Goal: Information Seeking & Learning: Learn about a topic

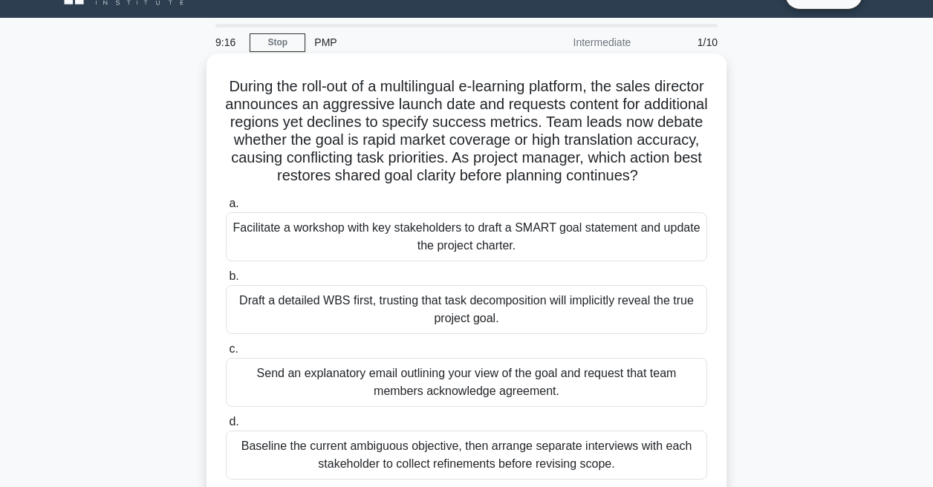
scroll to position [34, 0]
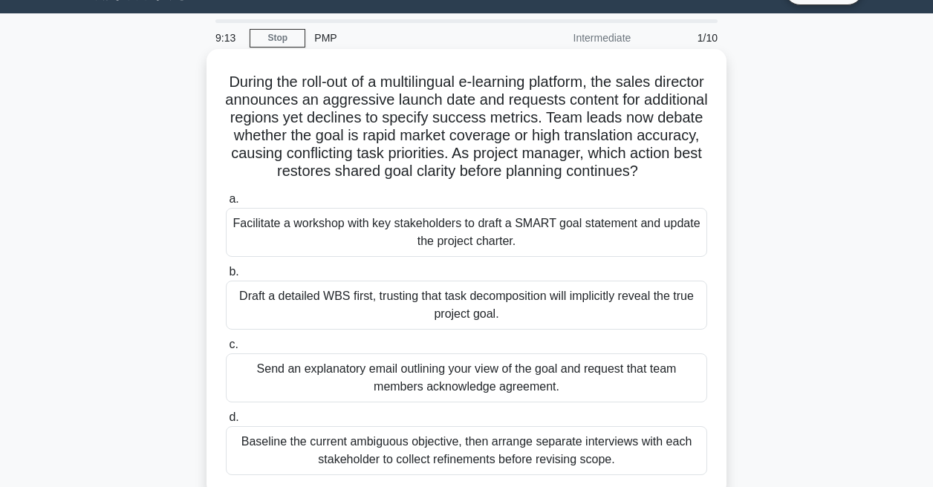
click at [446, 244] on div "Facilitate a workshop with key stakeholders to draft a SMART goal statement and…" at bounding box center [466, 232] width 481 height 49
click at [226, 204] on input "a. Facilitate a workshop with key stakeholders to draft a SMART goal statement …" at bounding box center [226, 200] width 0 height 10
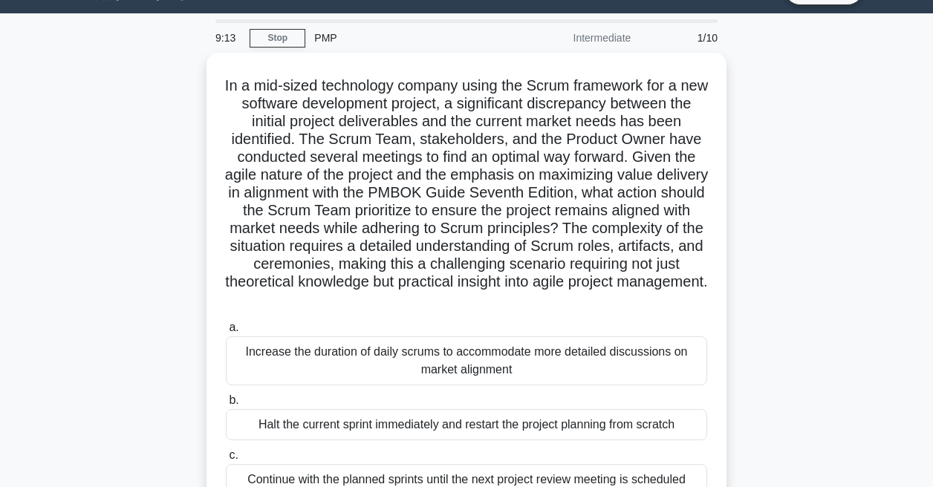
scroll to position [0, 0]
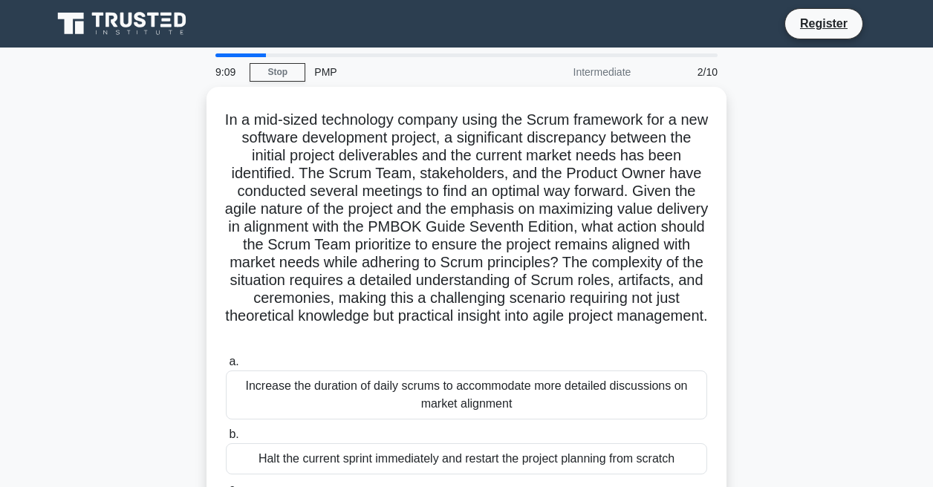
click at [232, 58] on div "9:09" at bounding box center [227, 72] width 43 height 30
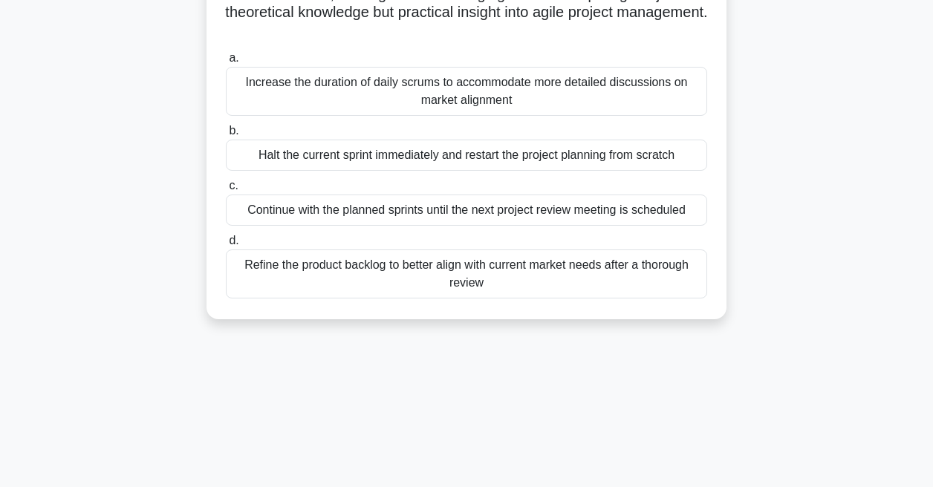
scroll to position [301, 0]
click at [338, 270] on div "Refine the product backlog to better align with current market needs after a th…" at bounding box center [466, 273] width 481 height 49
click at [226, 245] on input "d. Refine the product backlog to better align with current market needs after a…" at bounding box center [226, 240] width 0 height 10
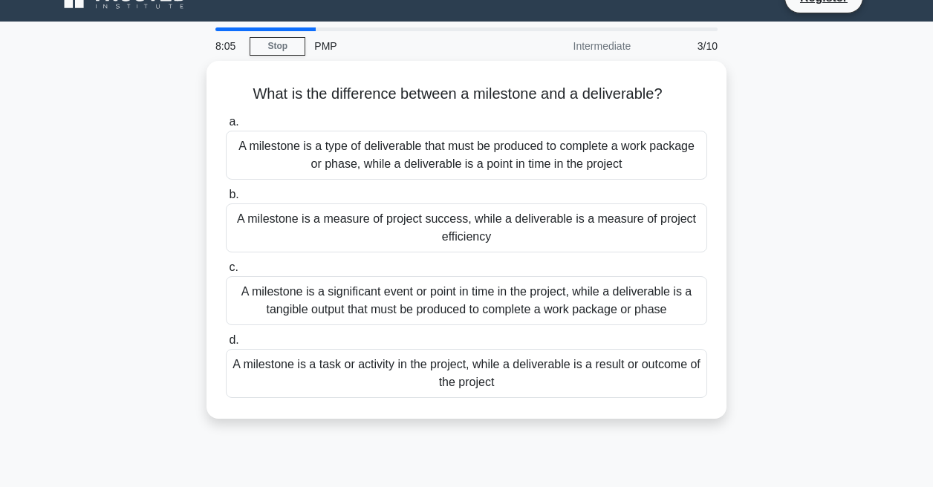
scroll to position [27, 0]
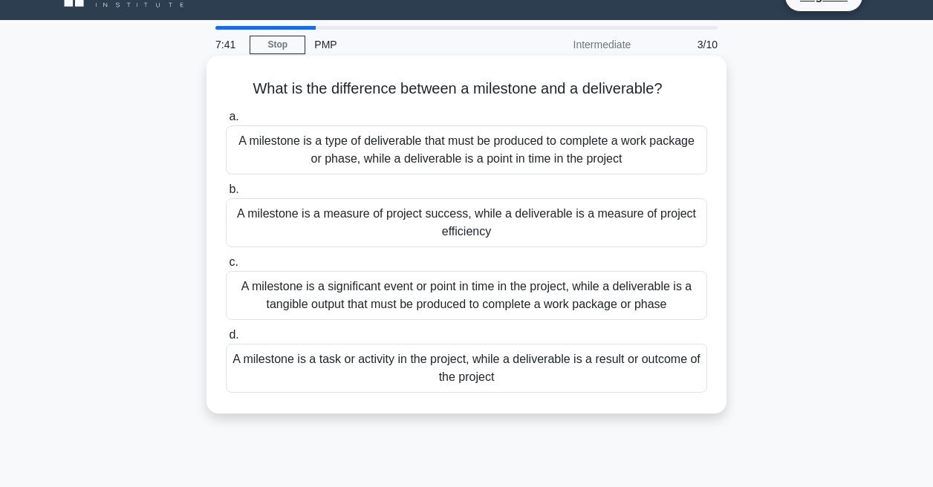
click at [323, 287] on div "A milestone is a significant event or point in time in the project, while a del…" at bounding box center [466, 295] width 481 height 49
click at [226, 267] on input "c. A milestone is a significant event or point in time in the project, while a …" at bounding box center [226, 263] width 0 height 10
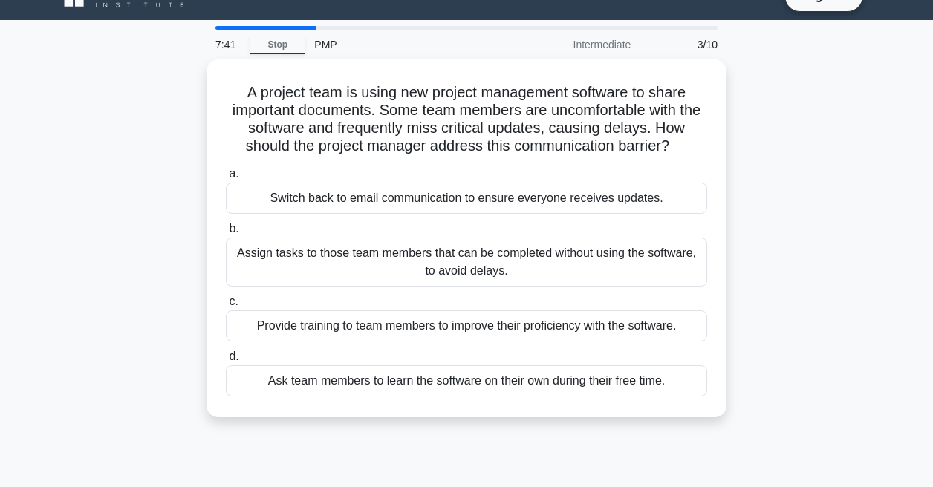
scroll to position [0, 0]
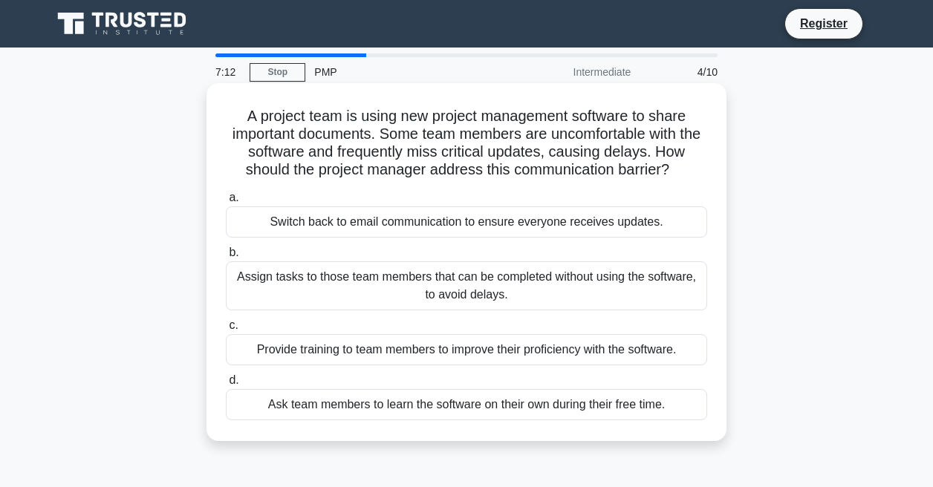
click at [370, 350] on div "Provide training to team members to improve their proficiency with the software." at bounding box center [466, 349] width 481 height 31
click at [226, 331] on input "c. Provide training to team members to improve their proficiency with the softw…" at bounding box center [226, 326] width 0 height 10
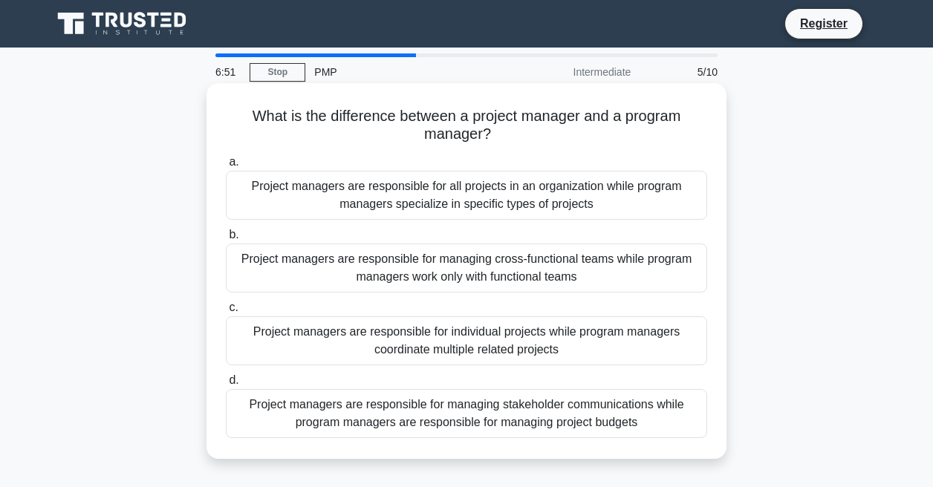
click at [372, 187] on div "Project managers are responsible for all projects in an organization while prog…" at bounding box center [466, 195] width 481 height 49
click at [226, 167] on input "a. Project managers are responsible for all projects in an organization while p…" at bounding box center [226, 162] width 0 height 10
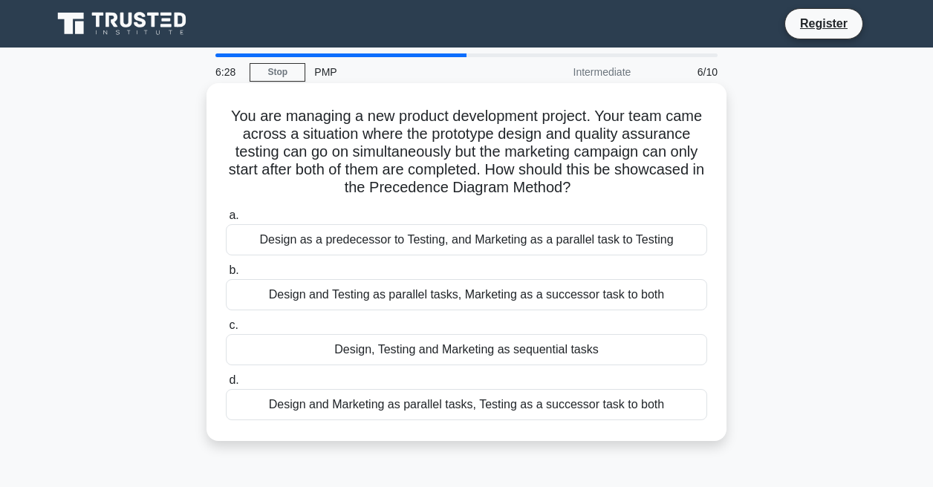
click at [418, 288] on div "Design and Testing as parallel tasks, Marketing as a successor task to both" at bounding box center [466, 294] width 481 height 31
click at [226, 276] on input "b. Design and Testing as parallel tasks, Marketing as a successor task to both" at bounding box center [226, 271] width 0 height 10
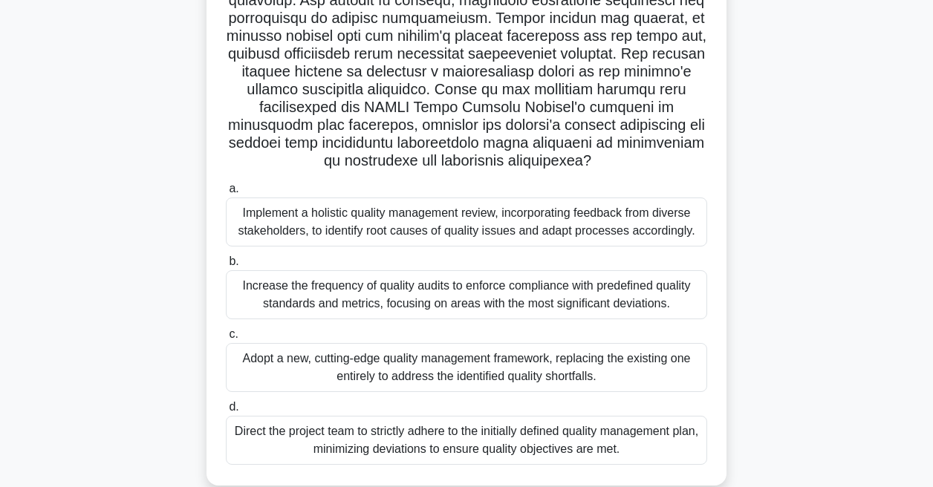
scroll to position [217, 0]
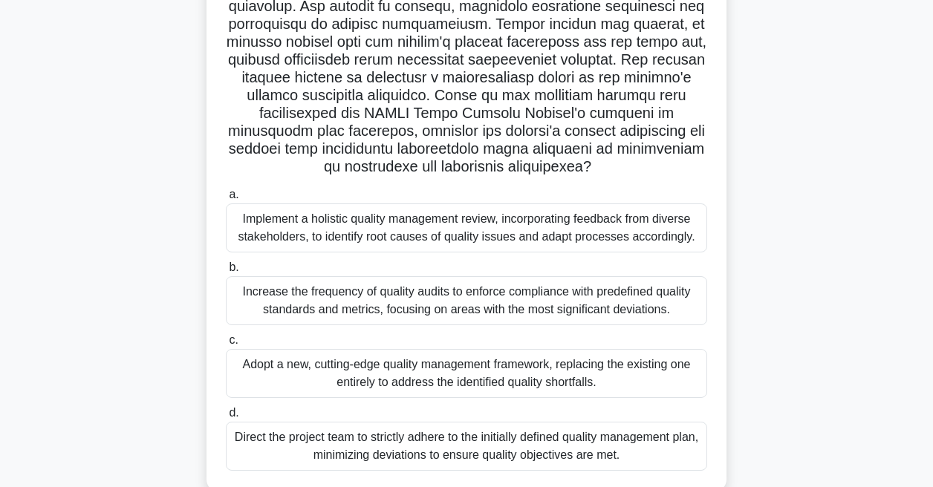
click at [495, 233] on div "Implement a holistic quality management review, incorporating feedback from div…" at bounding box center [466, 228] width 481 height 49
click at [226, 200] on input "a. Implement a holistic quality management review, incorporating feedback from …" at bounding box center [226, 195] width 0 height 10
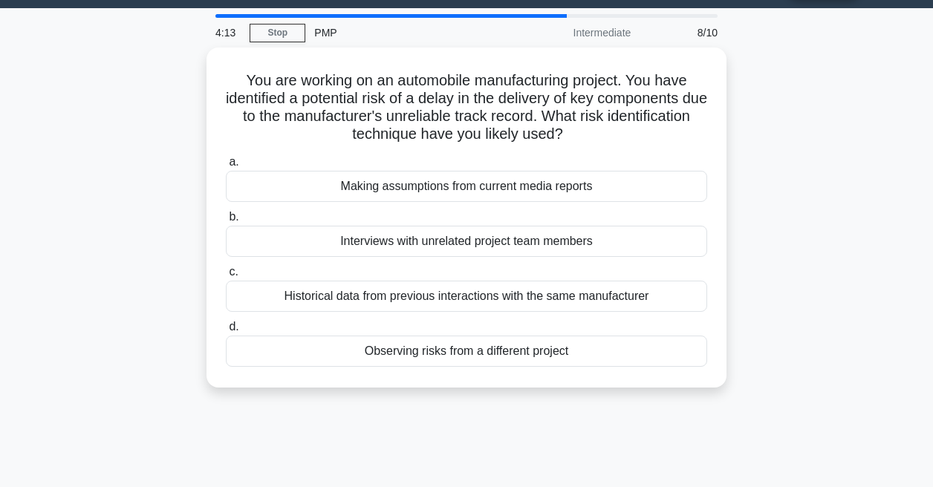
scroll to position [47, 0]
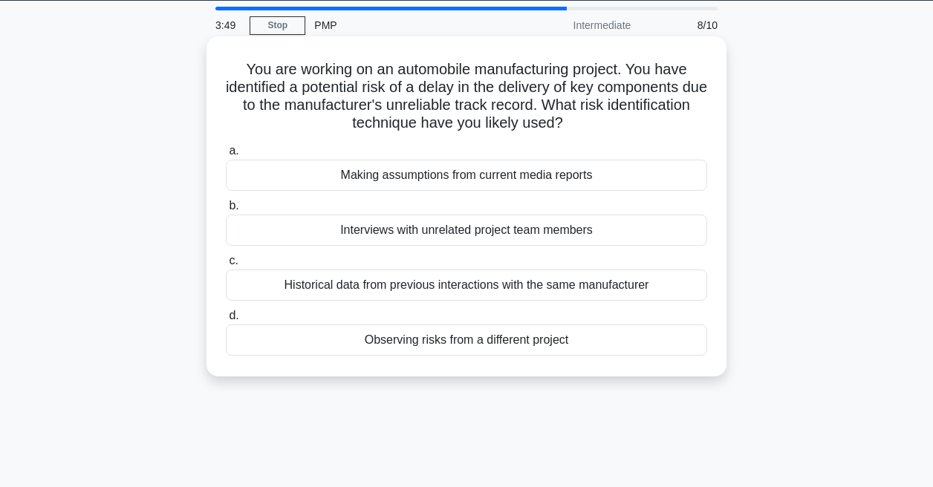
click at [498, 287] on div "Historical data from previous interactions with the same manufacturer" at bounding box center [466, 285] width 481 height 31
click at [226, 266] on input "c. Historical data from previous interactions with the same manufacturer" at bounding box center [226, 261] width 0 height 10
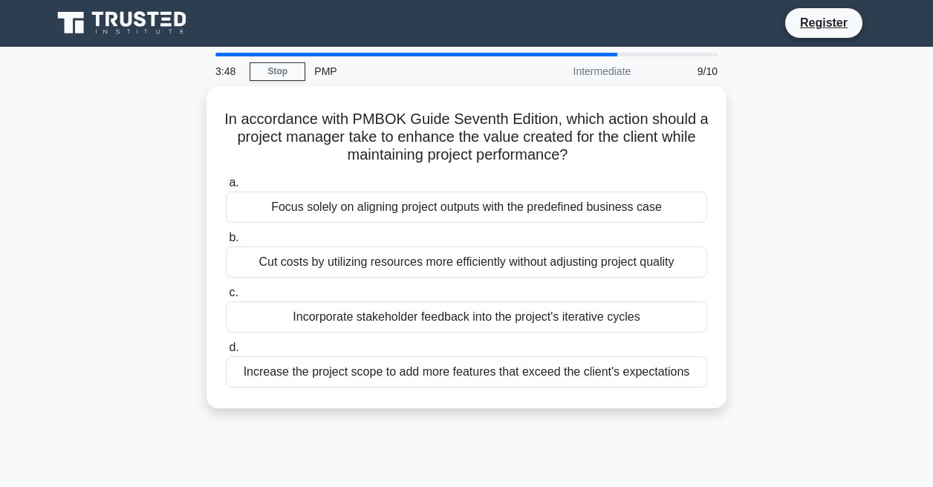
scroll to position [0, 0]
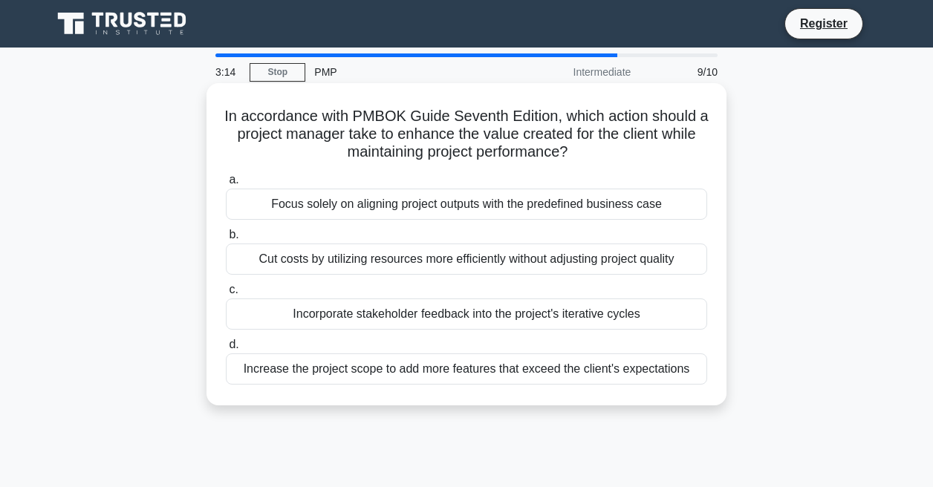
click at [342, 296] on label "c. Incorporate stakeholder feedback into the project's iterative cycles" at bounding box center [466, 305] width 481 height 49
click at [226, 295] on input "c. Incorporate stakeholder feedback into the project's iterative cycles" at bounding box center [226, 290] width 0 height 10
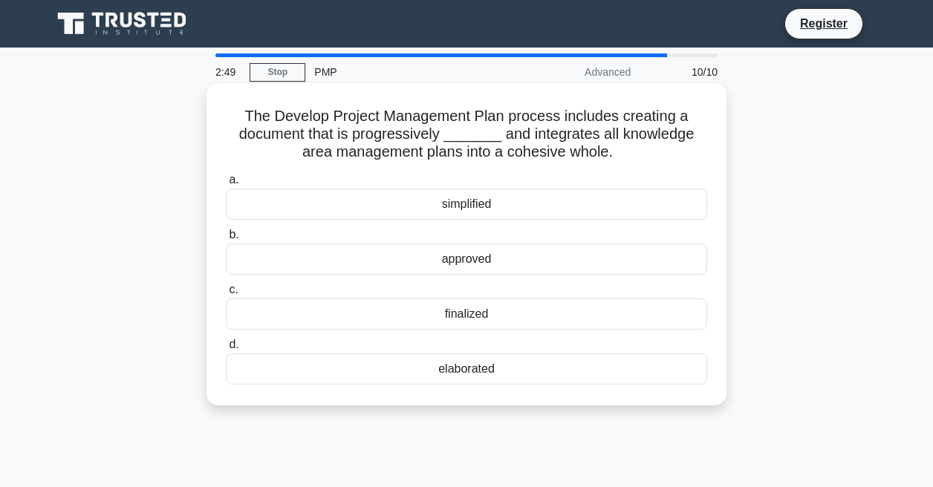
click at [358, 206] on div "simplified" at bounding box center [466, 204] width 481 height 31
click at [226, 185] on input "a. simplified" at bounding box center [226, 180] width 0 height 10
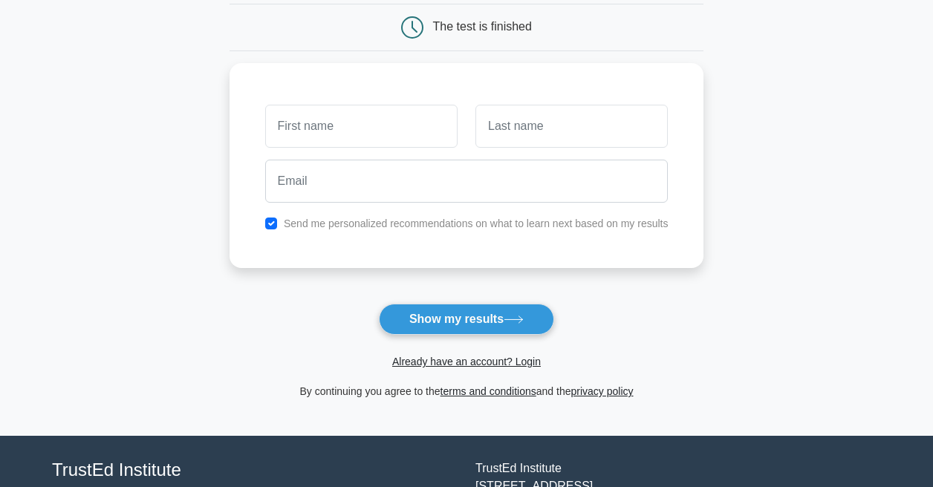
scroll to position [161, 0]
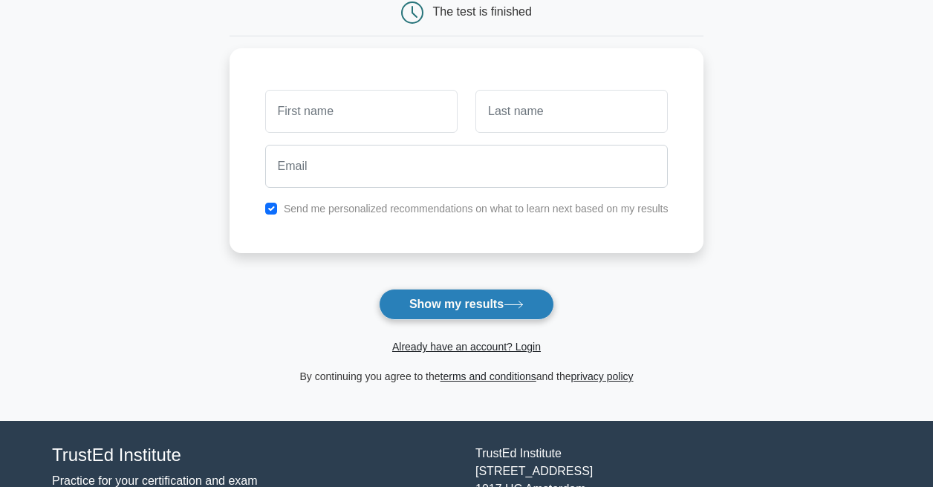
click at [446, 297] on button "Show my results" at bounding box center [466, 304] width 175 height 31
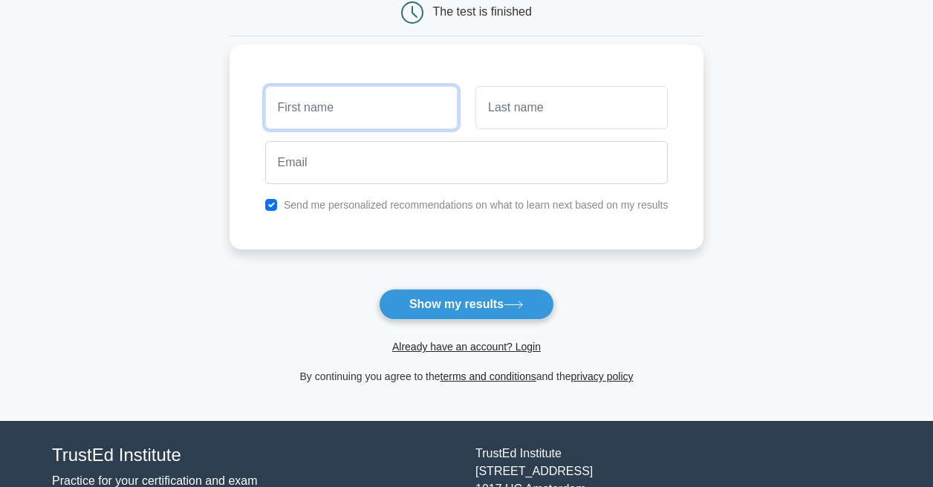
click at [331, 126] on input "text" at bounding box center [361, 107] width 192 height 43
type input "Steven"
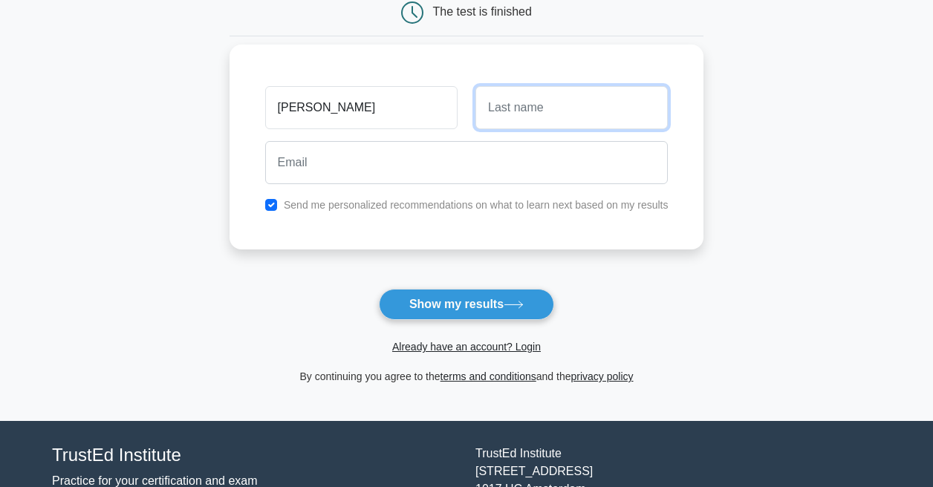
click at [492, 114] on input "text" at bounding box center [571, 107] width 192 height 43
type input "[PERSON_NAME]"
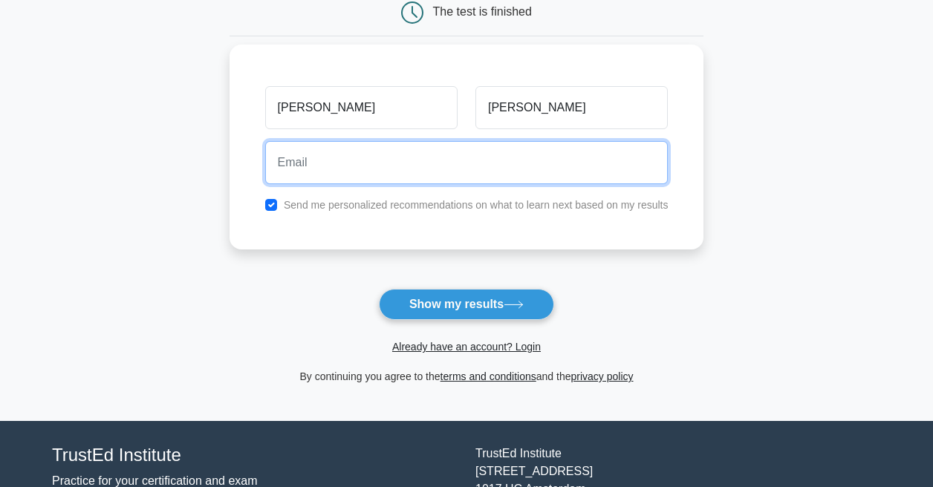
click at [442, 157] on input "email" at bounding box center [466, 162] width 403 height 43
type input "[EMAIL_ADDRESS][DOMAIN_NAME]"
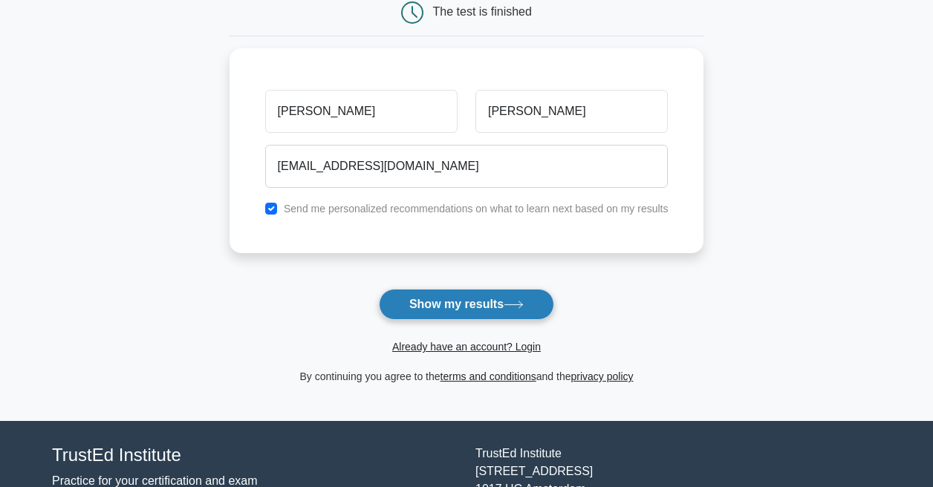
click at [458, 296] on button "Show my results" at bounding box center [466, 304] width 175 height 31
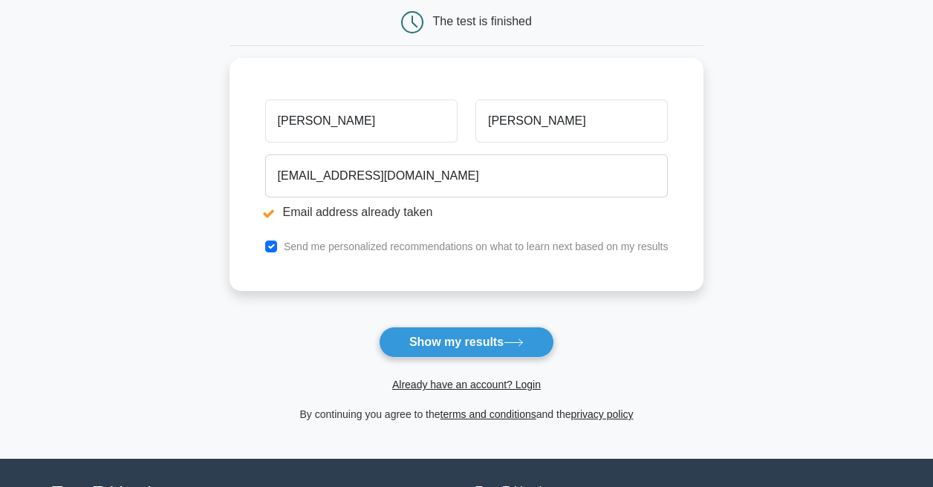
scroll to position [214, 0]
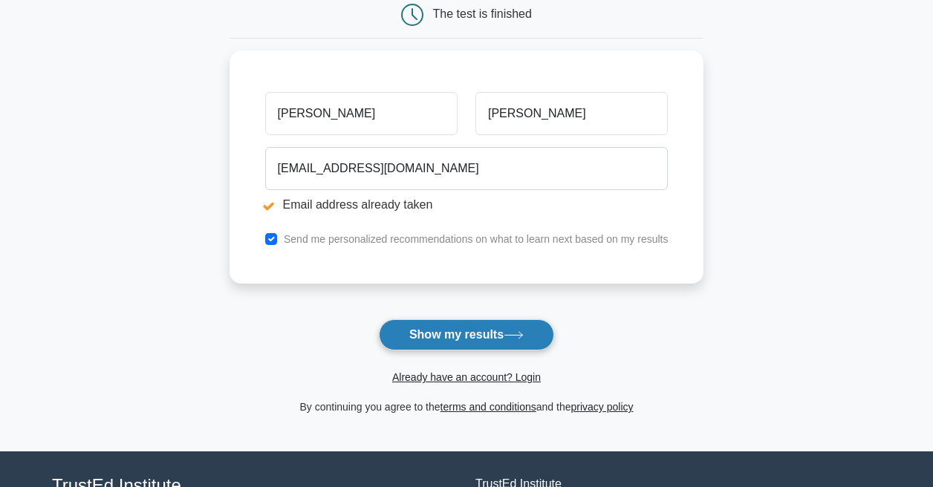
click at [460, 342] on button "Show my results" at bounding box center [466, 334] width 175 height 31
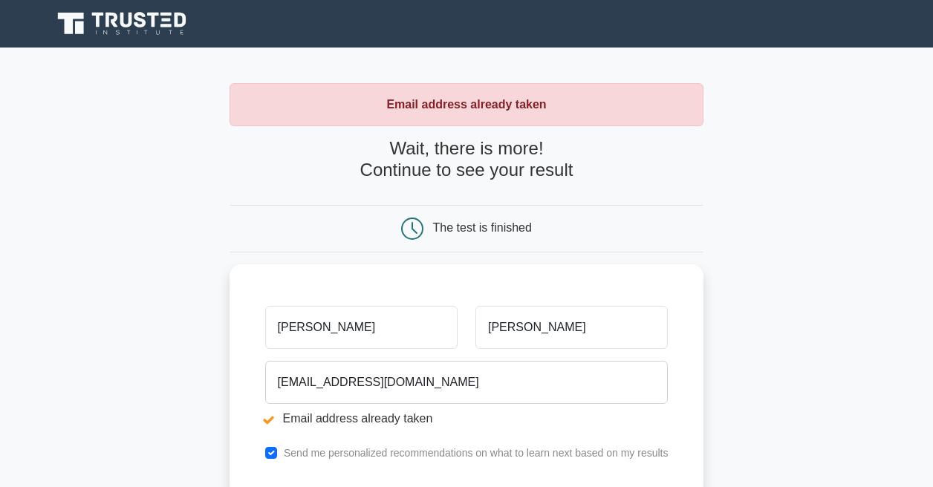
scroll to position [343, 0]
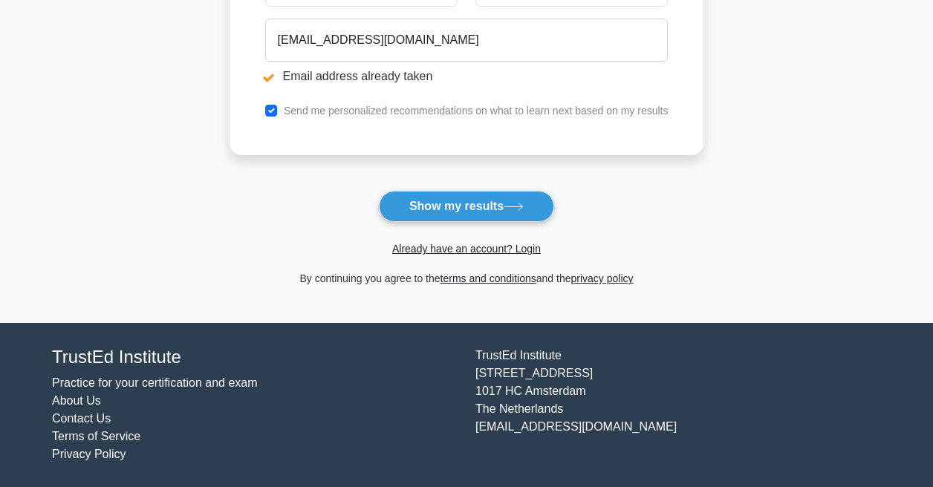
click at [441, 256] on span "Already have an account? Login" at bounding box center [466, 249] width 463 height 18
click at [441, 250] on link "Already have an account? Login" at bounding box center [466, 249] width 149 height 12
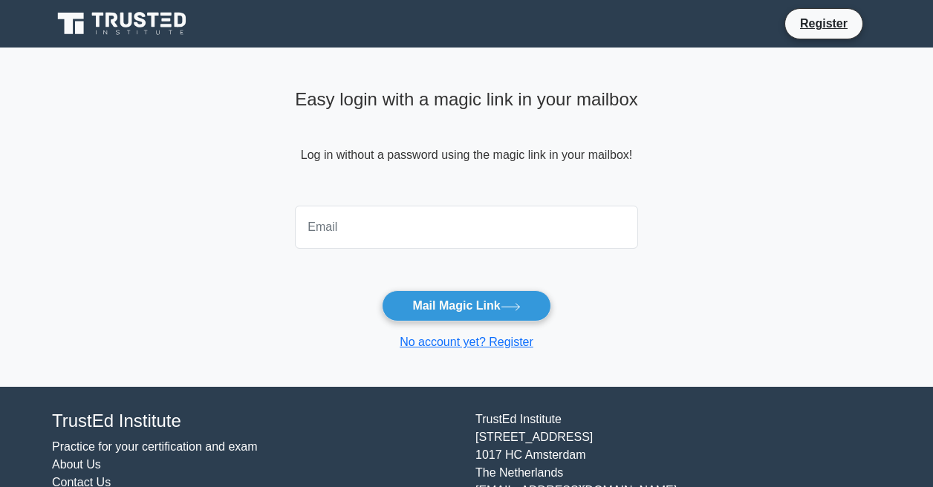
type input "[EMAIL_ADDRESS][DOMAIN_NAME]"
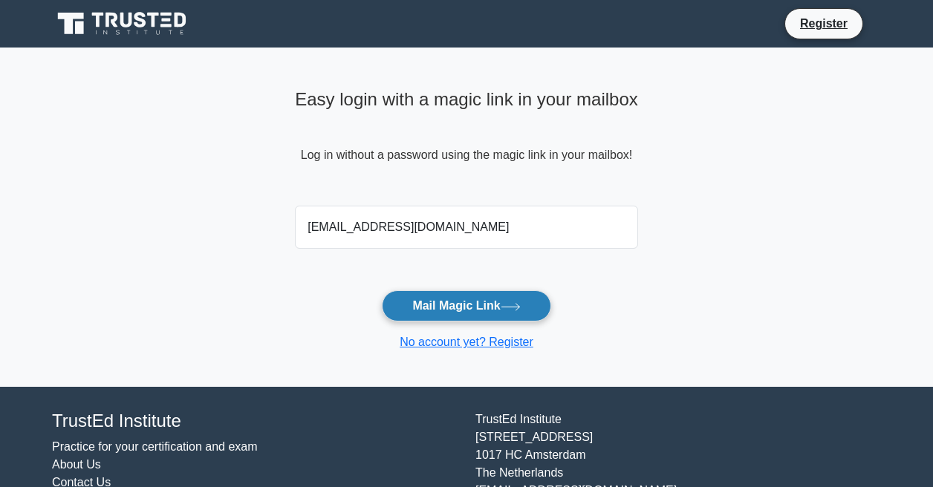
click at [443, 317] on button "Mail Magic Link" at bounding box center [466, 305] width 169 height 31
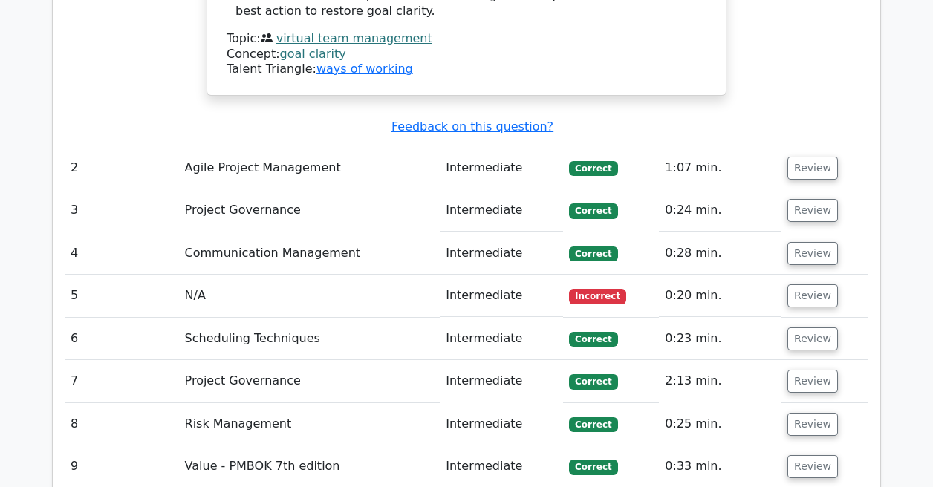
scroll to position [2105, 0]
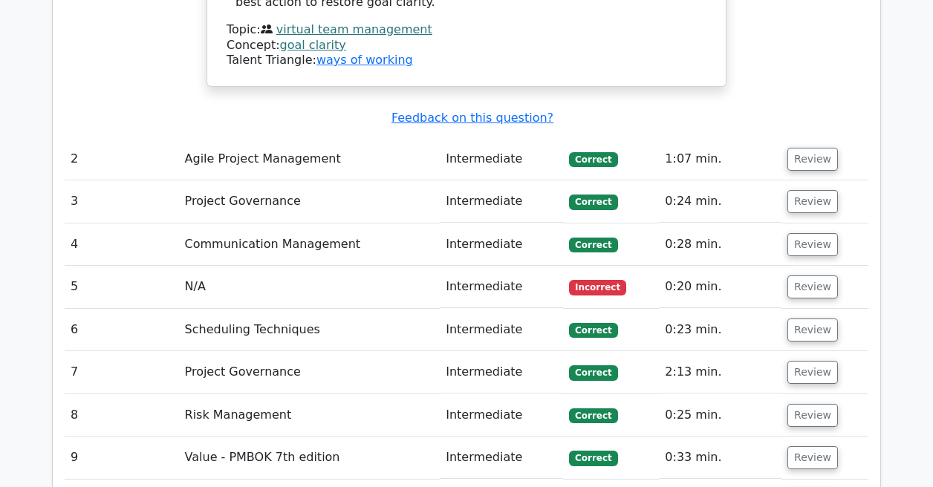
click at [301, 138] on td "Agile Project Management" at bounding box center [309, 159] width 261 height 42
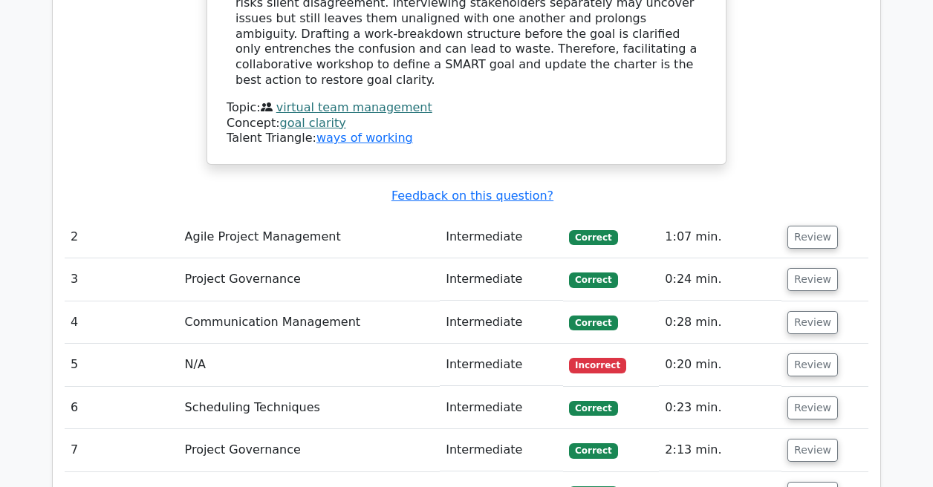
scroll to position [2023, 0]
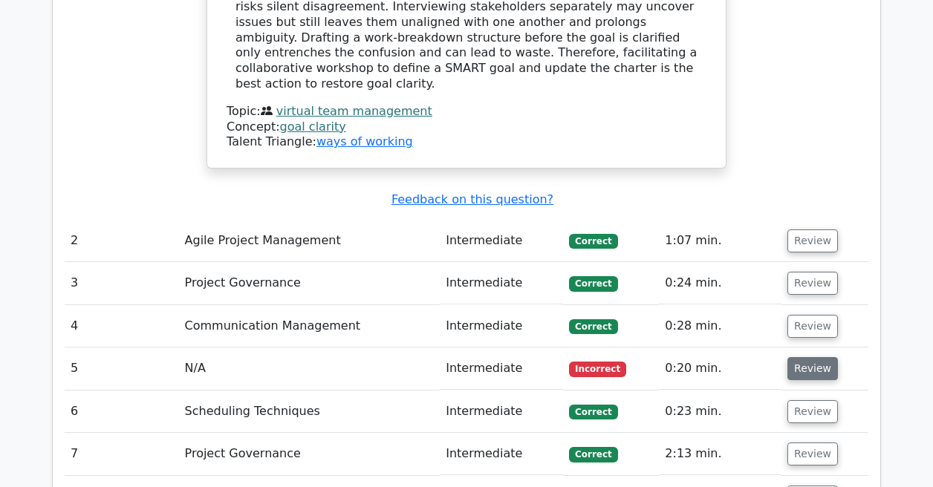
click at [817, 357] on button "Review" at bounding box center [812, 368] width 51 height 23
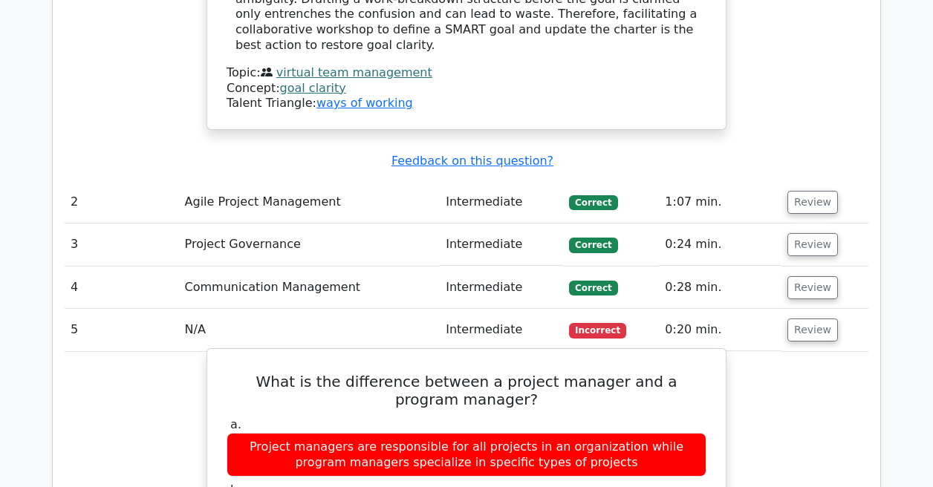
scroll to position [2060, 0]
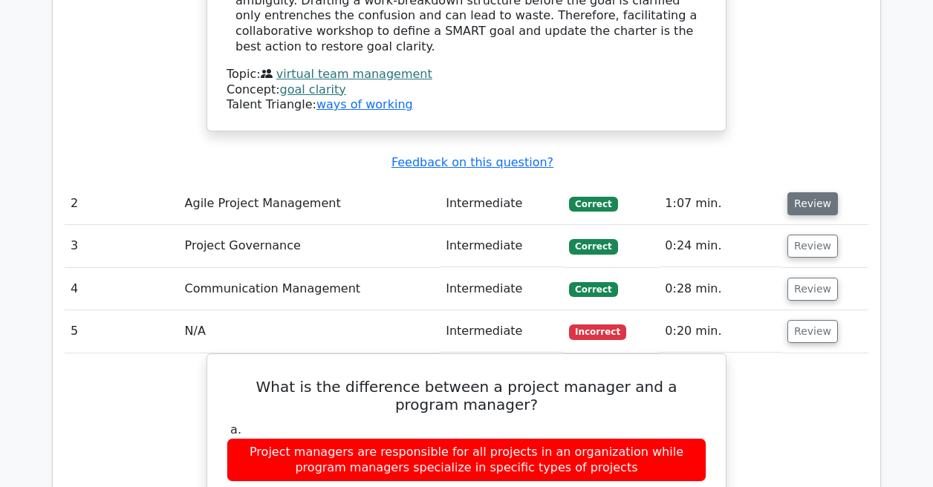
click at [807, 192] on button "Review" at bounding box center [812, 203] width 51 height 23
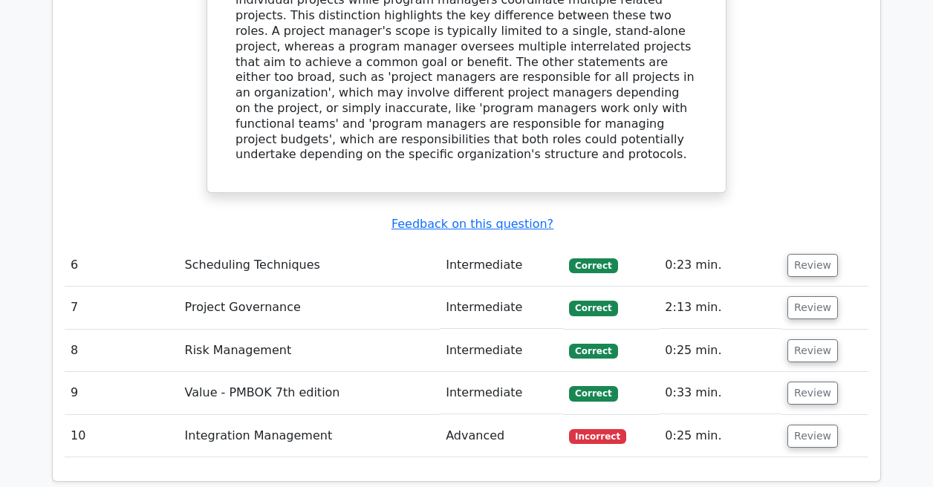
scroll to position [3796, 0]
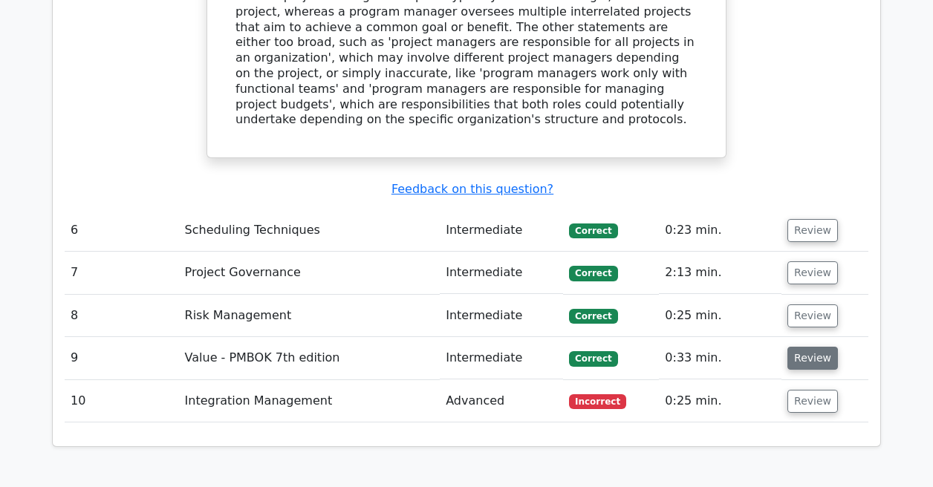
click at [798, 347] on button "Review" at bounding box center [812, 358] width 51 height 23
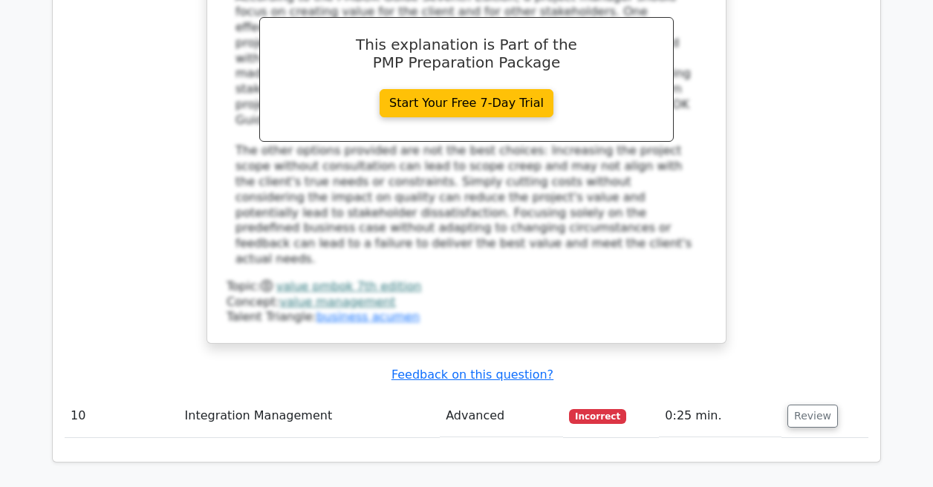
scroll to position [4571, 0]
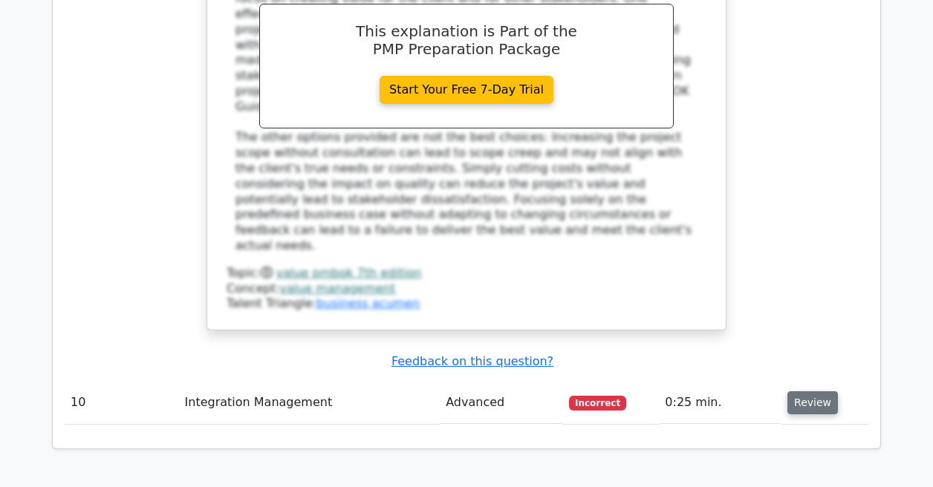
click at [810, 391] on button "Review" at bounding box center [812, 402] width 51 height 23
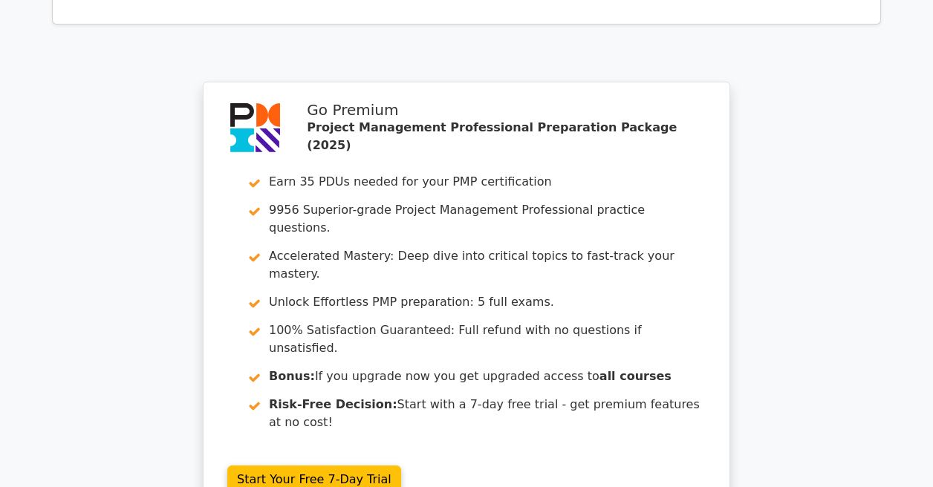
scroll to position [5770, 0]
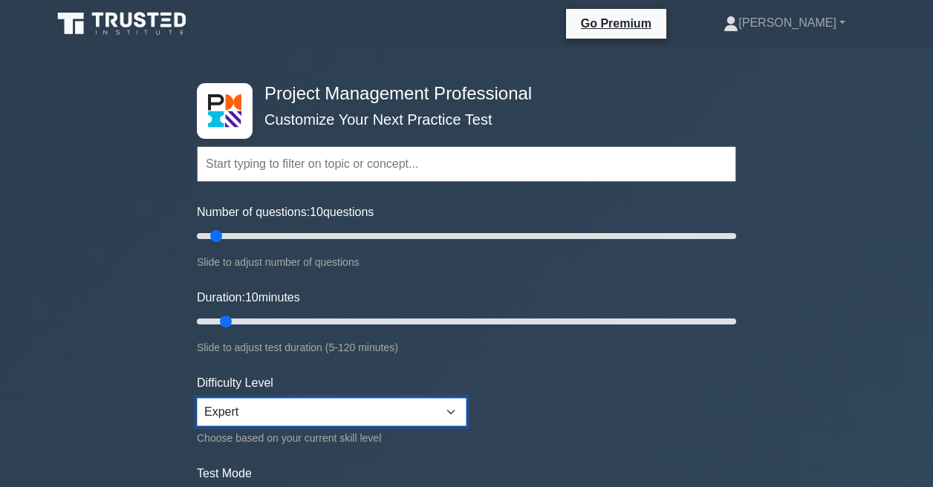
click at [311, 398] on select "Beginner Intermediate Expert" at bounding box center [332, 412] width 270 height 28
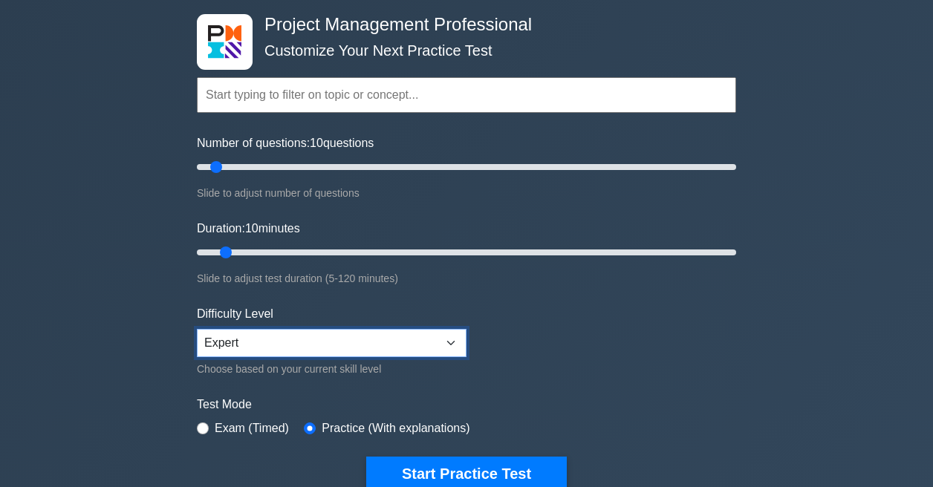
scroll to position [69, 0]
click at [300, 341] on select "Beginner Intermediate Expert" at bounding box center [332, 343] width 270 height 28
select select "expert"
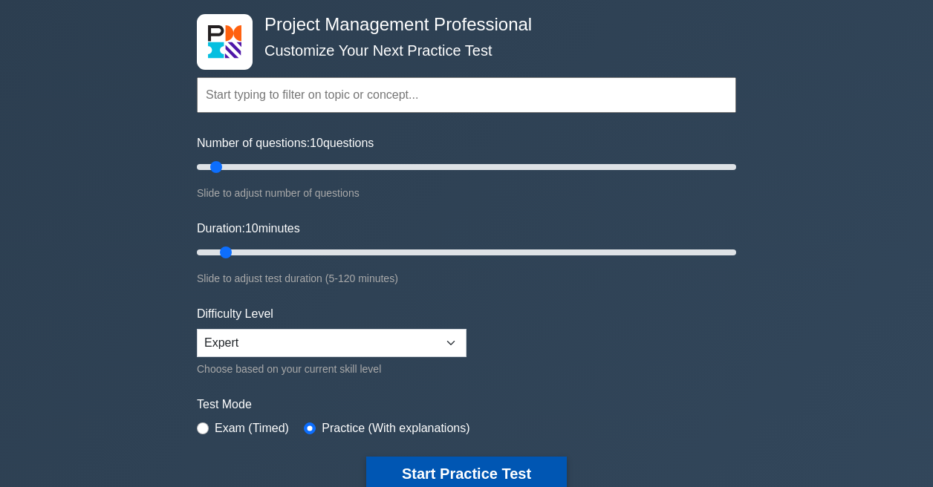
click at [458, 473] on button "Start Practice Test" at bounding box center [466, 474] width 201 height 34
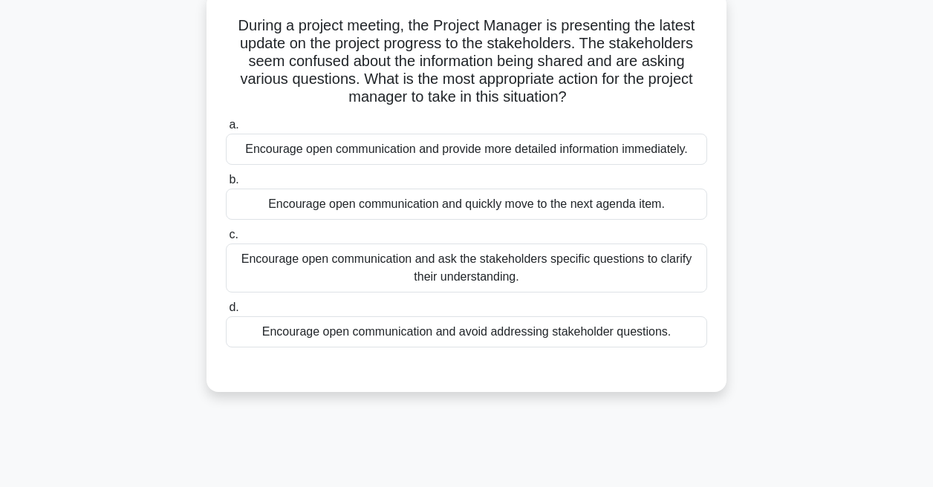
scroll to position [93, 0]
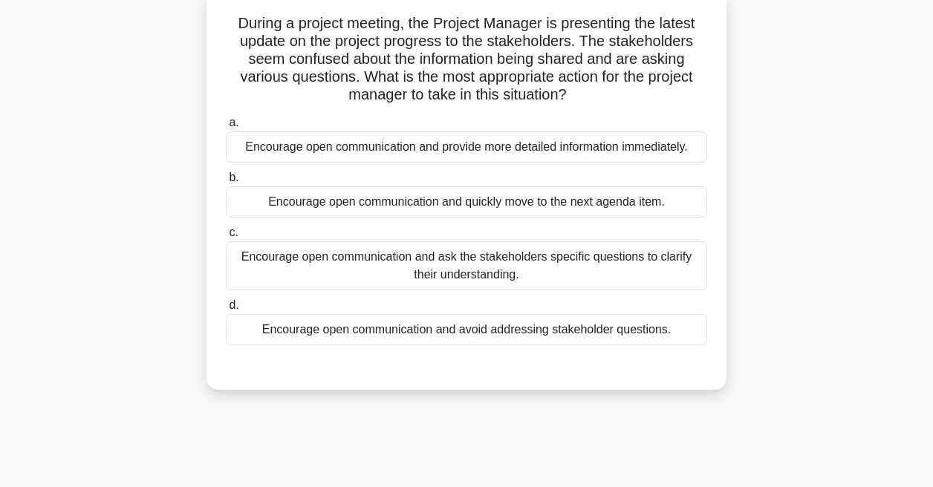
click at [301, 267] on div "Encourage open communication and ask the stakeholders specific questions to cla…" at bounding box center [466, 265] width 481 height 49
click at [226, 238] on input "c. Encourage open communication and ask the stakeholders specific questions to …" at bounding box center [226, 233] width 0 height 10
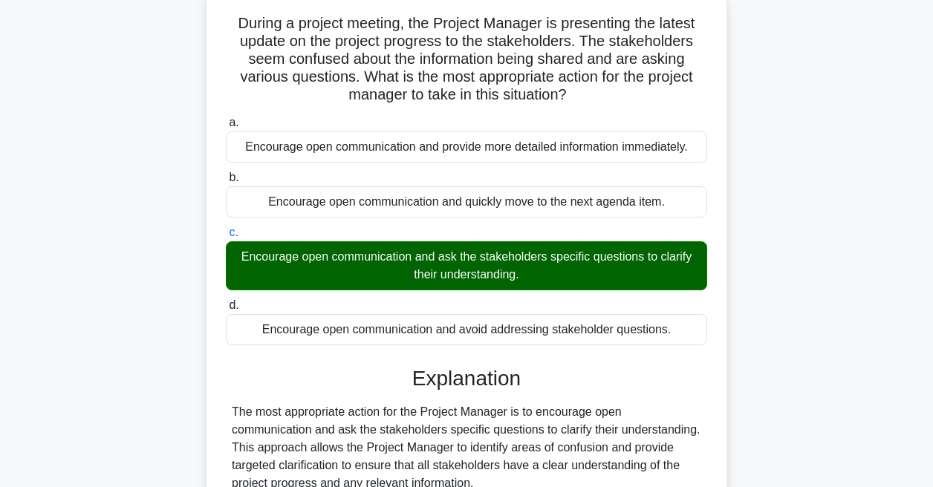
scroll to position [394, 0]
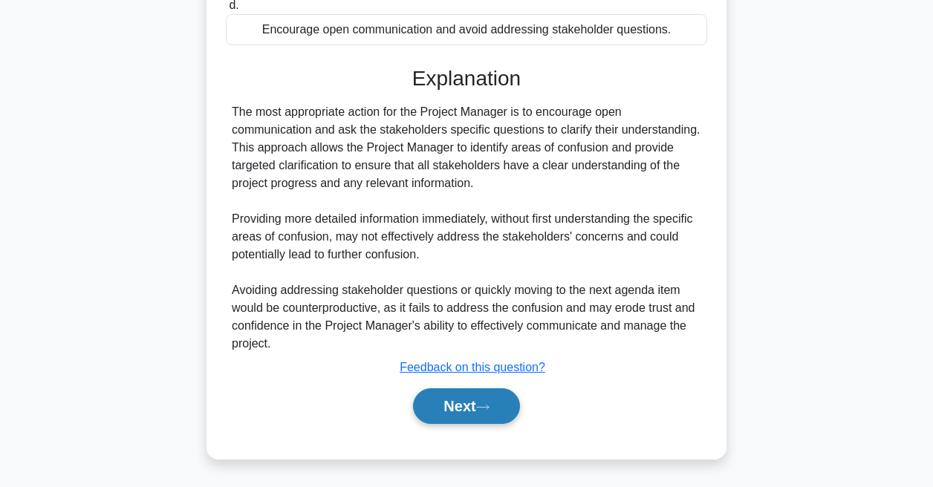
click at [453, 411] on button "Next" at bounding box center [466, 406] width 106 height 36
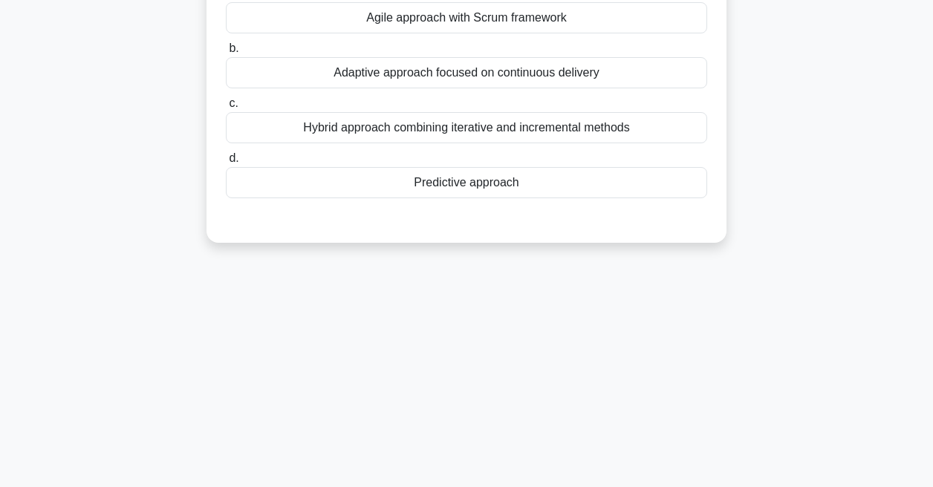
scroll to position [0, 0]
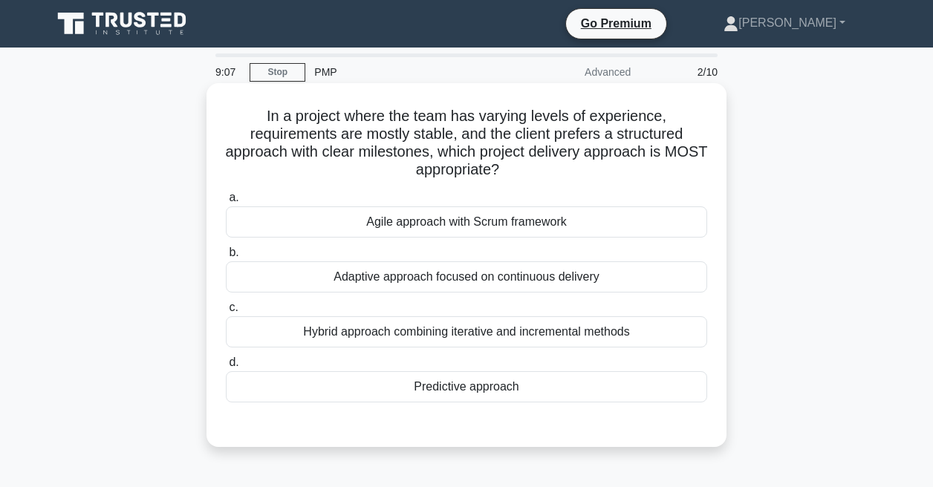
click at [326, 330] on div "Hybrid approach combining iterative and incremental methods" at bounding box center [466, 331] width 481 height 31
click at [226, 313] on input "c. Hybrid approach combining iterative and incremental methods" at bounding box center [226, 308] width 0 height 10
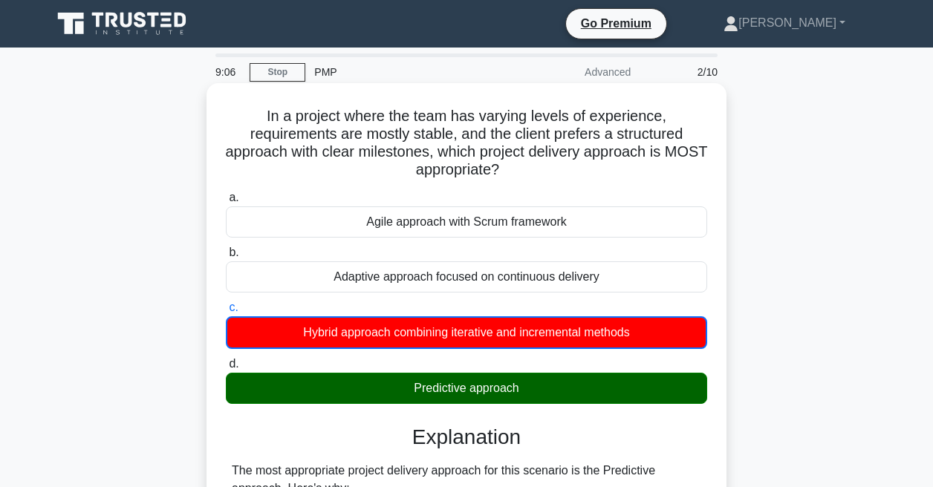
click at [345, 380] on div "Predictive approach" at bounding box center [466, 388] width 481 height 31
click at [226, 369] on input "d. Predictive approach" at bounding box center [226, 364] width 0 height 10
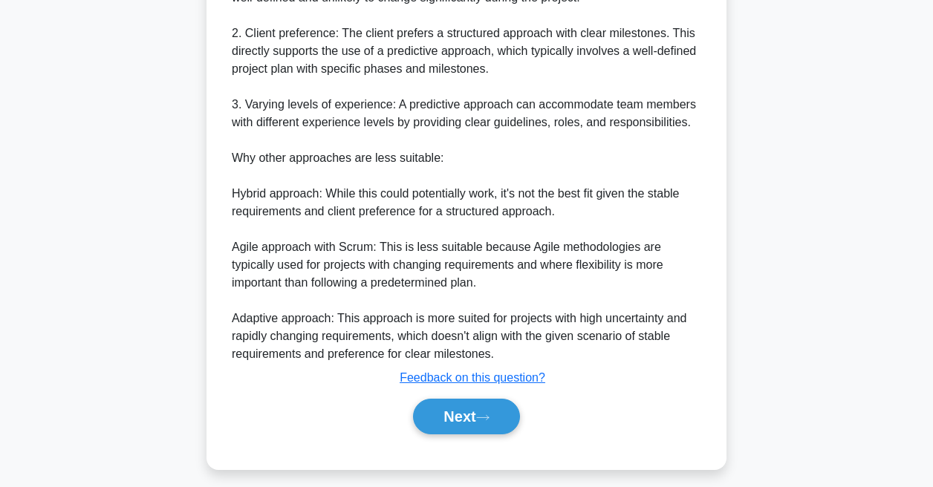
scroll to position [572, 0]
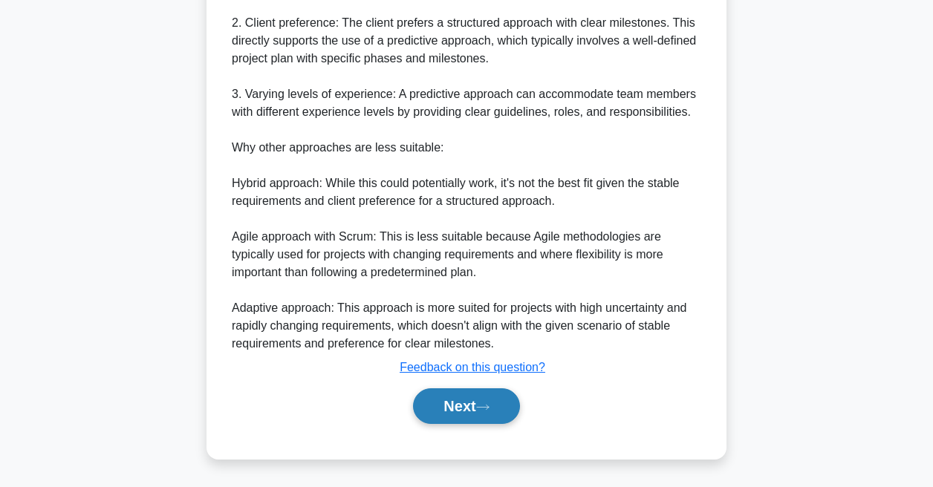
click at [458, 388] on button "Next" at bounding box center [466, 406] width 106 height 36
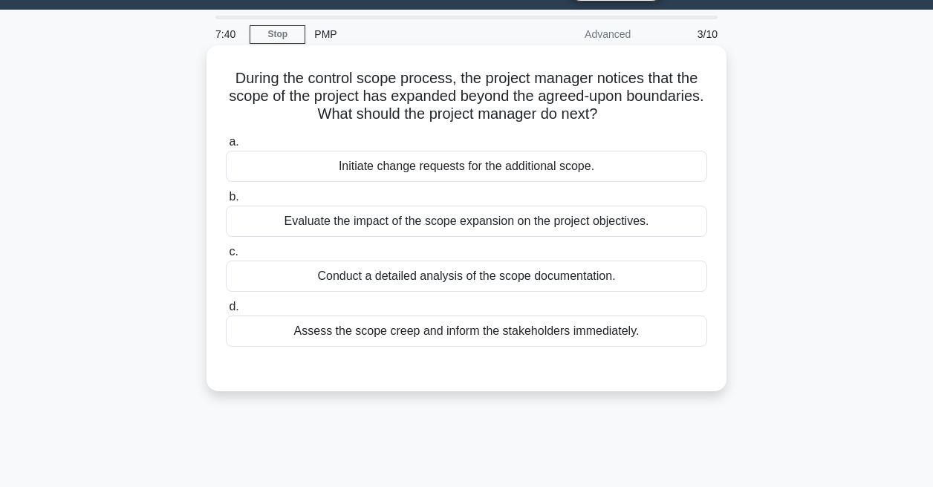
scroll to position [49, 0]
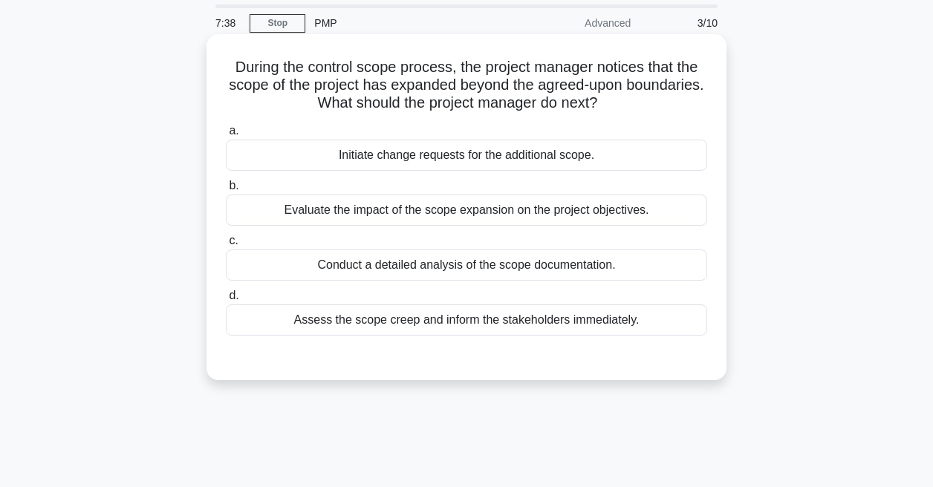
click at [423, 325] on div "Assess the scope creep and inform the stakeholders immediately." at bounding box center [466, 320] width 481 height 31
click at [226, 301] on input "d. Assess the scope creep and inform the stakeholders immediately." at bounding box center [226, 296] width 0 height 10
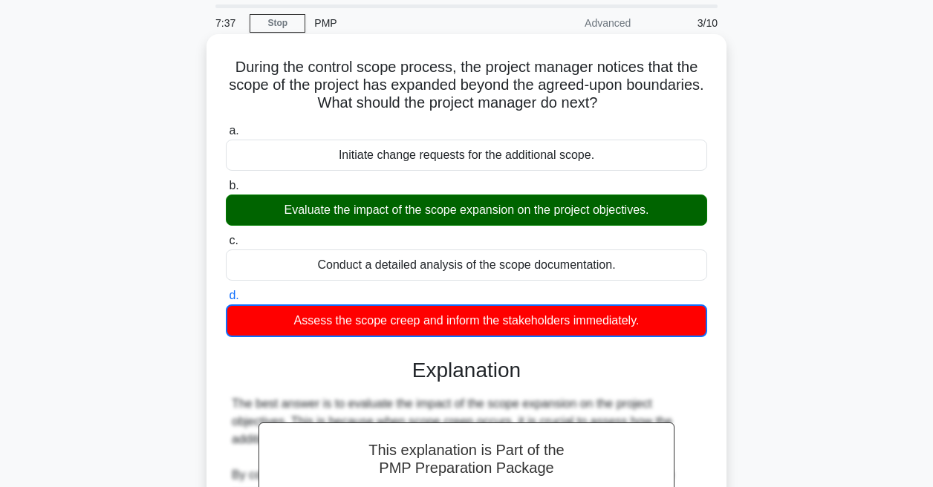
click at [430, 209] on div "Evaluate the impact of the scope expansion on the project objectives." at bounding box center [466, 210] width 481 height 31
click at [226, 191] on input "b. Evaluate the impact of the scope expansion on the project objectives." at bounding box center [226, 186] width 0 height 10
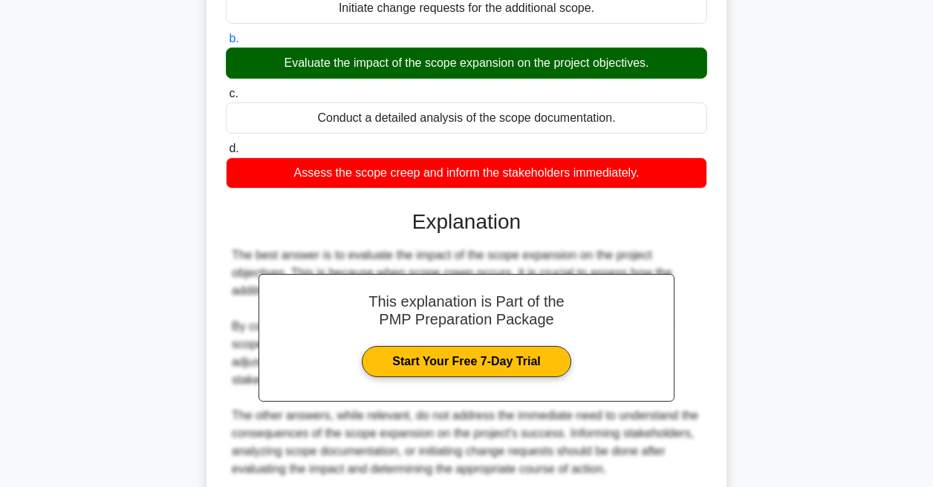
scroll to position [322, 0]
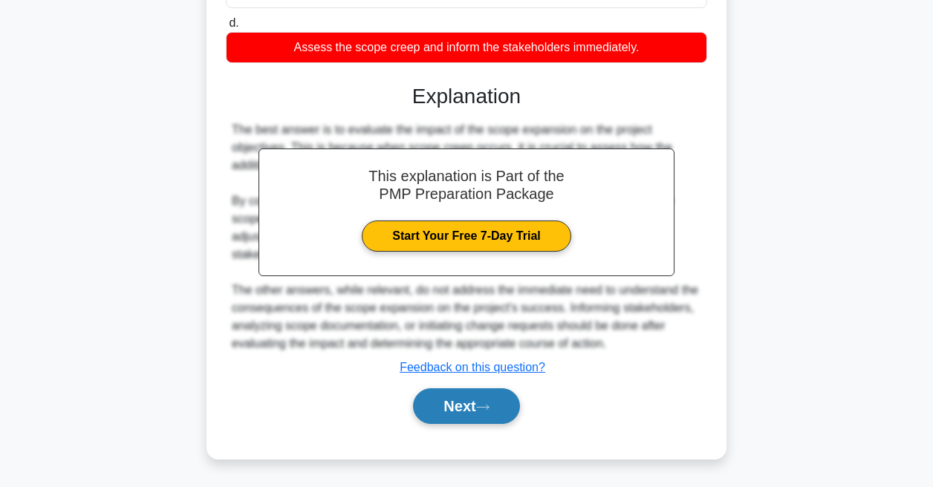
click at [436, 415] on button "Next" at bounding box center [466, 406] width 106 height 36
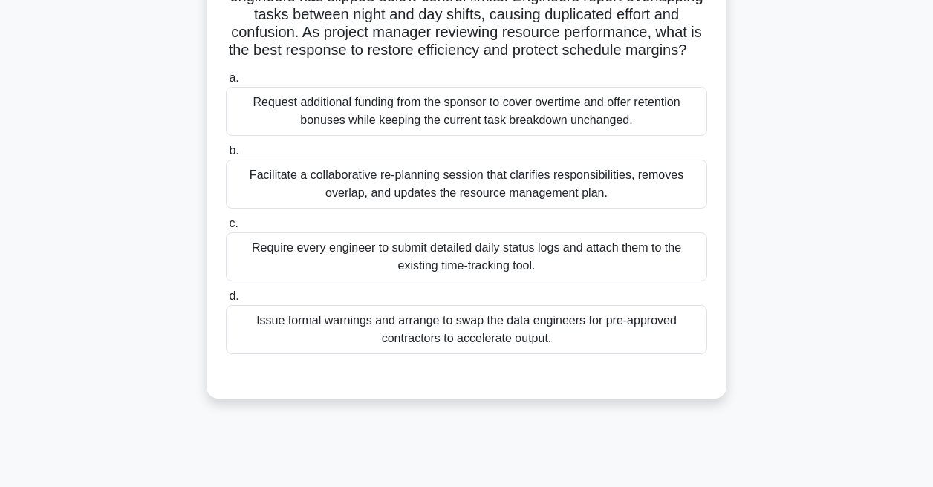
scroll to position [156, 0]
click at [397, 190] on div "Facilitate a collaborative re-planning session that clarifies responsibilities,…" at bounding box center [466, 183] width 481 height 49
click at [226, 155] on input "b. Facilitate a collaborative re-planning session that clarifies responsibiliti…" at bounding box center [226, 151] width 0 height 10
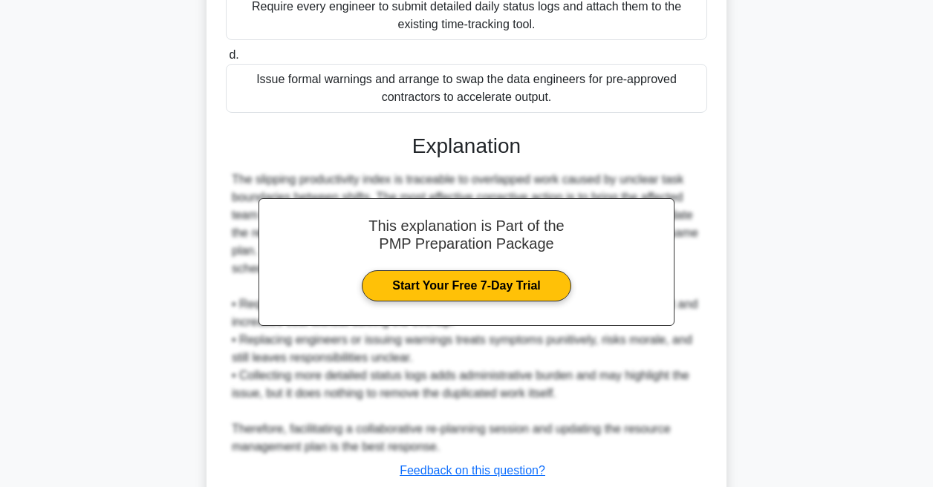
scroll to position [501, 0]
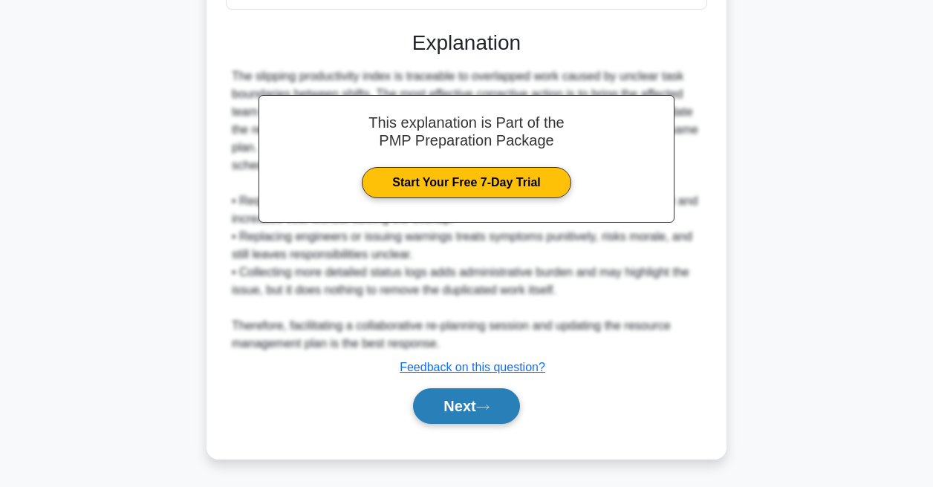
click at [469, 390] on button "Next" at bounding box center [466, 406] width 106 height 36
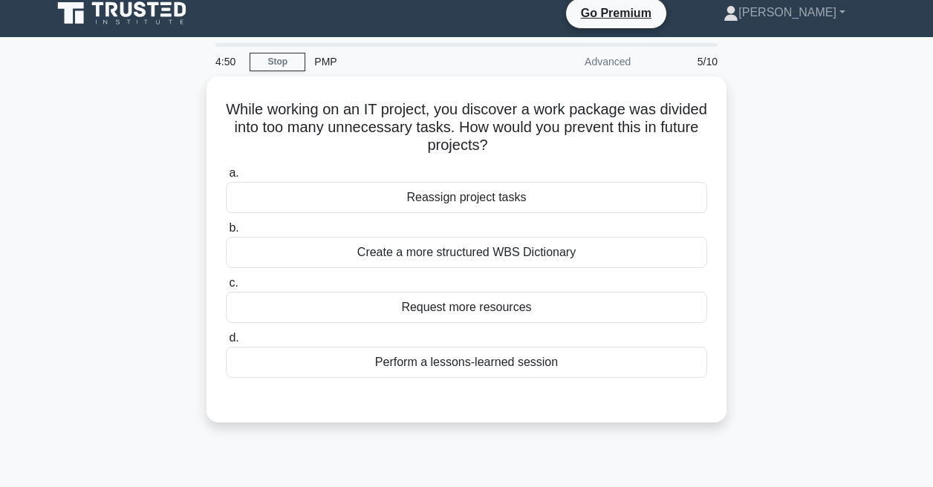
scroll to position [0, 0]
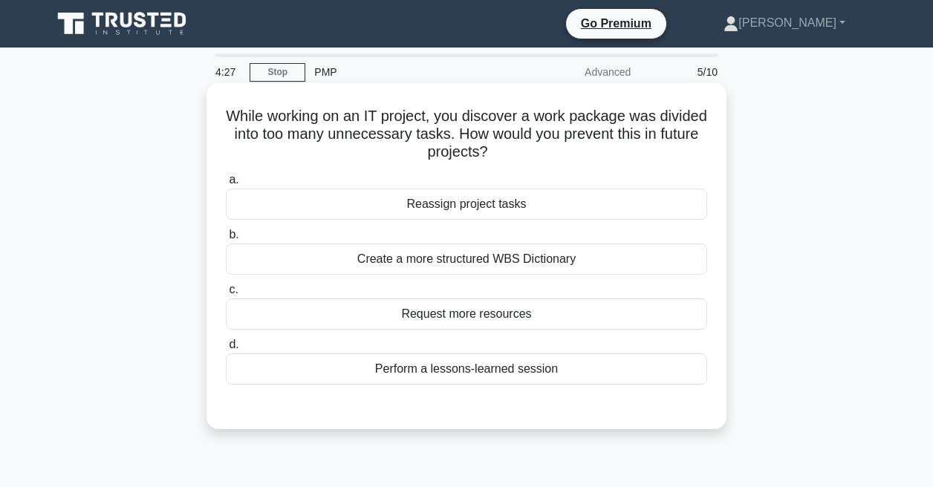
click at [371, 252] on div "Create a more structured WBS Dictionary" at bounding box center [466, 259] width 481 height 31
click at [226, 240] on input "b. Create a more structured WBS Dictionary" at bounding box center [226, 235] width 0 height 10
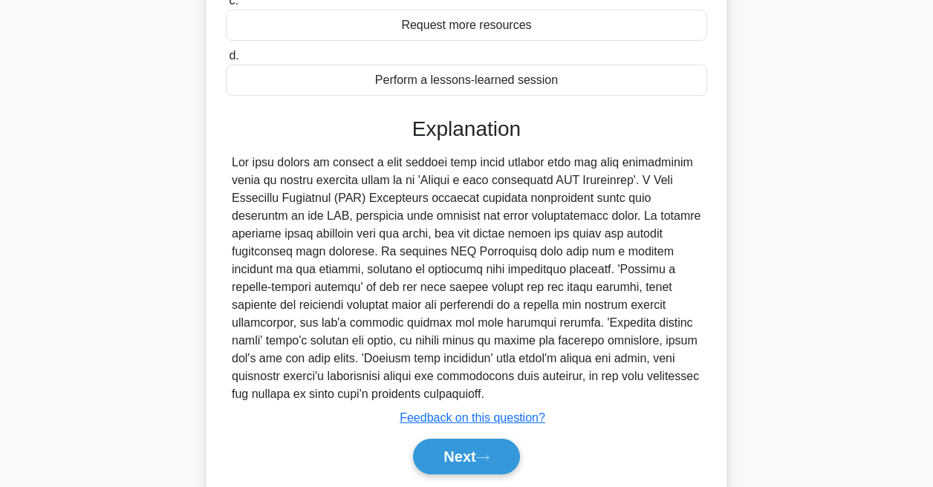
scroll to position [290, 0]
click at [468, 445] on button "Next" at bounding box center [466, 456] width 106 height 36
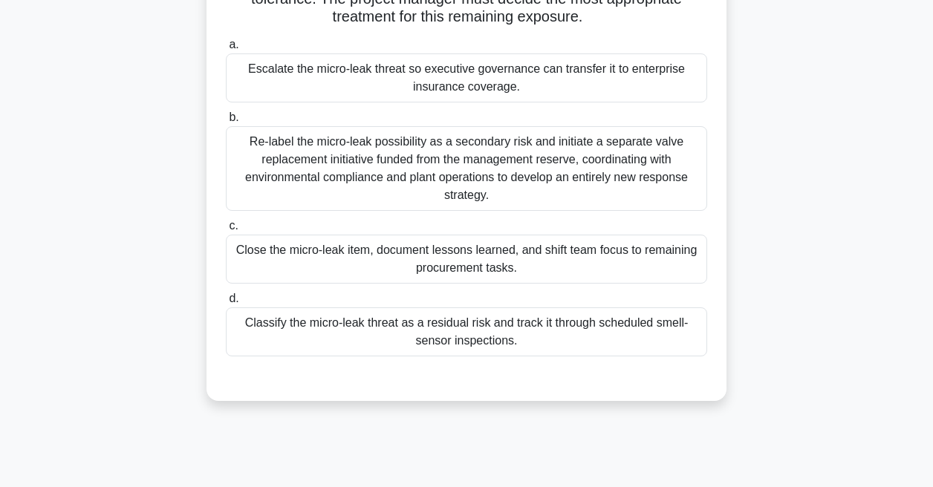
scroll to position [171, 0]
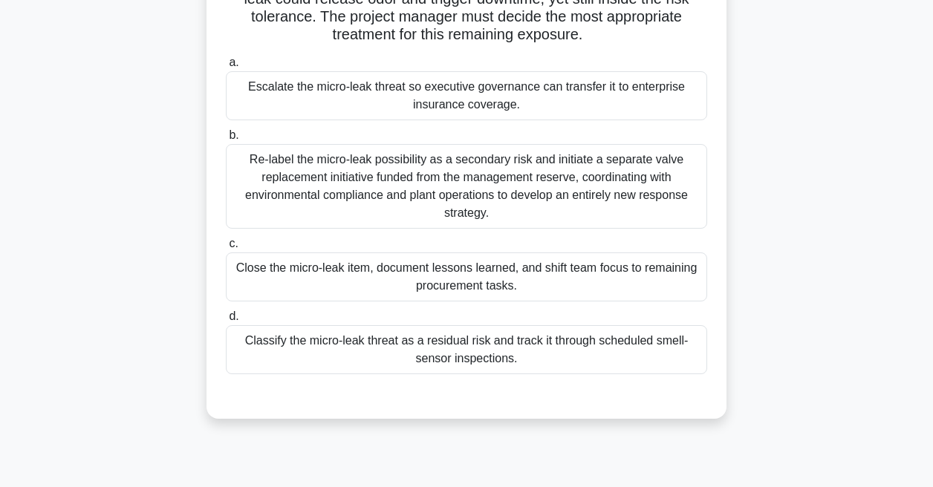
click at [348, 209] on div "Re-label the micro-leak possibility as a secondary risk and initiate a separate…" at bounding box center [466, 186] width 481 height 85
click at [226, 140] on input "b. Re-label the micro-leak possibility as a secondary risk and initiate a separ…" at bounding box center [226, 136] width 0 height 10
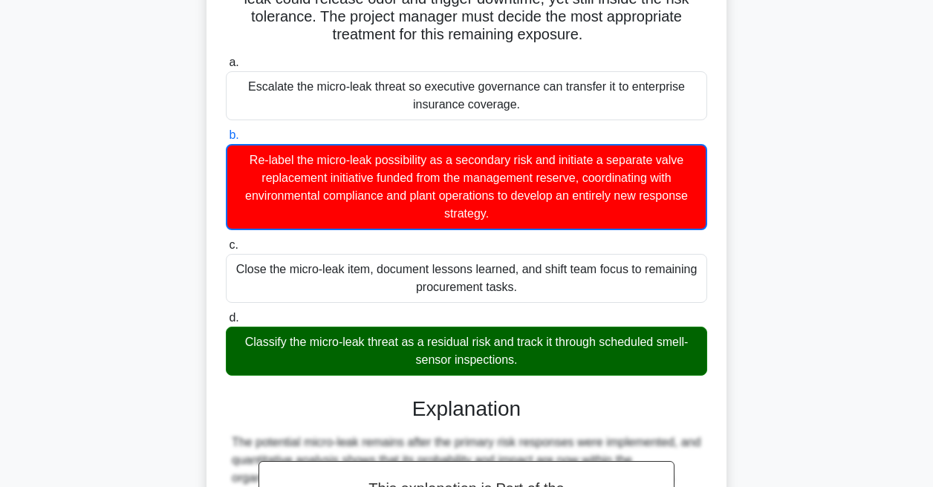
click at [354, 362] on div "Classify the micro-leak threat as a residual risk and track it through schedule…" at bounding box center [466, 351] width 481 height 49
click at [226, 323] on input "d. Classify the micro-leak threat as a residual risk and track it through sched…" at bounding box center [226, 318] width 0 height 10
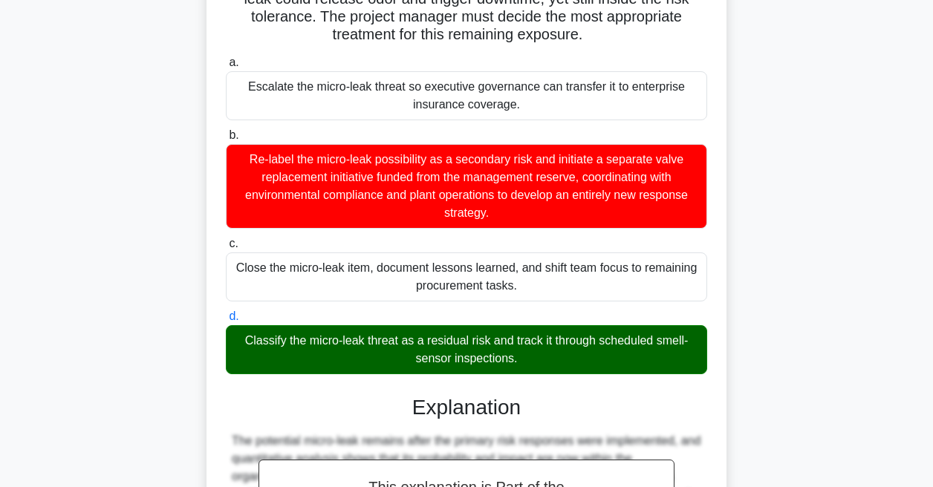
click at [352, 362] on div "Classify the micro-leak threat as a residual risk and track it through schedule…" at bounding box center [466, 349] width 481 height 49
click at [226, 322] on input "d. Classify the micro-leak threat as a residual risk and track it through sched…" at bounding box center [226, 317] width 0 height 10
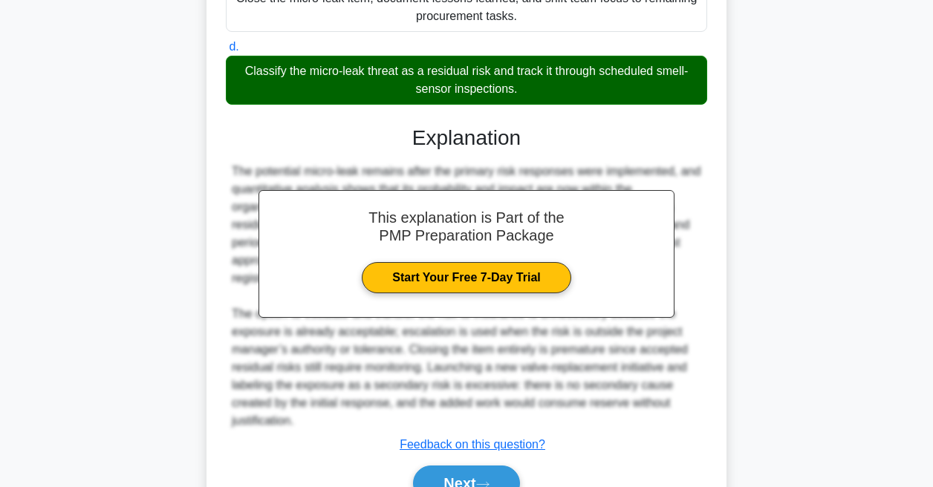
scroll to position [518, 0]
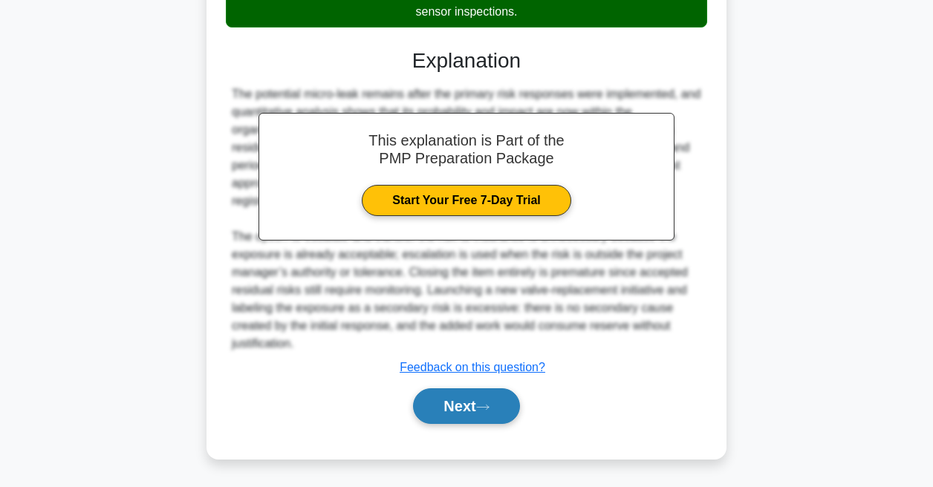
click at [415, 418] on button "Next" at bounding box center [466, 406] width 106 height 36
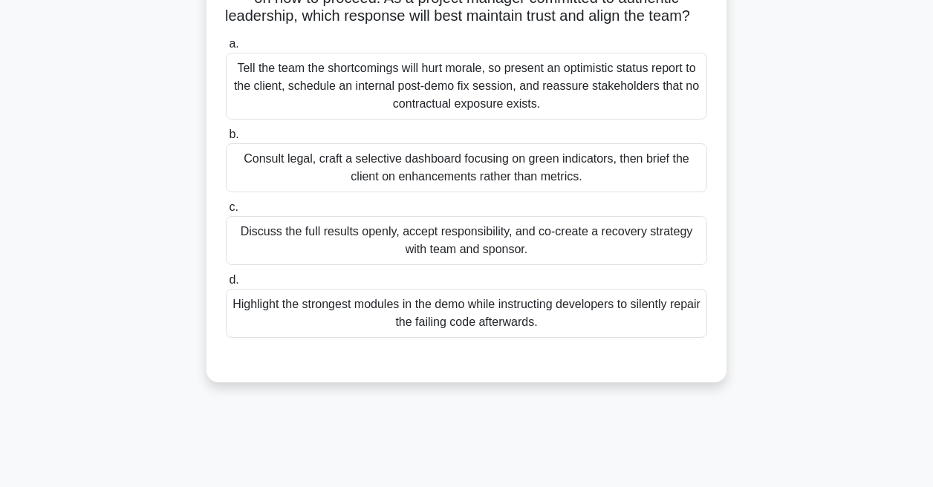
scroll to position [204, 0]
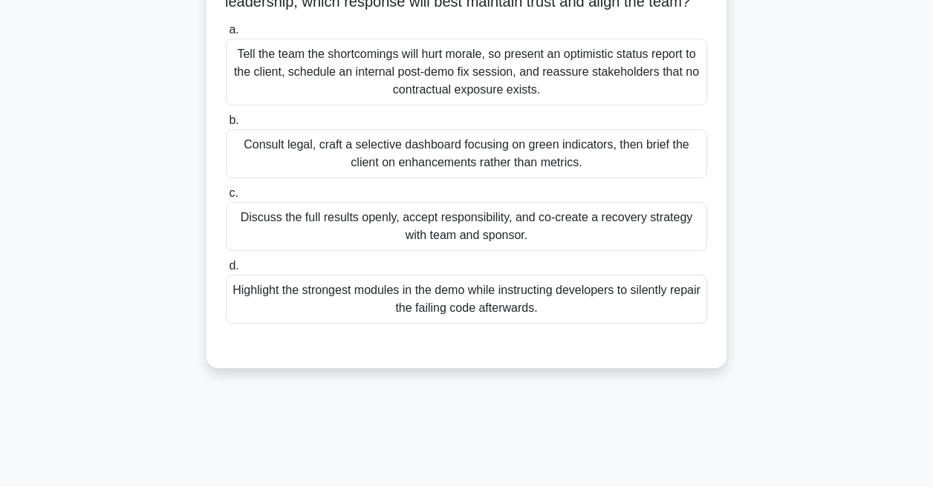
click at [374, 243] on div "Discuss the full results openly, accept responsibility, and co-create a recover…" at bounding box center [466, 226] width 481 height 49
click at [226, 198] on input "c. Discuss the full results openly, accept responsibility, and co-create a reco…" at bounding box center [226, 194] width 0 height 10
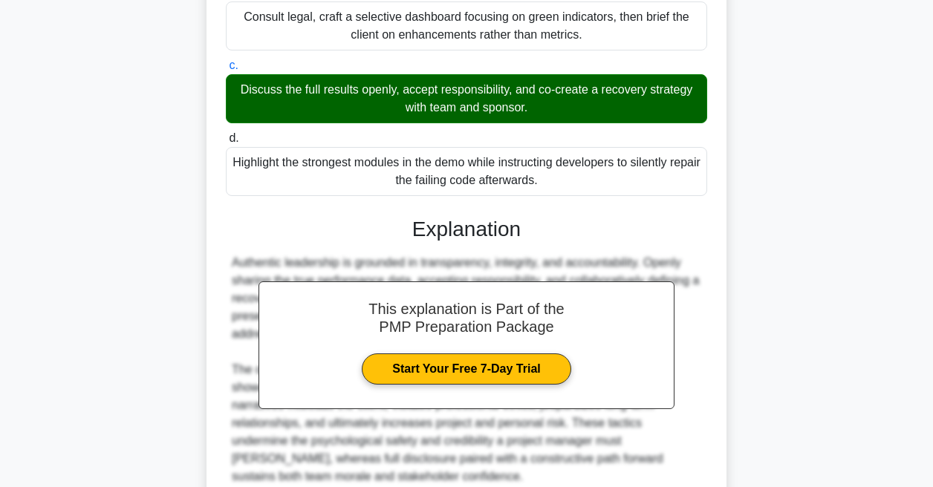
scroll to position [483, 0]
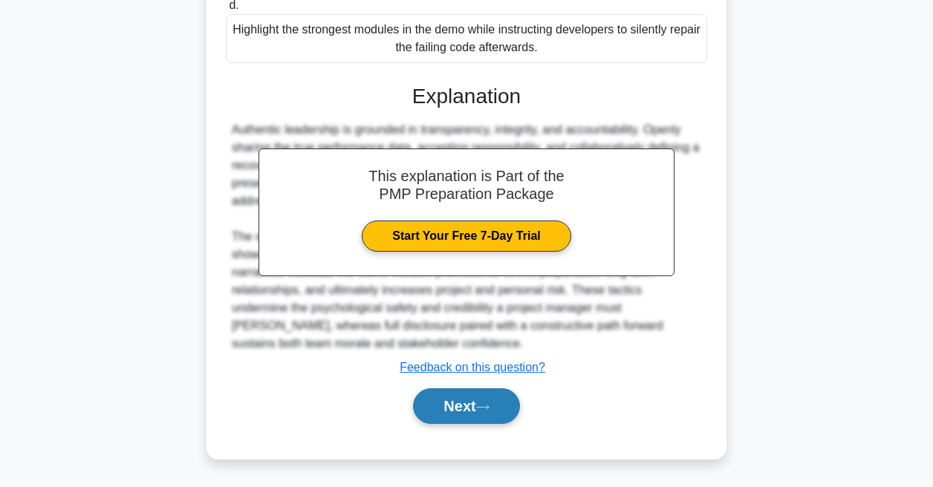
click at [431, 403] on button "Next" at bounding box center [466, 406] width 106 height 36
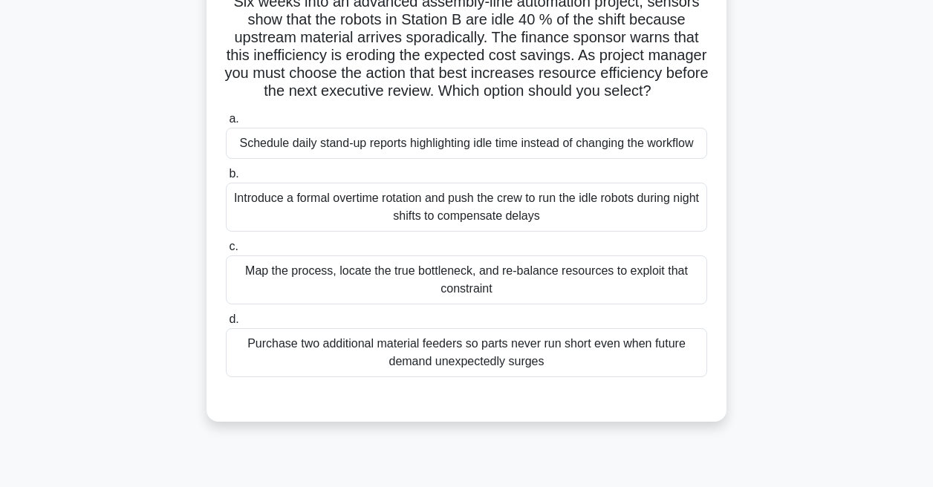
scroll to position [120, 0]
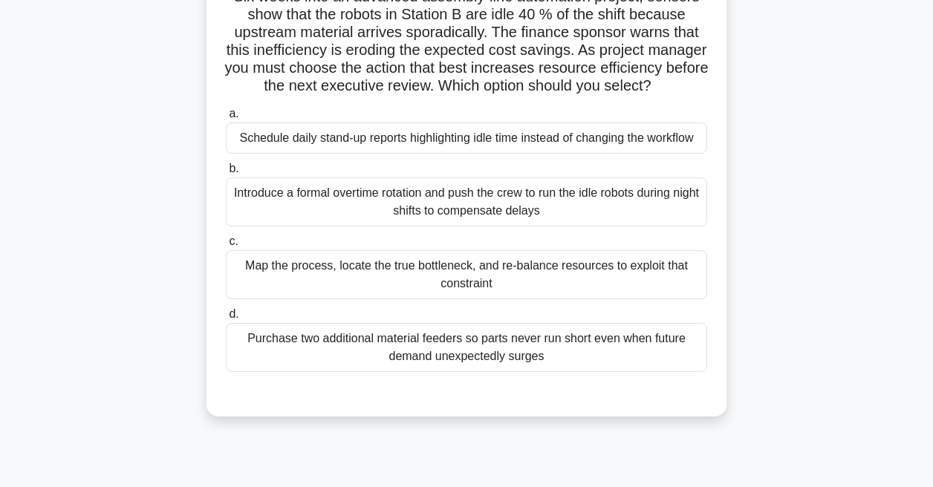
click at [432, 275] on div "Map the process, locate the true bottleneck, and re-balance resources to exploi…" at bounding box center [466, 274] width 481 height 49
click at [226, 247] on input "c. Map the process, locate the true bottleneck, and re-balance resources to exp…" at bounding box center [226, 242] width 0 height 10
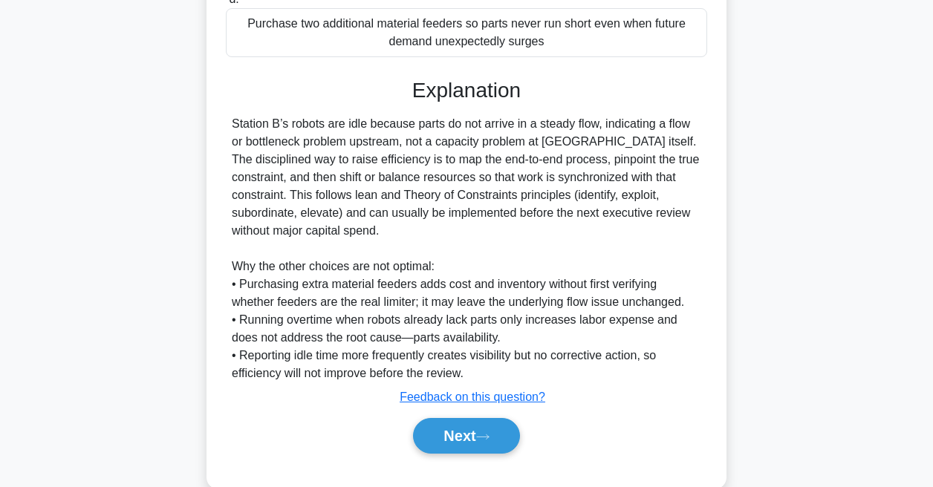
scroll to position [465, 0]
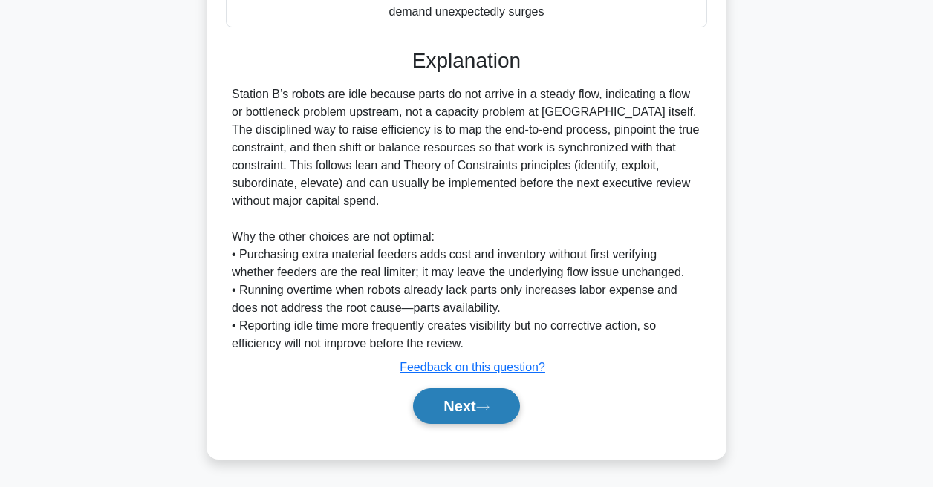
click at [460, 403] on button "Next" at bounding box center [466, 406] width 106 height 36
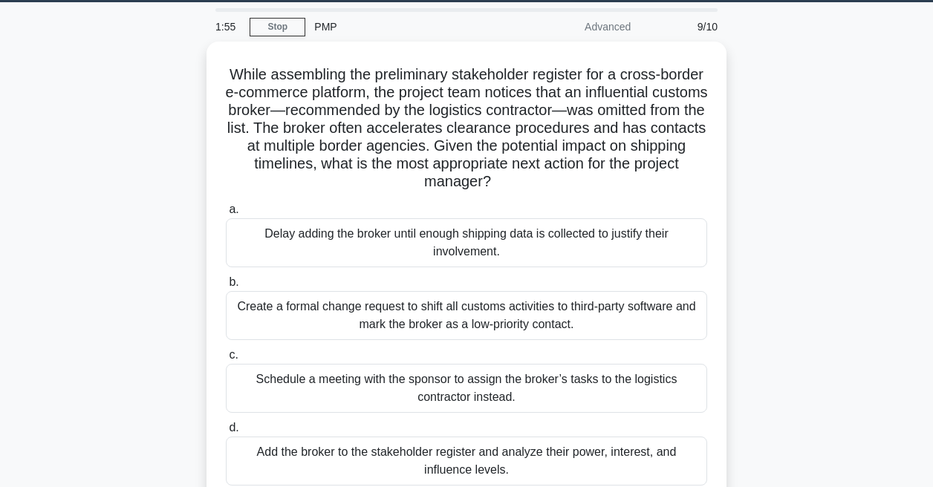
scroll to position [53, 0]
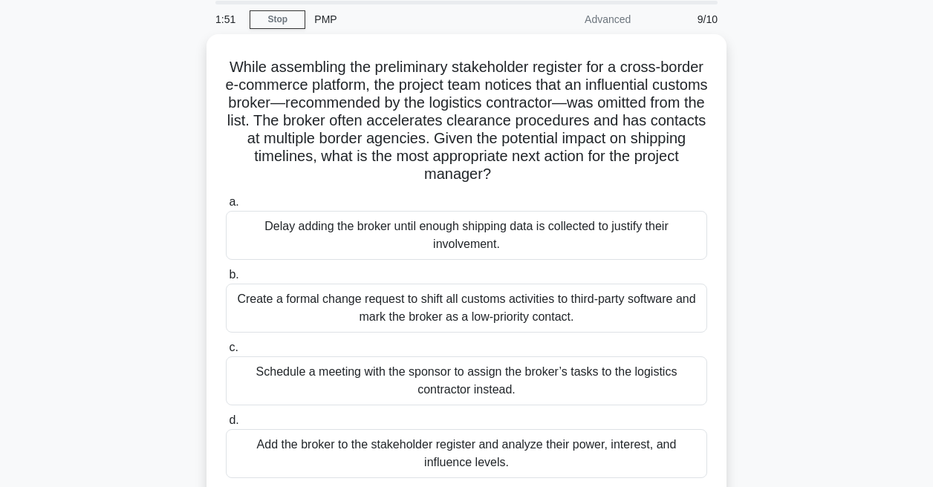
click at [460, 403] on div "Schedule a meeting with the sponsor to assign the broker’s tasks to the logisti…" at bounding box center [466, 381] width 481 height 49
click at [226, 353] on input "c. Schedule a meeting with the sponsor to assign the broker’s tasks to the logi…" at bounding box center [226, 348] width 0 height 10
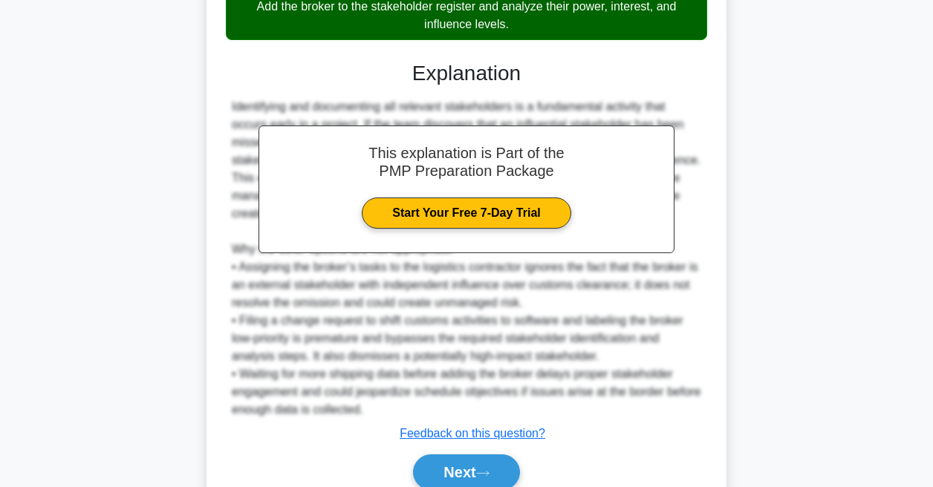
scroll to position [556, 0]
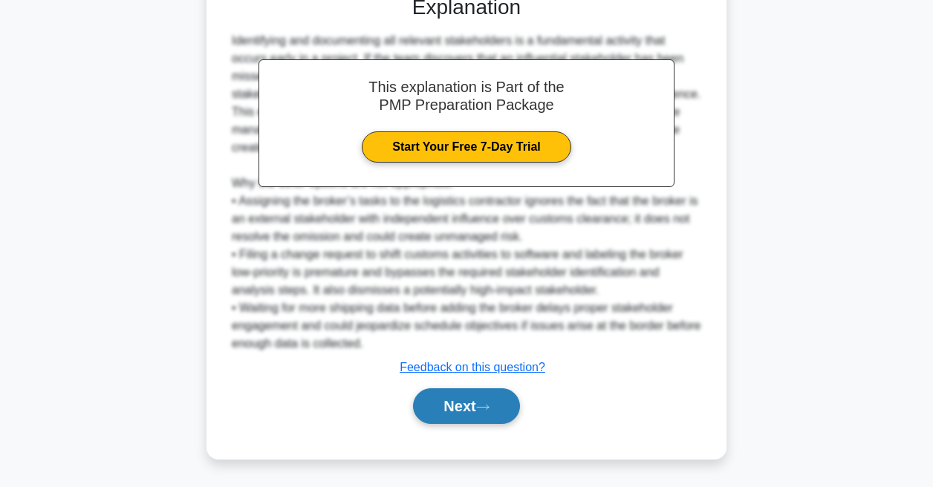
click at [461, 408] on button "Next" at bounding box center [466, 406] width 106 height 36
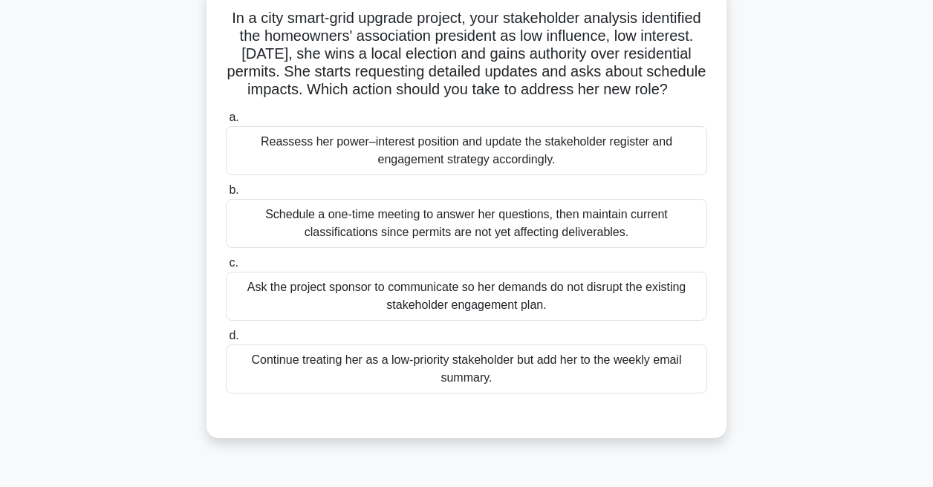
scroll to position [98, 0]
click at [507, 175] on div "Reassess her power–interest position and update the stakeholder register and en…" at bounding box center [466, 150] width 481 height 49
click at [226, 123] on input "a. Reassess her power–interest position and update the stakeholder register and…" at bounding box center [226, 118] width 0 height 10
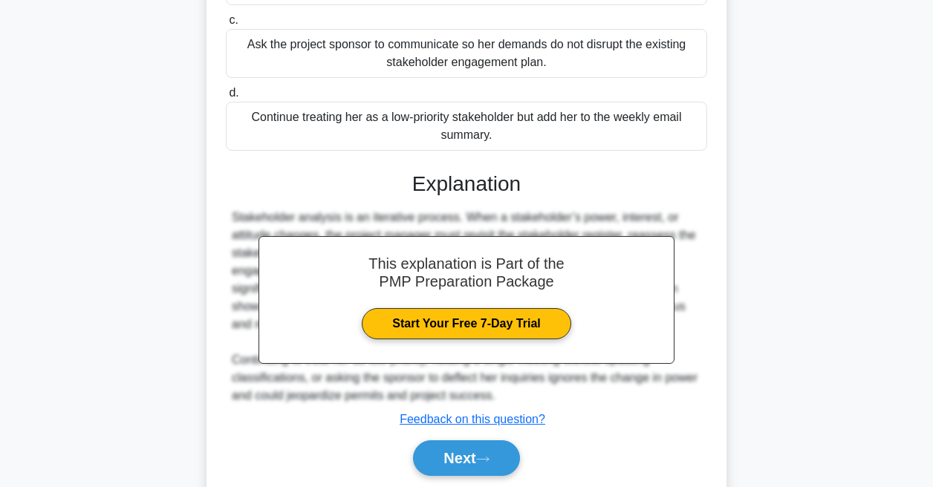
scroll to position [411, 0]
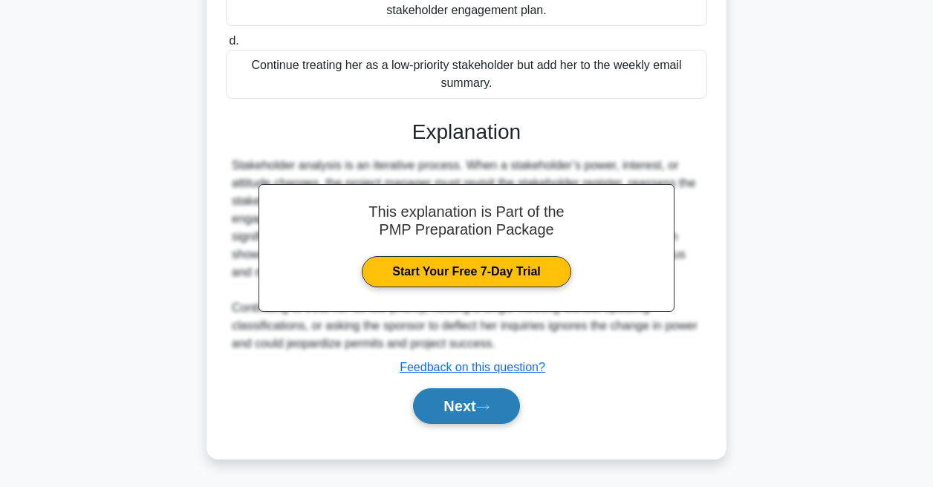
click at [475, 402] on button "Next" at bounding box center [466, 406] width 106 height 36
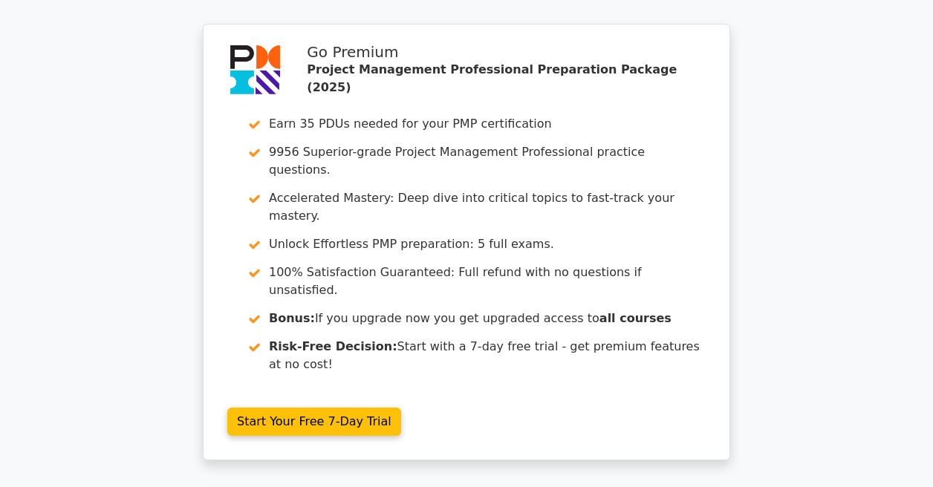
scroll to position [2787, 0]
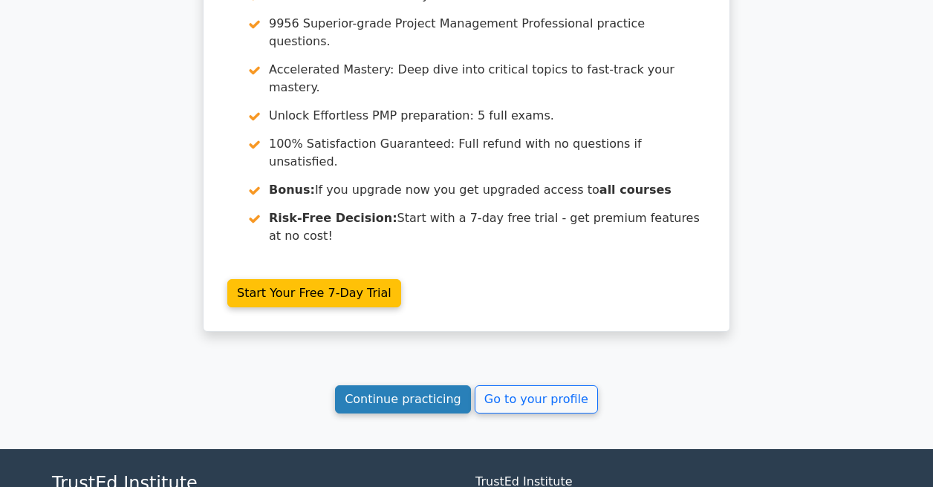
click at [434, 385] on link "Continue practicing" at bounding box center [403, 399] width 136 height 28
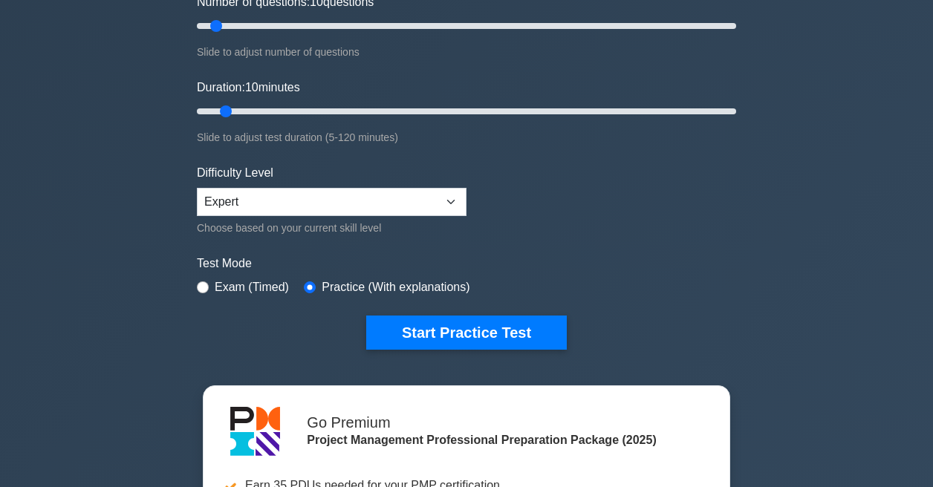
scroll to position [210, 0]
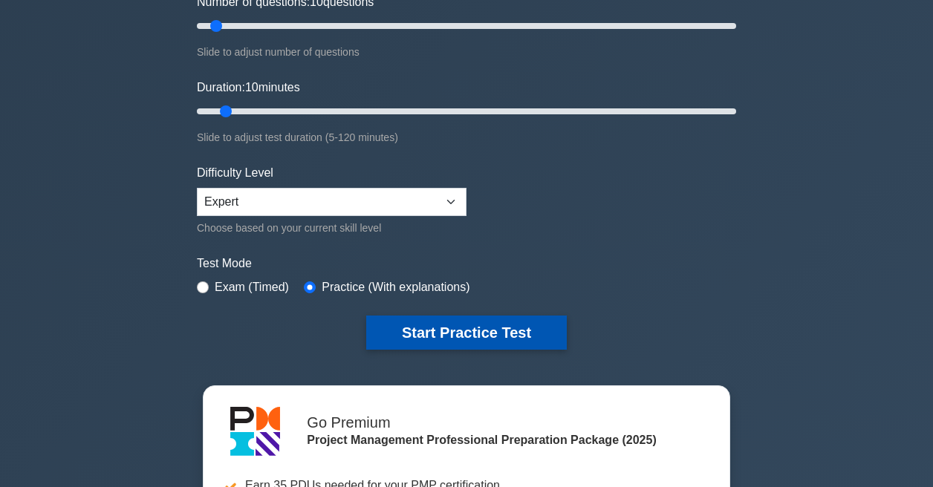
click at [432, 319] on button "Start Practice Test" at bounding box center [466, 333] width 201 height 34
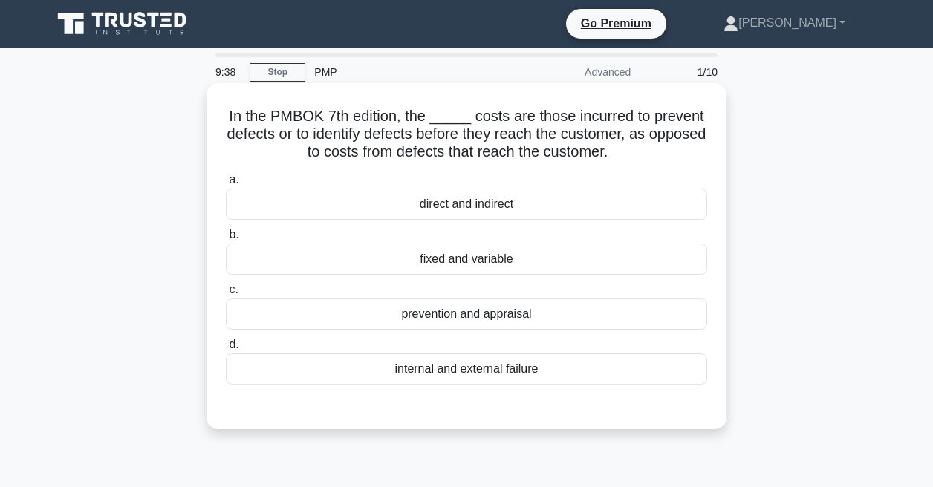
click at [446, 311] on div "prevention and appraisal" at bounding box center [466, 314] width 481 height 31
click at [226, 295] on input "c. prevention and appraisal" at bounding box center [226, 290] width 0 height 10
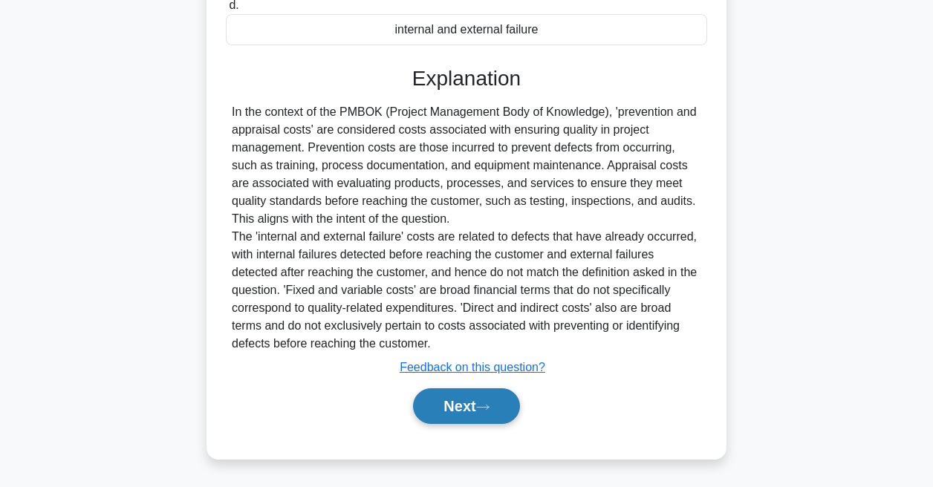
click at [468, 409] on button "Next" at bounding box center [466, 406] width 106 height 36
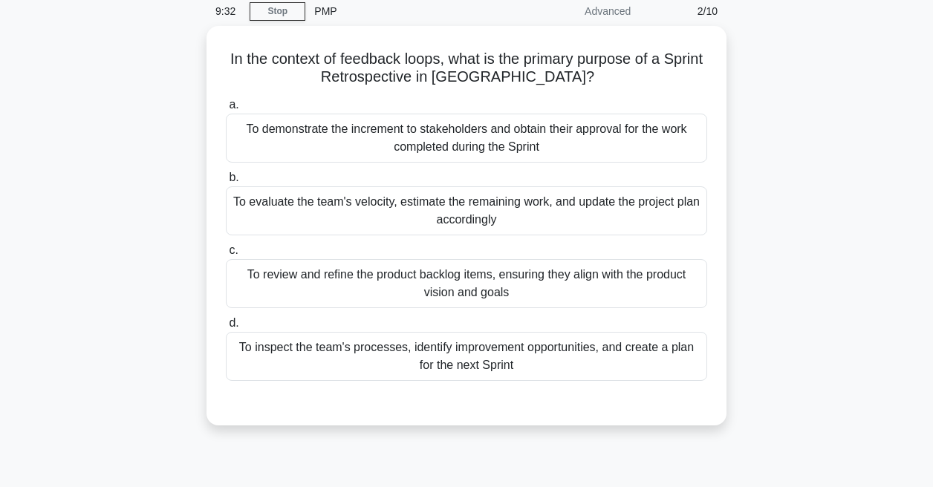
scroll to position [68, 0]
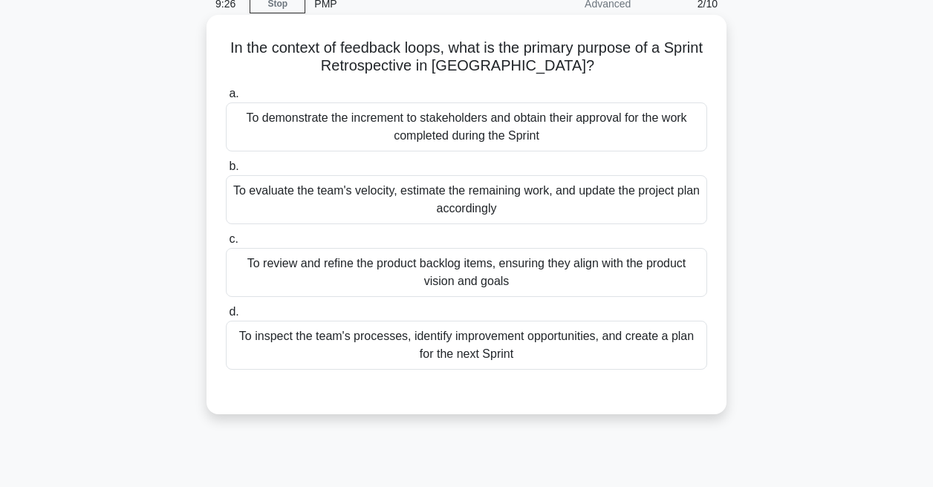
click at [333, 119] on div "To demonstrate the increment to stakeholders and obtain their approval for the …" at bounding box center [466, 126] width 481 height 49
click at [226, 99] on input "a. To demonstrate the increment to stakeholders and obtain their approval for t…" at bounding box center [226, 94] width 0 height 10
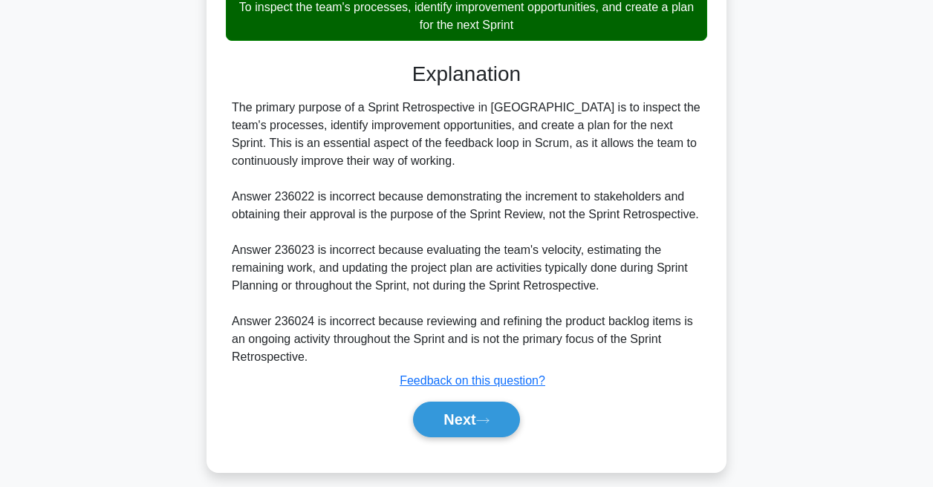
scroll to position [413, 0]
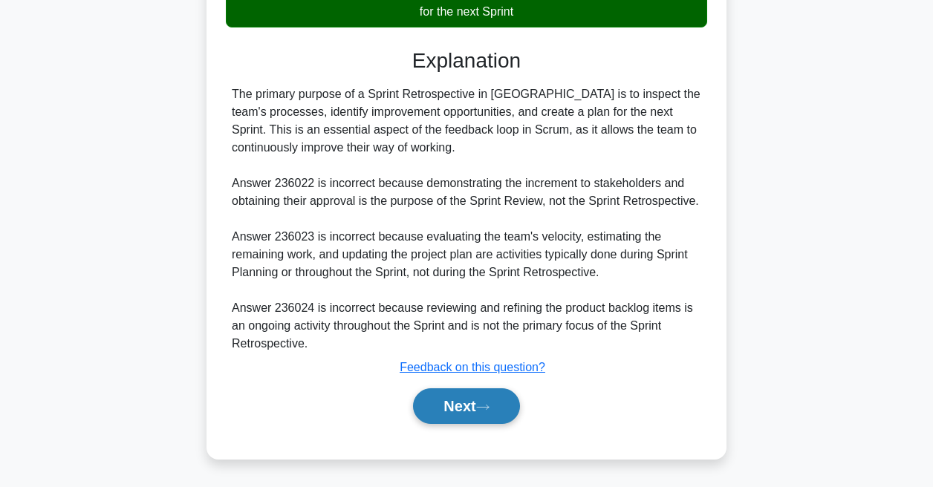
click at [469, 406] on button "Next" at bounding box center [466, 406] width 106 height 36
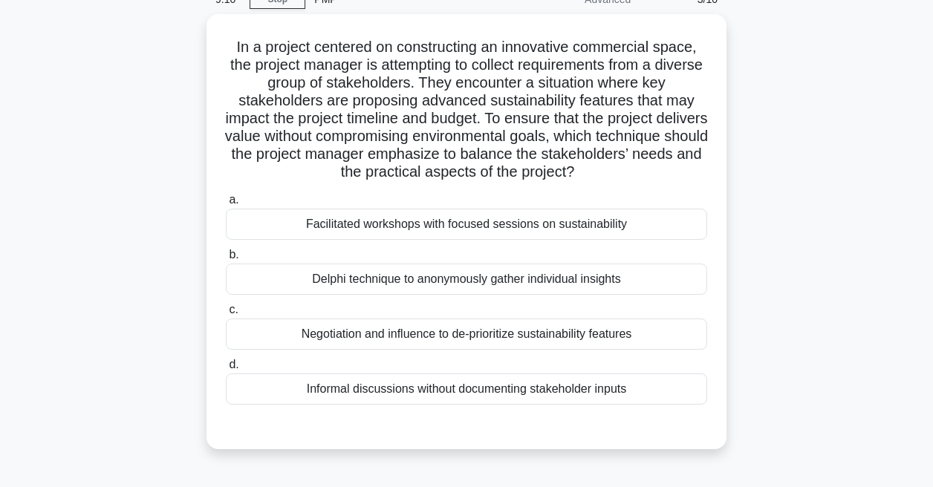
scroll to position [71, 0]
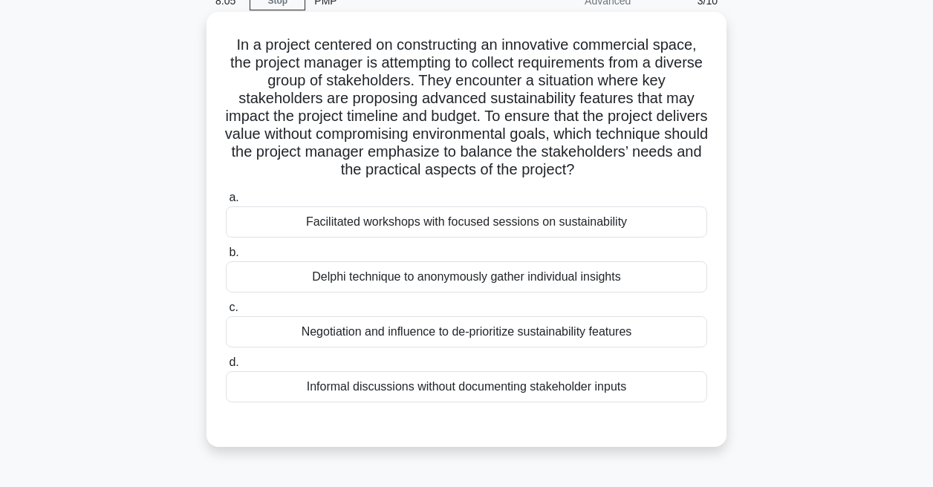
click at [362, 327] on div "Negotiation and influence to de-prioritize sustainability features" at bounding box center [466, 331] width 481 height 31
click at [226, 313] on input "c. Negotiation and influence to de-prioritize sustainability features" at bounding box center [226, 308] width 0 height 10
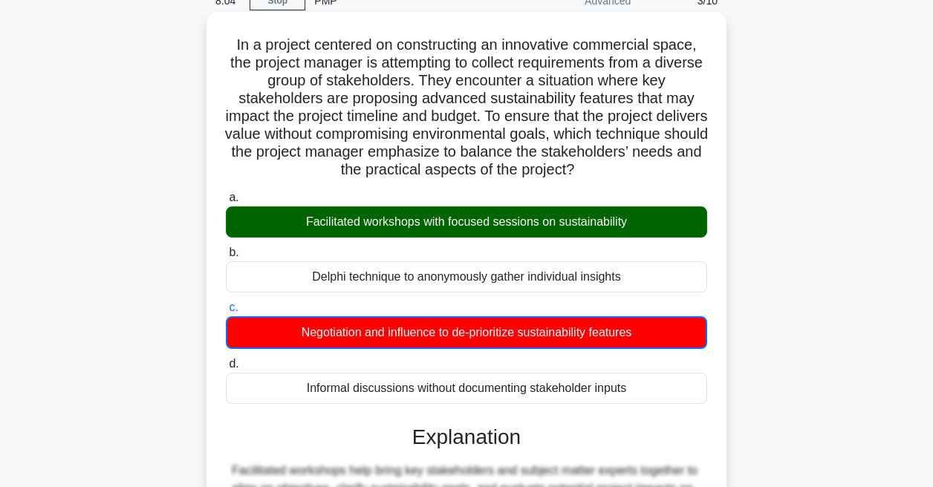
click at [377, 239] on div "a. Facilitated workshops with focused sessions on sustainability b. Delphi tech…" at bounding box center [466, 296] width 499 height 221
click at [379, 223] on div "Facilitated workshops with focused sessions on sustainability" at bounding box center [466, 221] width 481 height 31
click at [226, 203] on input "a. Facilitated workshops with focused sessions on sustainability" at bounding box center [226, 198] width 0 height 10
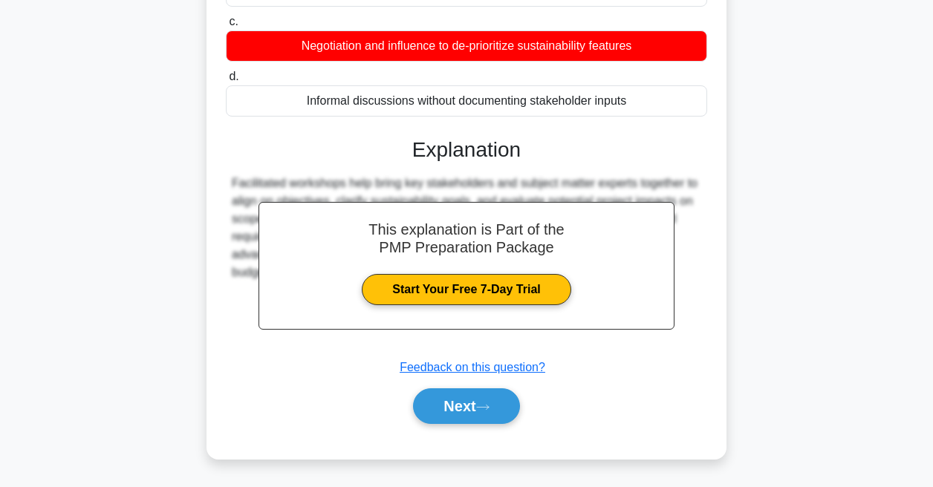
scroll to position [358, 0]
click at [429, 406] on button "Next" at bounding box center [466, 406] width 106 height 36
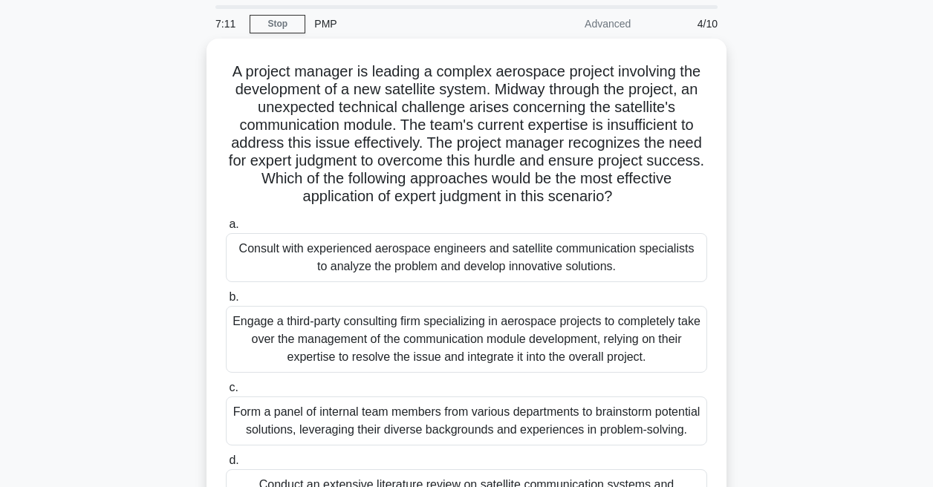
scroll to position [38, 0]
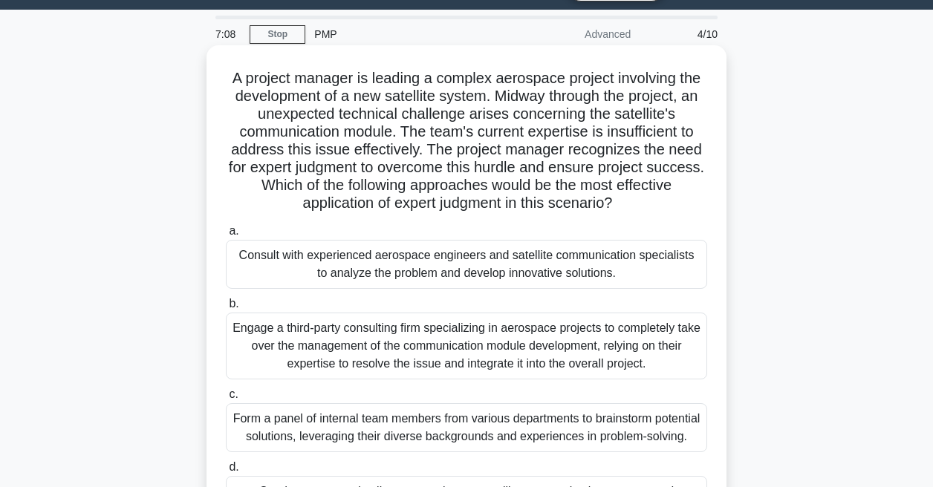
click at [342, 275] on div "Consult with experienced aerospace engineers and satellite communication specia…" at bounding box center [466, 264] width 481 height 49
click at [226, 236] on input "a. Consult with experienced aerospace engineers and satellite communication spe…" at bounding box center [226, 232] width 0 height 10
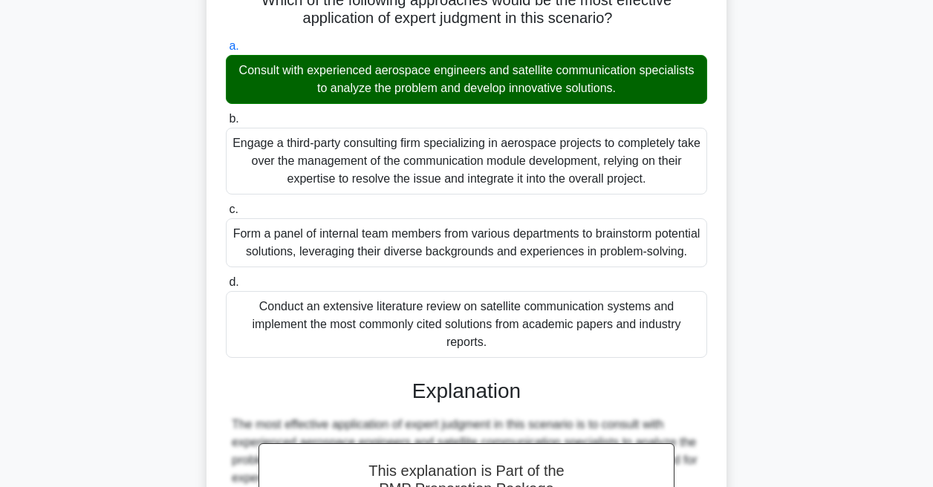
scroll to position [821, 0]
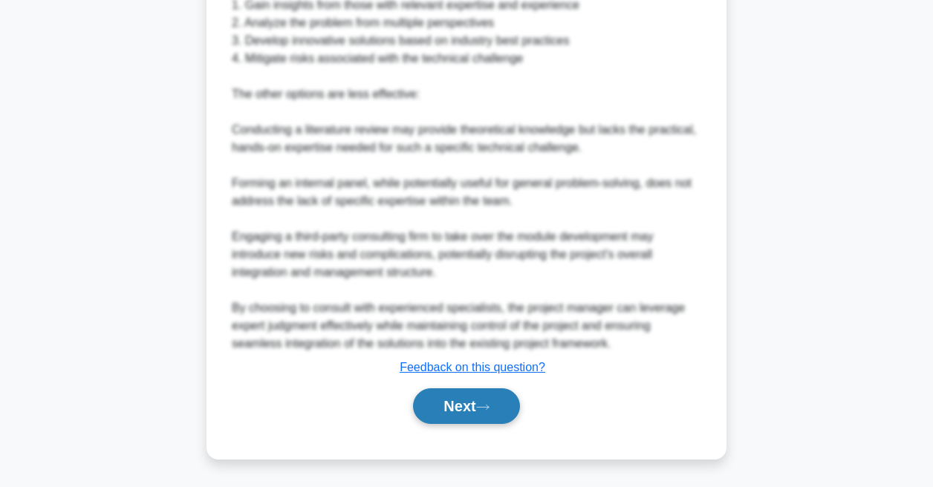
click at [438, 389] on button "Next" at bounding box center [466, 406] width 106 height 36
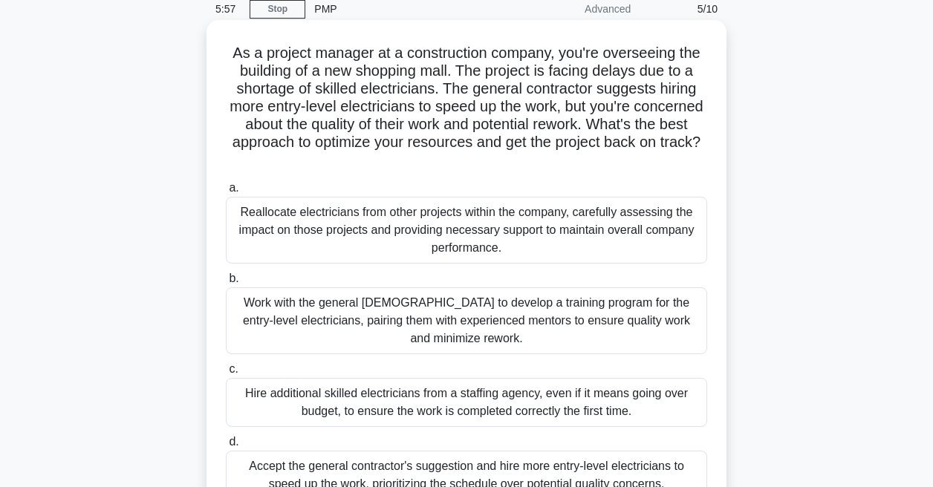
scroll to position [61, 0]
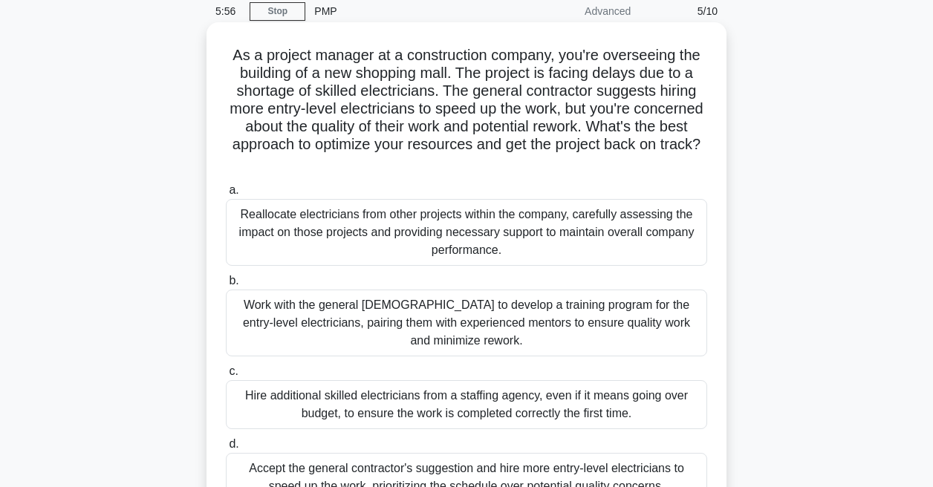
click at [382, 225] on div "Reallocate electricians from other projects within the company, carefully asses…" at bounding box center [466, 232] width 481 height 67
click at [226, 195] on input "a. Reallocate electricians from other projects within the company, carefully as…" at bounding box center [226, 191] width 0 height 10
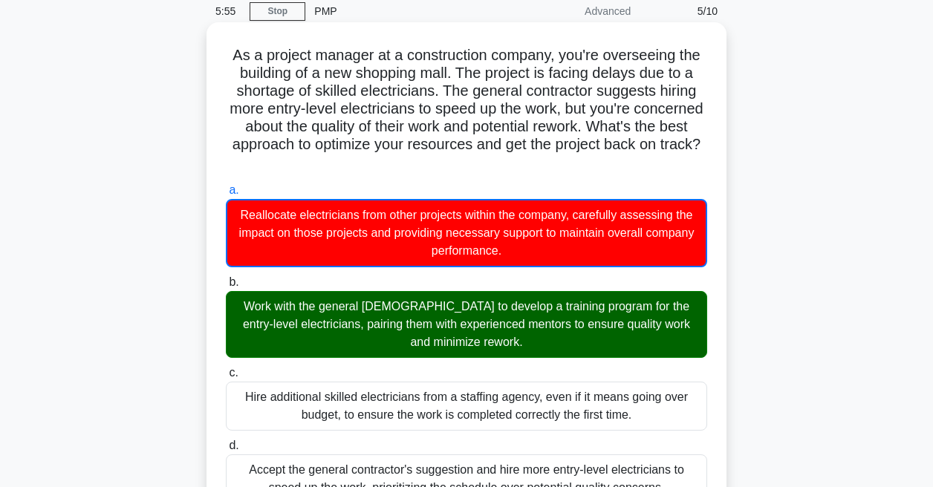
click at [370, 316] on div "Work with the general contractor to develop a training program for the entry-le…" at bounding box center [466, 324] width 481 height 67
click at [226, 287] on input "b. Work with the general contractor to develop a training program for the entry…" at bounding box center [226, 283] width 0 height 10
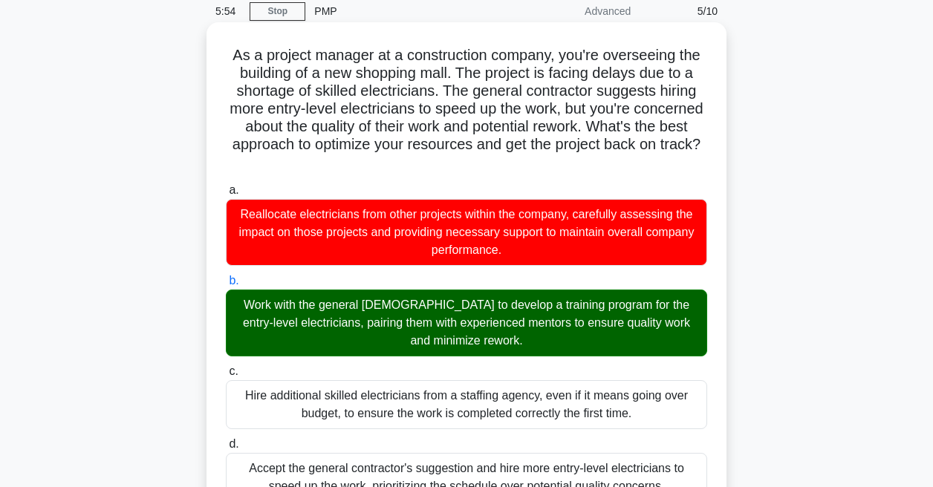
click at [370, 316] on div "Work with the general contractor to develop a training program for the entry-le…" at bounding box center [466, 323] width 481 height 67
click at [226, 286] on input "b. Work with the general contractor to develop a training program for the entry…" at bounding box center [226, 281] width 0 height 10
click at [370, 316] on div "Work with the general contractor to develop a training program for the entry-le…" at bounding box center [466, 323] width 481 height 67
click at [226, 286] on input "b. Work with the general contractor to develop a training program for the entry…" at bounding box center [226, 281] width 0 height 10
click at [370, 316] on div "Work with the general contractor to develop a training program for the entry-le…" at bounding box center [466, 323] width 481 height 67
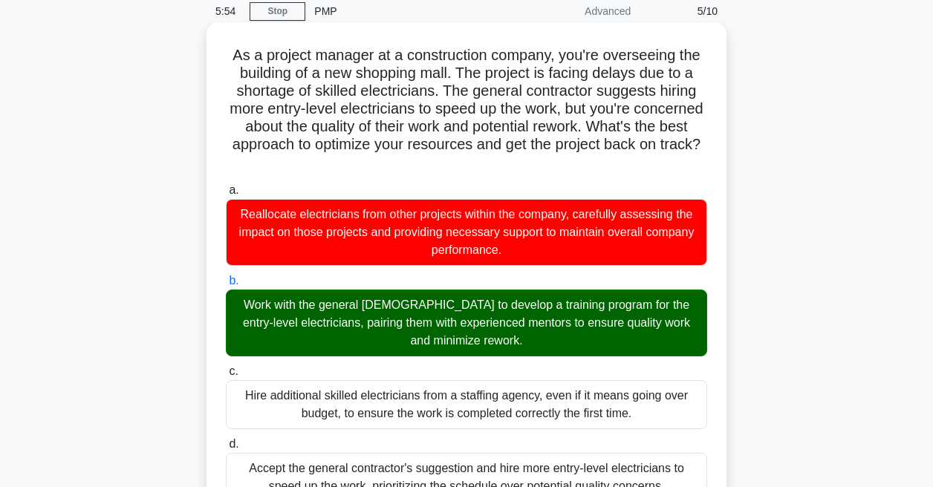
click at [226, 286] on input "b. Work with the general contractor to develop a training program for the entry…" at bounding box center [226, 281] width 0 height 10
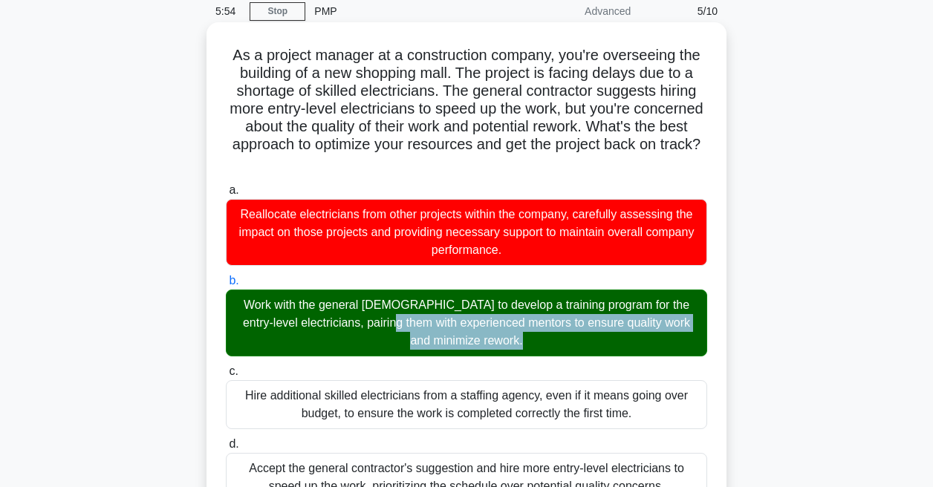
click at [370, 316] on div "Work with the general contractor to develop a training program for the entry-le…" at bounding box center [466, 323] width 481 height 67
click at [226, 286] on input "b. Work with the general contractor to develop a training program for the entry…" at bounding box center [226, 281] width 0 height 10
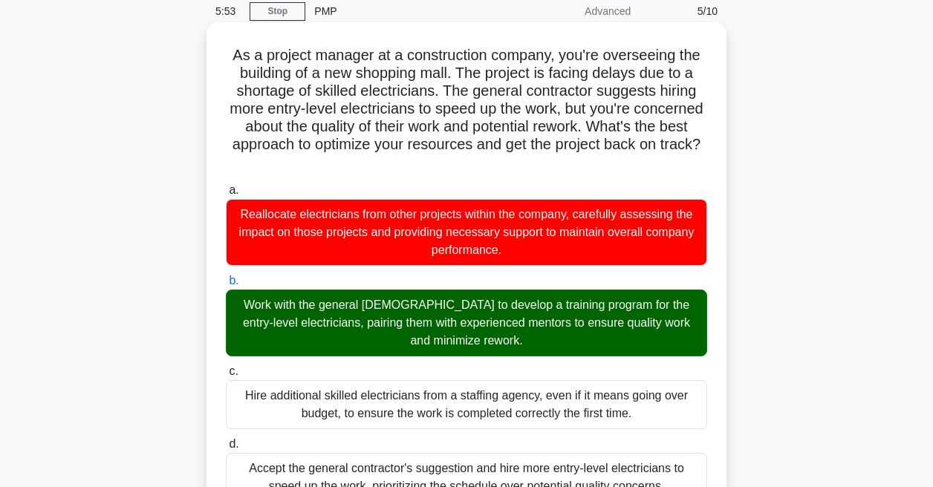
click at [367, 363] on label "c. Hire additional skilled electricians from a staffing agency, even if it mean…" at bounding box center [466, 395] width 481 height 67
click at [226, 367] on input "c. Hire additional skilled electricians from a staffing agency, even if it mean…" at bounding box center [226, 372] width 0 height 10
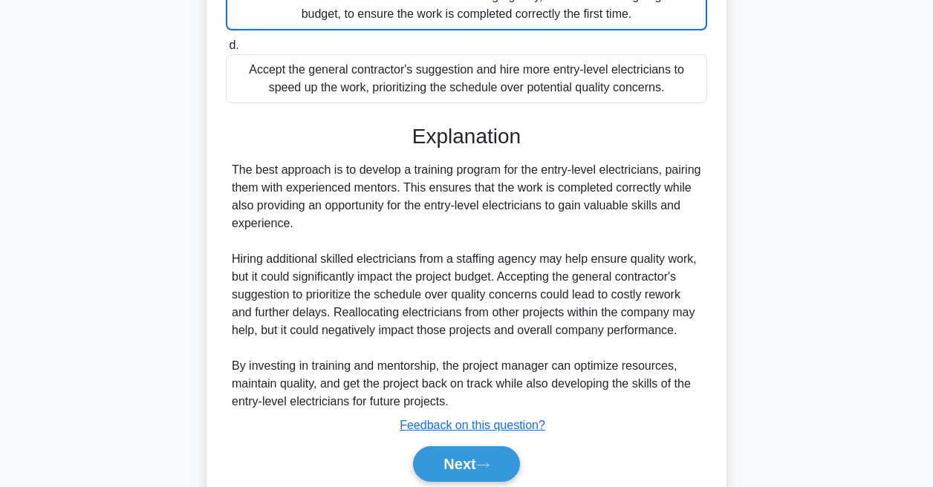
scroll to position [520, 0]
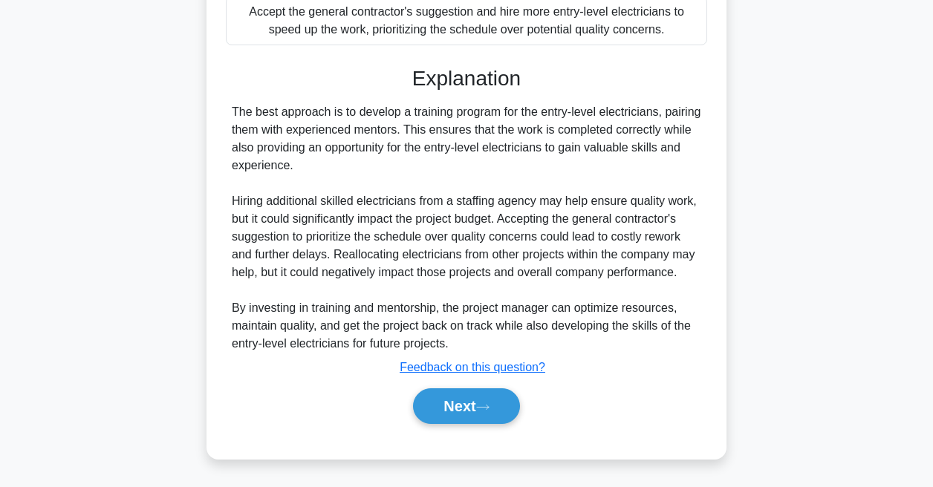
click at [445, 429] on div "Next" at bounding box center [466, 407] width 481 height 48
click at [454, 399] on button "Next" at bounding box center [466, 406] width 106 height 36
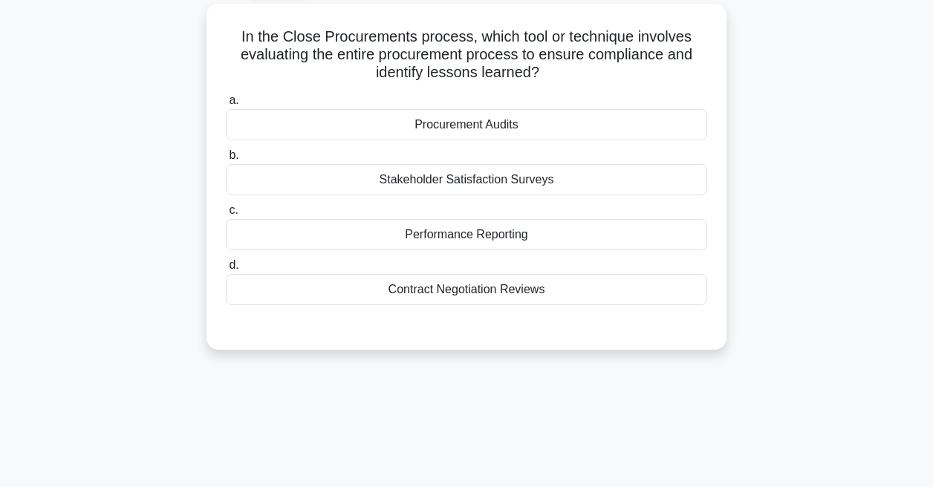
scroll to position [67, 0]
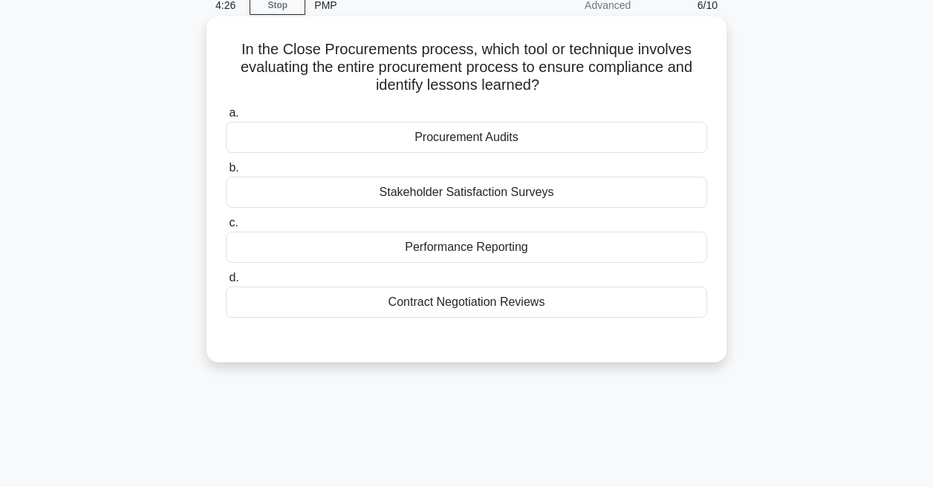
click at [462, 129] on div "Procurement Audits" at bounding box center [466, 137] width 481 height 31
click at [226, 118] on input "a. Procurement Audits" at bounding box center [226, 113] width 0 height 10
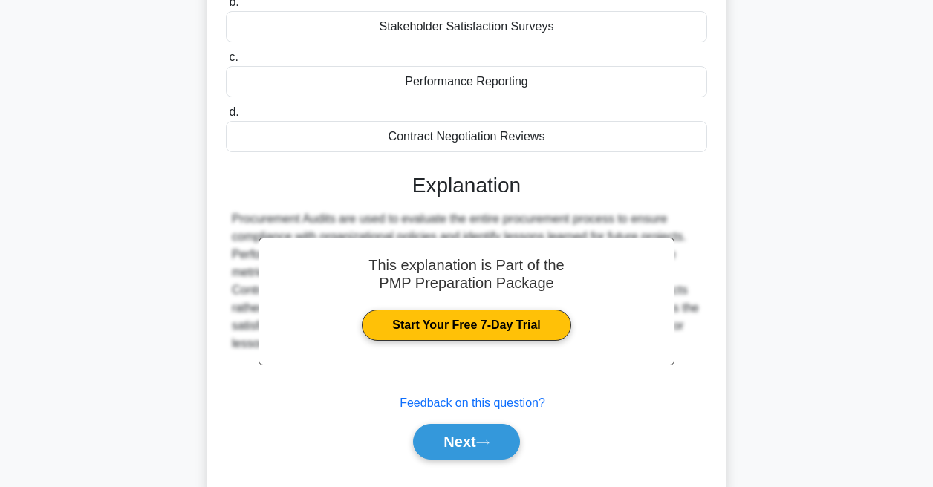
scroll to position [315, 0]
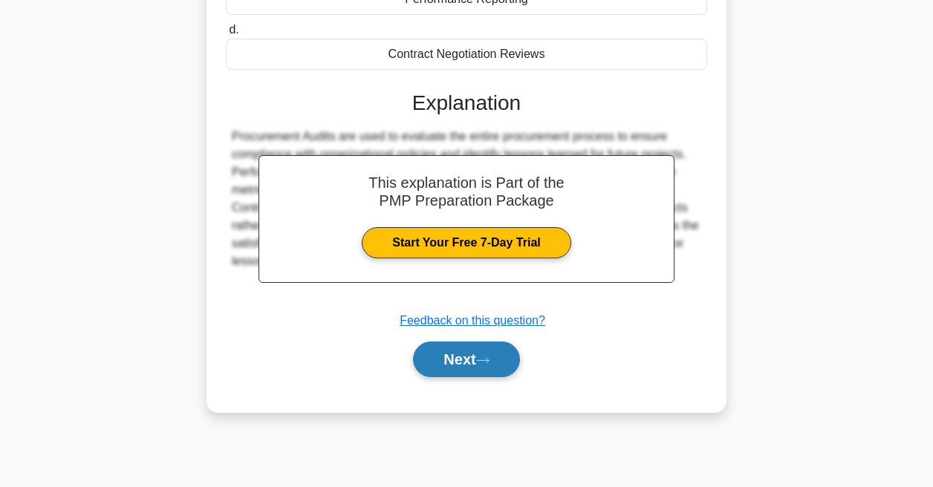
click at [451, 360] on button "Next" at bounding box center [466, 360] width 106 height 36
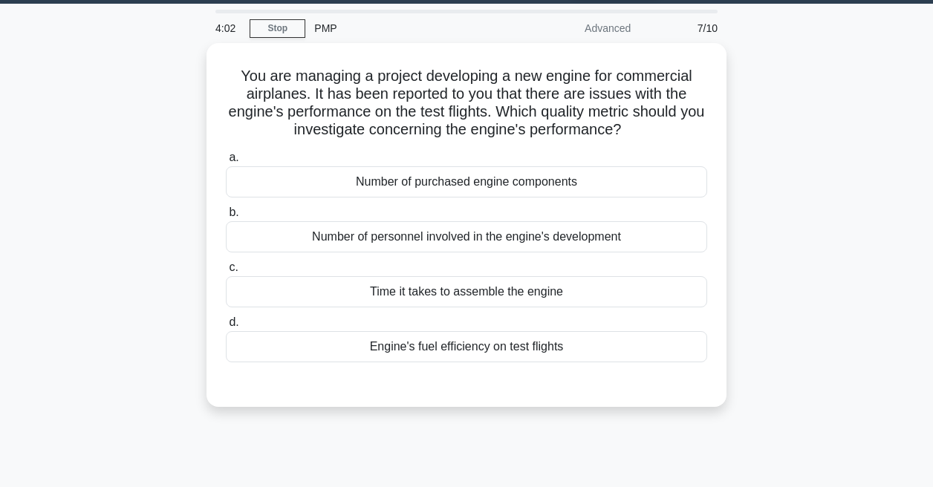
scroll to position [36, 0]
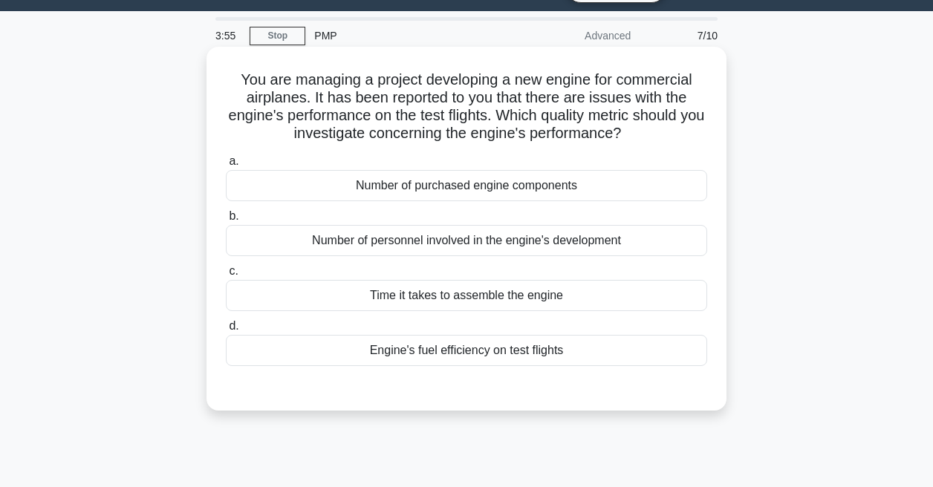
click at [434, 238] on div "Number of personnel involved in the engine's development" at bounding box center [466, 240] width 481 height 31
click at [226, 221] on input "b. Number of personnel involved in the engine's development" at bounding box center [226, 217] width 0 height 10
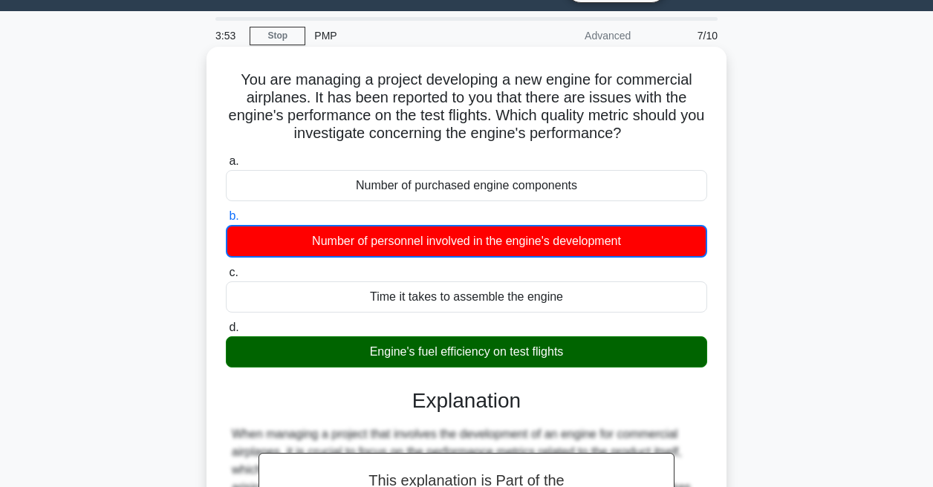
click at [419, 354] on div "Engine's fuel efficiency on test flights" at bounding box center [466, 351] width 481 height 31
click at [226, 333] on input "d. Engine's fuel efficiency on test flights" at bounding box center [226, 328] width 0 height 10
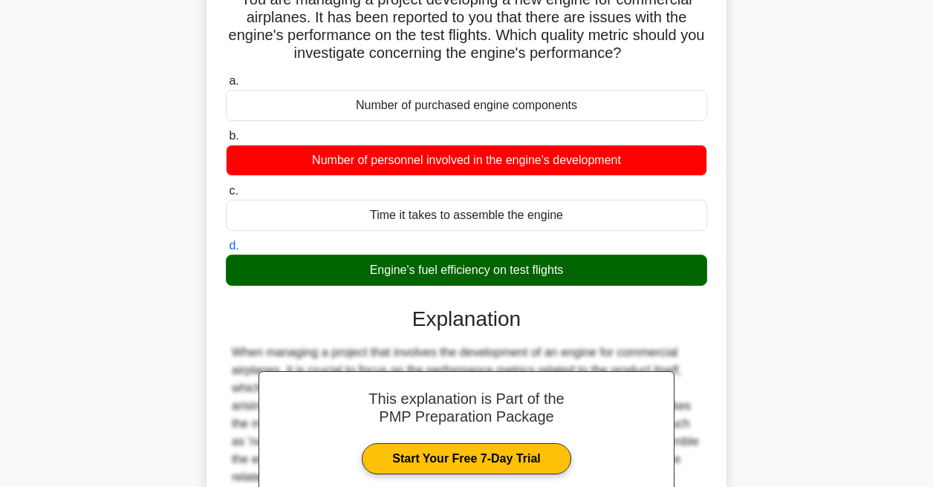
scroll to position [315, 0]
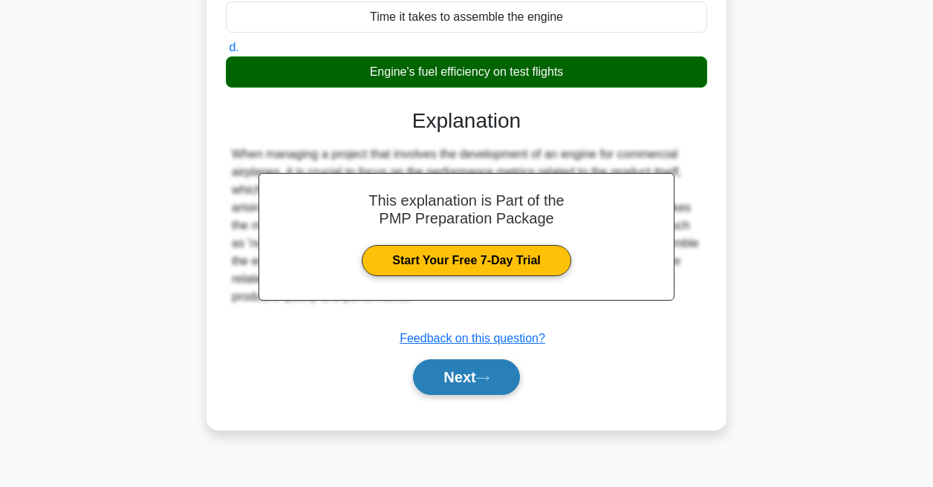
click at [420, 384] on button "Next" at bounding box center [466, 377] width 106 height 36
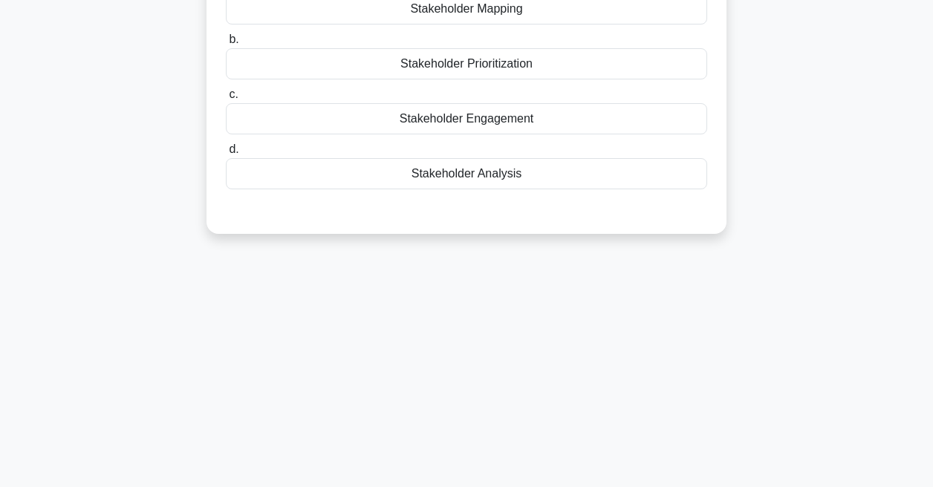
scroll to position [0, 0]
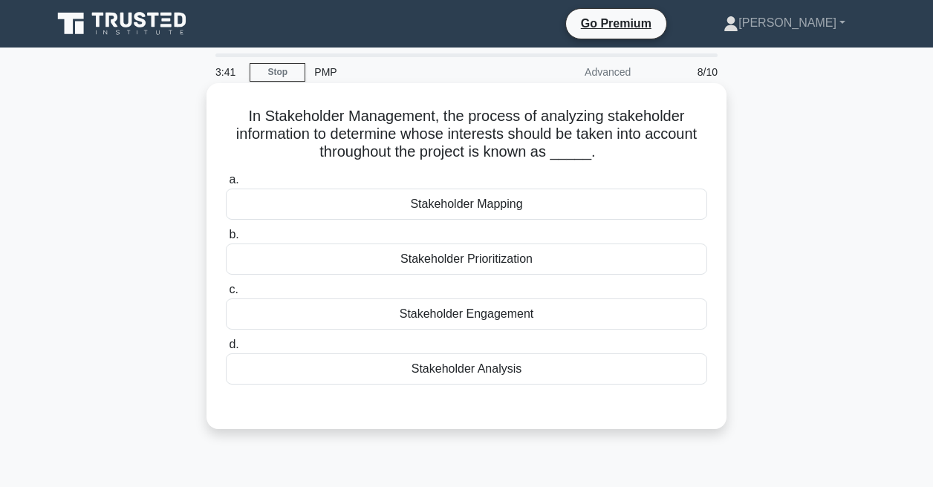
click at [472, 255] on div "Stakeholder Prioritization" at bounding box center [466, 259] width 481 height 31
click at [226, 240] on input "b. Stakeholder Prioritization" at bounding box center [226, 235] width 0 height 10
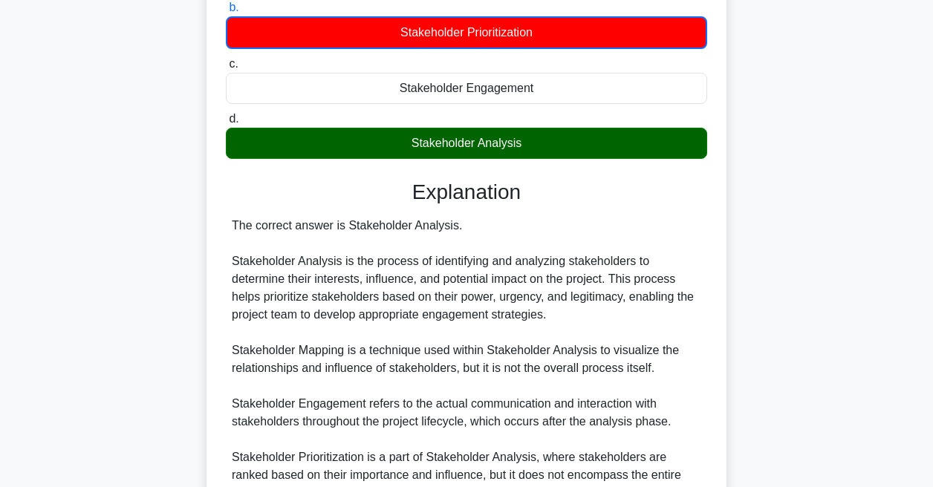
scroll to position [377, 0]
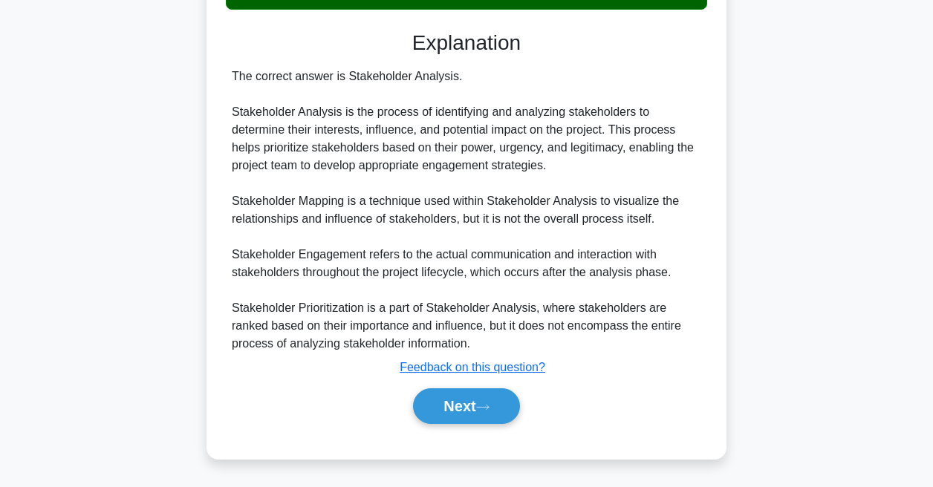
click at [460, 385] on div "Next" at bounding box center [466, 407] width 481 height 48
click at [452, 418] on button "Next" at bounding box center [466, 406] width 106 height 36
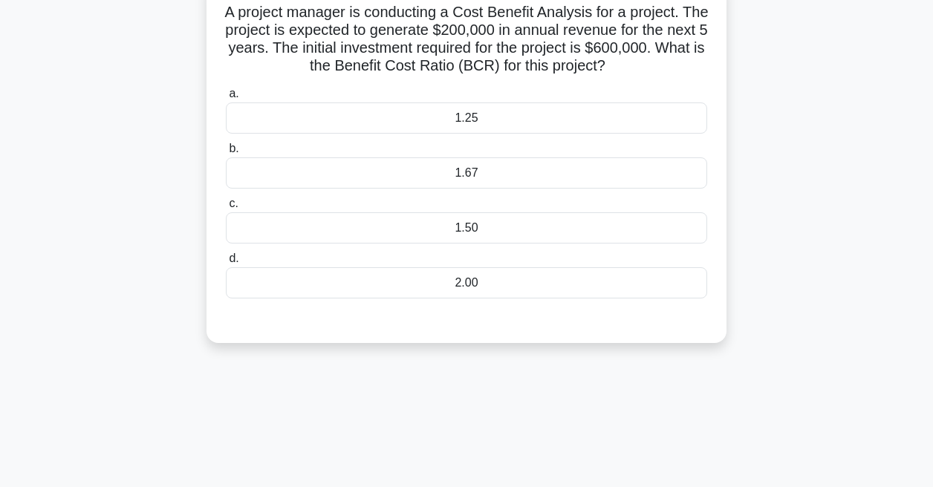
scroll to position [0, 0]
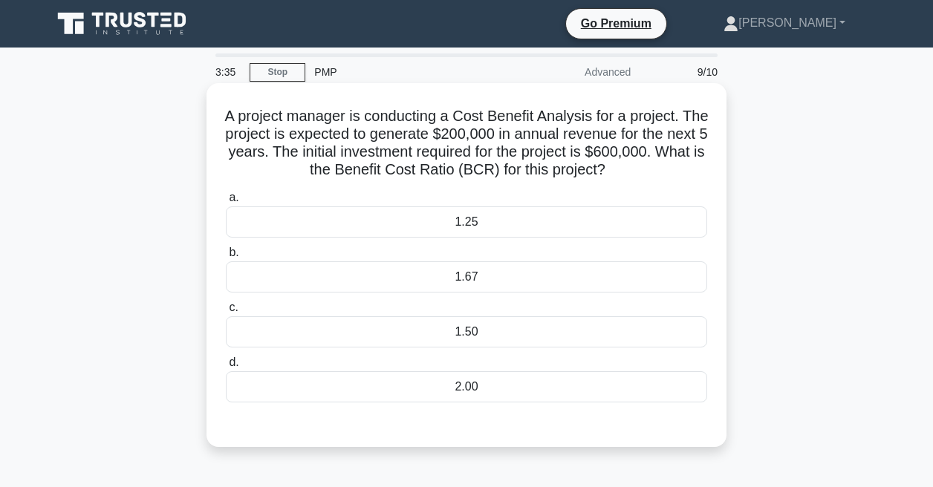
click at [466, 223] on div "1.25" at bounding box center [466, 221] width 481 height 31
click at [226, 203] on input "a. 1.25" at bounding box center [226, 198] width 0 height 10
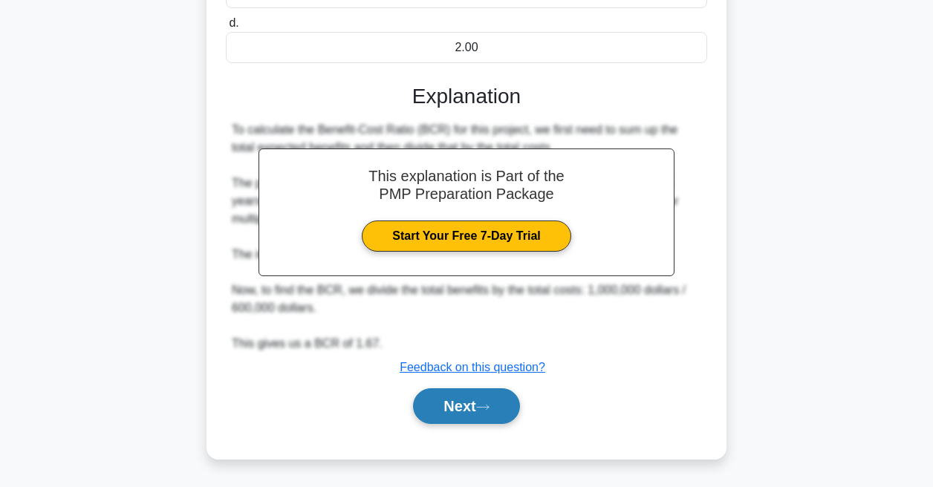
click at [449, 388] on button "Next" at bounding box center [466, 406] width 106 height 36
click at [449, 387] on div "3:33 Stop PMP Advanced 9/10 A project manager is conducting a Cost Benefit Anal…" at bounding box center [466, 97] width 847 height 768
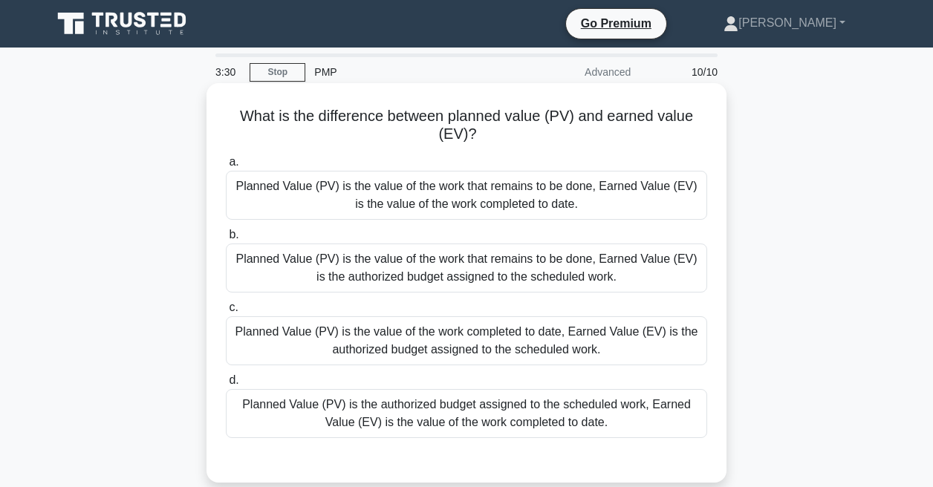
click at [433, 274] on div "Planned Value (PV) is the value of the work that remains to be done, Earned Val…" at bounding box center [466, 268] width 481 height 49
click at [226, 240] on input "b. Planned Value (PV) is the value of the work that remains to be done, Earned …" at bounding box center [226, 235] width 0 height 10
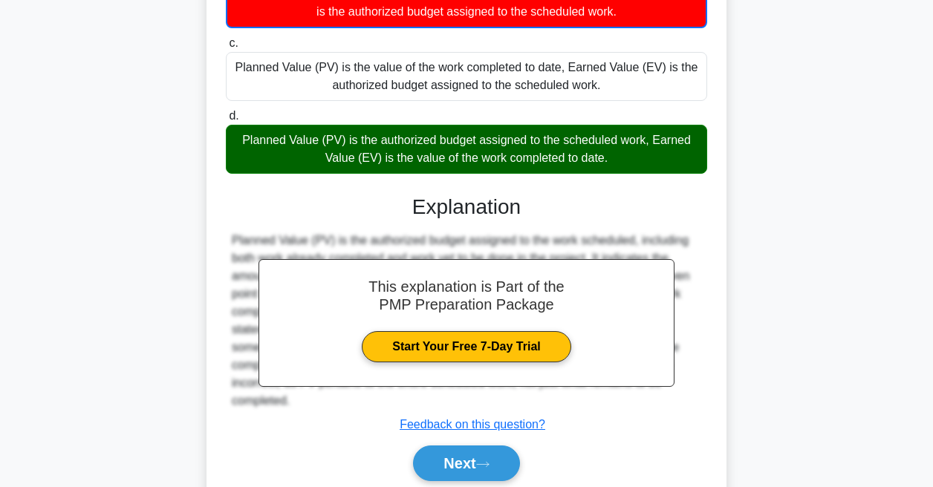
scroll to position [324, 0]
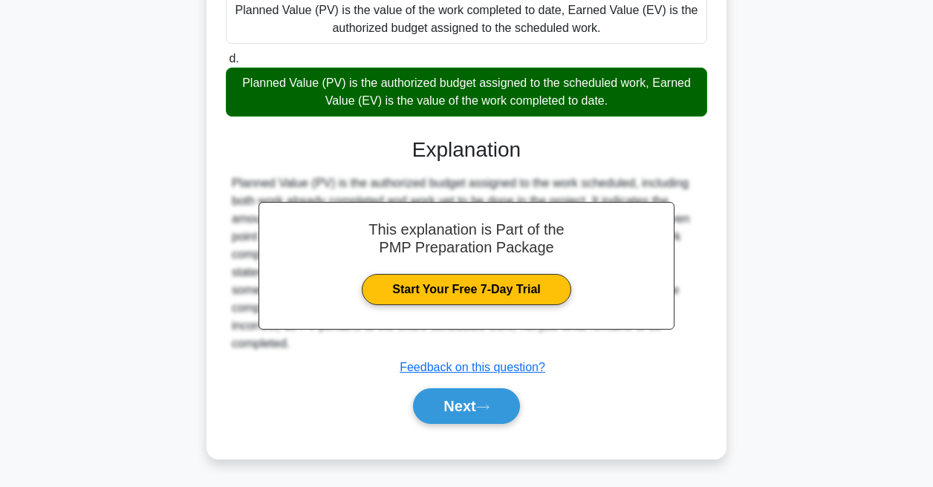
click at [436, 434] on div "a. Planned Value (PV) is the value of the work that remains to be done, Earned …" at bounding box center [466, 134] width 484 height 615
click at [440, 404] on button "Next" at bounding box center [466, 406] width 106 height 36
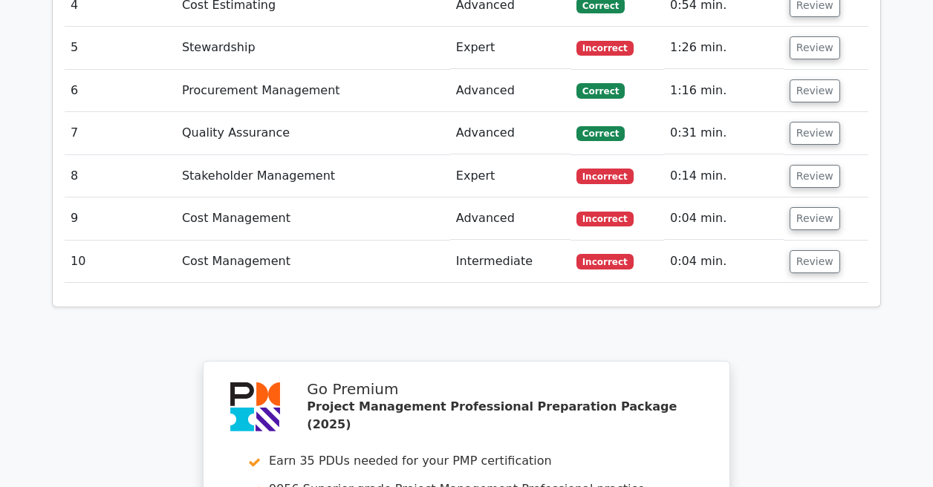
scroll to position [2736, 0]
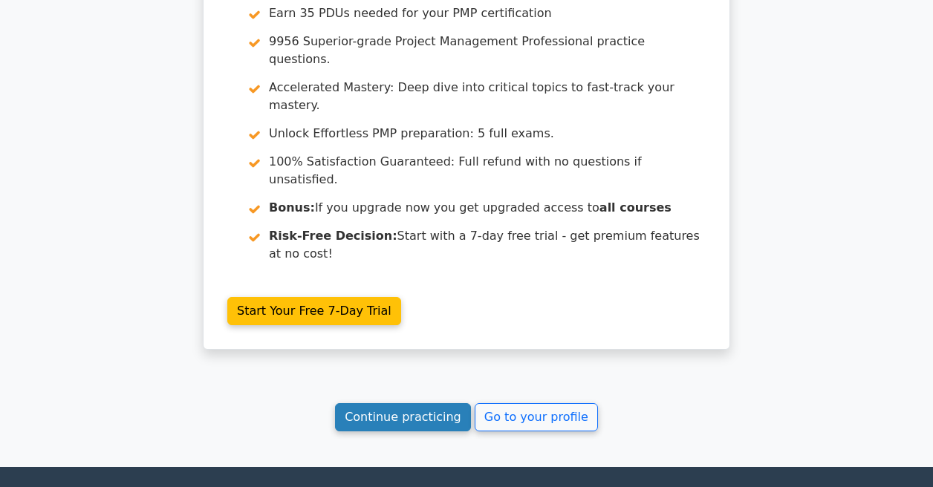
click at [429, 403] on link "Continue practicing" at bounding box center [403, 417] width 136 height 28
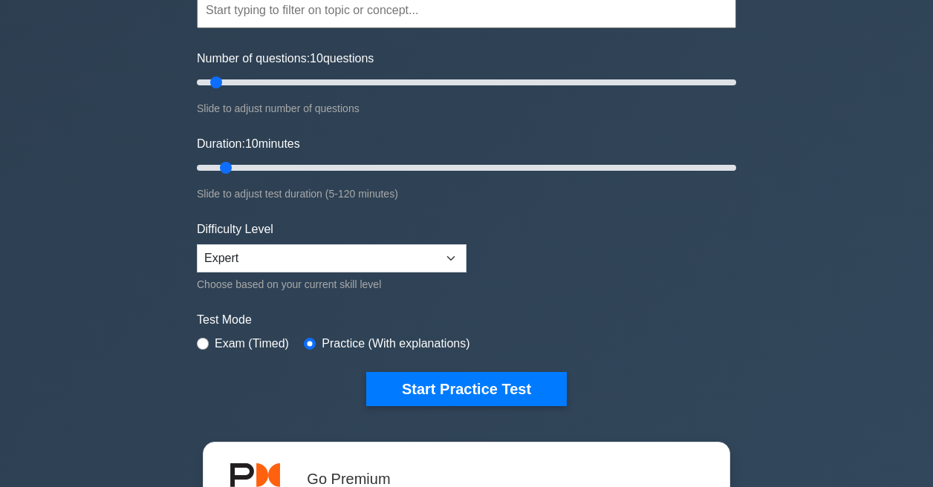
scroll to position [229, 0]
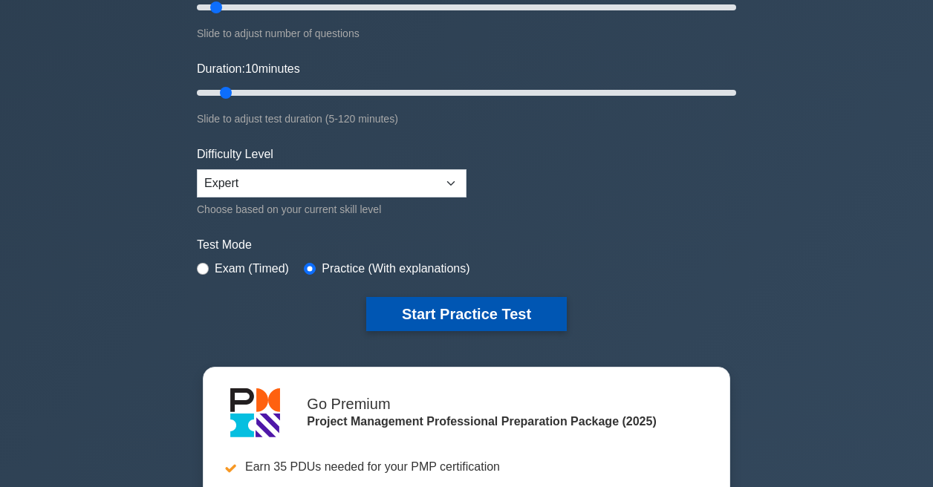
click at [440, 310] on button "Start Practice Test" at bounding box center [466, 314] width 201 height 34
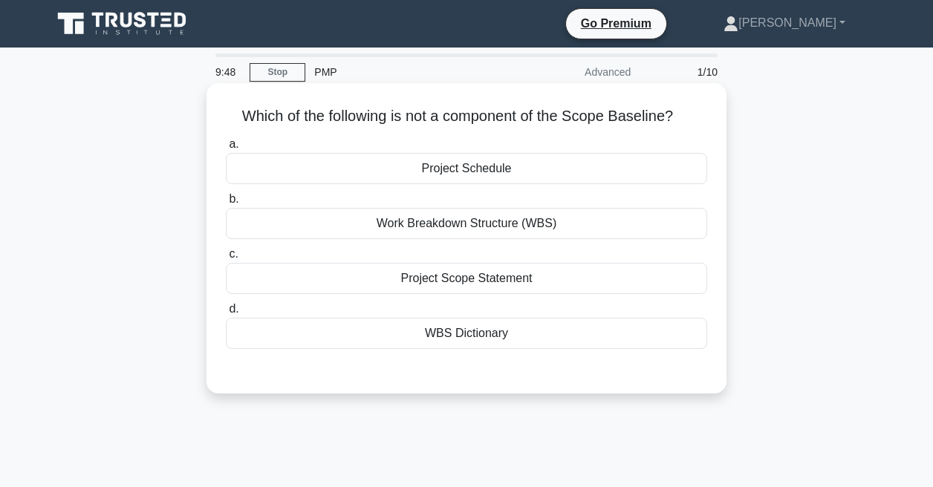
click at [441, 343] on div "WBS Dictionary" at bounding box center [466, 333] width 481 height 31
click at [226, 314] on input "d. WBS Dictionary" at bounding box center [226, 310] width 0 height 10
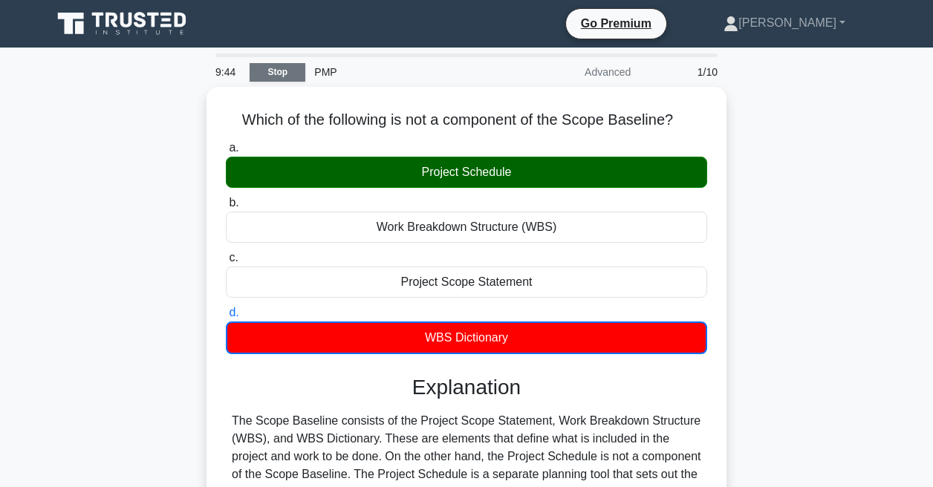
click at [268, 73] on link "Stop" at bounding box center [278, 72] width 56 height 19
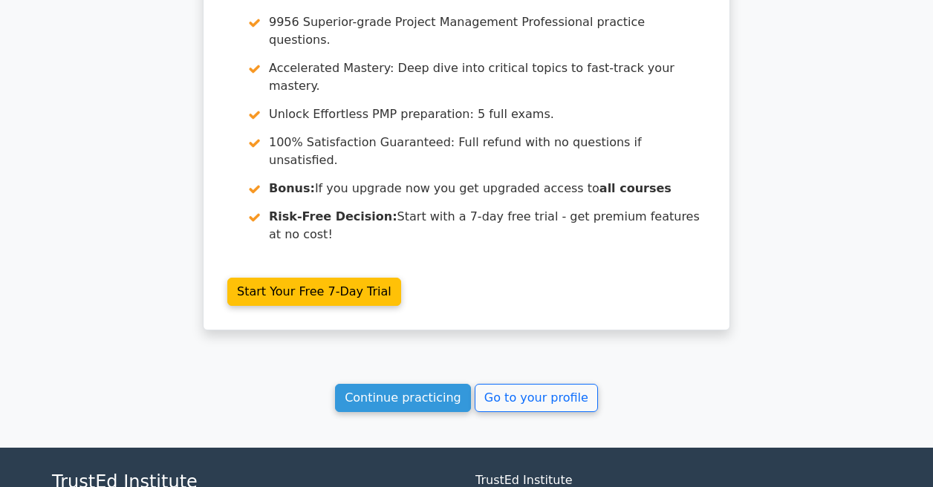
scroll to position [1406, 0]
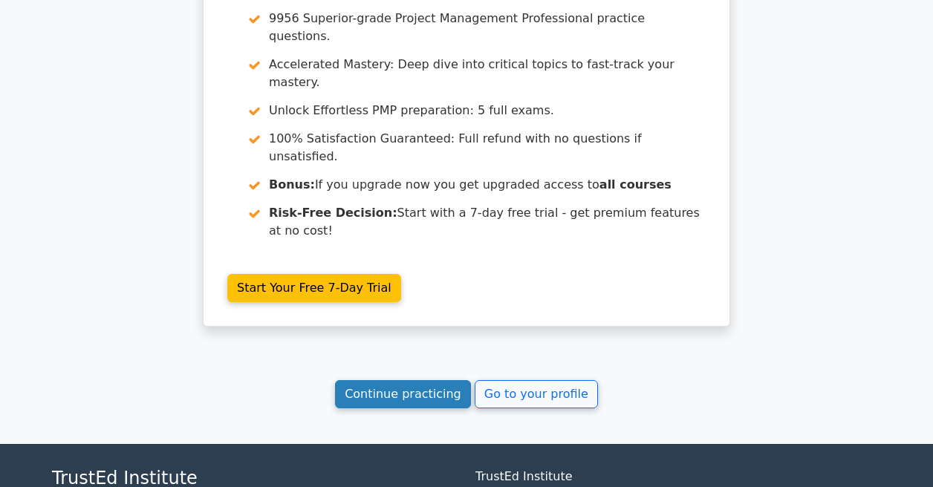
click at [365, 380] on link "Continue practicing" at bounding box center [403, 394] width 136 height 28
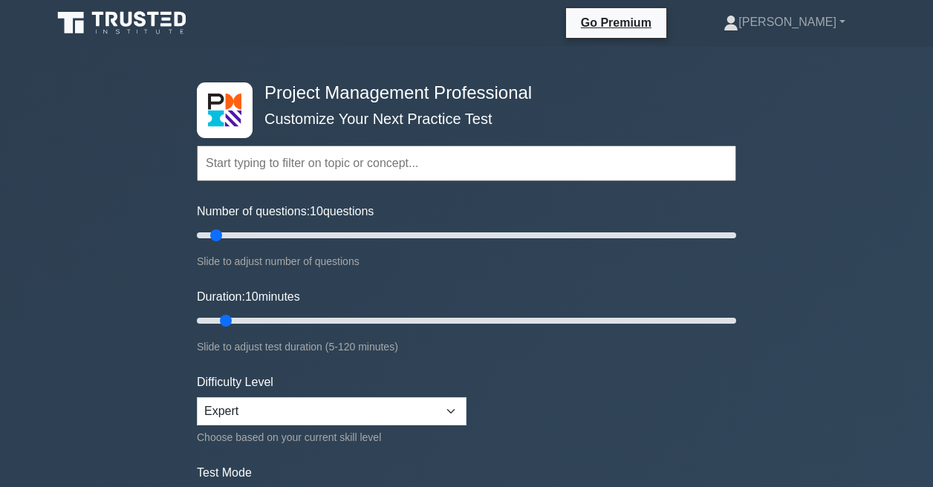
scroll to position [334, 0]
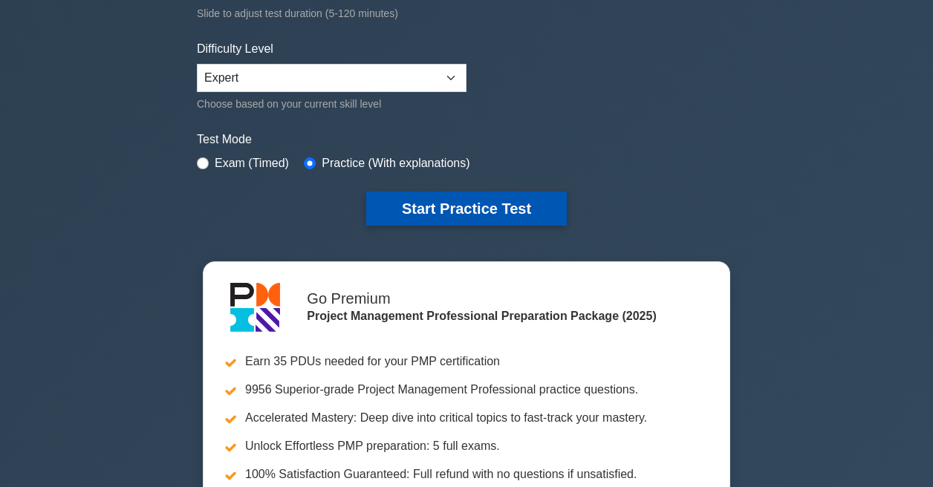
click at [409, 216] on button "Start Practice Test" at bounding box center [466, 209] width 201 height 34
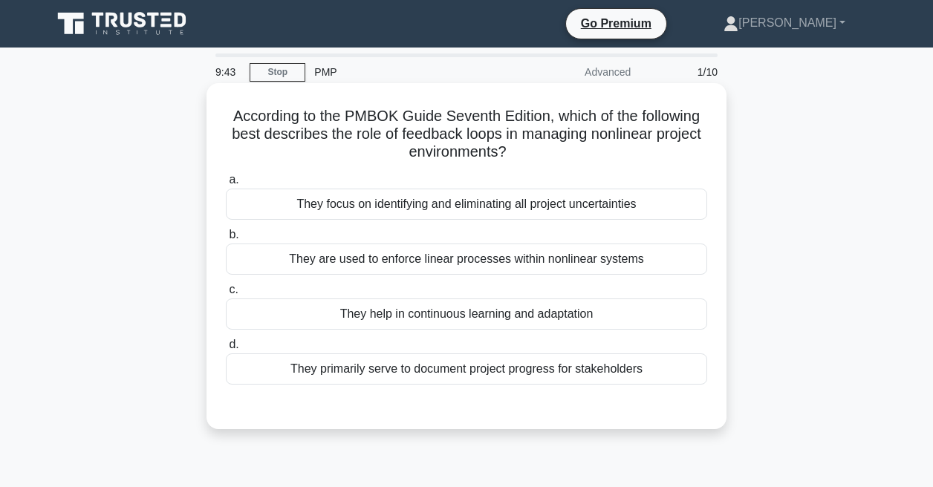
click at [403, 207] on div "They focus on identifying and eliminating all project uncertainties" at bounding box center [466, 204] width 481 height 31
click at [226, 185] on input "a. They focus on identifying and eliminating all project uncertainties" at bounding box center [226, 180] width 0 height 10
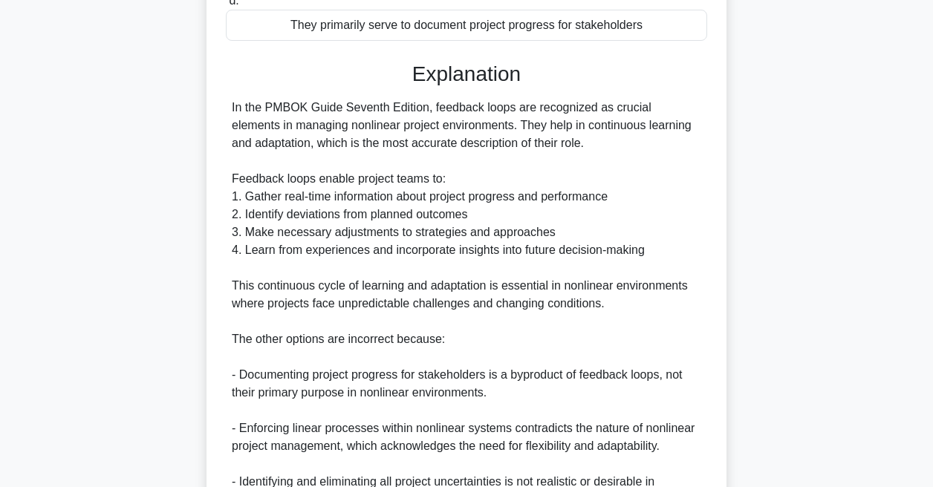
scroll to position [591, 0]
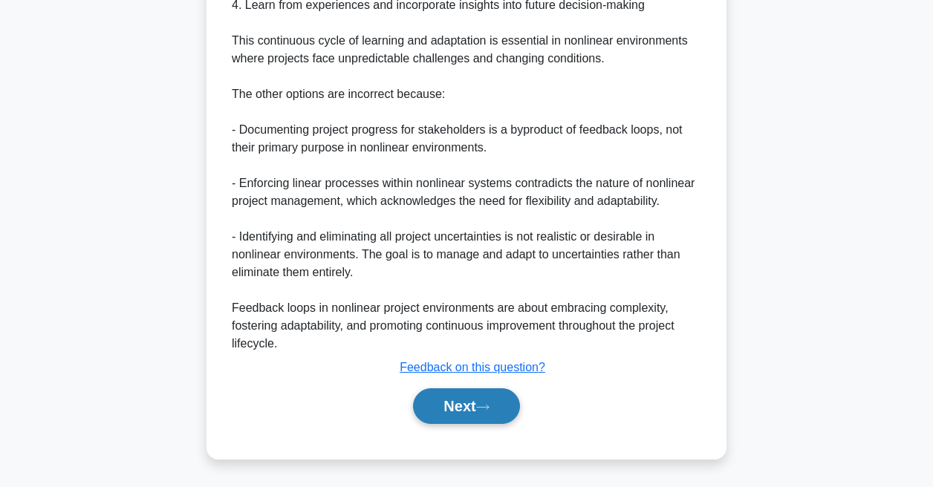
click at [443, 406] on button "Next" at bounding box center [466, 406] width 106 height 36
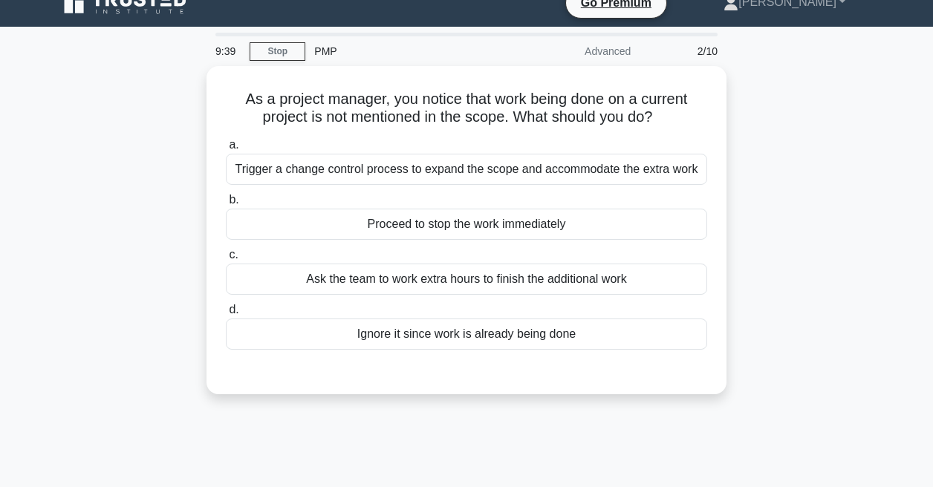
scroll to position [0, 0]
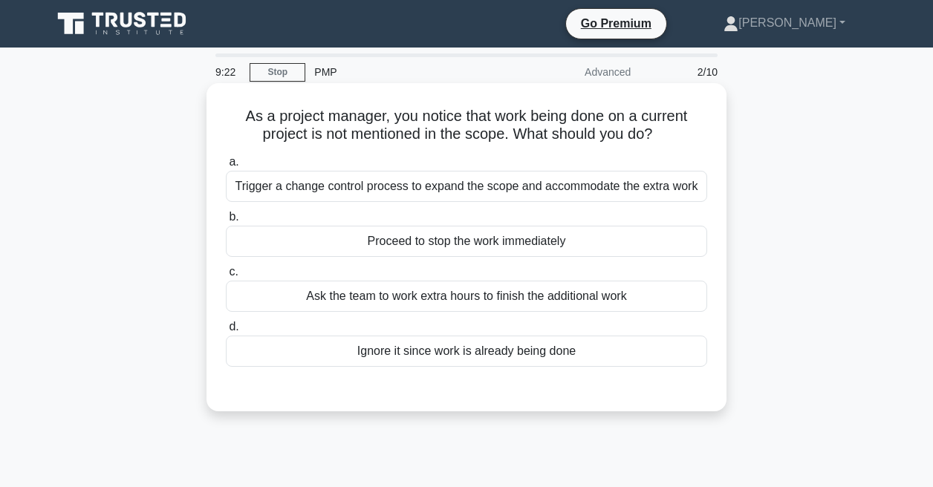
click at [393, 244] on div "Proceed to stop the work immediately" at bounding box center [466, 241] width 481 height 31
click at [226, 222] on input "b. Proceed to stop the work immediately" at bounding box center [226, 217] width 0 height 10
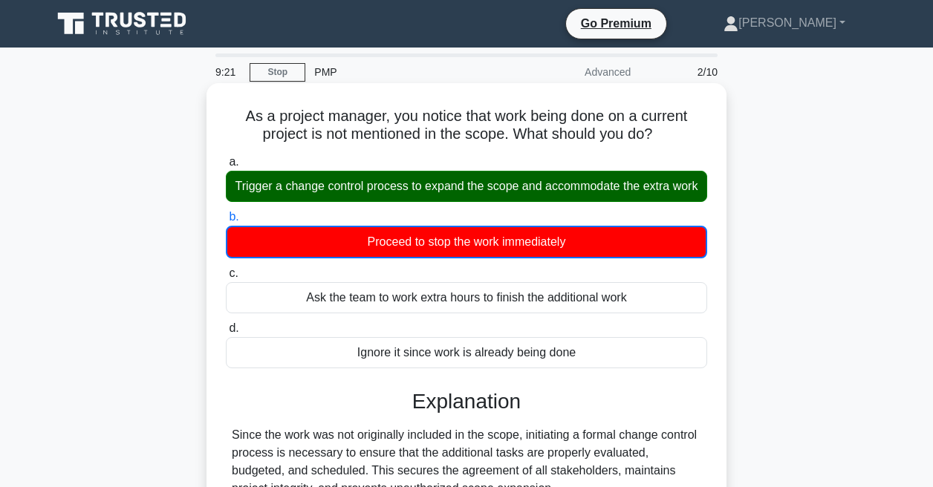
click at [389, 198] on div "Trigger a change control process to expand the scope and accommodate the extra …" at bounding box center [466, 186] width 481 height 31
click at [226, 167] on input "a. Trigger a change control process to expand the scope and accommodate the ext…" at bounding box center [226, 162] width 0 height 10
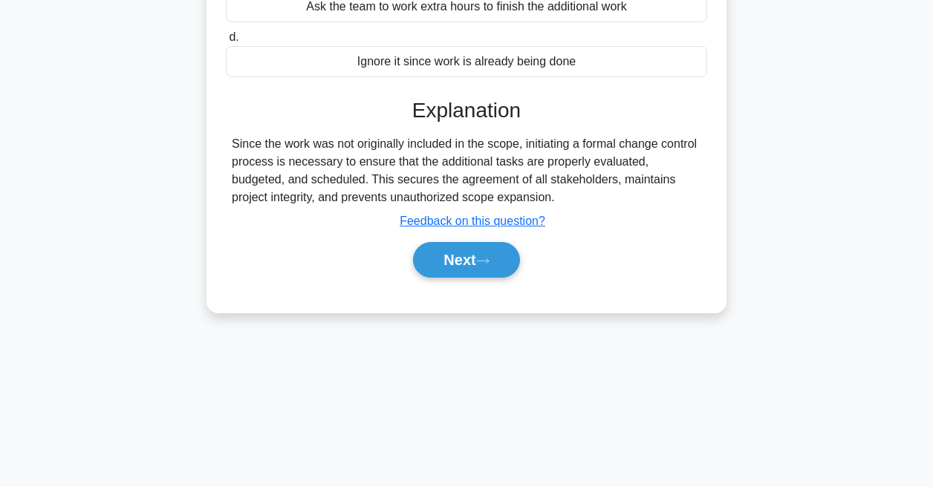
scroll to position [315, 0]
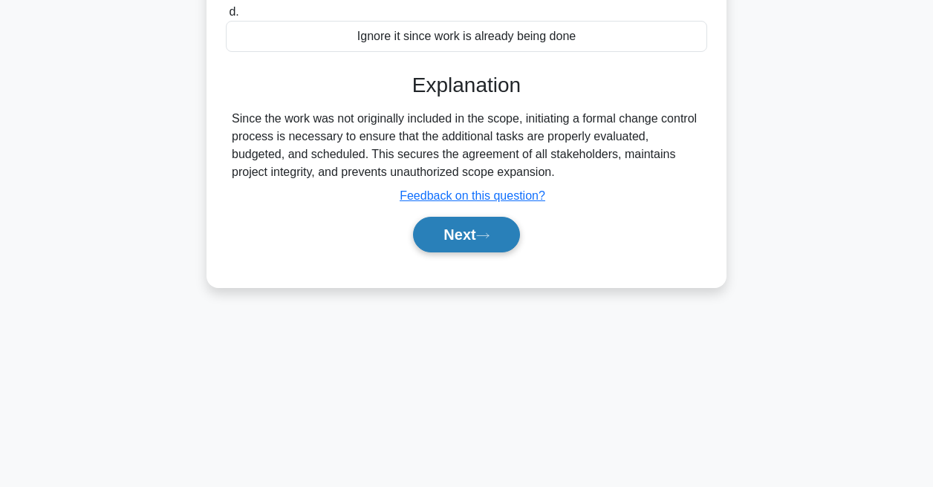
click at [443, 235] on button "Next" at bounding box center [466, 235] width 106 height 36
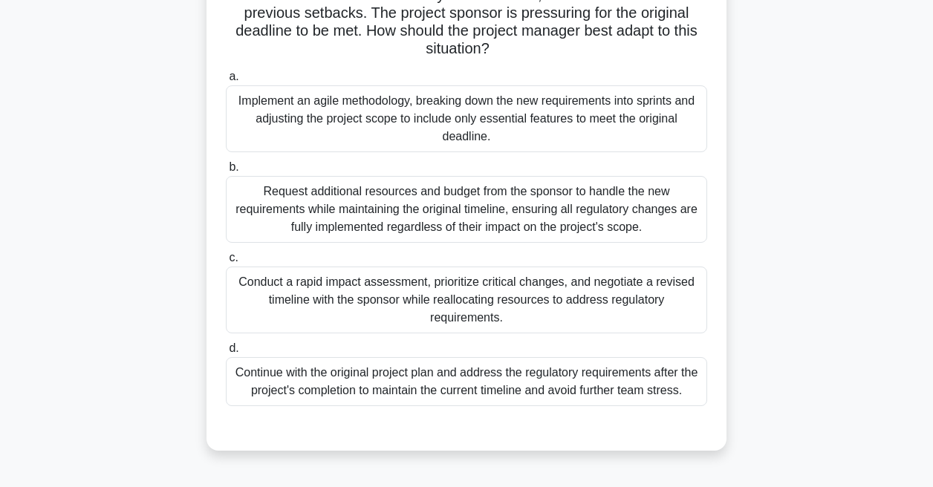
scroll to position [215, 0]
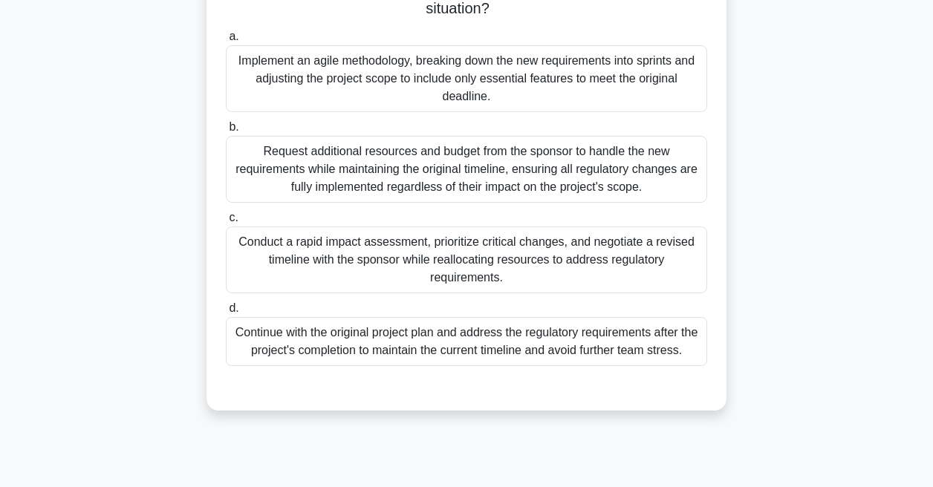
click at [446, 182] on div "Request additional resources and budget from the sponsor to handle the new requ…" at bounding box center [466, 169] width 481 height 67
click at [226, 132] on input "b. Request additional resources and budget from the sponsor to handle the new r…" at bounding box center [226, 128] width 0 height 10
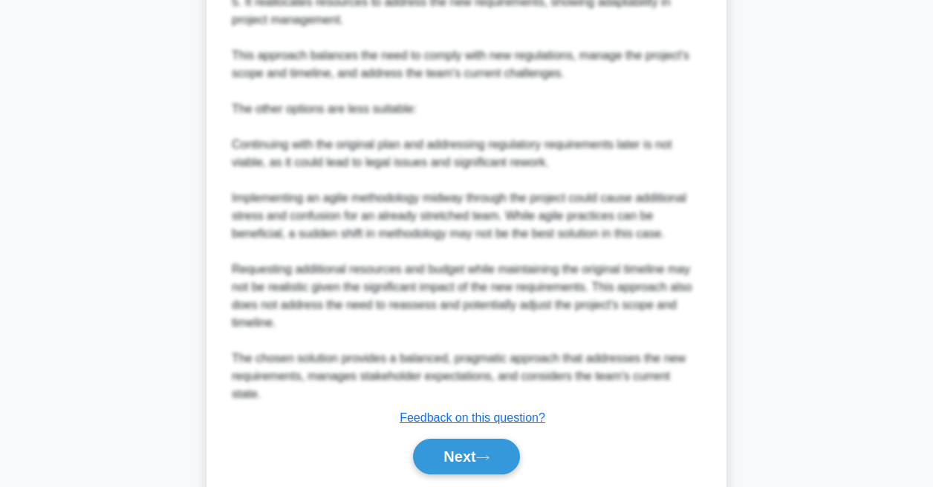
scroll to position [894, 0]
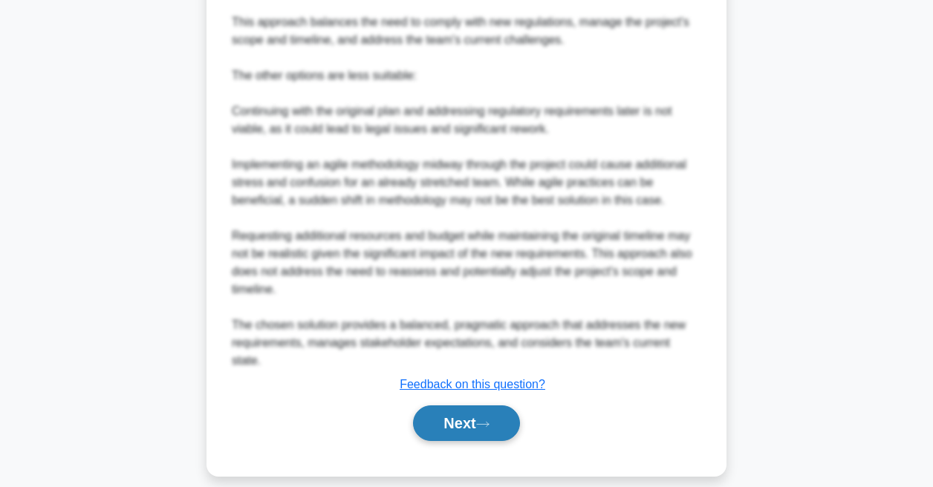
click at [445, 406] on button "Next" at bounding box center [466, 424] width 106 height 36
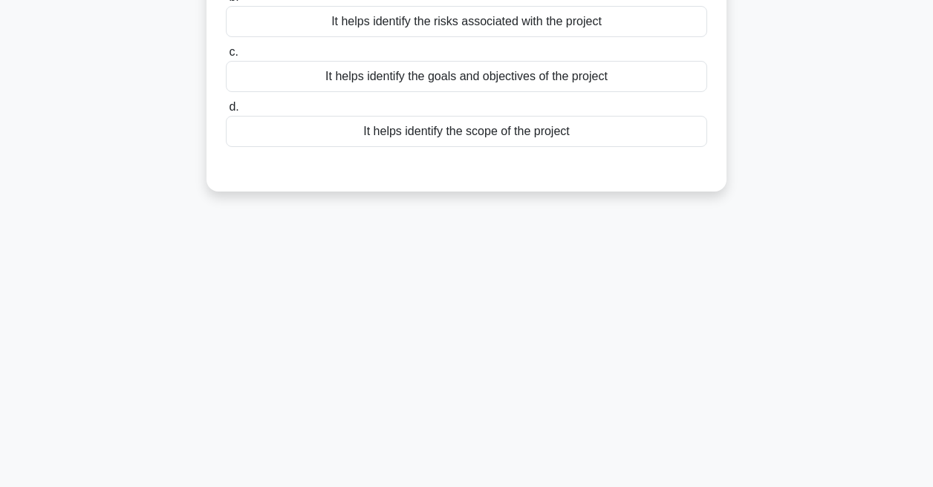
scroll to position [0, 0]
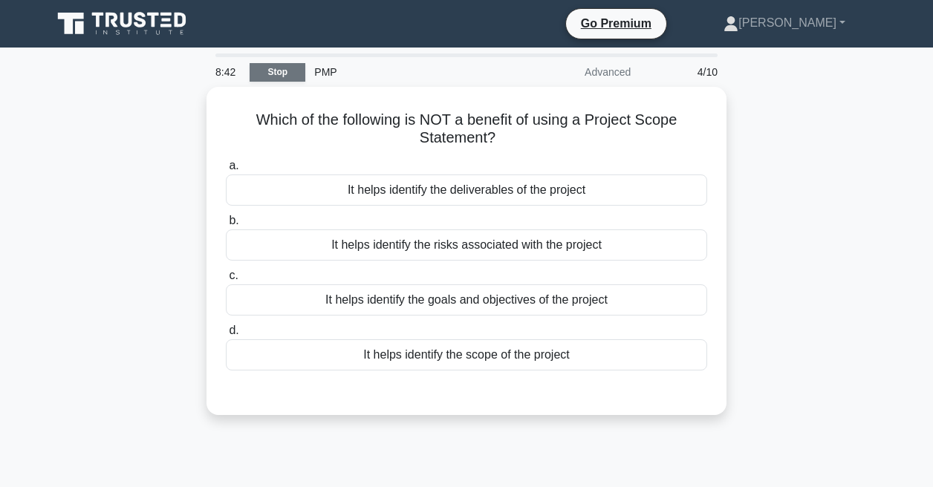
click at [294, 68] on link "Stop" at bounding box center [278, 72] width 56 height 19
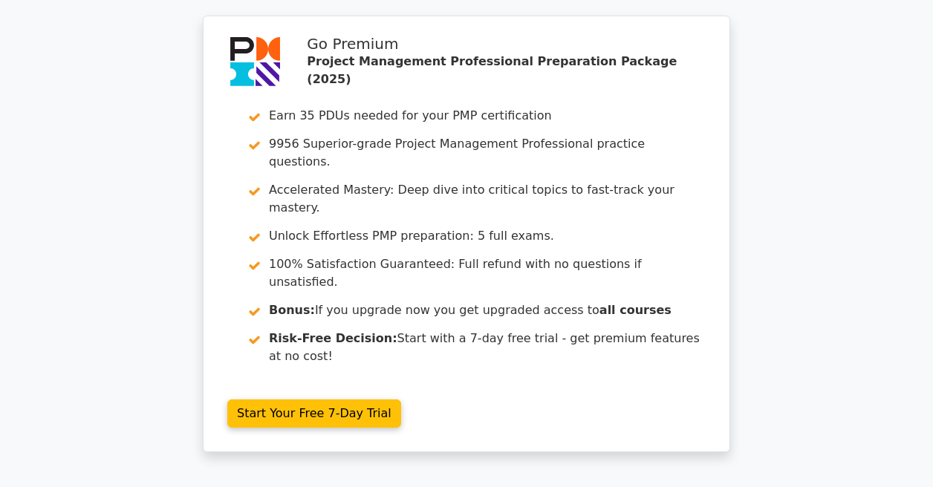
scroll to position [2475, 0]
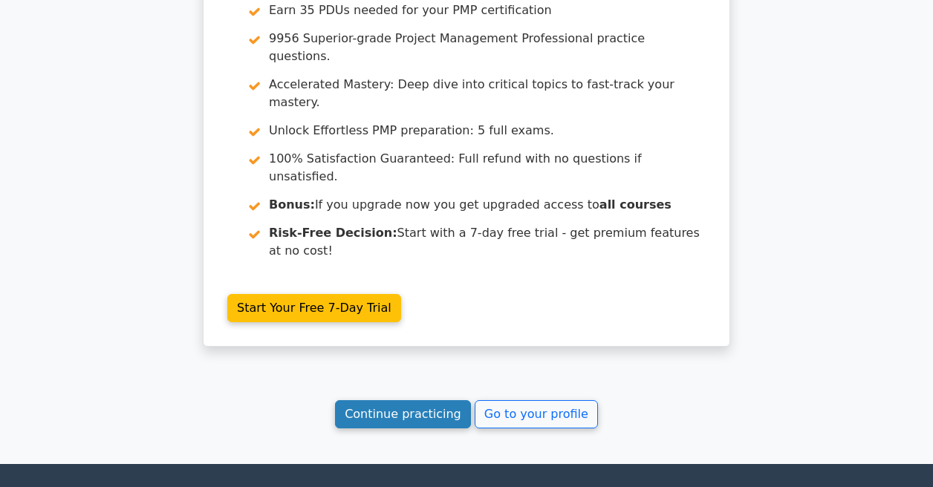
click at [414, 400] on link "Continue practicing" at bounding box center [403, 414] width 136 height 28
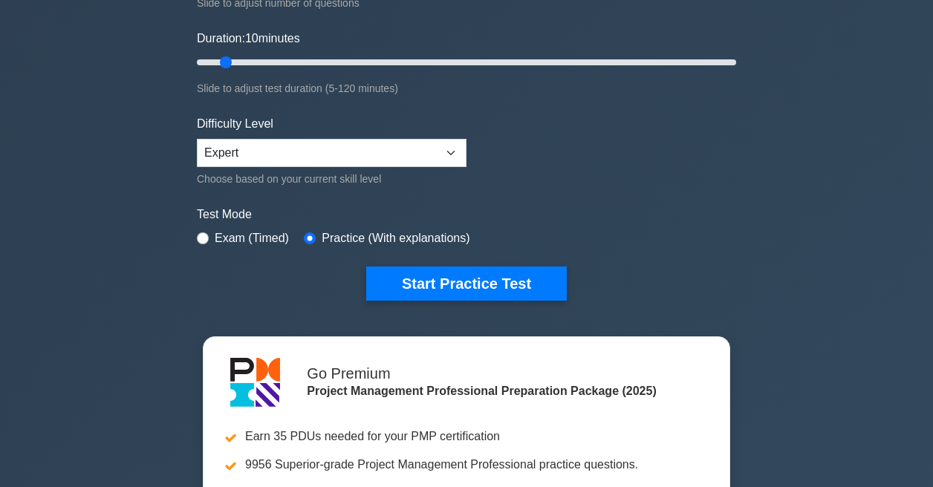
scroll to position [260, 0]
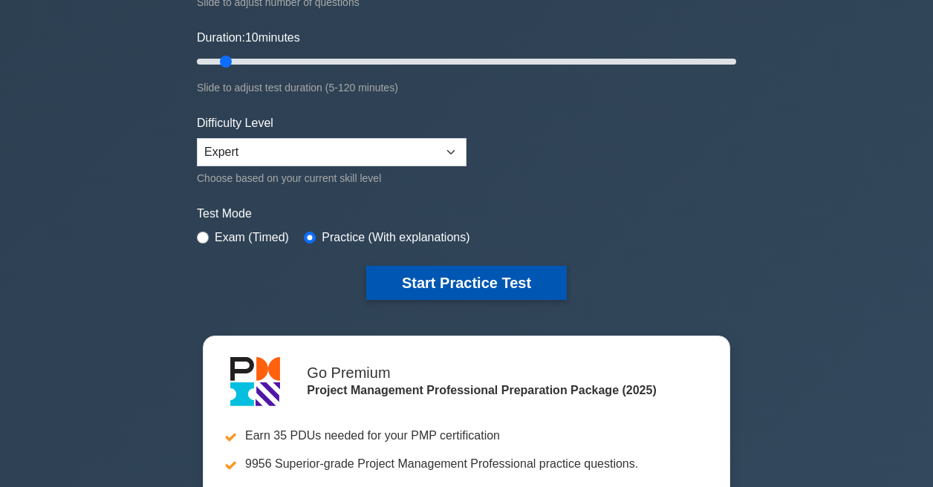
click at [435, 284] on button "Start Practice Test" at bounding box center [466, 283] width 201 height 34
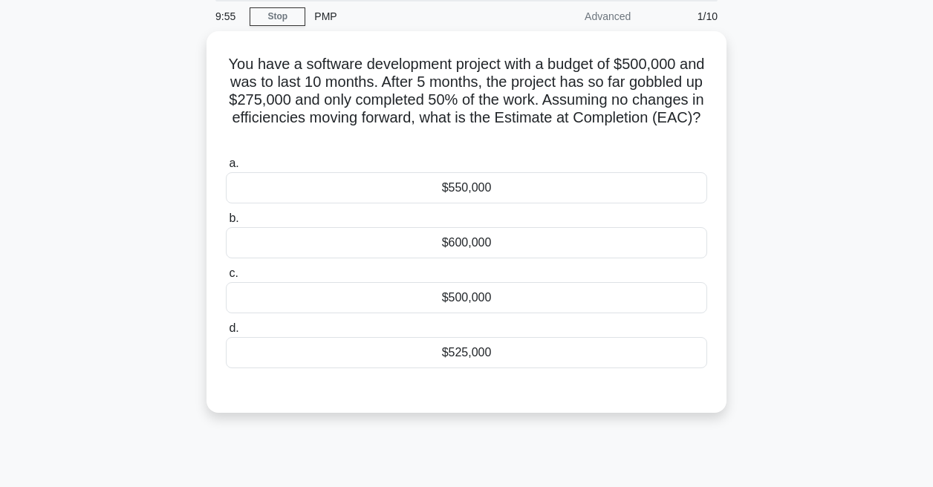
scroll to position [58, 0]
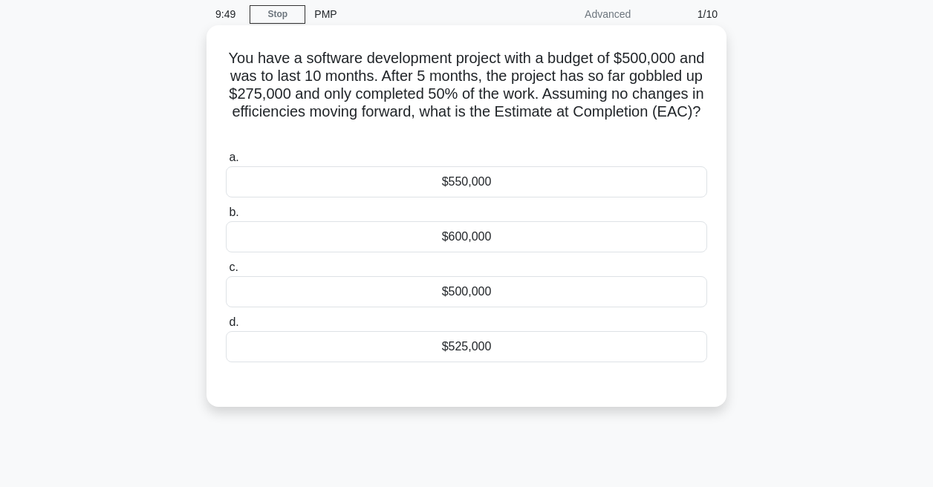
click at [419, 337] on div "$525,000" at bounding box center [466, 346] width 481 height 31
click at [226, 328] on input "d. $525,000" at bounding box center [226, 323] width 0 height 10
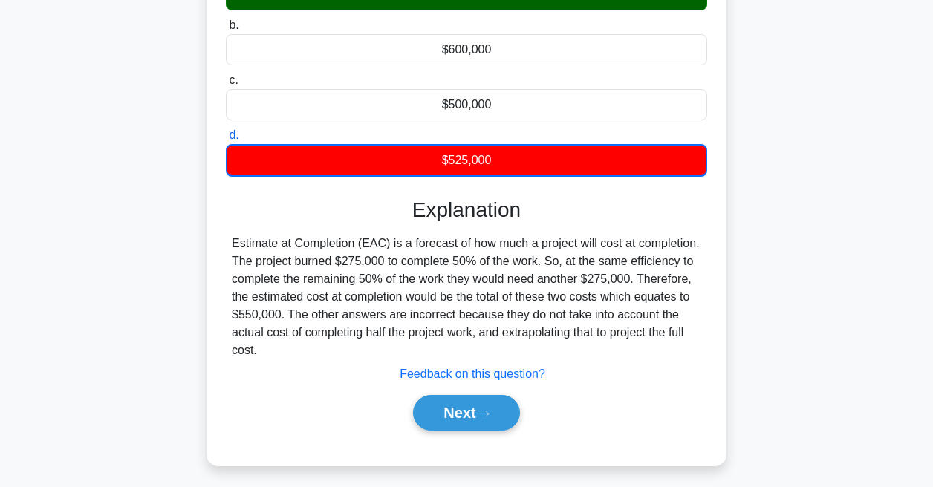
scroll to position [315, 0]
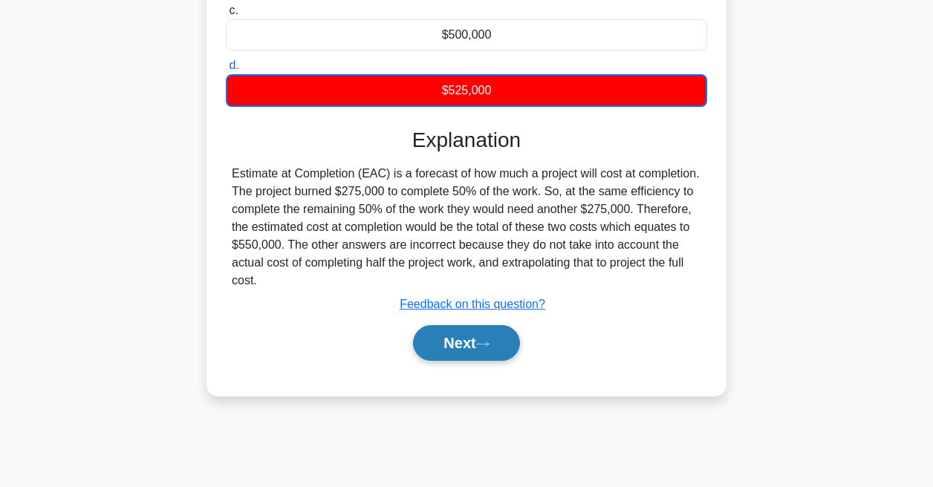
click at [445, 336] on button "Next" at bounding box center [466, 343] width 106 height 36
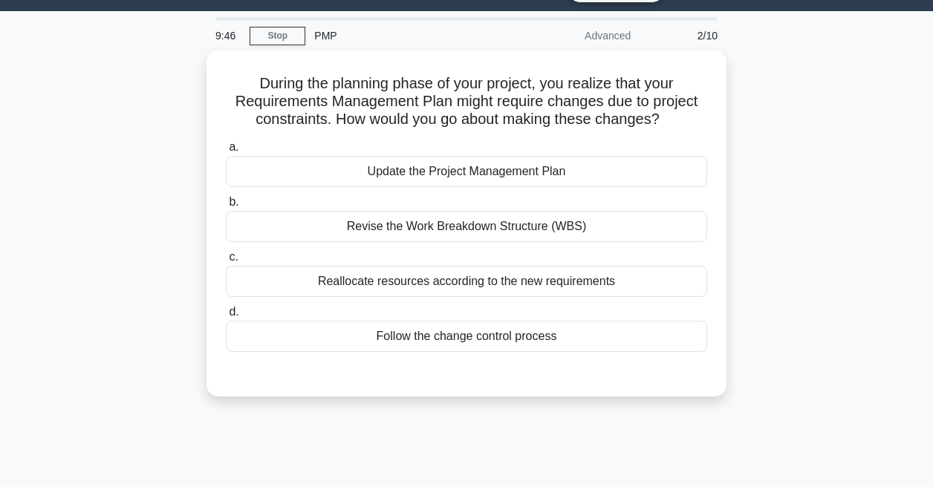
scroll to position [0, 0]
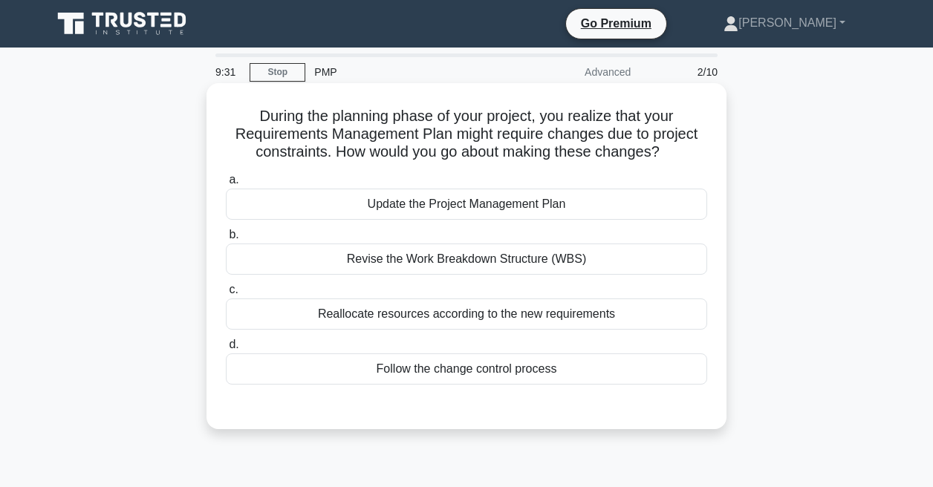
click at [426, 252] on div "Revise the Work Breakdown Structure (WBS)" at bounding box center [466, 259] width 481 height 31
click at [226, 240] on input "b. Revise the Work Breakdown Structure (WBS)" at bounding box center [226, 235] width 0 height 10
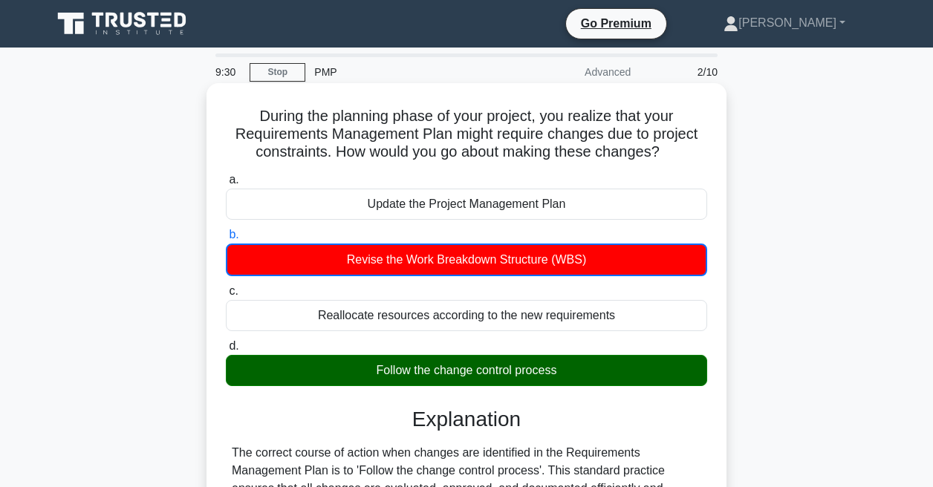
scroll to position [315, 0]
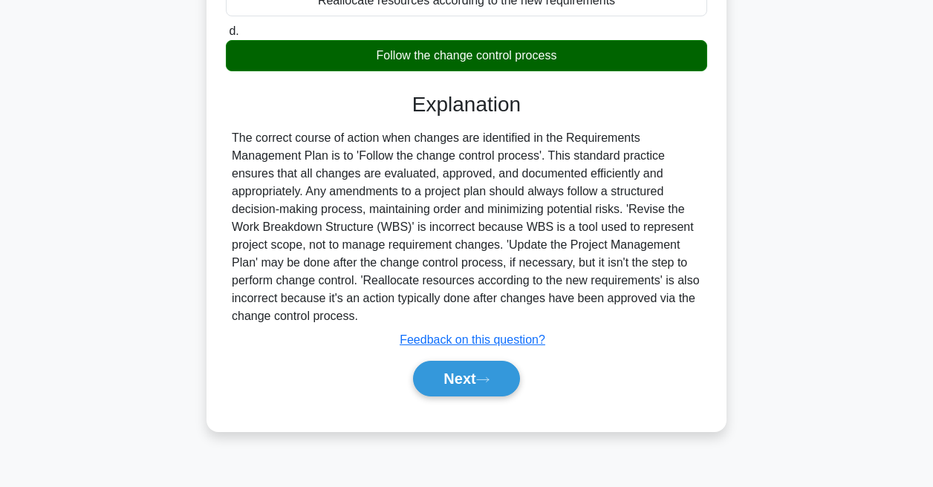
click at [460, 404] on div "a. Update the Project Management Plan b. Revise the Work Breakdown Structure (W…" at bounding box center [466, 134] width 484 height 562
click at [458, 373] on button "Next" at bounding box center [466, 379] width 106 height 36
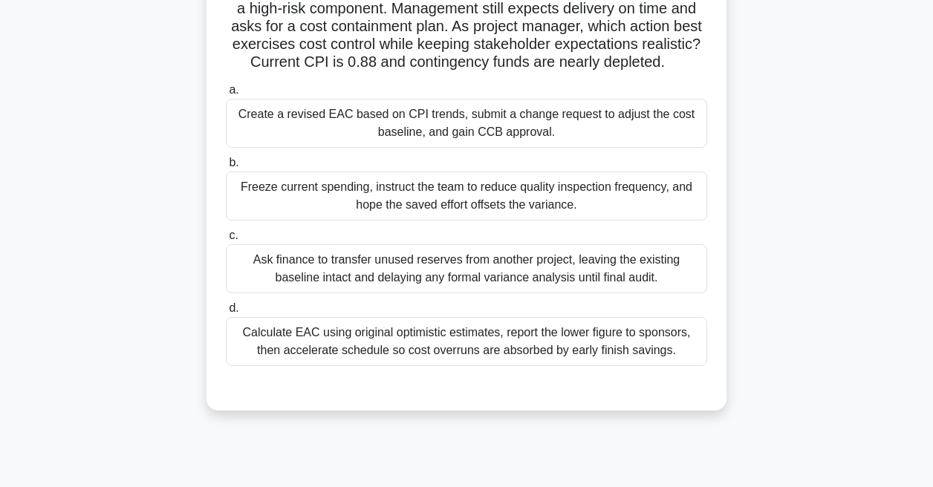
scroll to position [149, 0]
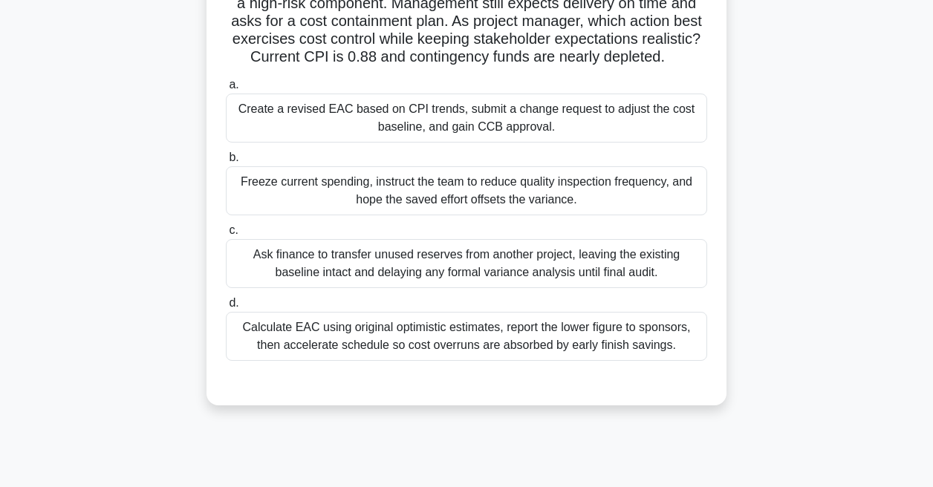
click at [384, 342] on div "Calculate EAC using original optimistic estimates, report the lower figure to s…" at bounding box center [466, 336] width 481 height 49
click at [226, 308] on input "d. Calculate EAC using original optimistic estimates, report the lower figure t…" at bounding box center [226, 304] width 0 height 10
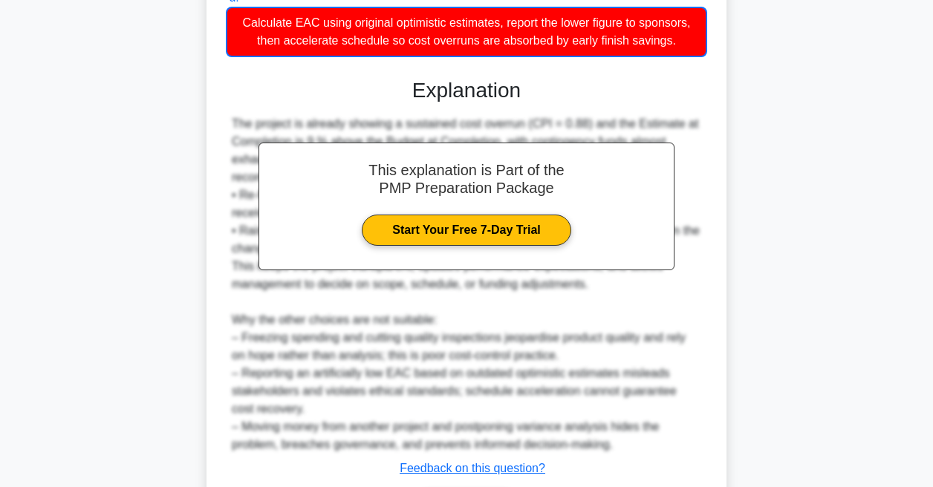
scroll to position [556, 0]
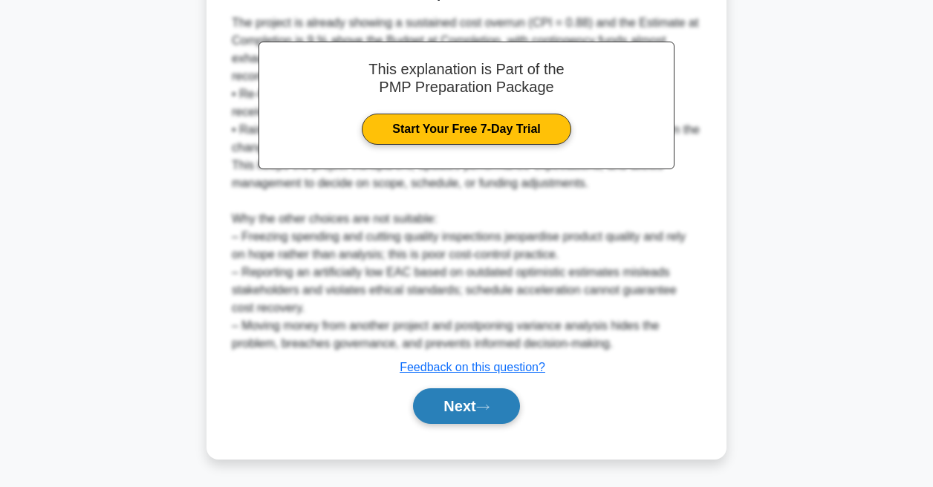
click at [447, 397] on button "Next" at bounding box center [466, 406] width 106 height 36
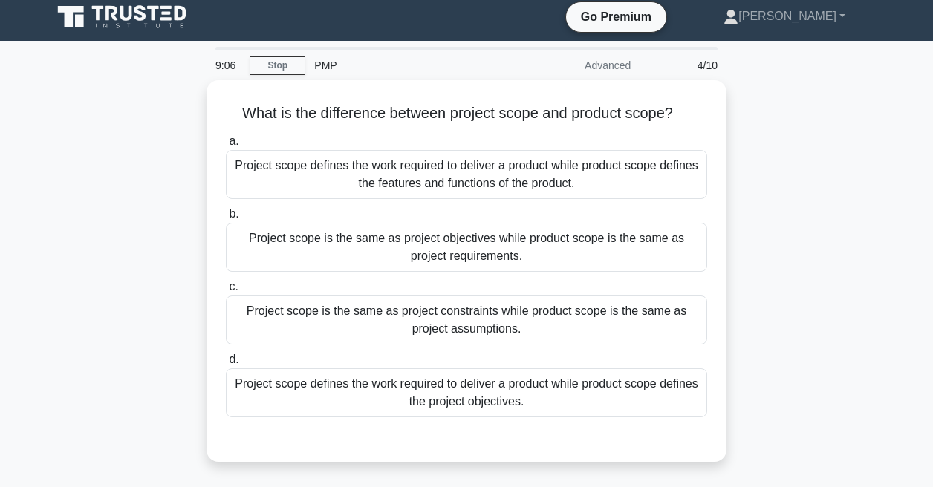
scroll to position [0, 0]
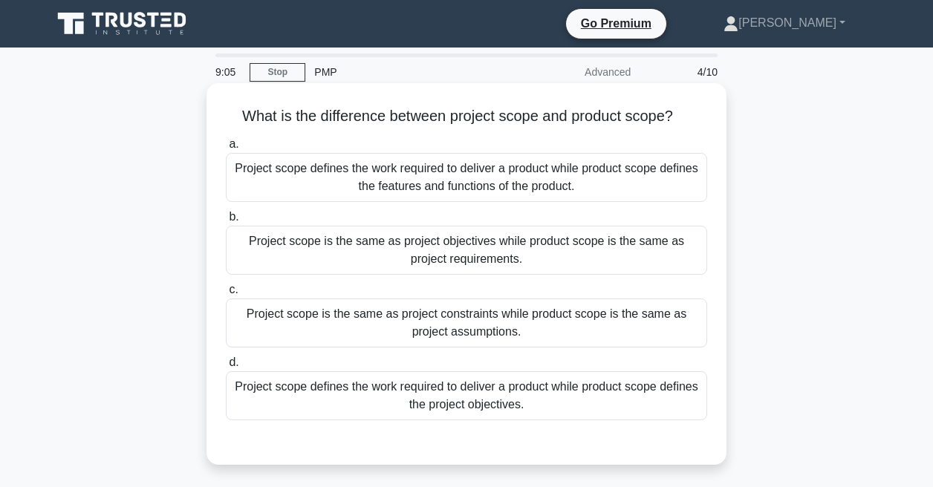
click at [427, 327] on div "Project scope is the same as project constraints while product scope is the sam…" at bounding box center [466, 323] width 481 height 49
click at [226, 295] on input "c. Project scope is the same as project constraints while product scope is the …" at bounding box center [226, 290] width 0 height 10
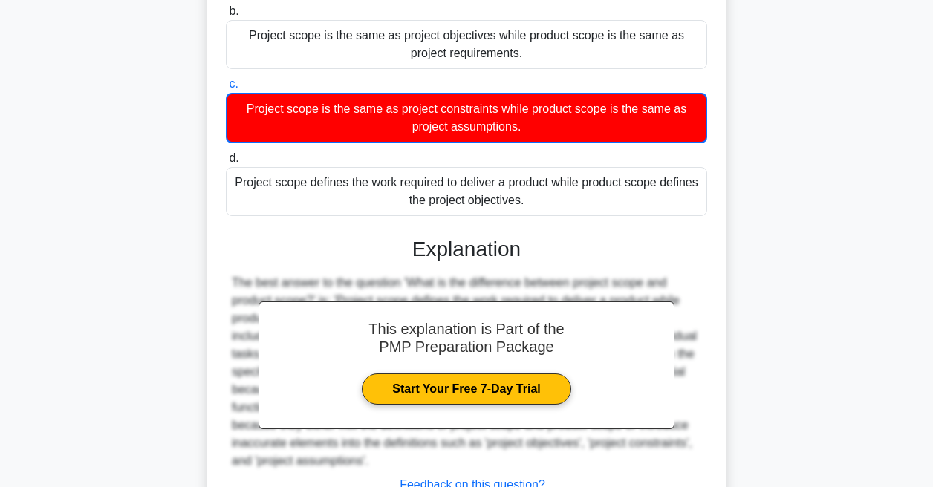
scroll to position [324, 0]
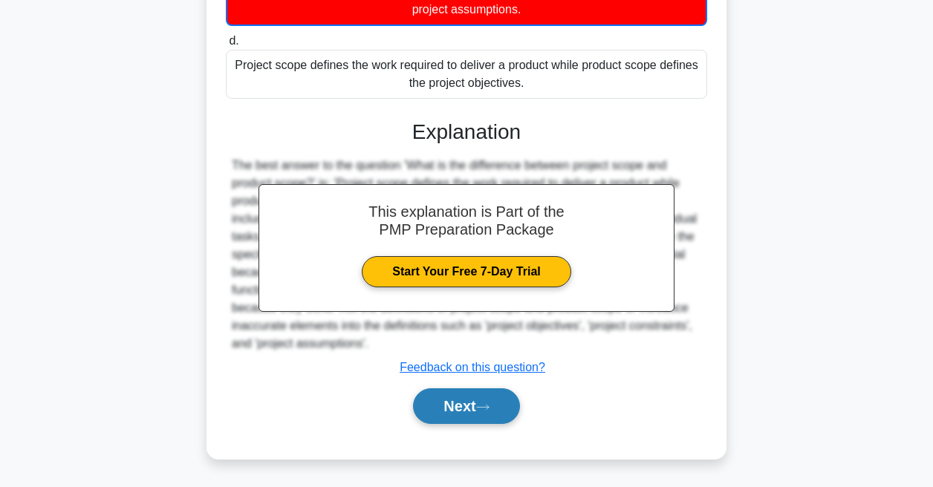
click at [448, 411] on button "Next" at bounding box center [466, 406] width 106 height 36
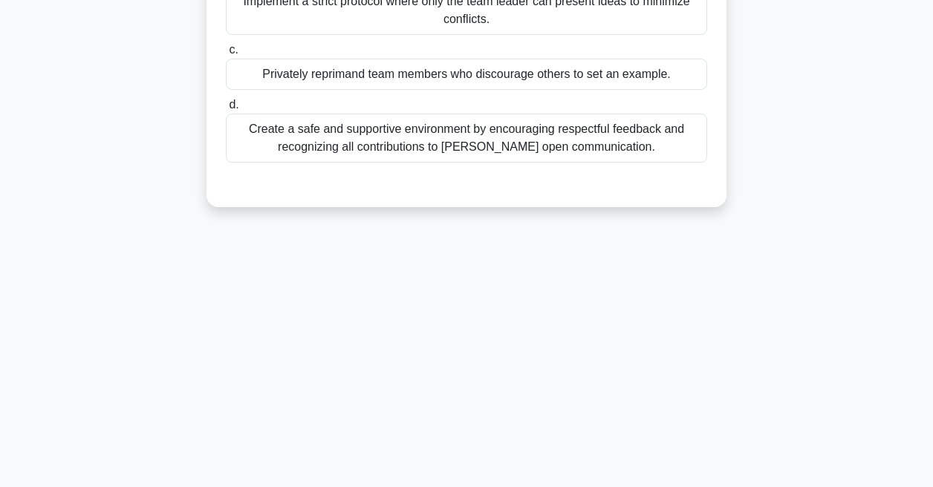
scroll to position [315, 0]
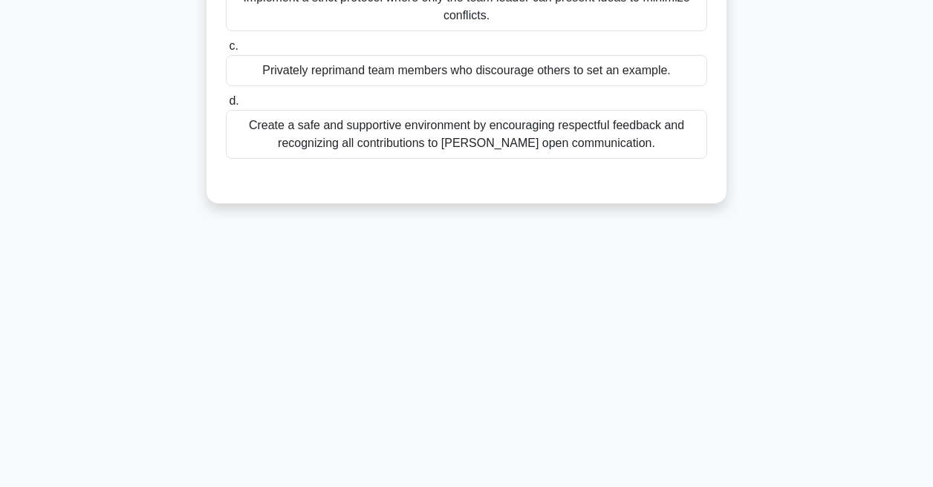
click at [331, 77] on div "Privately reprimand team members who discourage others to set an example." at bounding box center [466, 70] width 481 height 31
click at [226, 51] on input "c. Privately reprimand team members who discourage others to set an example." at bounding box center [226, 47] width 0 height 10
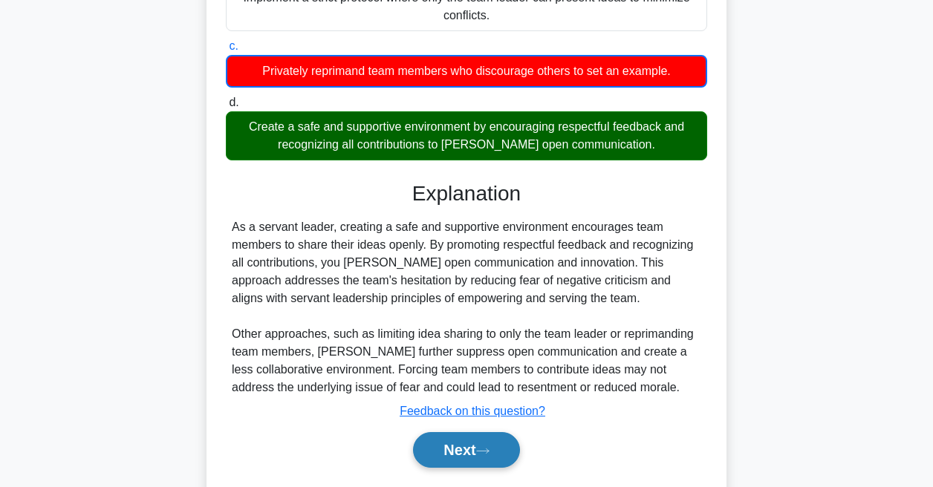
click at [496, 446] on button "Next" at bounding box center [466, 450] width 106 height 36
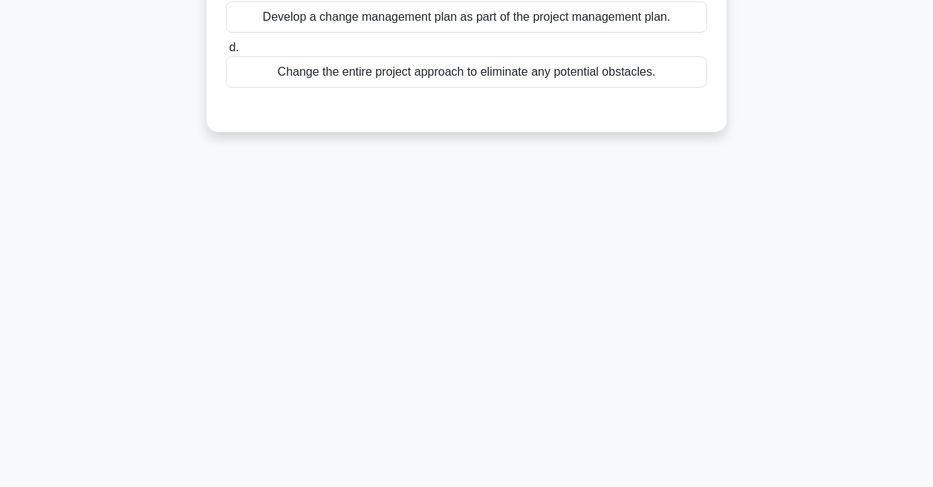
click at [366, 71] on div "Change the entire project approach to eliminate any potential obstacles." at bounding box center [466, 71] width 481 height 31
click at [226, 53] on input "d. Change the entire project approach to eliminate any potential obstacles." at bounding box center [226, 48] width 0 height 10
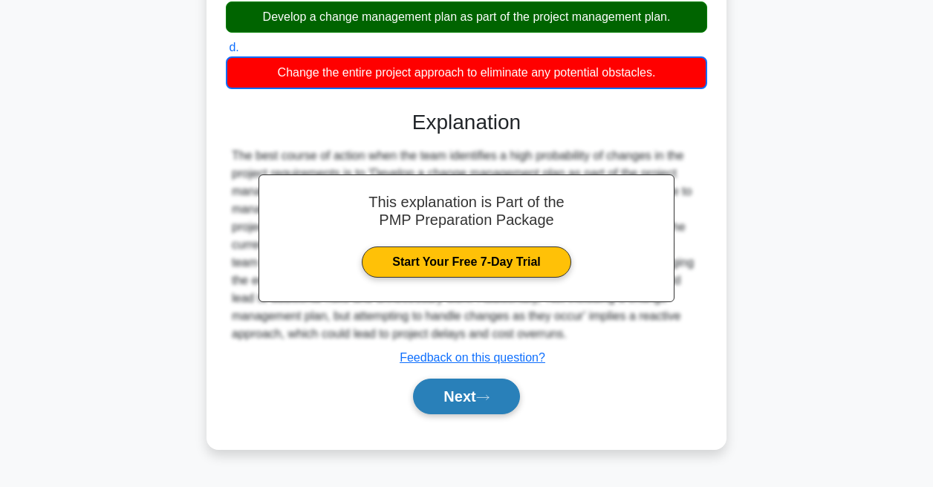
click at [497, 385] on button "Next" at bounding box center [466, 397] width 106 height 36
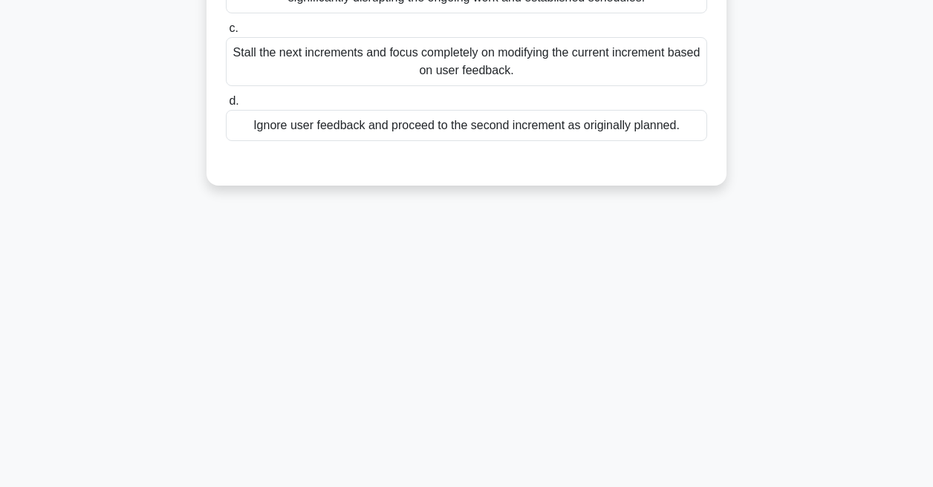
click at [344, 67] on div "Stall the next increments and focus completely on modifying the current increme…" at bounding box center [466, 61] width 481 height 49
click at [226, 33] on input "c. Stall the next increments and focus completely on modifying the current incr…" at bounding box center [226, 29] width 0 height 10
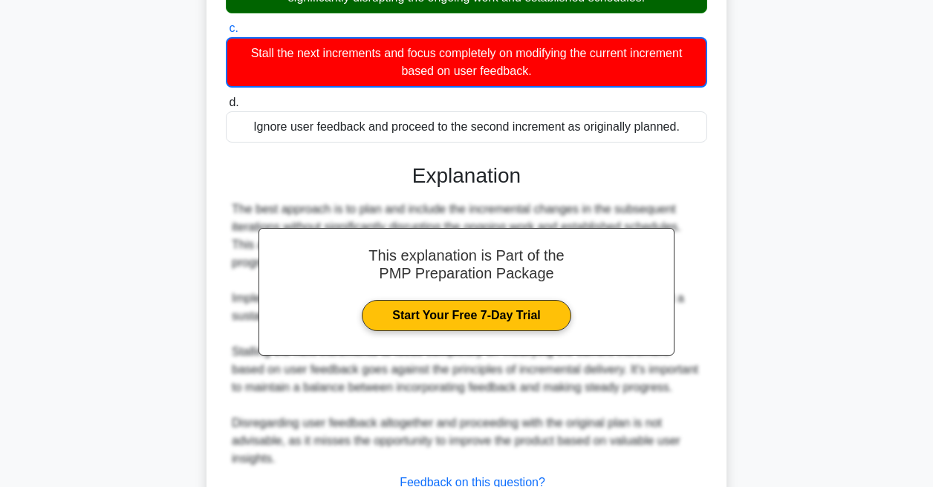
scroll to position [431, 0]
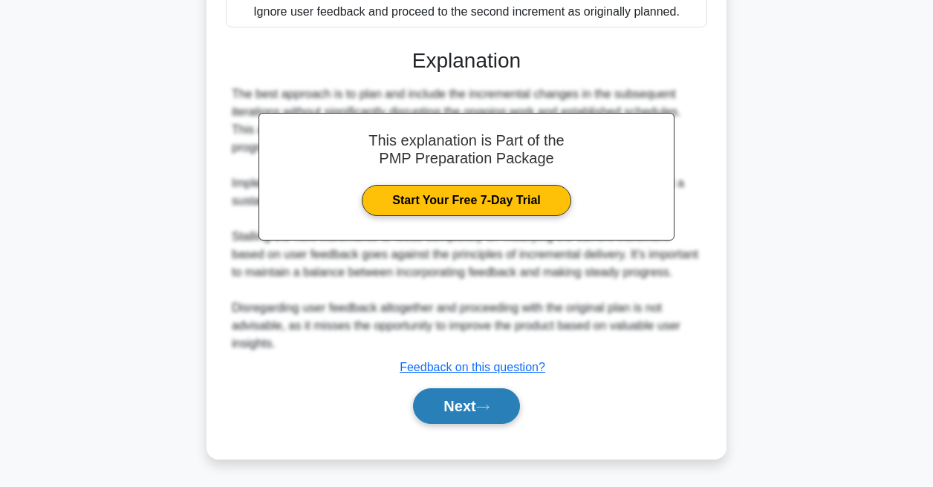
click at [456, 403] on button "Next" at bounding box center [466, 406] width 106 height 36
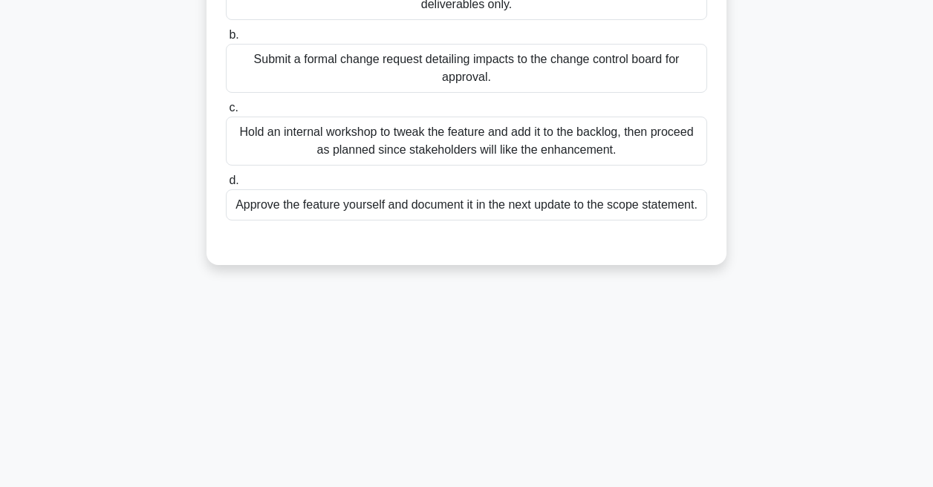
scroll to position [286, 0]
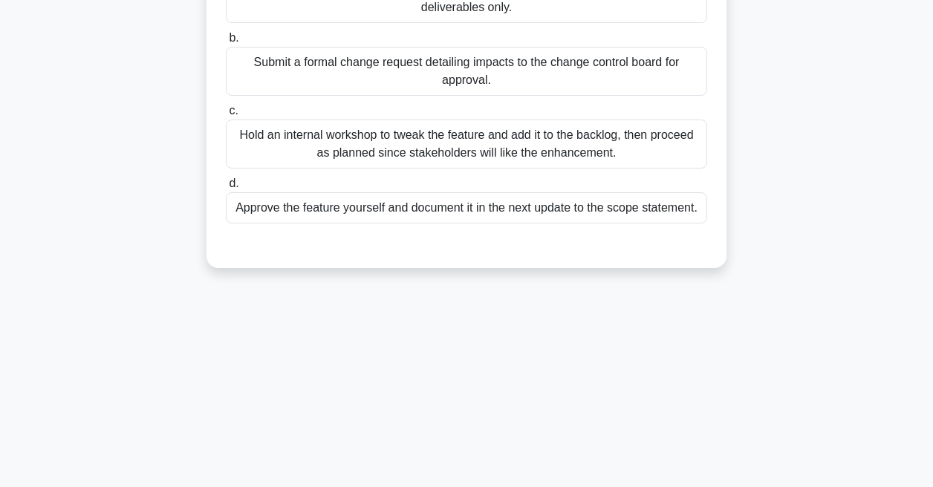
click at [364, 172] on div "a. Freeze the current scope, reject the idea, and instruct the team to focus on…" at bounding box center [466, 89] width 499 height 273
click at [364, 166] on div "Hold an internal workshop to tweak the feature and add it to the backlog, then …" at bounding box center [466, 144] width 481 height 49
click at [226, 116] on input "c. Hold an internal workshop to tweak the feature and add it to the backlog, th…" at bounding box center [226, 111] width 0 height 10
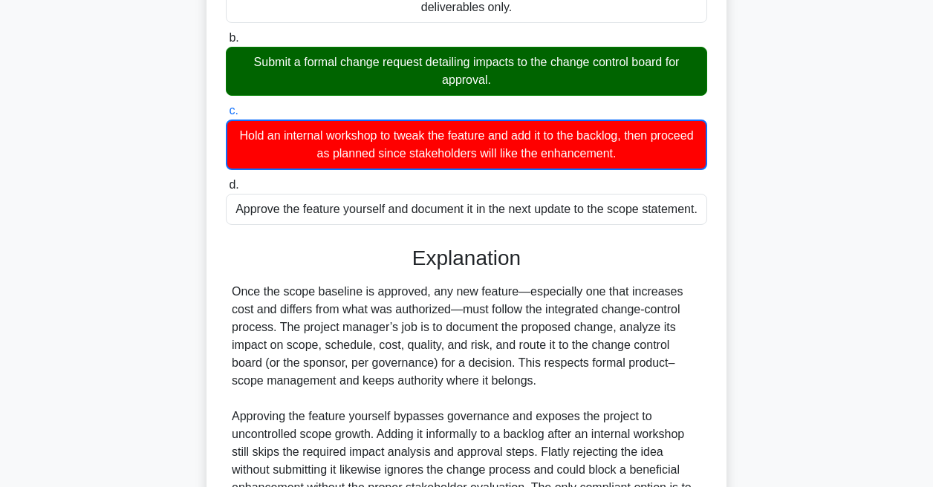
scroll to position [449, 0]
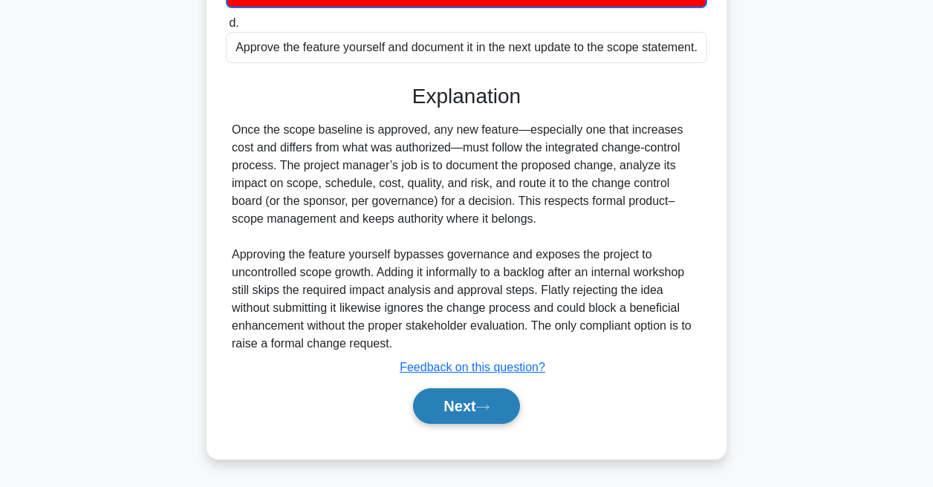
click at [504, 417] on button "Next" at bounding box center [466, 406] width 106 height 36
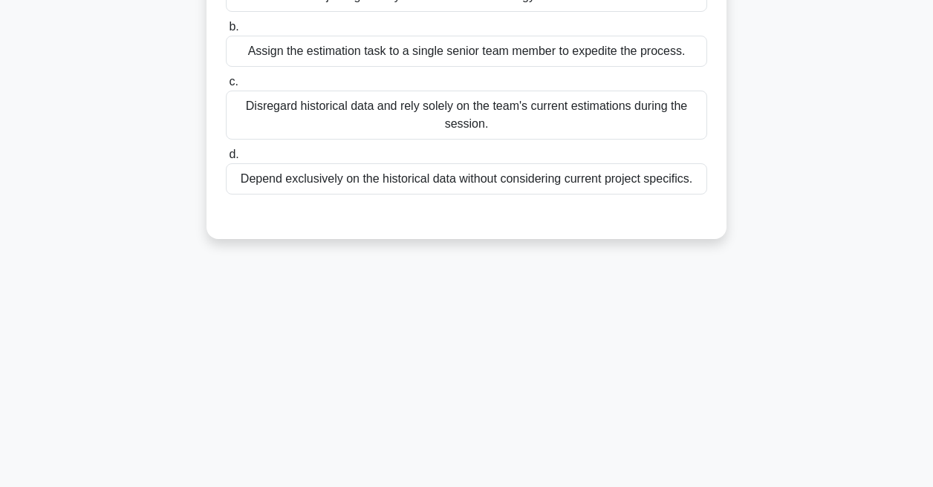
scroll to position [315, 0]
click at [329, 102] on div "Disregard historical data and rely solely on the team's current estimations dur…" at bounding box center [466, 115] width 481 height 49
click at [226, 87] on input "c. Disregard historical data and rely solely on the team's current estimations …" at bounding box center [226, 82] width 0 height 10
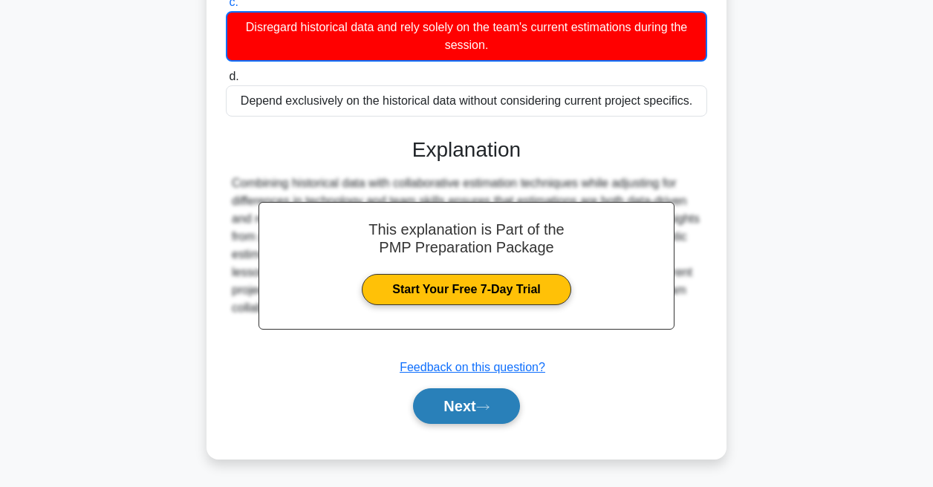
click at [498, 411] on button "Next" at bounding box center [466, 406] width 106 height 36
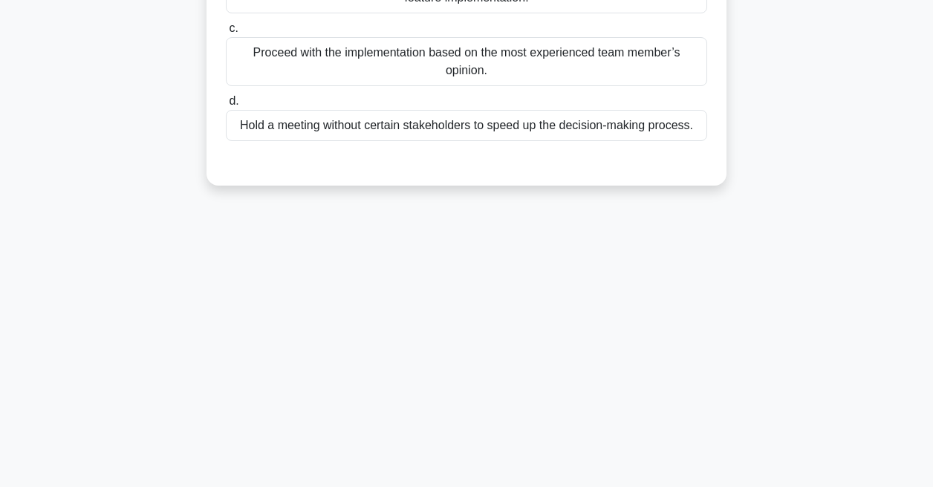
click at [317, 39] on div "Proceed with the implementation based on the most experienced team member’s opi…" at bounding box center [466, 61] width 481 height 49
click at [226, 33] on input "c. Proceed with the implementation based on the most experienced team member’s …" at bounding box center [226, 29] width 0 height 10
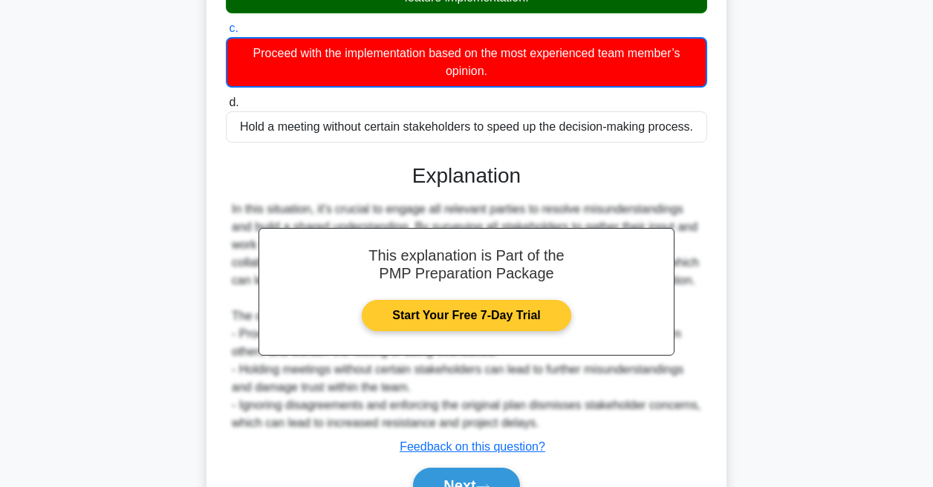
scroll to position [395, 0]
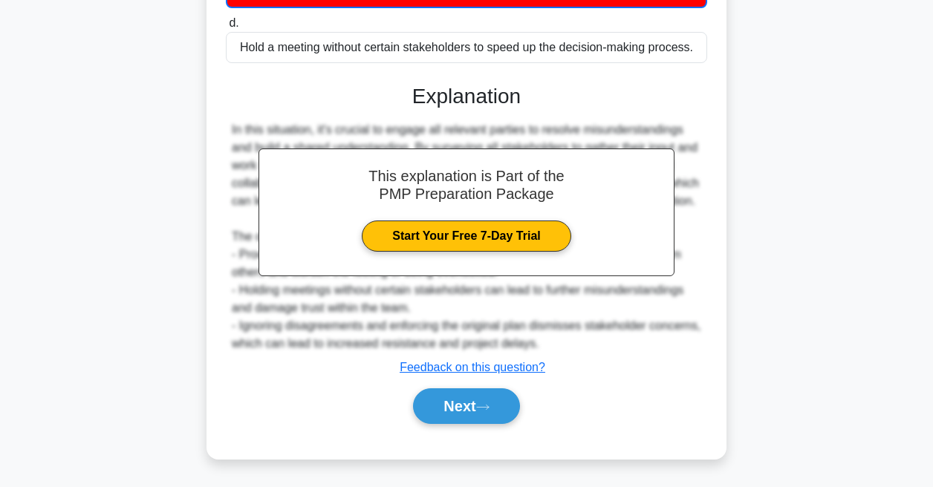
click at [477, 430] on div "a. Ignore the disagreements and enforce the original project plan without chang…" at bounding box center [466, 125] width 484 height 633
click at [477, 402] on button "Next" at bounding box center [466, 406] width 106 height 36
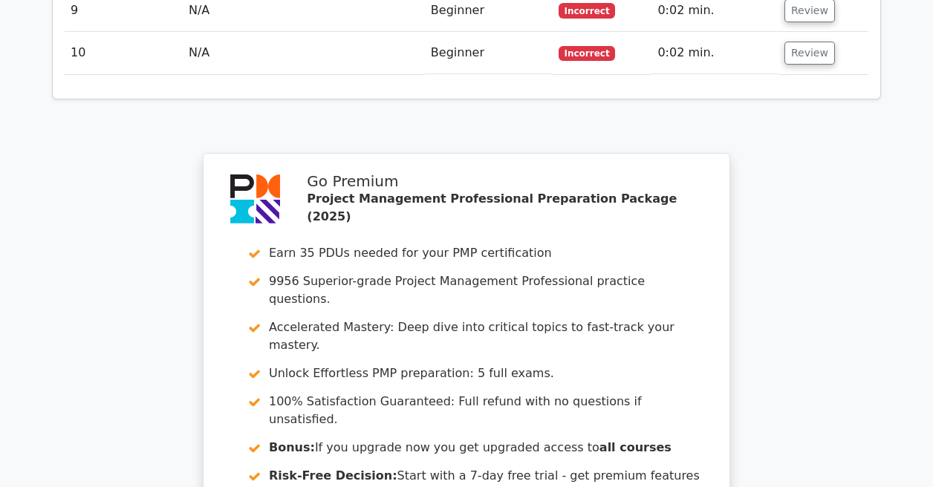
scroll to position [2584, 0]
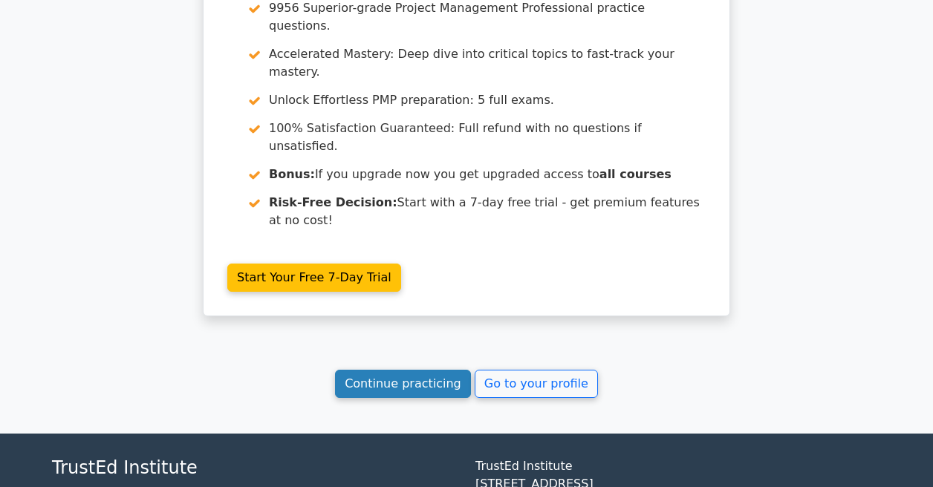
click at [350, 370] on link "Continue practicing" at bounding box center [403, 384] width 136 height 28
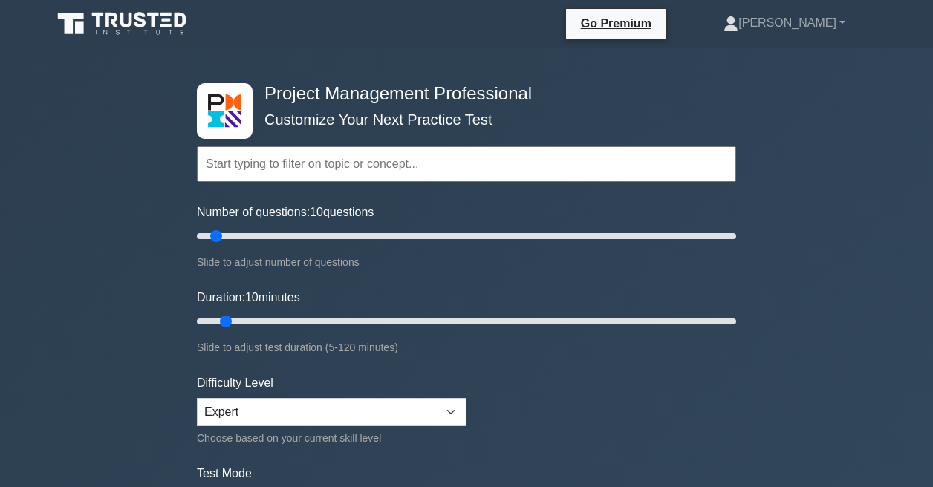
click at [328, 380] on div "Difficulty Level Beginner Intermediate Expert Choose based on your current skil…" at bounding box center [332, 410] width 270 height 73
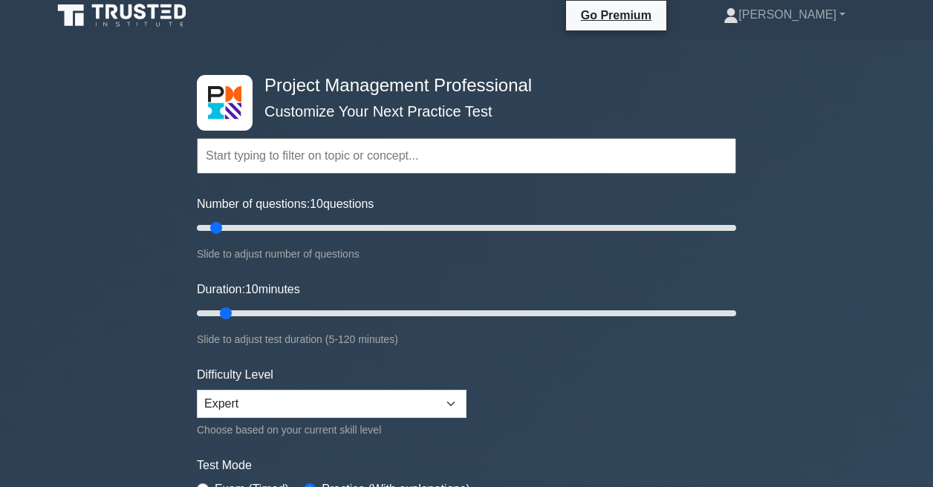
scroll to position [106, 0]
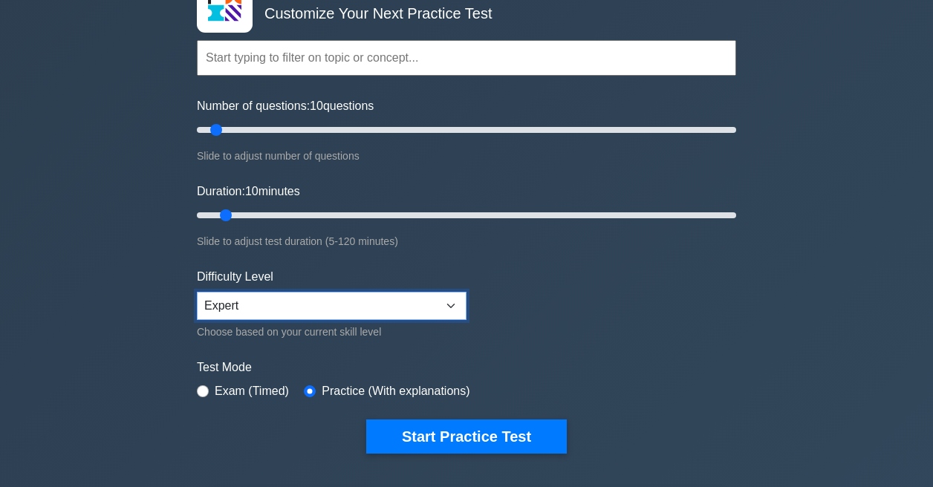
click at [325, 296] on select "Beginner Intermediate Expert" at bounding box center [332, 306] width 270 height 28
click at [429, 416] on form "Topics Scope Management Time Management Cost Management Quality Management Risk…" at bounding box center [466, 224] width 539 height 459
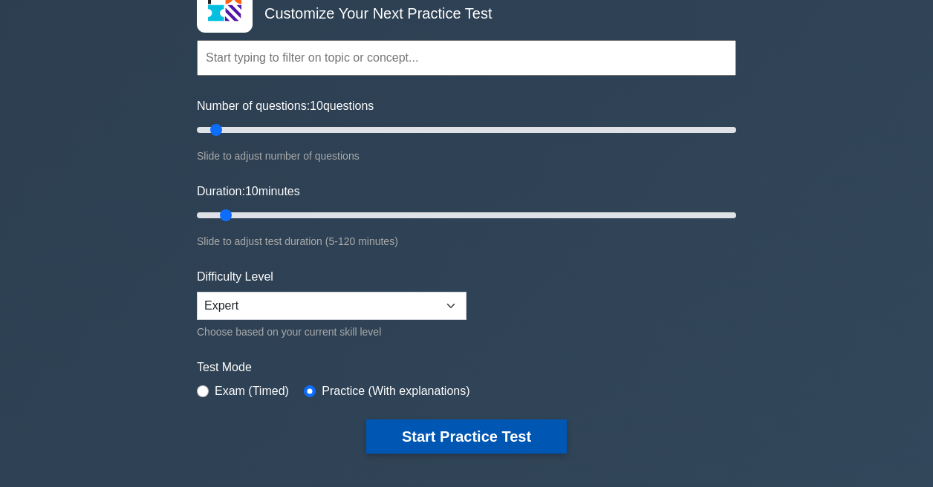
click at [432, 420] on button "Start Practice Test" at bounding box center [466, 437] width 201 height 34
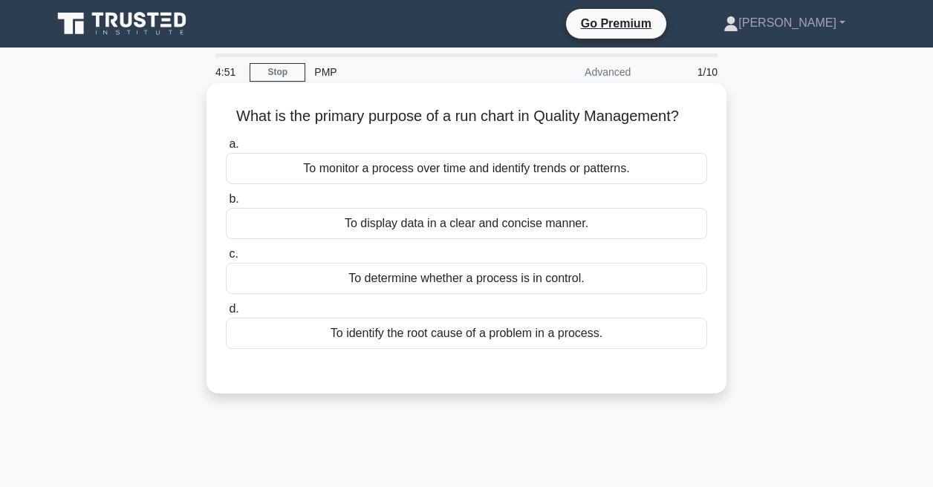
click at [395, 138] on label "a. To monitor a process over time and identify trends or patterns." at bounding box center [466, 159] width 481 height 49
click at [226, 140] on input "a. To monitor a process over time and identify trends or patterns." at bounding box center [226, 145] width 0 height 10
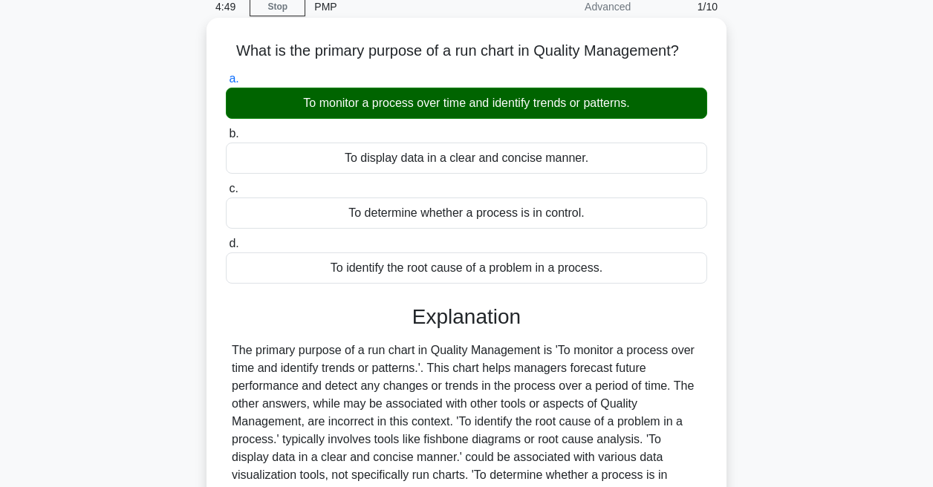
scroll to position [315, 0]
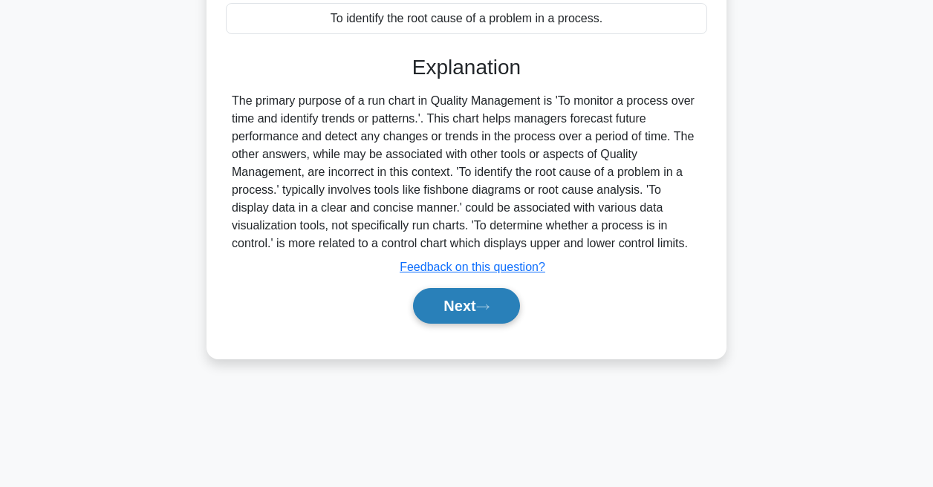
click at [439, 302] on button "Next" at bounding box center [466, 306] width 106 height 36
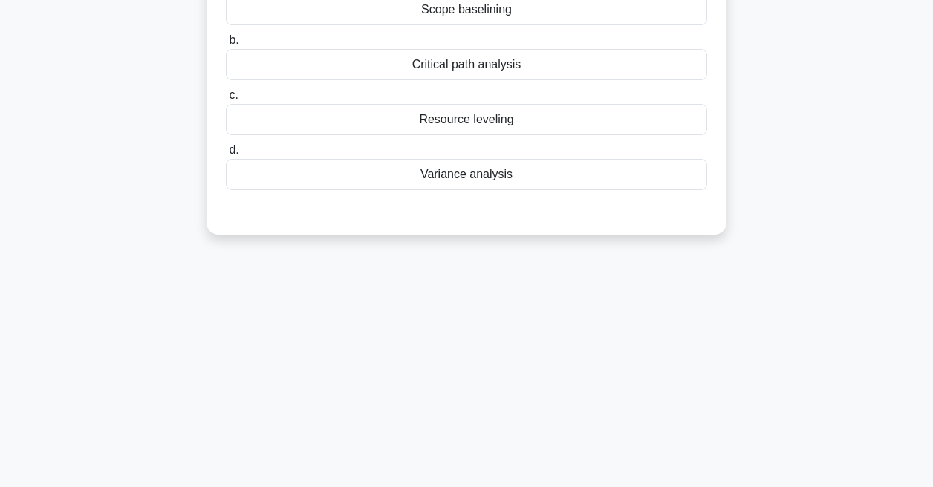
scroll to position [0, 0]
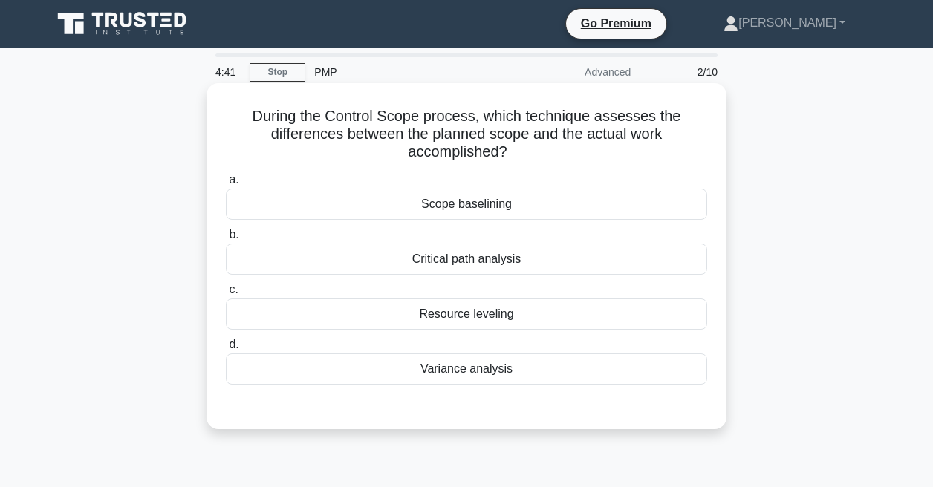
click at [435, 204] on div "Scope baselining" at bounding box center [466, 204] width 481 height 31
click at [226, 185] on input "a. Scope baselining" at bounding box center [226, 180] width 0 height 10
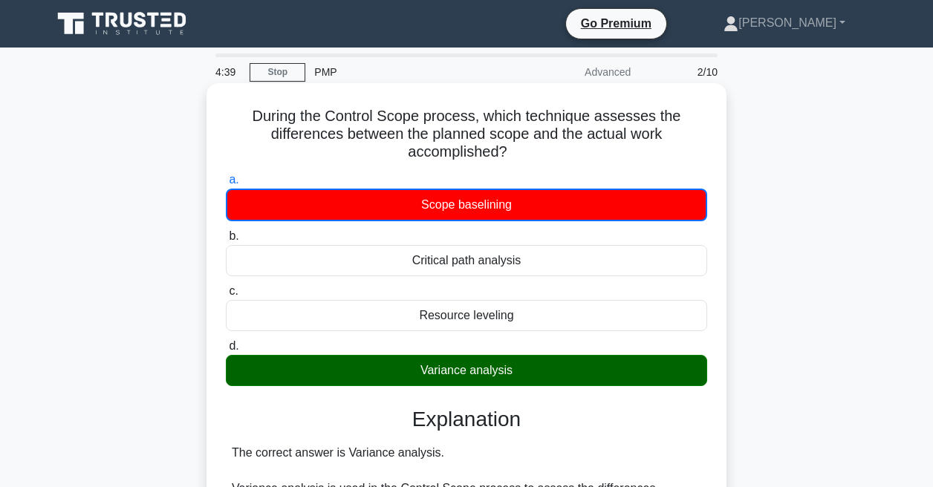
scroll to position [315, 0]
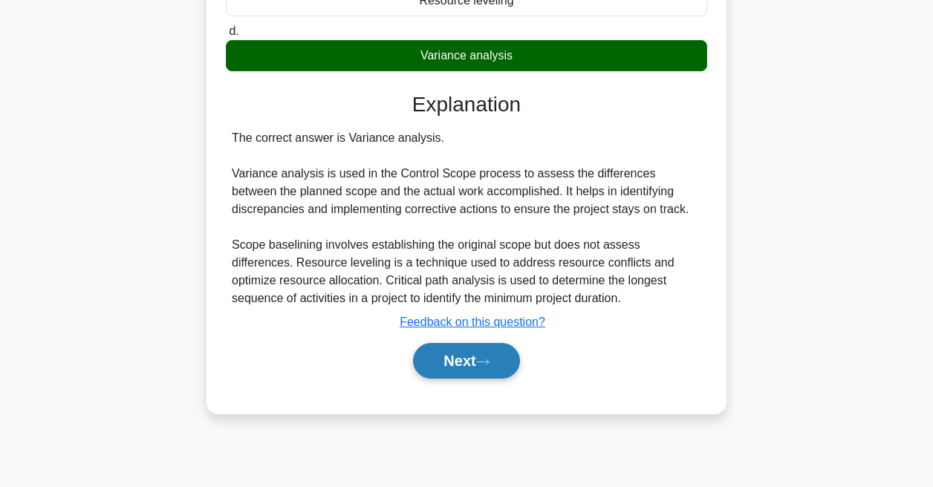
click at [449, 360] on button "Next" at bounding box center [466, 361] width 106 height 36
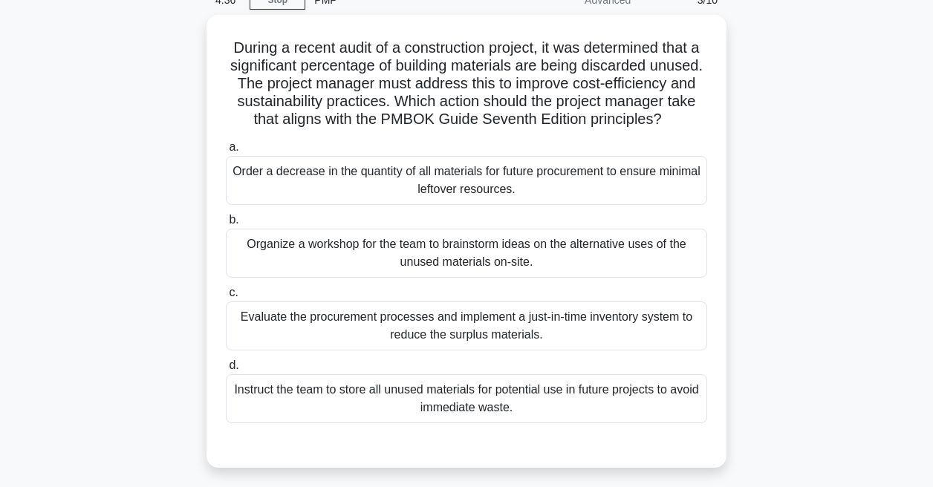
scroll to position [73, 0]
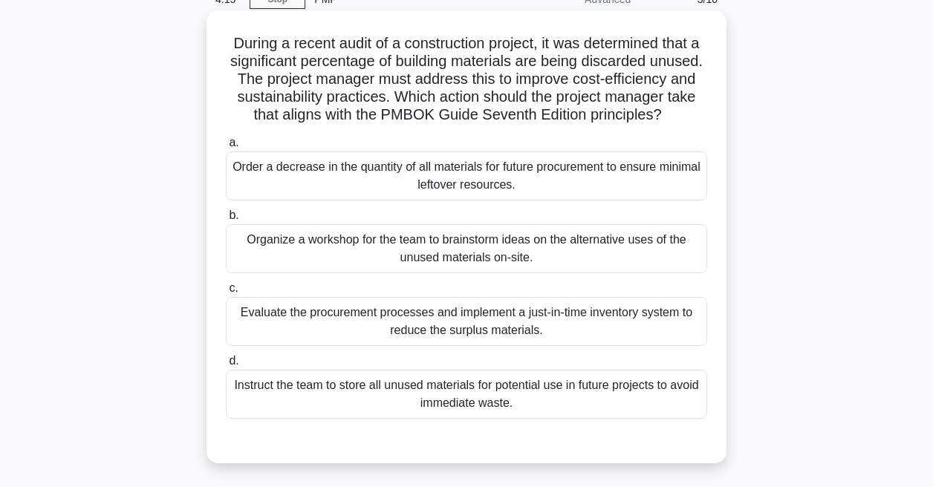
click at [376, 330] on div "Evaluate the procurement processes and implement a just-in-time inventory syste…" at bounding box center [466, 321] width 481 height 49
click at [226, 293] on input "c. Evaluate the procurement processes and implement a just-in-time inventory sy…" at bounding box center [226, 289] width 0 height 10
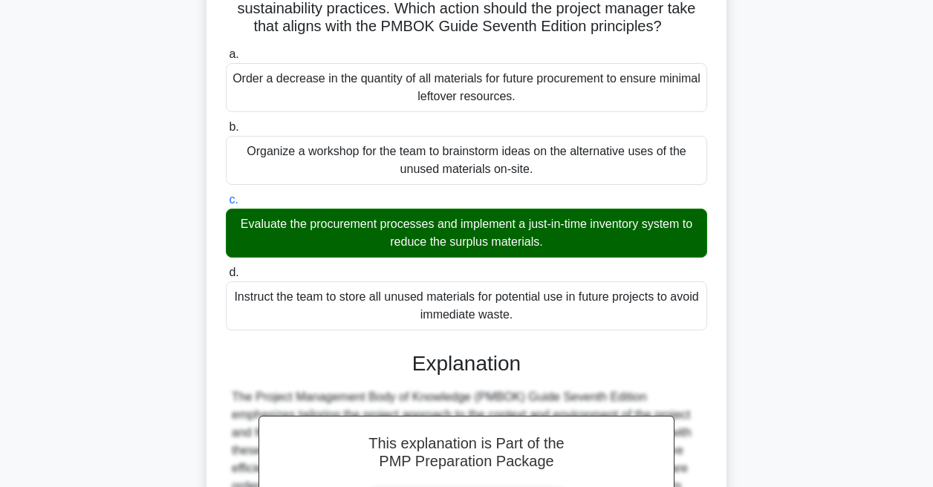
scroll to position [483, 0]
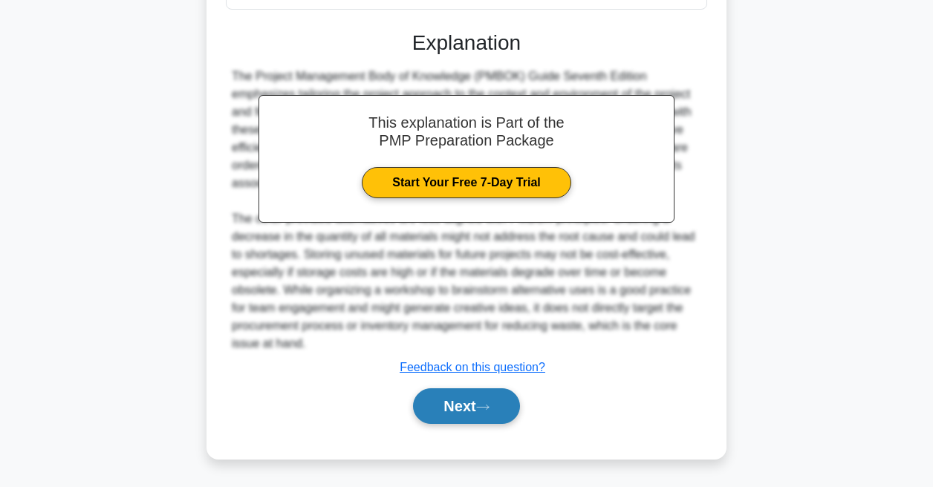
click at [424, 411] on button "Next" at bounding box center [466, 406] width 106 height 36
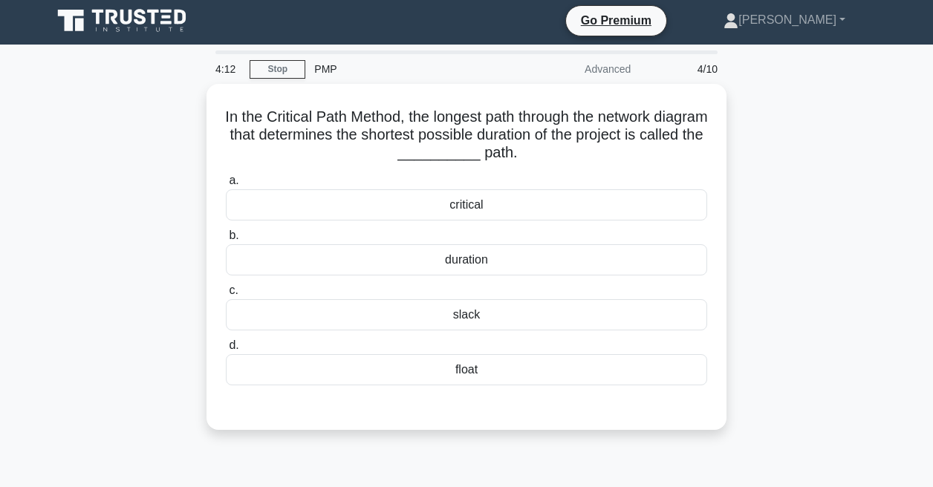
scroll to position [0, 0]
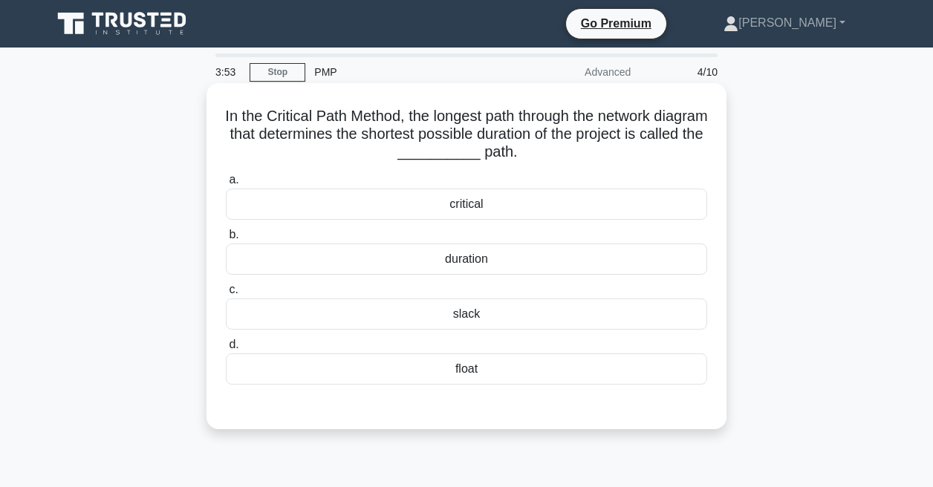
click at [432, 323] on div "slack" at bounding box center [466, 314] width 481 height 31
click at [226, 295] on input "c. slack" at bounding box center [226, 290] width 0 height 10
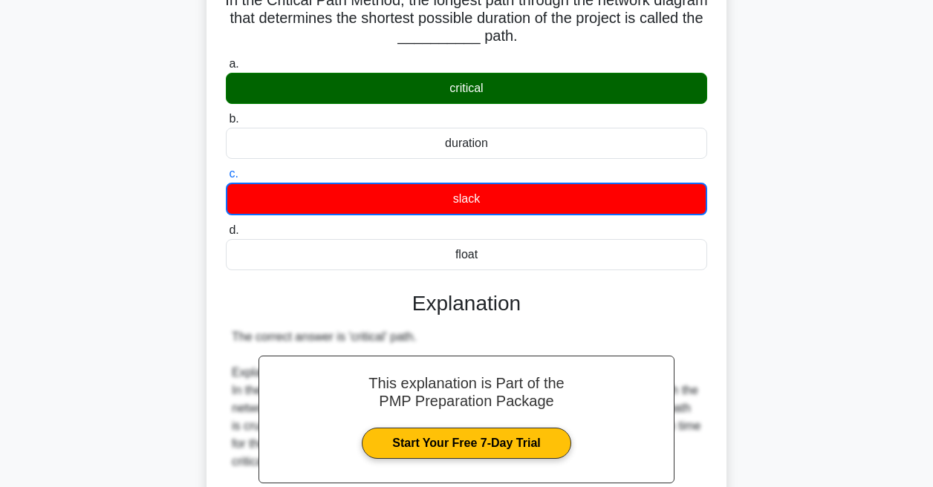
scroll to position [449, 0]
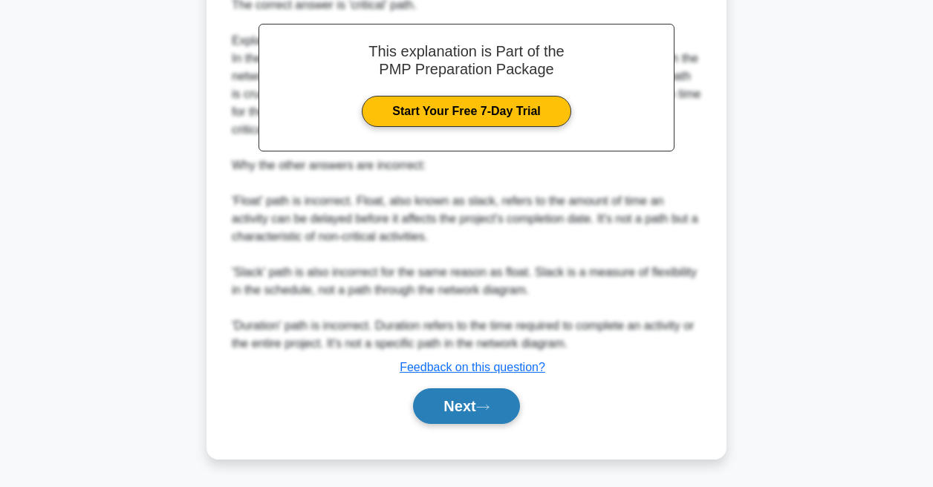
click at [456, 395] on button "Next" at bounding box center [466, 406] width 106 height 36
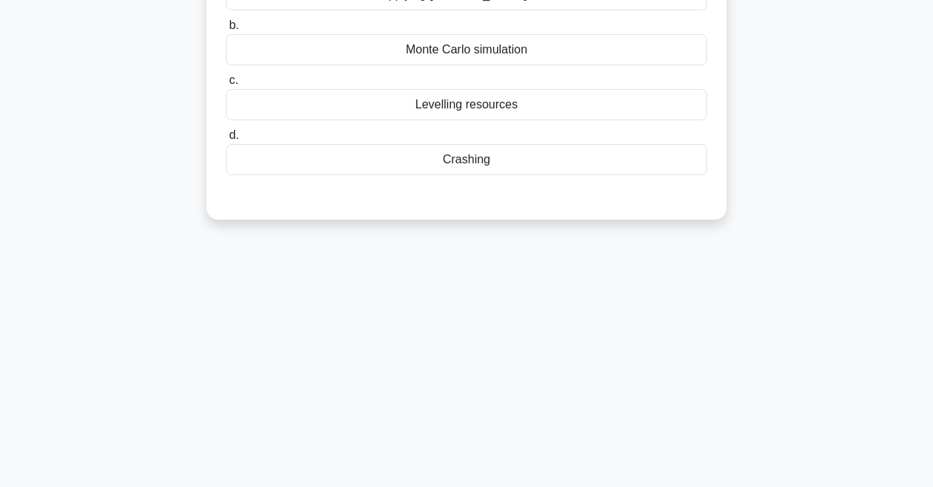
scroll to position [0, 0]
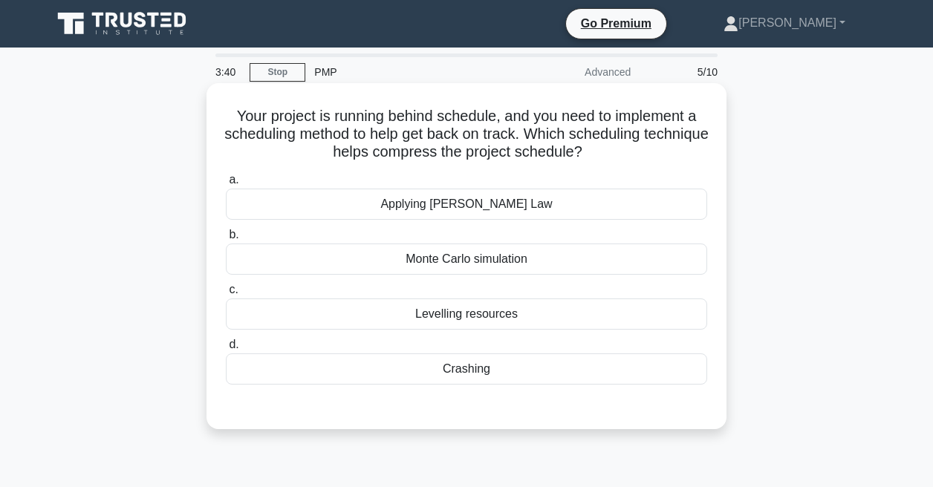
click at [471, 262] on div "Monte Carlo simulation" at bounding box center [466, 259] width 481 height 31
click at [226, 240] on input "b. Monte Carlo simulation" at bounding box center [226, 235] width 0 height 10
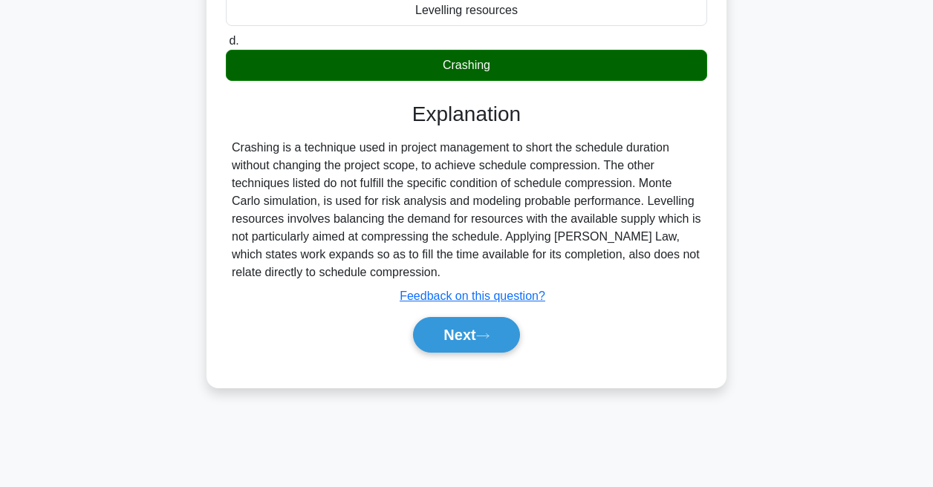
scroll to position [315, 0]
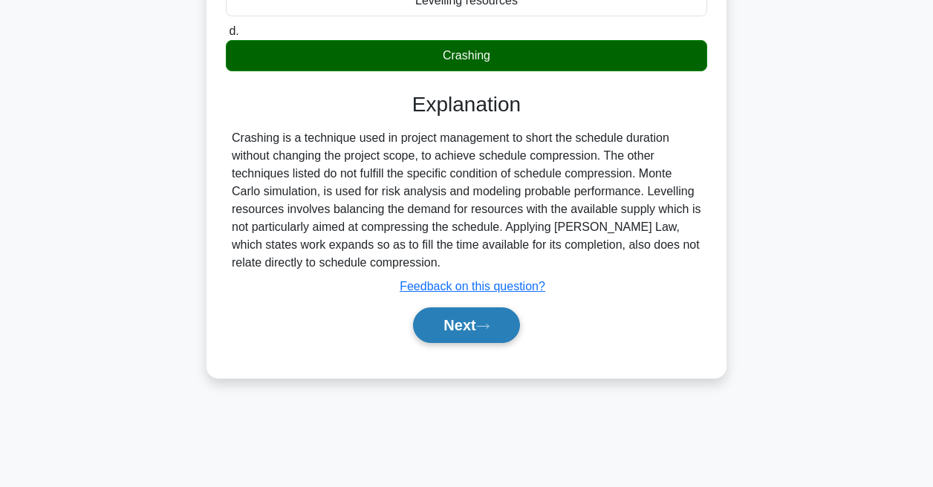
click at [466, 322] on button "Next" at bounding box center [466, 325] width 106 height 36
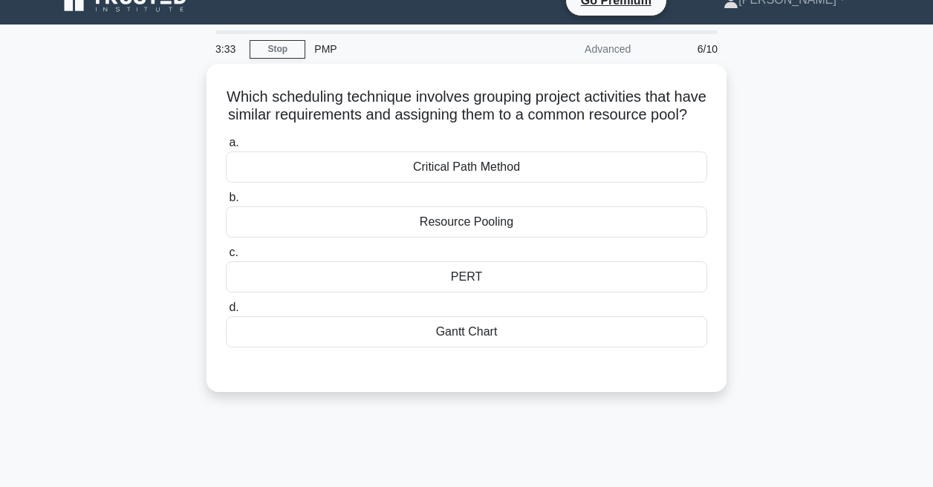
scroll to position [0, 0]
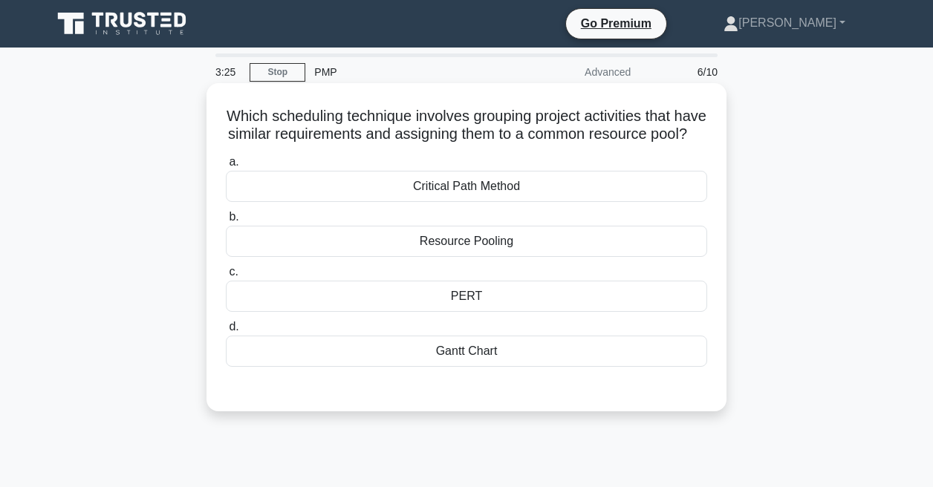
click at [452, 299] on div "PERT" at bounding box center [466, 296] width 481 height 31
click at [226, 277] on input "c. PERT" at bounding box center [226, 272] width 0 height 10
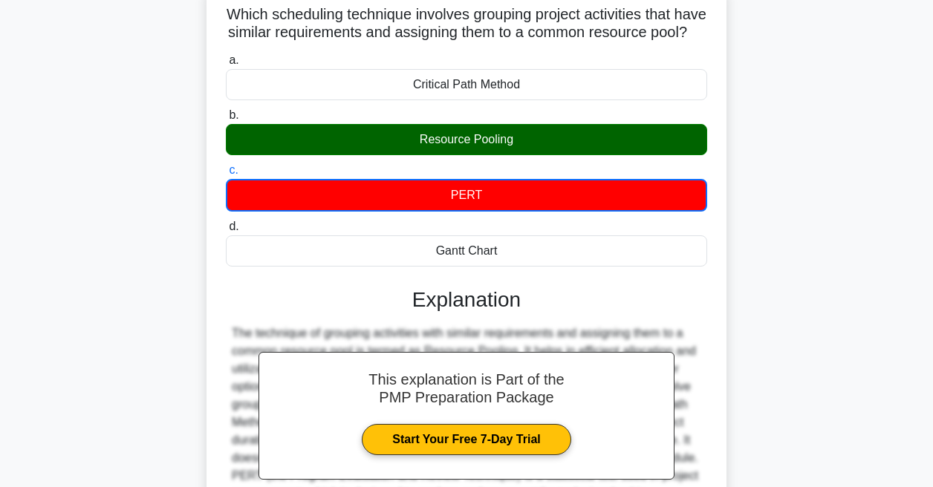
scroll to position [315, 0]
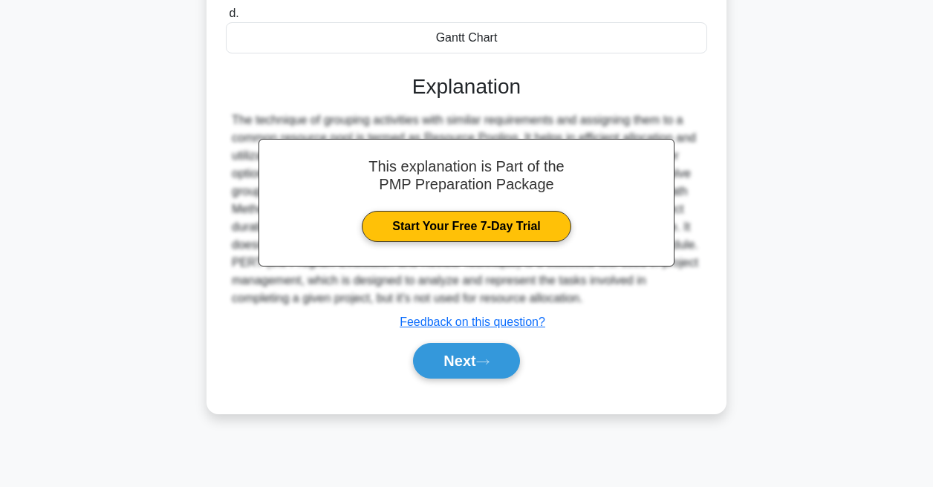
click at [460, 391] on div "a. Critical Path Method b. Resource Pooling c. d." at bounding box center [466, 116] width 484 height 562
click at [460, 360] on button "Next" at bounding box center [466, 361] width 106 height 36
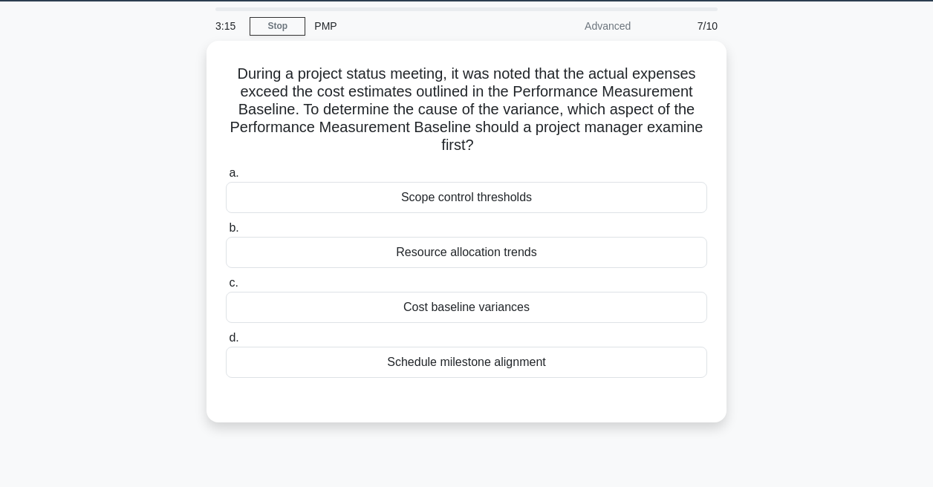
scroll to position [59, 0]
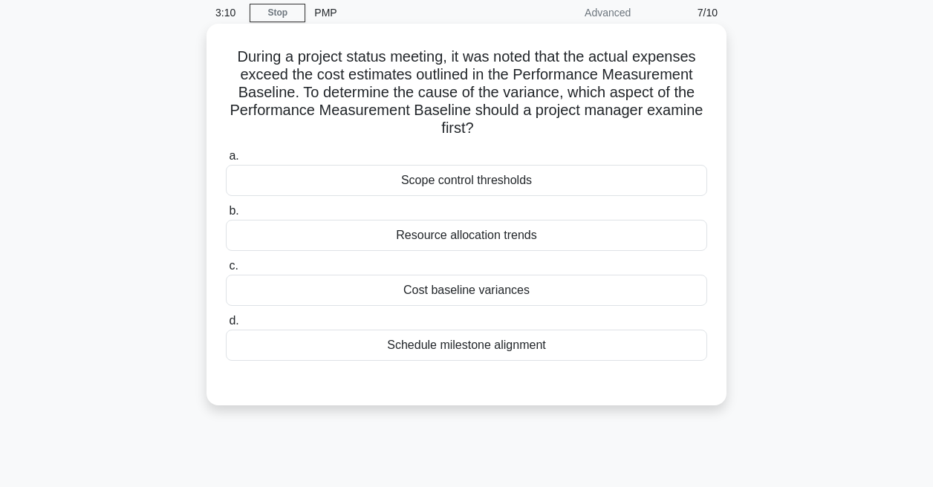
click at [409, 196] on div "Scope control thresholds" at bounding box center [466, 180] width 481 height 31
click at [226, 161] on input "a. Scope control thresholds" at bounding box center [226, 157] width 0 height 10
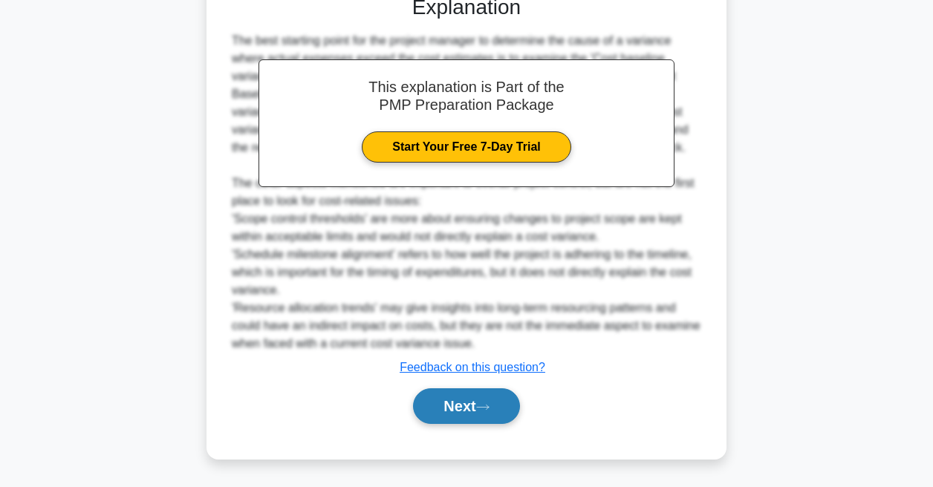
click at [467, 410] on button "Next" at bounding box center [466, 406] width 106 height 36
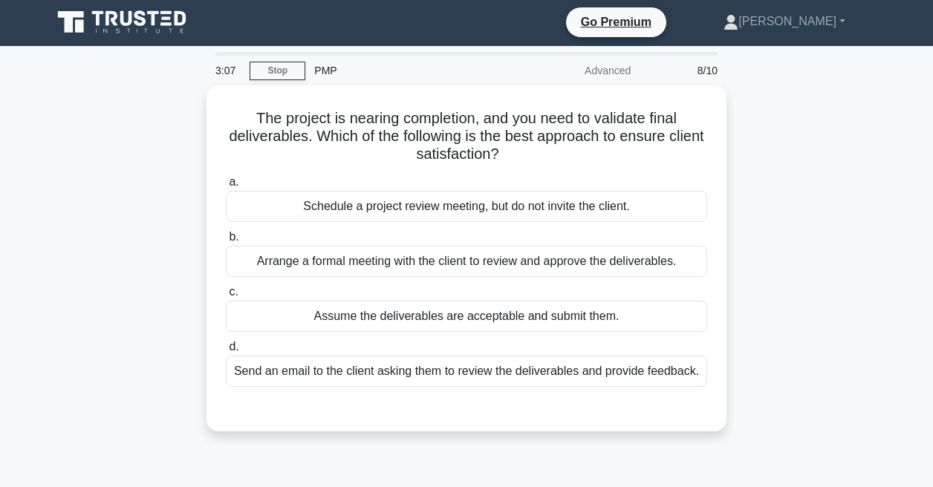
scroll to position [0, 0]
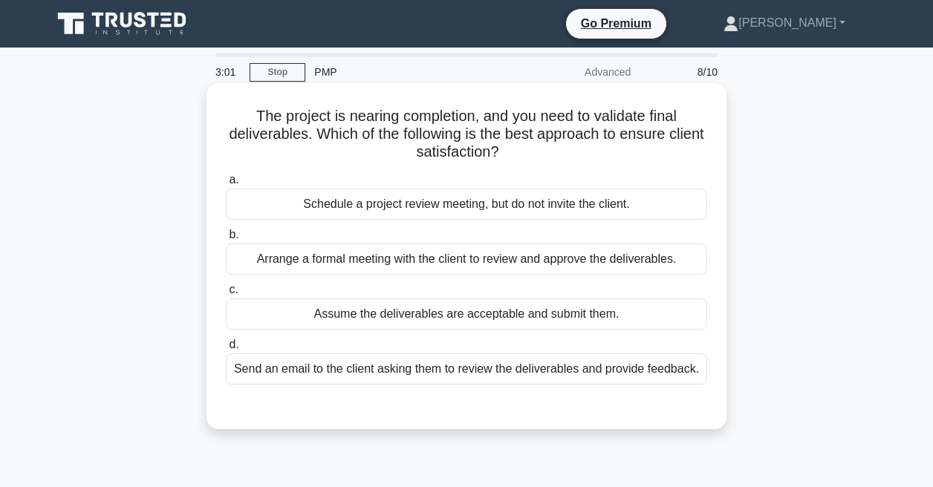
click at [348, 193] on div "Schedule a project review meeting, but do not invite the client." at bounding box center [466, 204] width 481 height 31
click at [226, 185] on input "a. Schedule a project review meeting, but do not invite the client." at bounding box center [226, 180] width 0 height 10
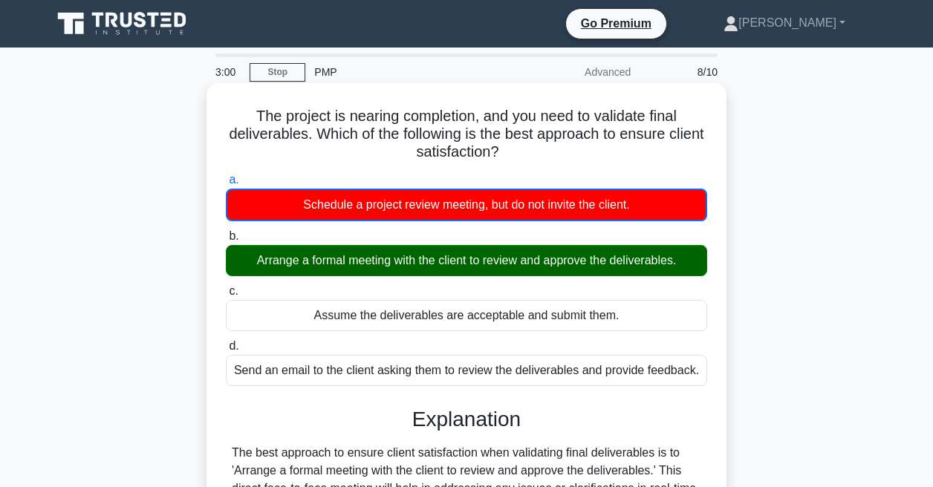
scroll to position [413, 0]
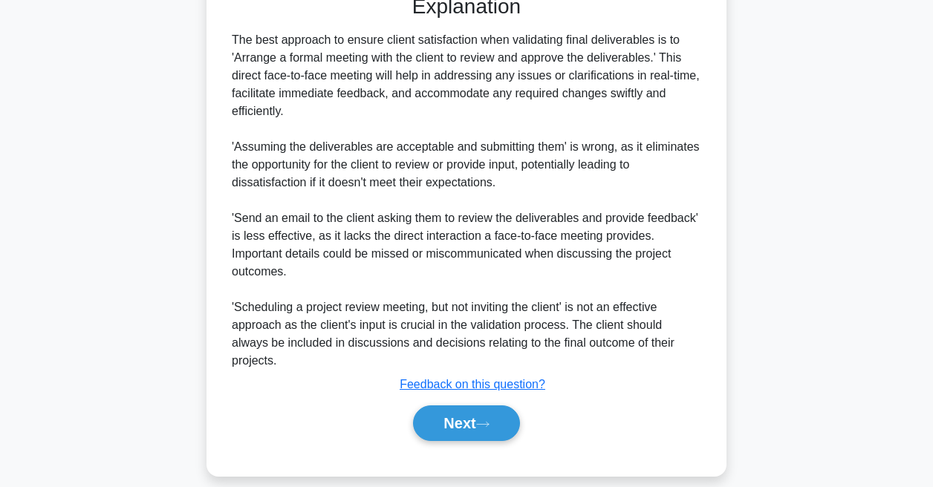
click at [445, 400] on div "Next" at bounding box center [466, 424] width 481 height 48
click at [449, 406] on button "Next" at bounding box center [466, 424] width 106 height 36
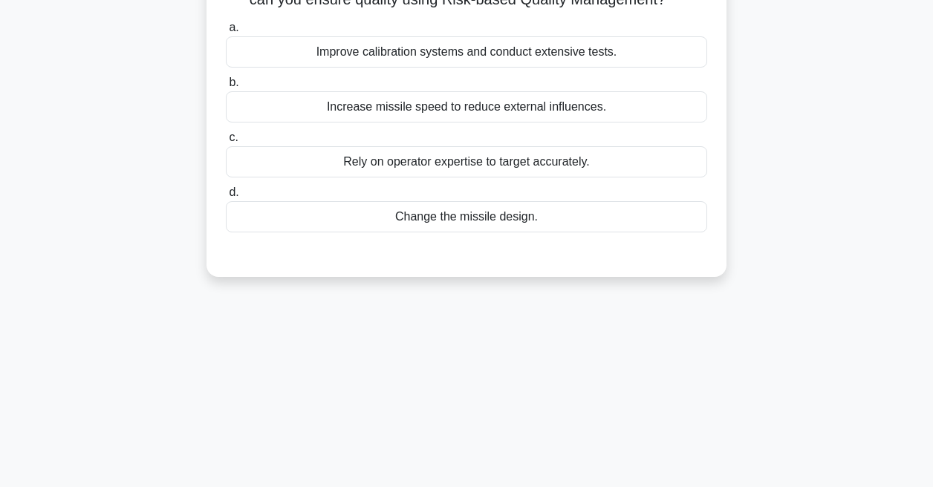
scroll to position [0, 0]
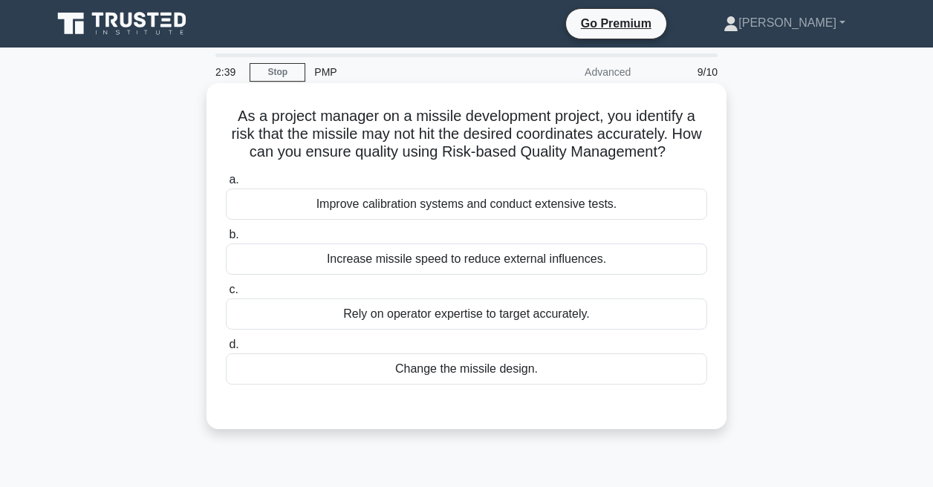
click at [389, 205] on div "Improve calibration systems and conduct extensive tests." at bounding box center [466, 204] width 481 height 31
click at [226, 185] on input "a. Improve calibration systems and conduct extensive tests." at bounding box center [226, 180] width 0 height 10
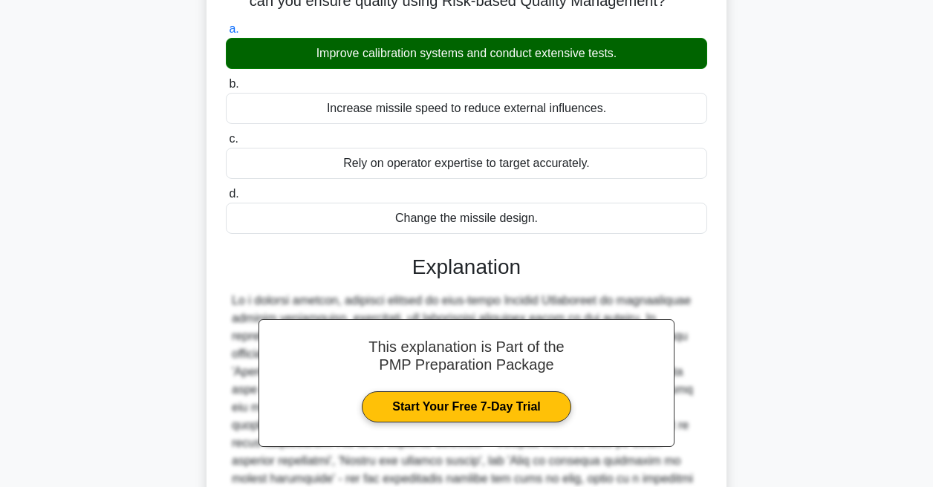
scroll to position [322, 0]
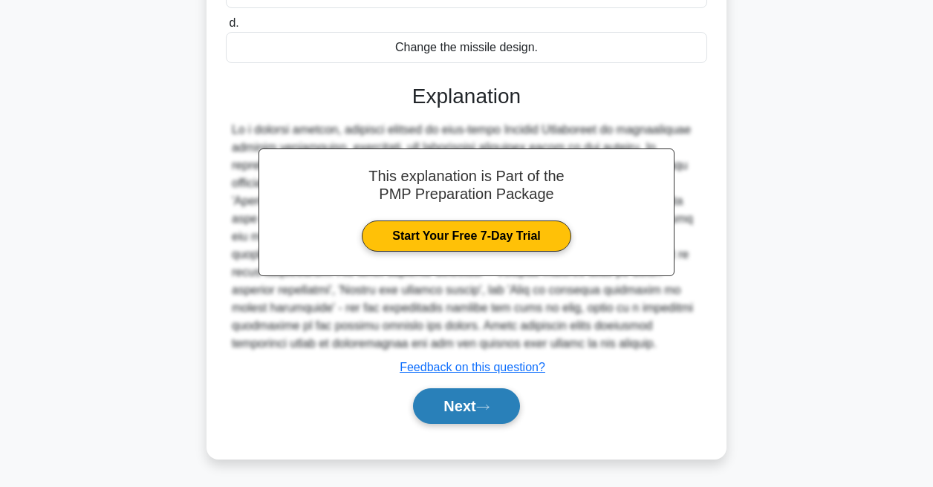
click at [449, 416] on button "Next" at bounding box center [466, 406] width 106 height 36
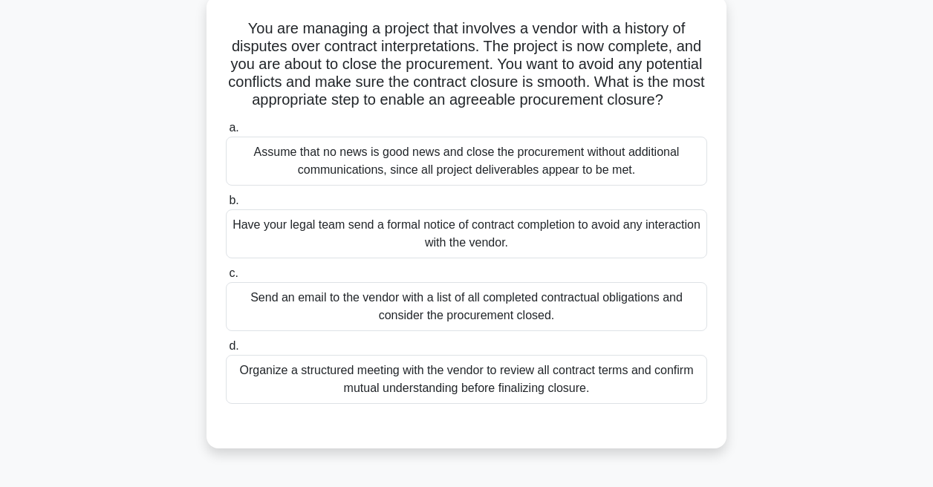
scroll to position [97, 0]
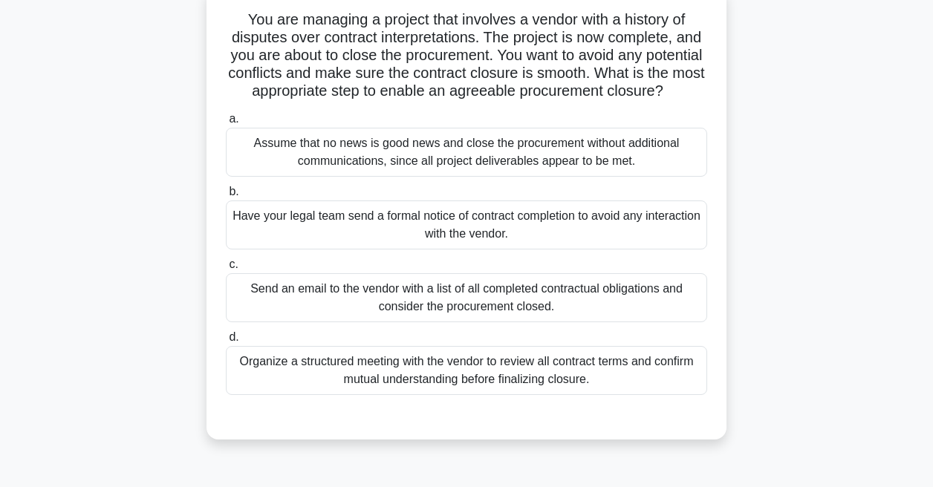
click at [440, 379] on div "Organize a structured meeting with the vendor to review all contract terms and …" at bounding box center [466, 370] width 481 height 49
click at [226, 342] on input "d. Organize a structured meeting with the vendor to review all contract terms a…" at bounding box center [226, 338] width 0 height 10
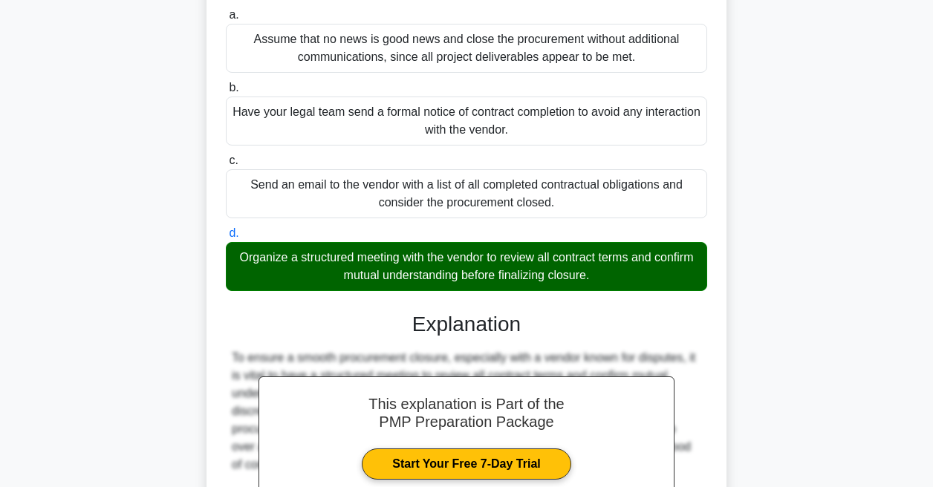
scroll to position [483, 0]
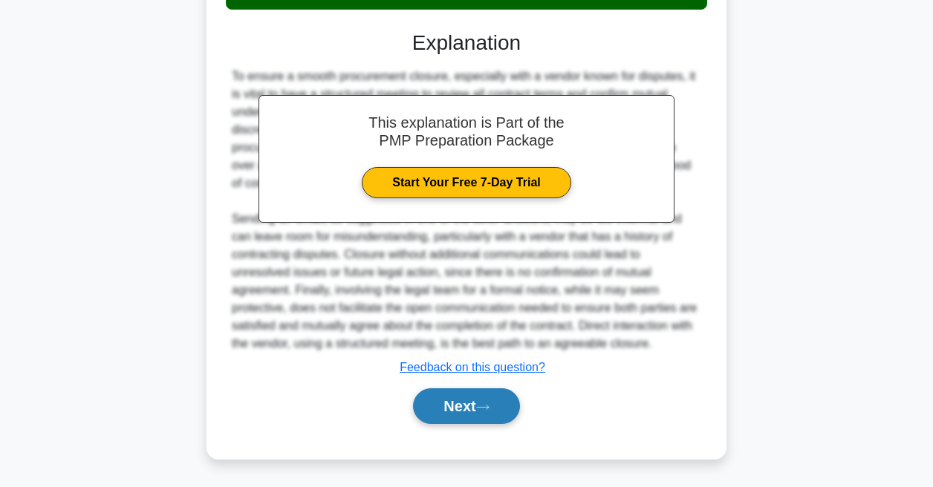
click at [443, 407] on button "Next" at bounding box center [466, 406] width 106 height 36
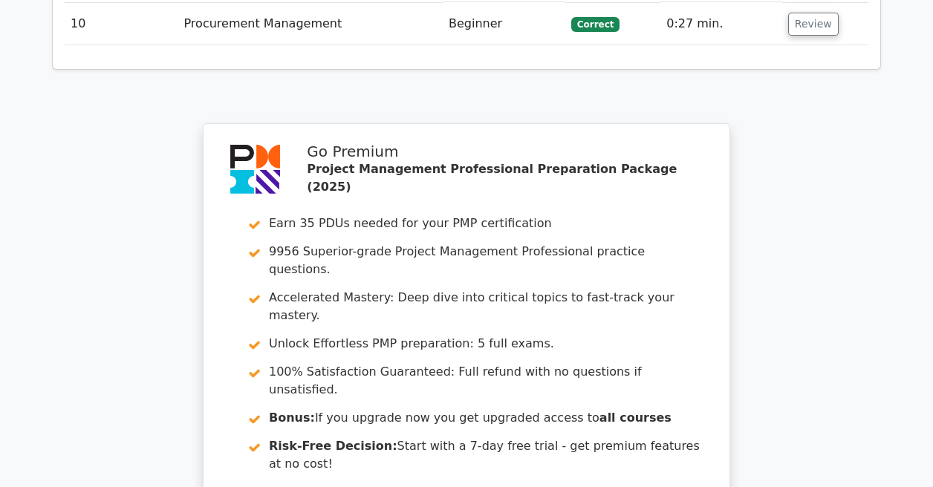
scroll to position [2543, 0]
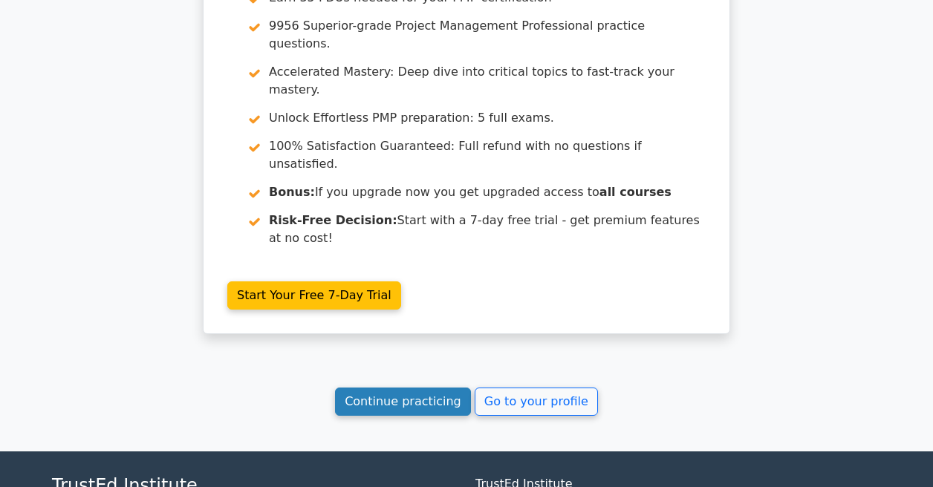
click at [391, 388] on link "Continue practicing" at bounding box center [403, 402] width 136 height 28
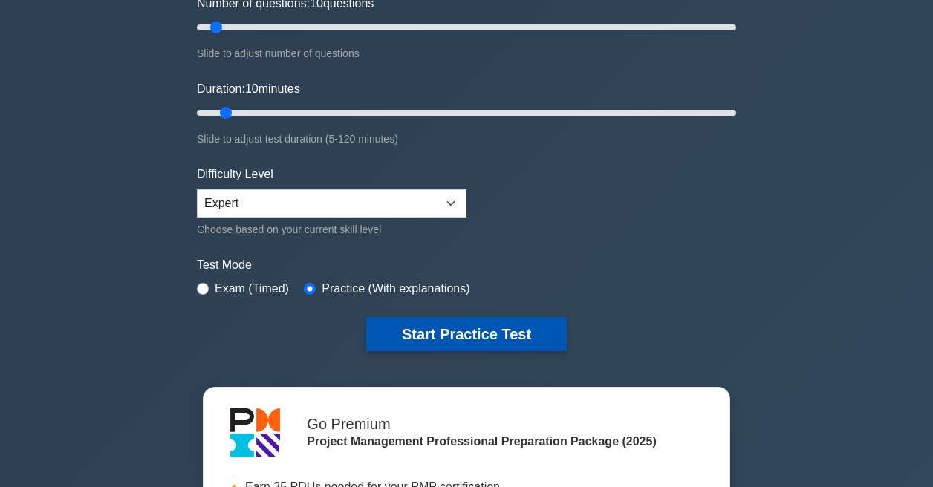
click at [388, 317] on button "Start Practice Test" at bounding box center [466, 334] width 201 height 34
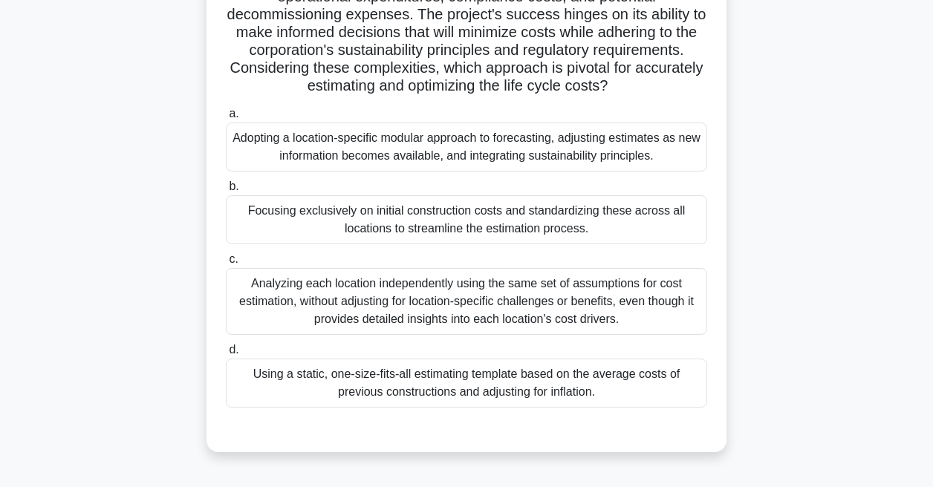
scroll to position [268, 0]
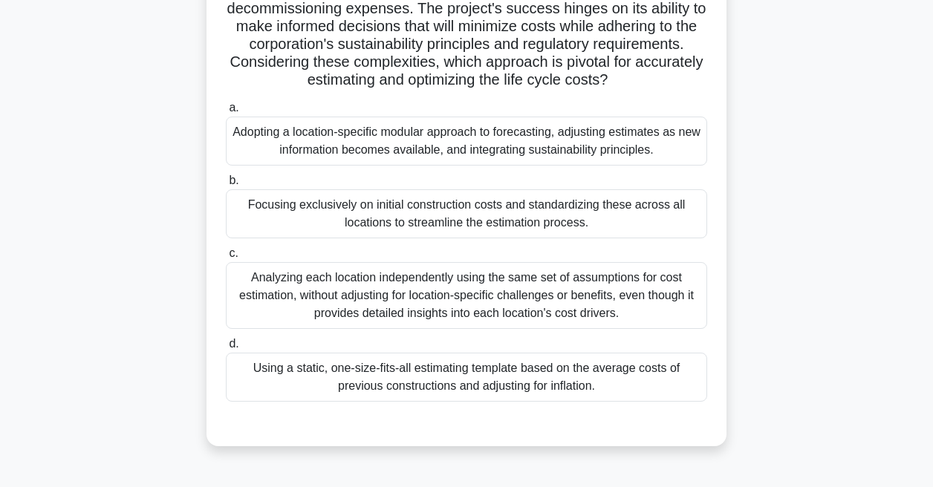
click at [342, 305] on div "Analyzing each location independently using the same set of assumptions for cos…" at bounding box center [466, 295] width 481 height 67
click at [226, 258] on input "c. Analyzing each location independently using the same set of assumptions for …" at bounding box center [226, 254] width 0 height 10
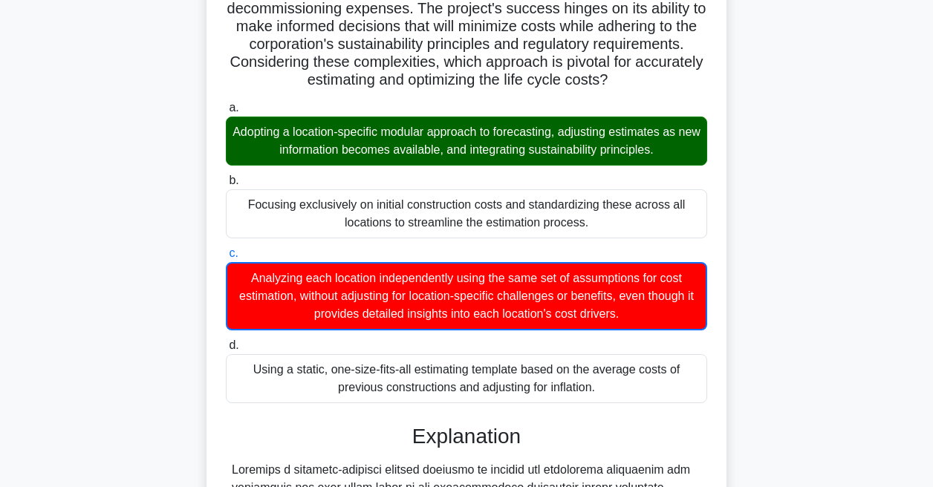
scroll to position [663, 0]
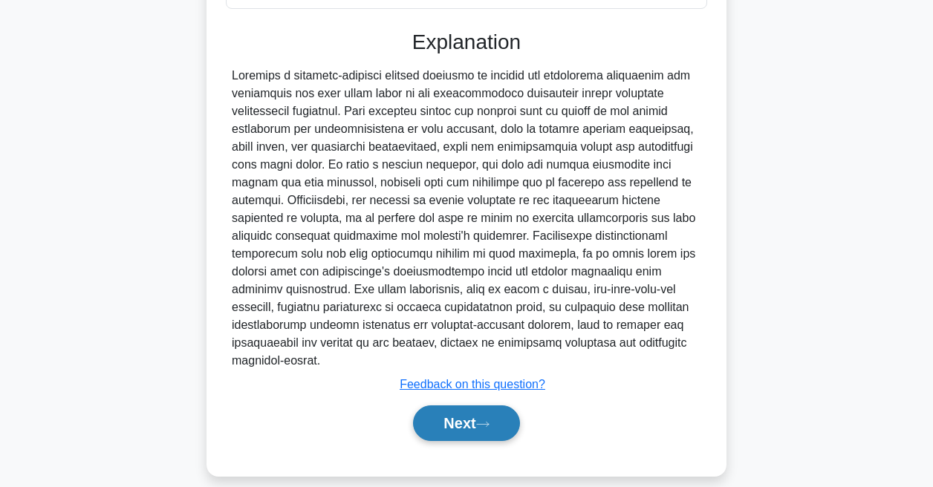
click at [422, 406] on button "Next" at bounding box center [466, 424] width 106 height 36
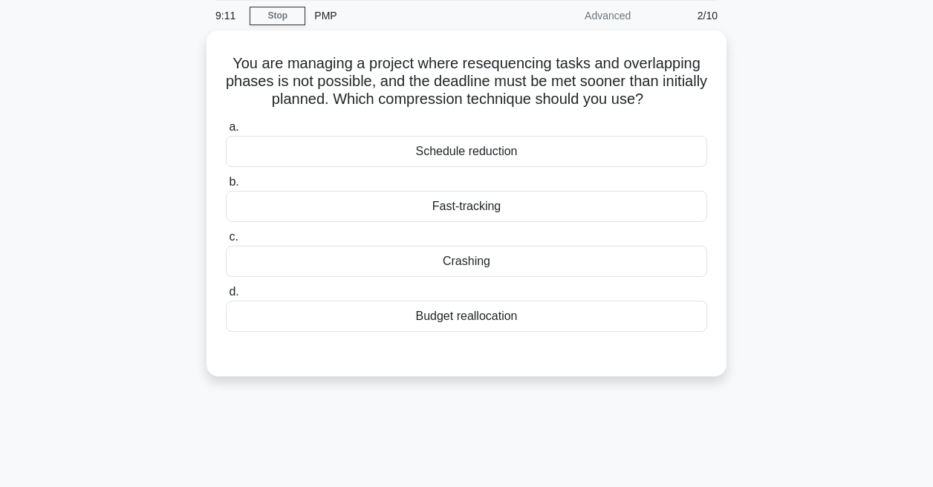
scroll to position [62, 0]
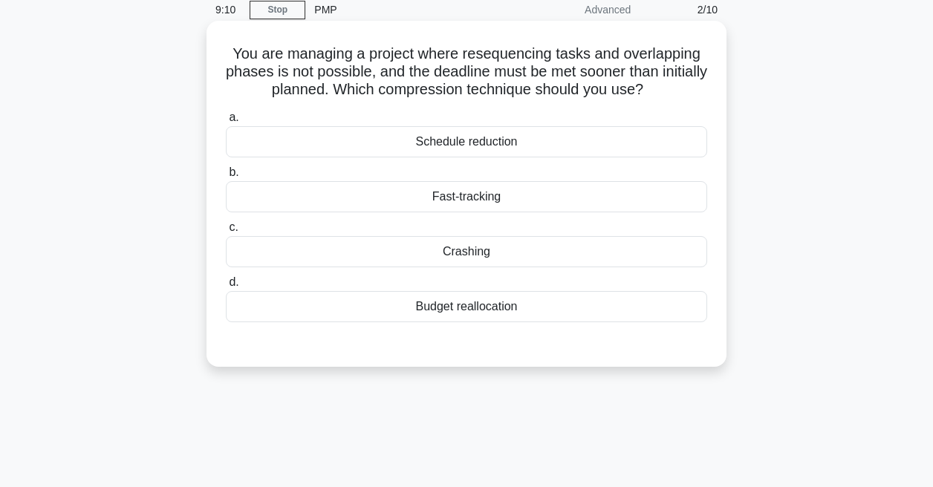
click at [423, 255] on div "Crashing" at bounding box center [466, 251] width 481 height 31
click at [226, 232] on input "c. Crashing" at bounding box center [226, 228] width 0 height 10
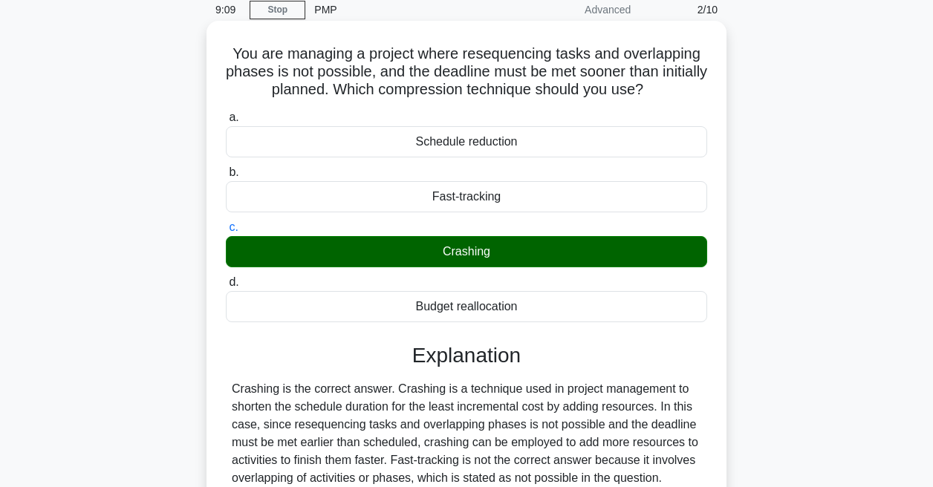
scroll to position [315, 0]
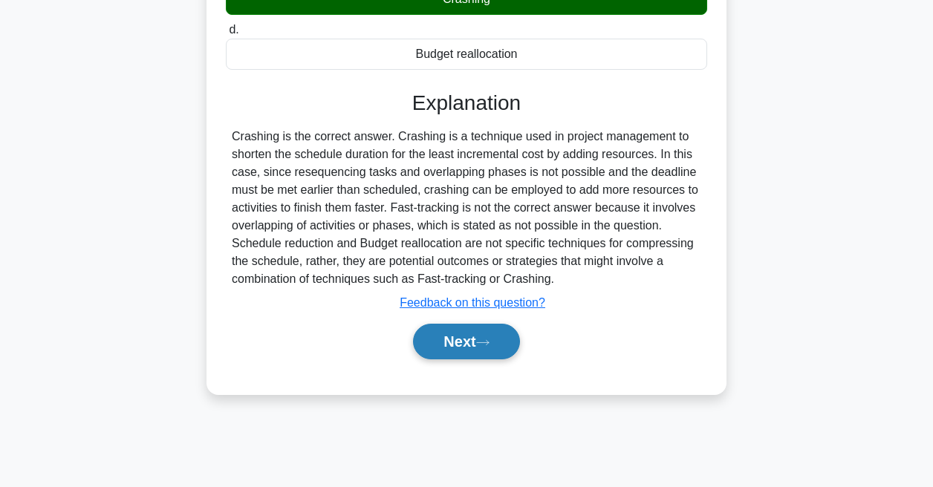
click at [458, 358] on button "Next" at bounding box center [466, 342] width 106 height 36
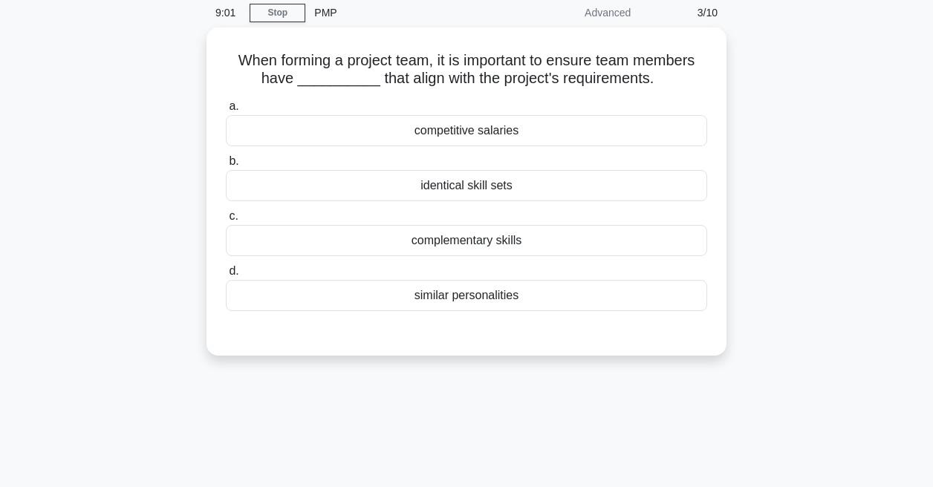
scroll to position [59, 0]
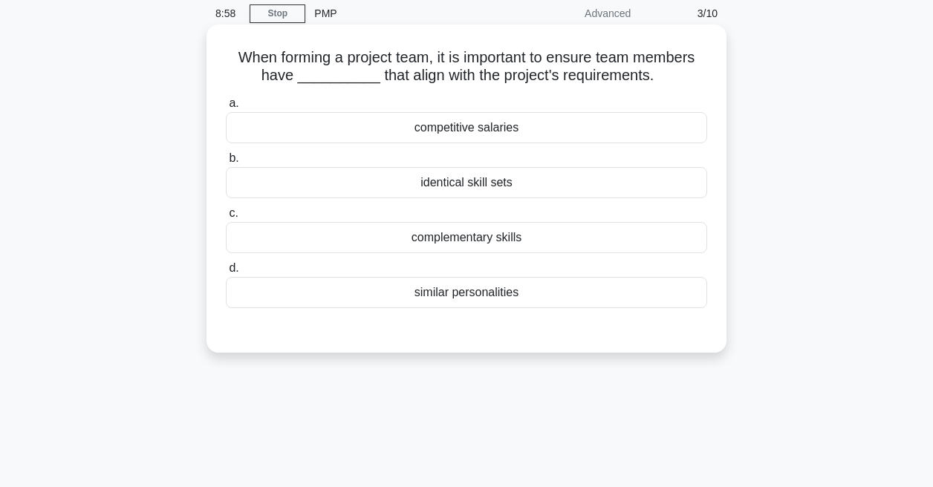
click at [443, 245] on div "complementary skills" at bounding box center [466, 237] width 481 height 31
click at [226, 218] on input "c. complementary skills" at bounding box center [226, 214] width 0 height 10
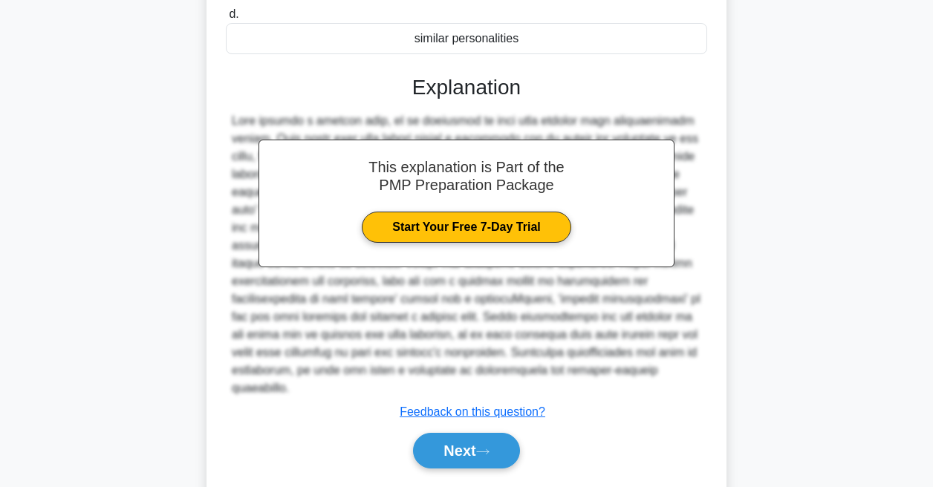
scroll to position [340, 0]
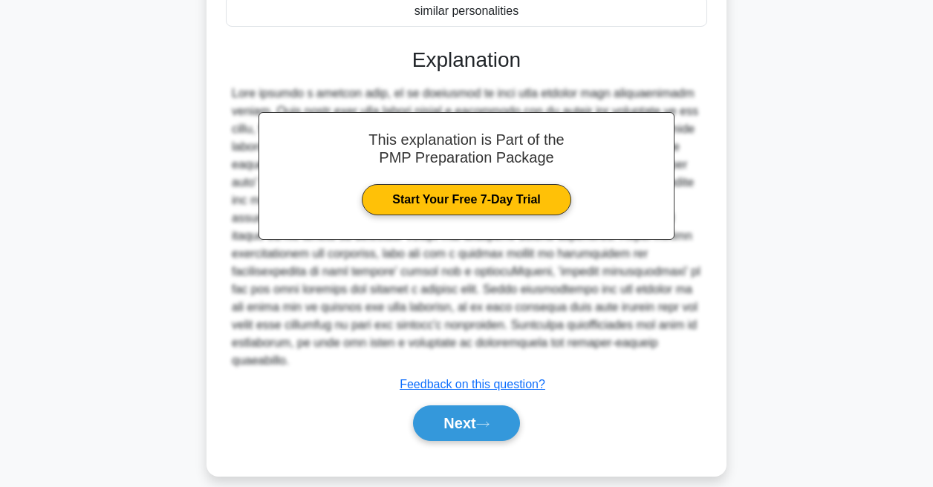
click at [493, 432] on div "a. competitive salaries b. identical skill sets c. d." at bounding box center [466, 134] width 484 height 649
click at [493, 406] on button "Next" at bounding box center [466, 424] width 106 height 36
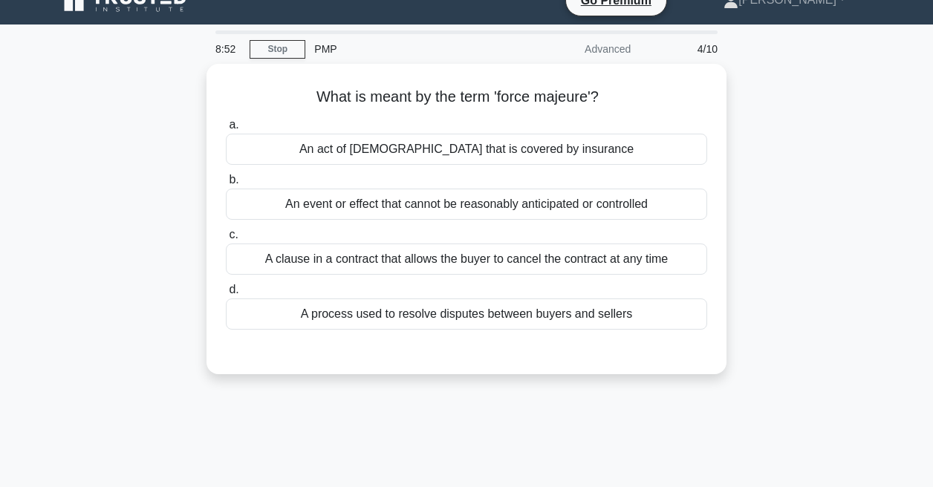
scroll to position [24, 0]
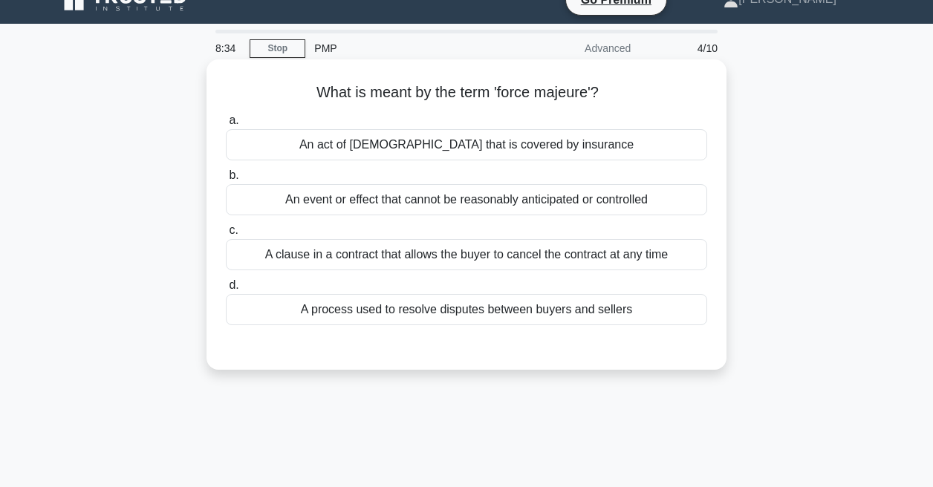
click at [433, 251] on div "A clause in a contract that allows the buyer to cancel the contract at any time" at bounding box center [466, 254] width 481 height 31
click at [226, 235] on input "c. A clause in a contract that allows the buyer to cancel the contract at any t…" at bounding box center [226, 231] width 0 height 10
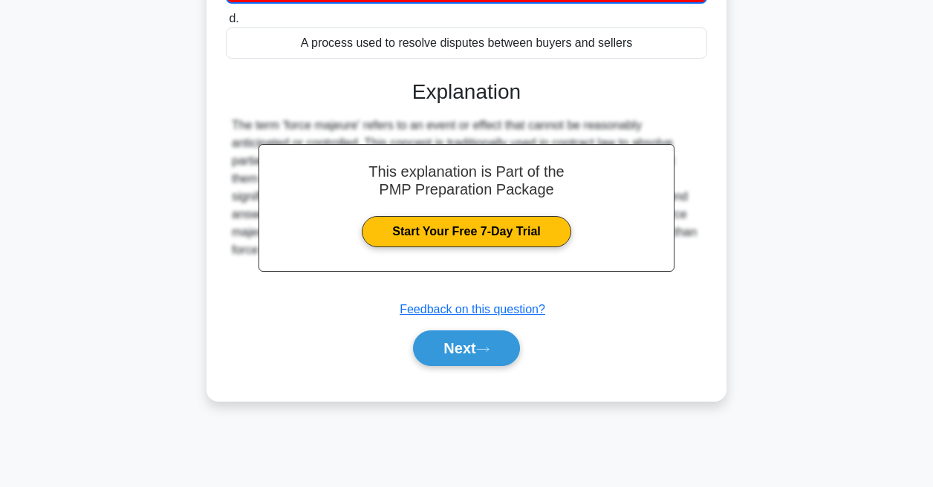
scroll to position [315, 0]
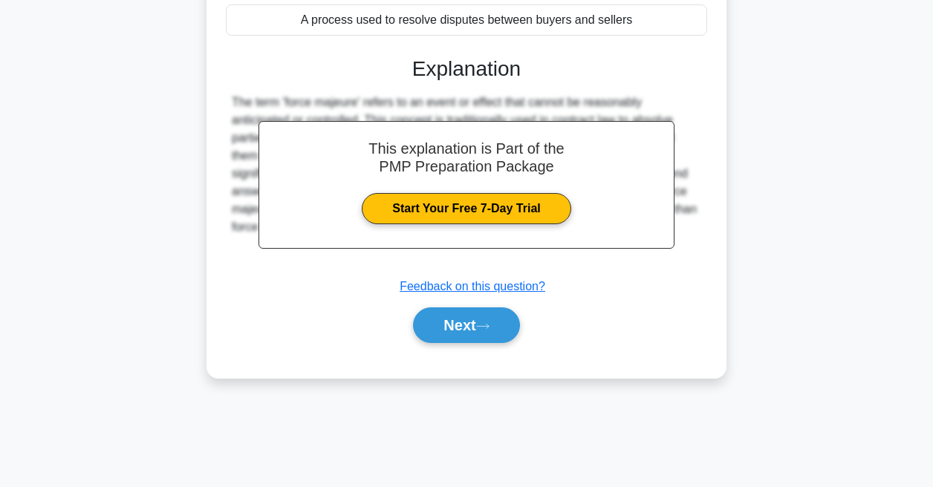
click at [462, 351] on div "a. An act of God that is covered by insurance b. An event or effect that cannot…" at bounding box center [466, 89] width 484 height 544
click at [462, 331] on button "Next" at bounding box center [466, 325] width 106 height 36
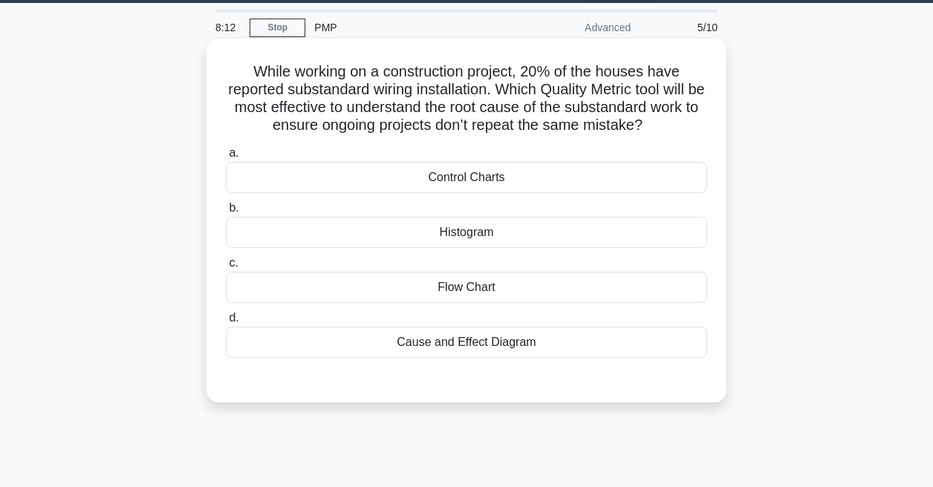
scroll to position [33, 0]
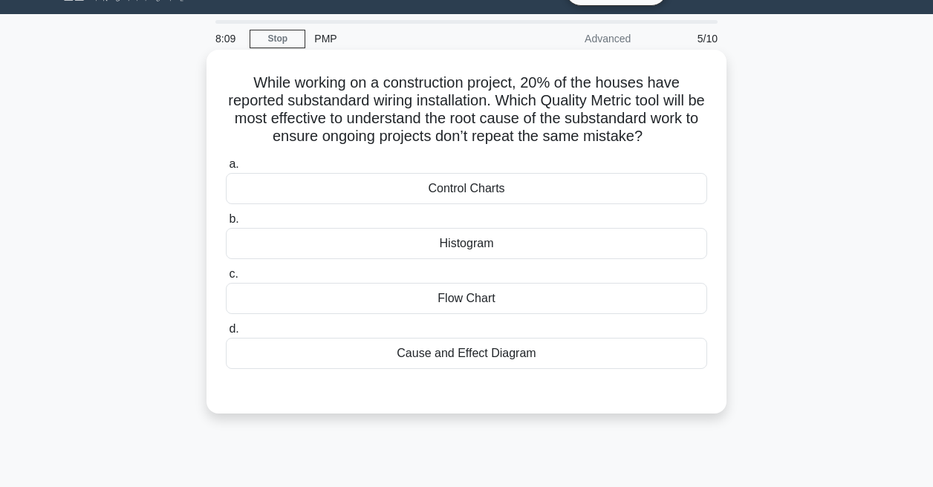
click at [458, 179] on div "Control Charts" at bounding box center [466, 188] width 481 height 31
click at [226, 169] on input "a. Control Charts" at bounding box center [226, 165] width 0 height 10
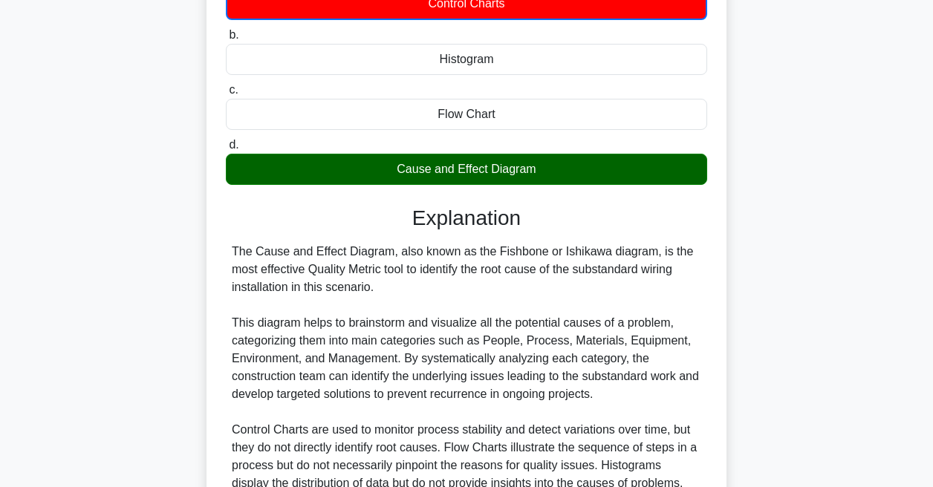
scroll to position [359, 0]
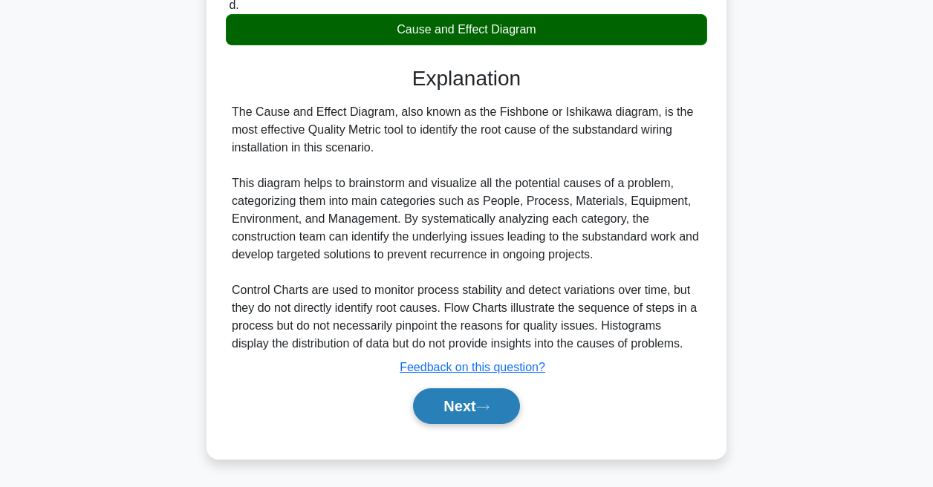
click at [484, 397] on button "Next" at bounding box center [466, 406] width 106 height 36
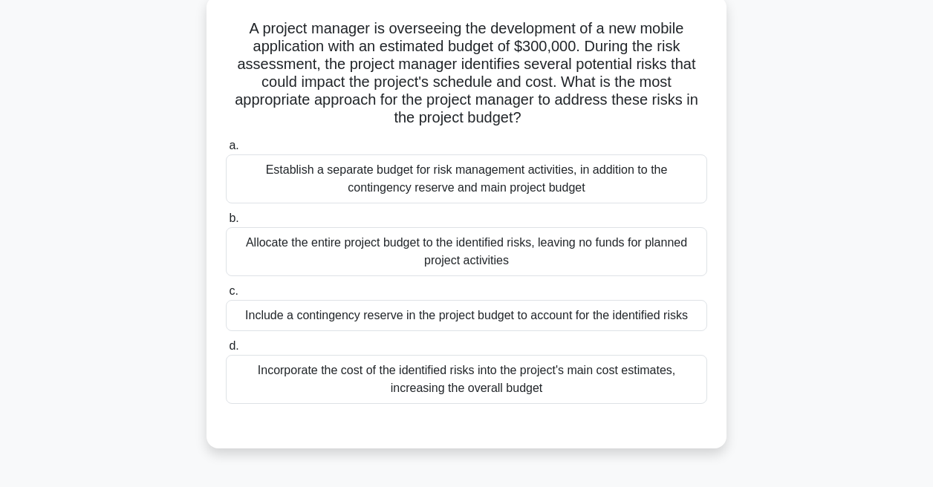
scroll to position [95, 0]
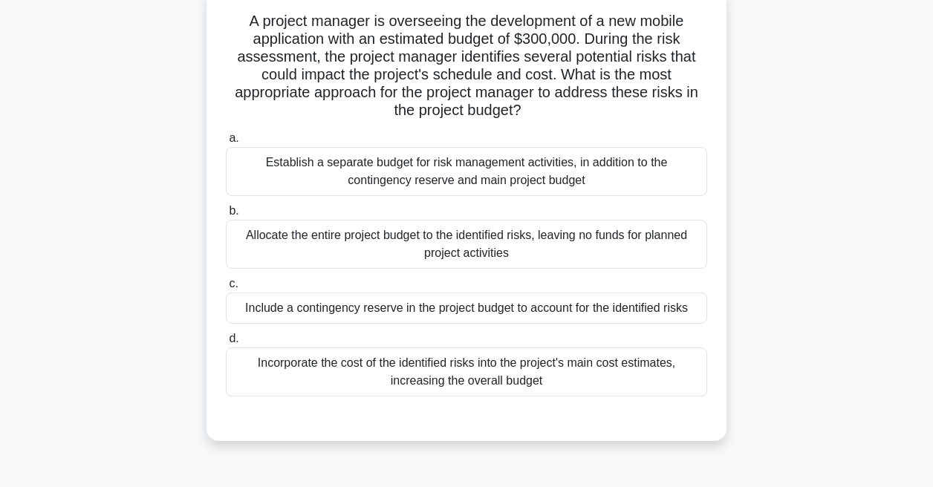
click at [326, 309] on div "Include a contingency reserve in the project budget to account for the identifi…" at bounding box center [466, 308] width 481 height 31
click at [226, 289] on input "c. Include a contingency reserve in the project budget to account for the ident…" at bounding box center [226, 284] width 0 height 10
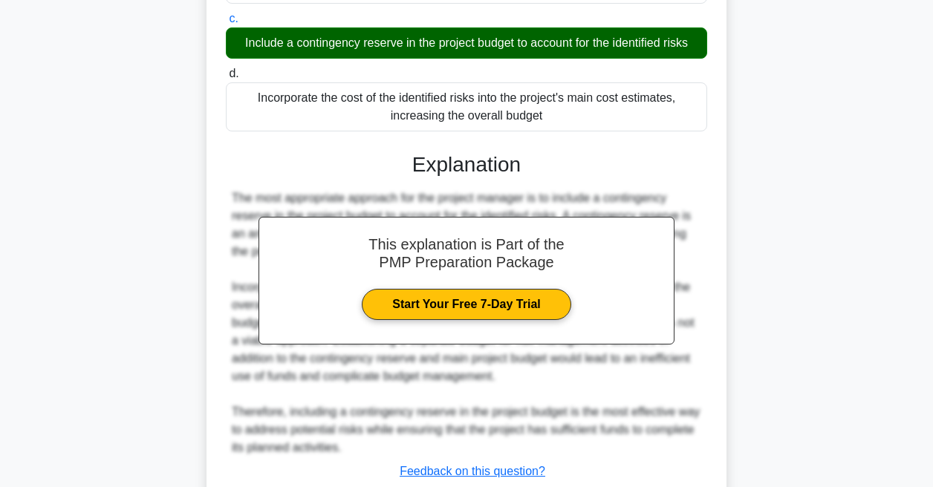
scroll to position [465, 0]
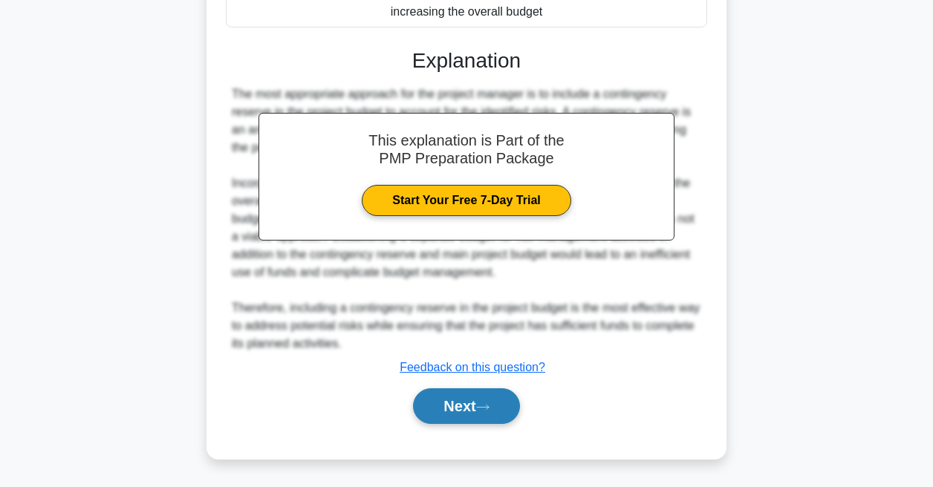
click at [458, 398] on button "Next" at bounding box center [466, 406] width 106 height 36
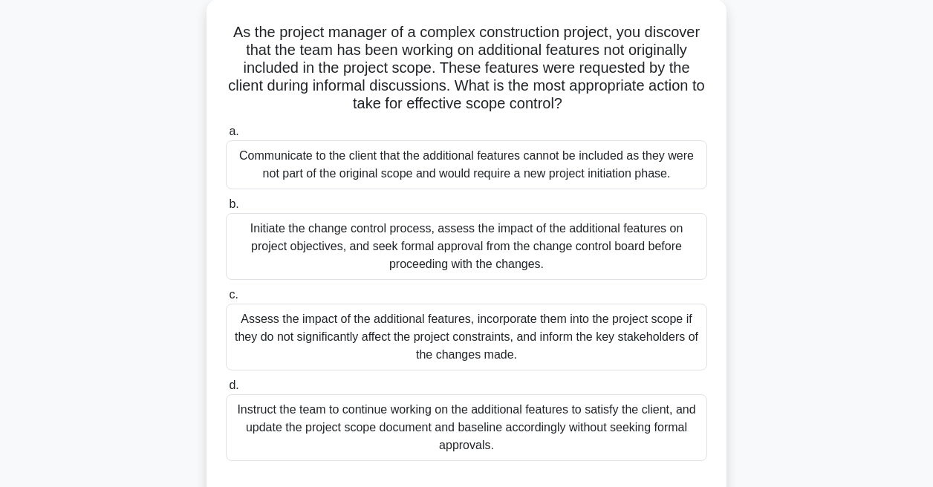
scroll to position [93, 0]
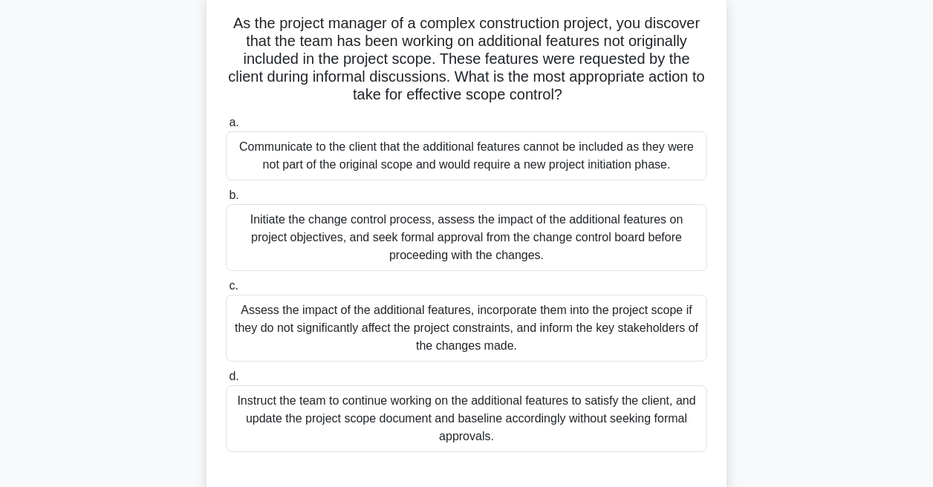
click at [379, 234] on div "Initiate the change control process, assess the impact of the additional featur…" at bounding box center [466, 237] width 481 height 67
click at [226, 201] on input "b. Initiate the change control process, assess the impact of the additional fea…" at bounding box center [226, 196] width 0 height 10
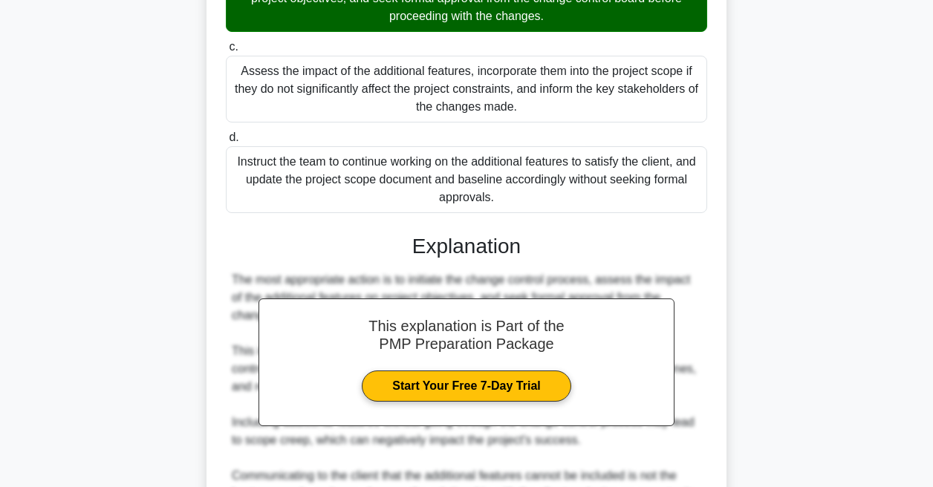
scroll to position [599, 0]
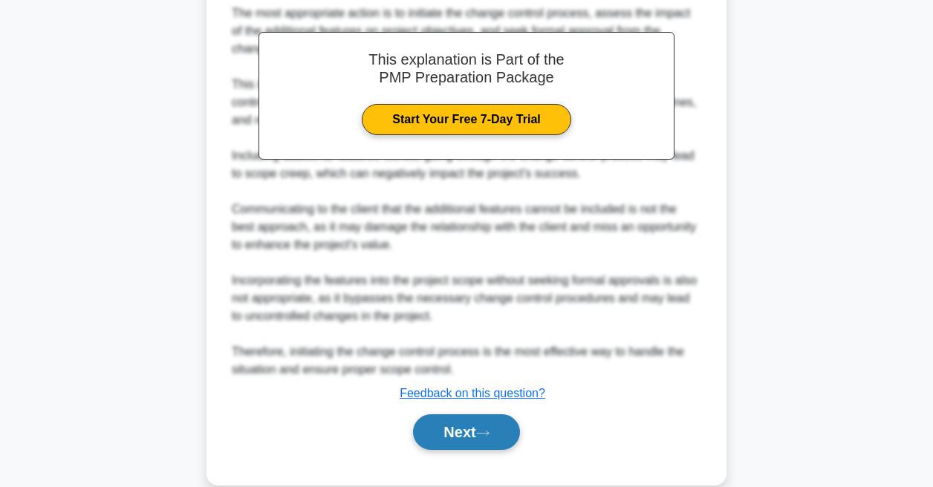
click at [452, 432] on button "Next" at bounding box center [466, 432] width 106 height 36
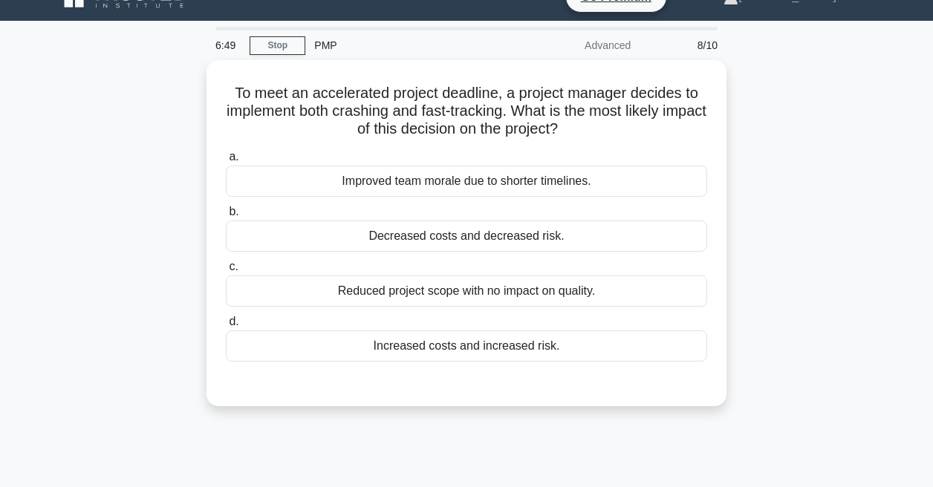
scroll to position [0, 0]
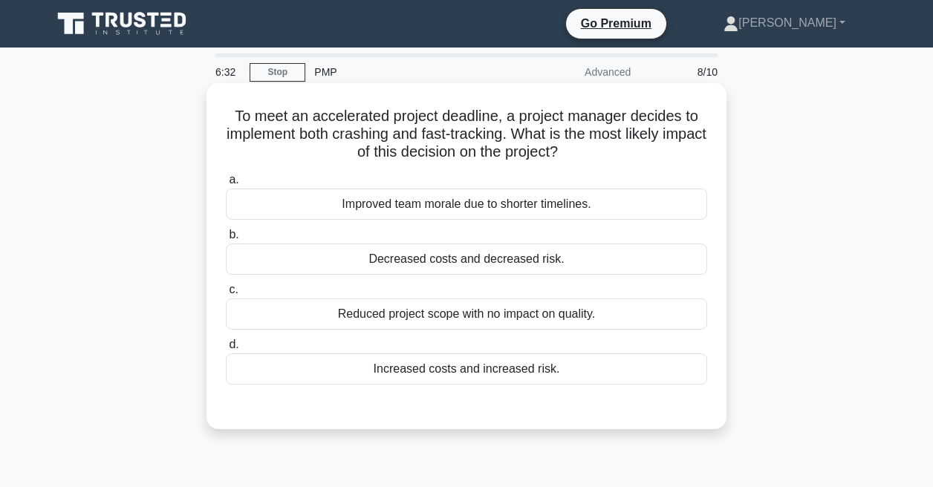
click at [397, 369] on div "Increased costs and increased risk." at bounding box center [466, 369] width 481 height 31
click at [226, 350] on input "d. Increased costs and increased risk." at bounding box center [226, 345] width 0 height 10
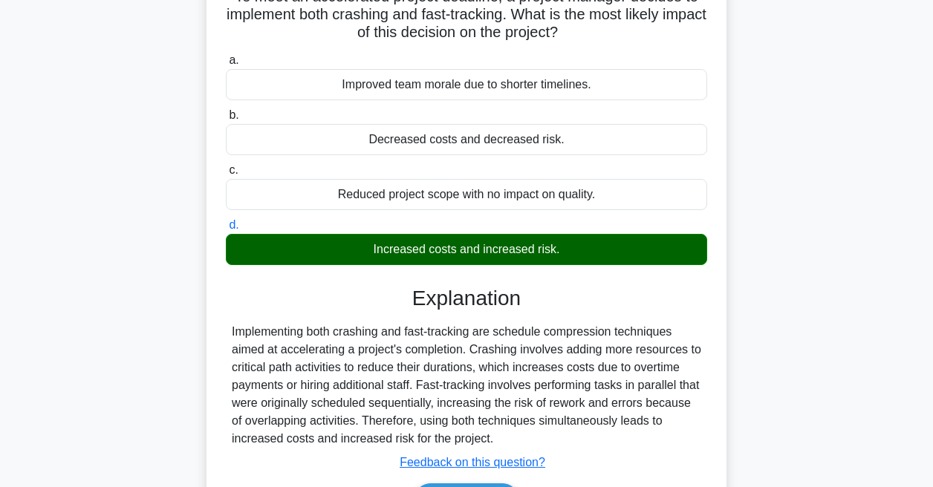
scroll to position [315, 0]
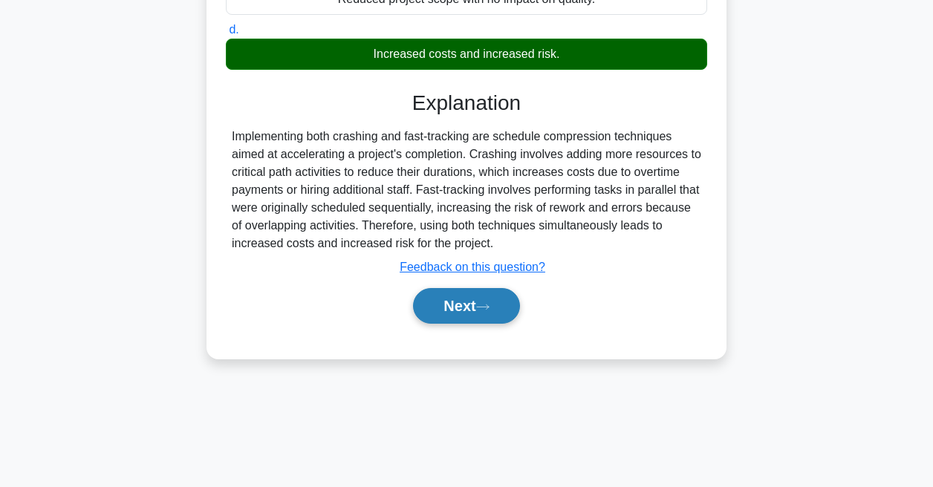
click at [430, 295] on button "Next" at bounding box center [466, 306] width 106 height 36
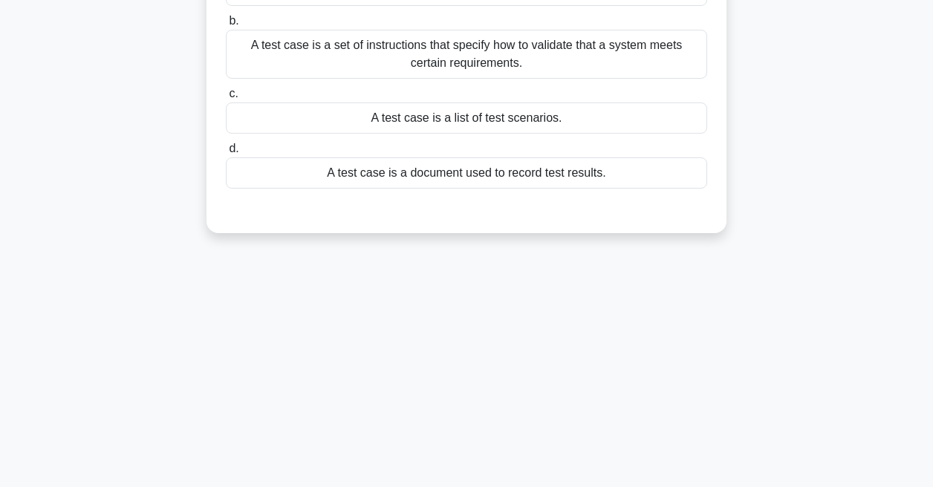
scroll to position [0, 0]
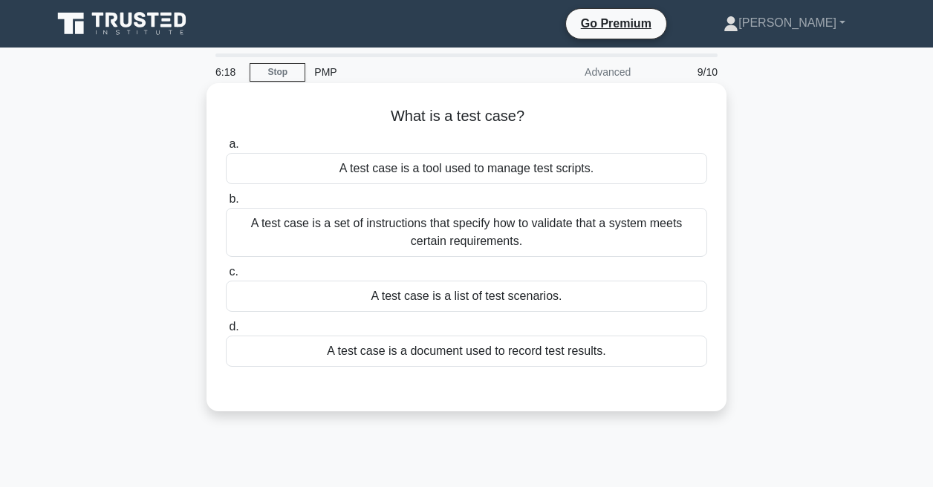
click at [414, 351] on div "A test case is a document used to record test results." at bounding box center [466, 351] width 481 height 31
click at [226, 332] on input "d. A test case is a document used to record test results." at bounding box center [226, 327] width 0 height 10
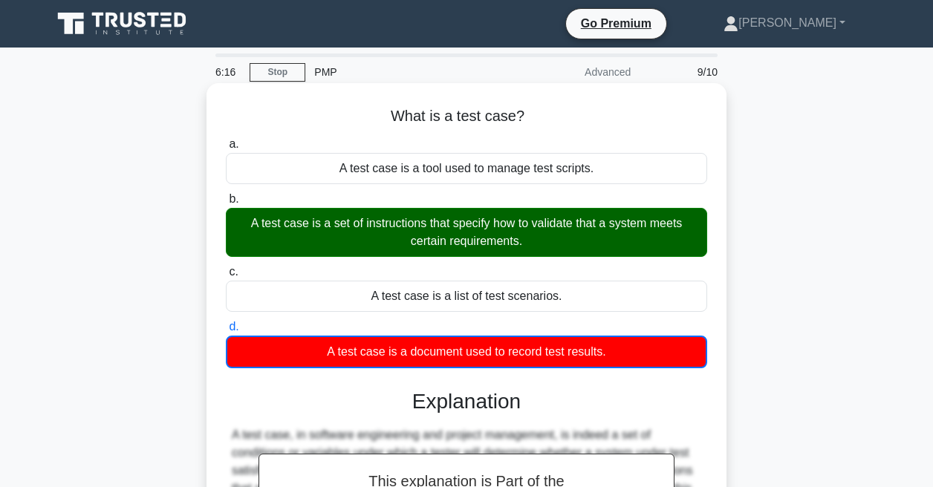
click at [397, 229] on div "A test case is a set of instructions that specify how to validate that a system…" at bounding box center [466, 232] width 481 height 49
click at [226, 204] on input "b. A test case is a set of instructions that specify how to validate that a sys…" at bounding box center [226, 200] width 0 height 10
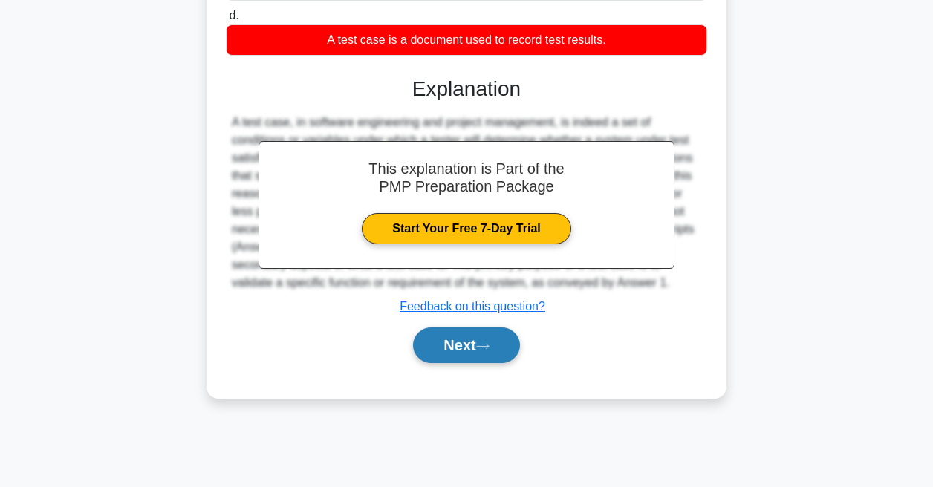
scroll to position [313, 0]
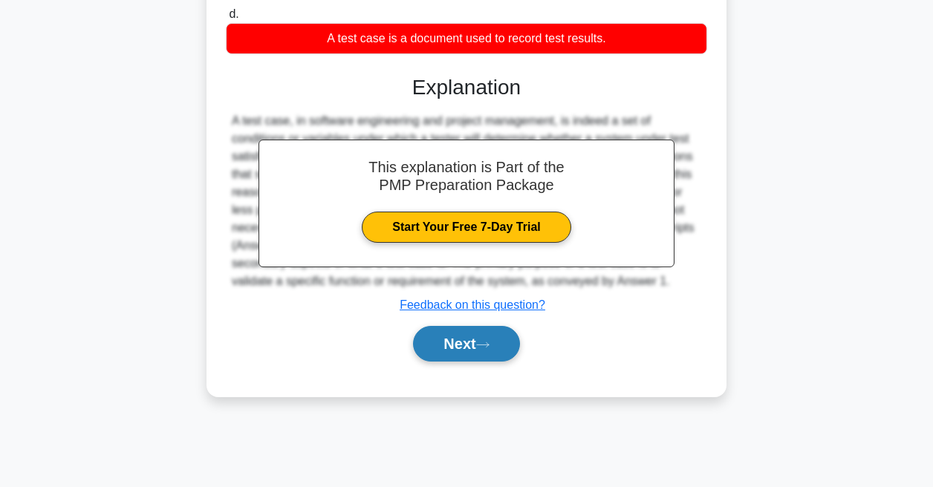
click at [468, 358] on button "Next" at bounding box center [466, 344] width 106 height 36
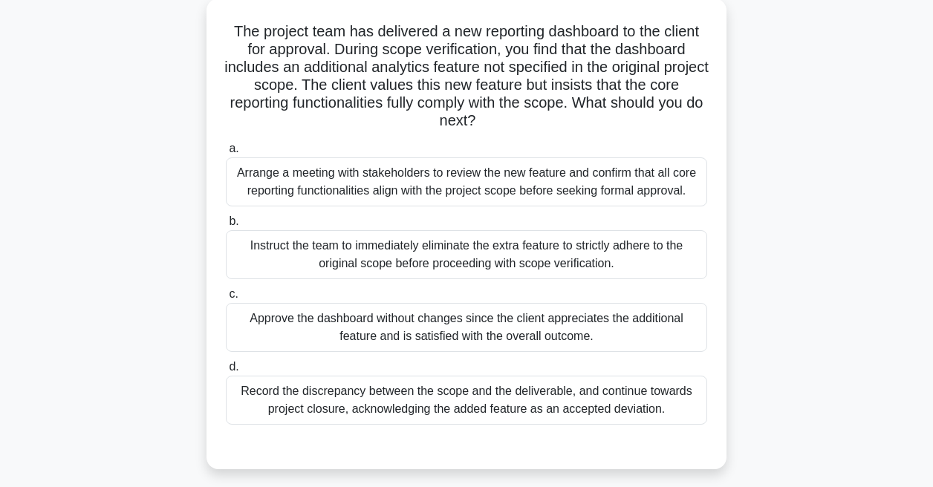
scroll to position [97, 0]
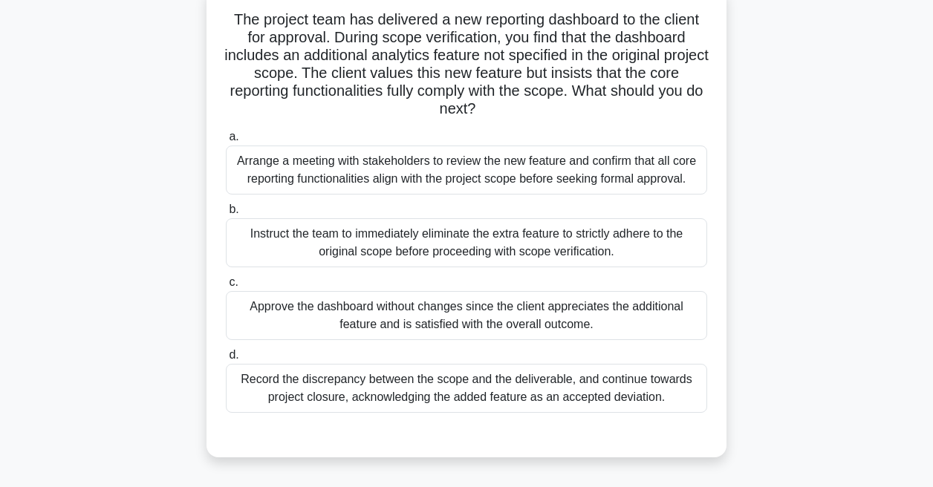
click at [299, 182] on div "Arrange a meeting with stakeholders to review the new feature and confirm that …" at bounding box center [466, 170] width 481 height 49
click at [226, 142] on input "a. Arrange a meeting with stakeholders to review the new feature and confirm th…" at bounding box center [226, 137] width 0 height 10
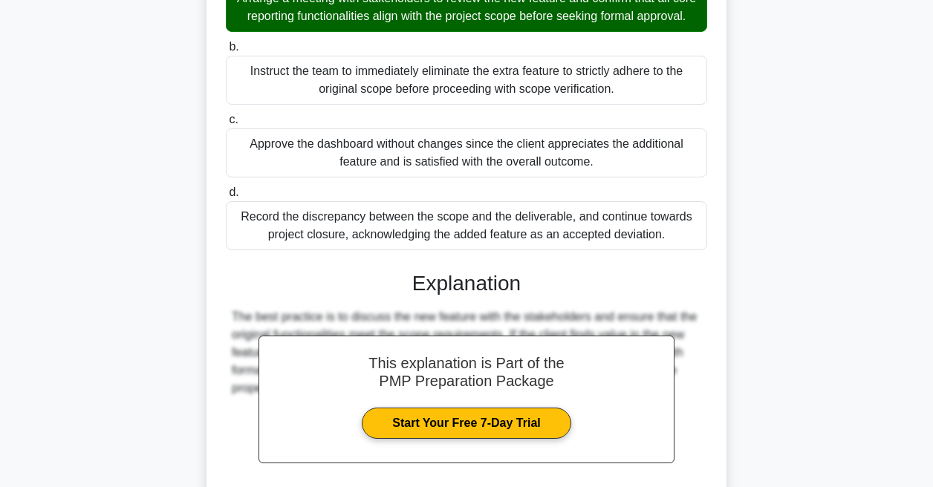
scroll to position [394, 0]
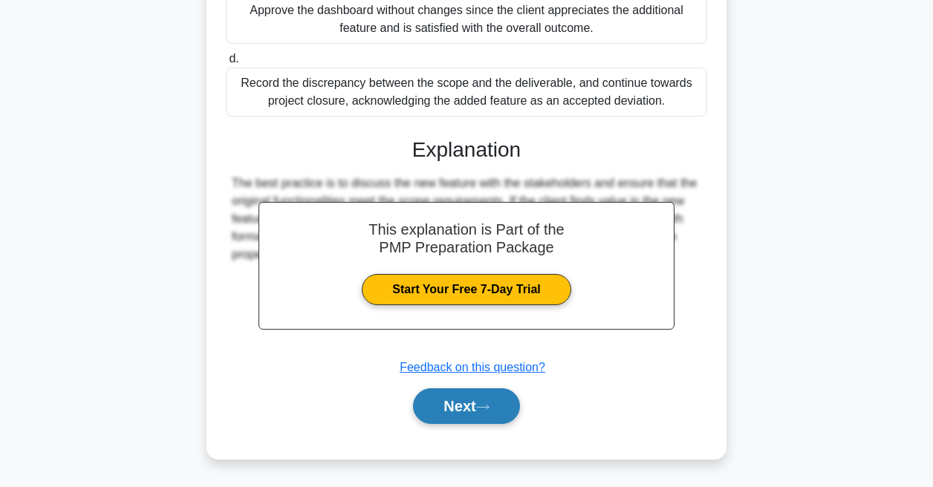
click at [446, 388] on button "Next" at bounding box center [466, 406] width 106 height 36
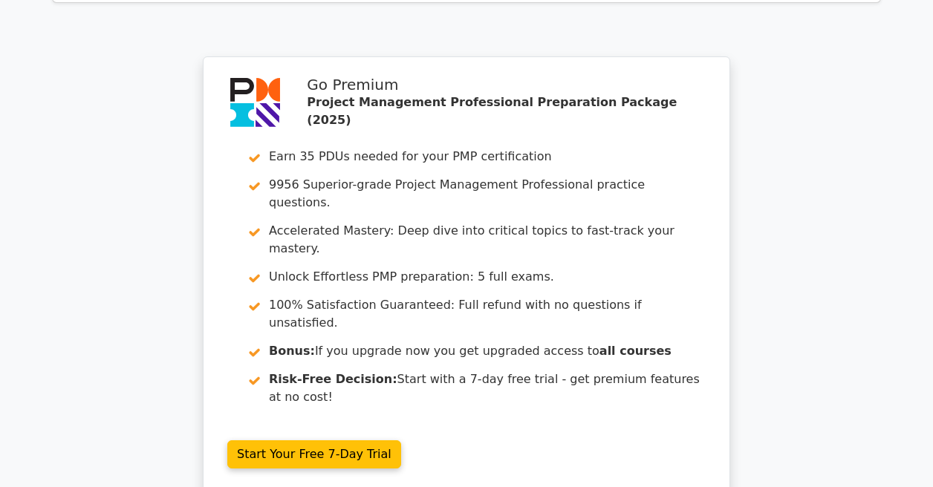
scroll to position [3034, 0]
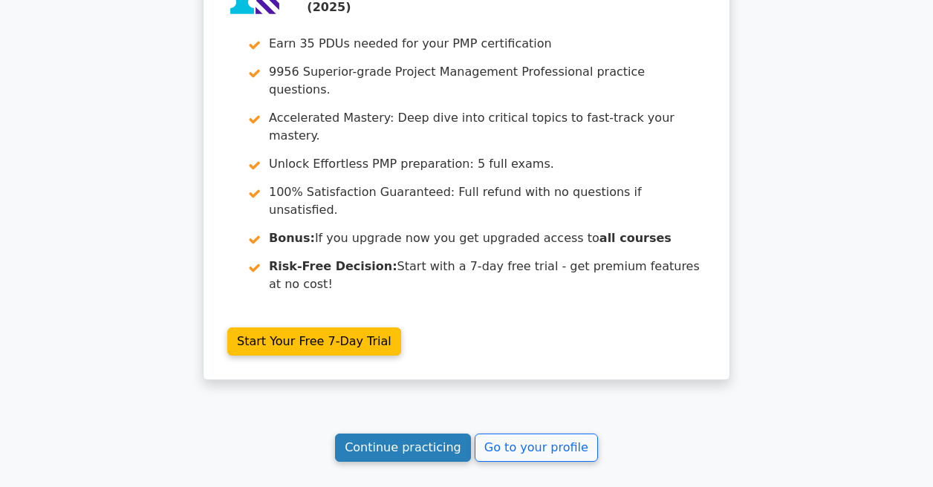
click at [415, 434] on link "Continue practicing" at bounding box center [403, 448] width 136 height 28
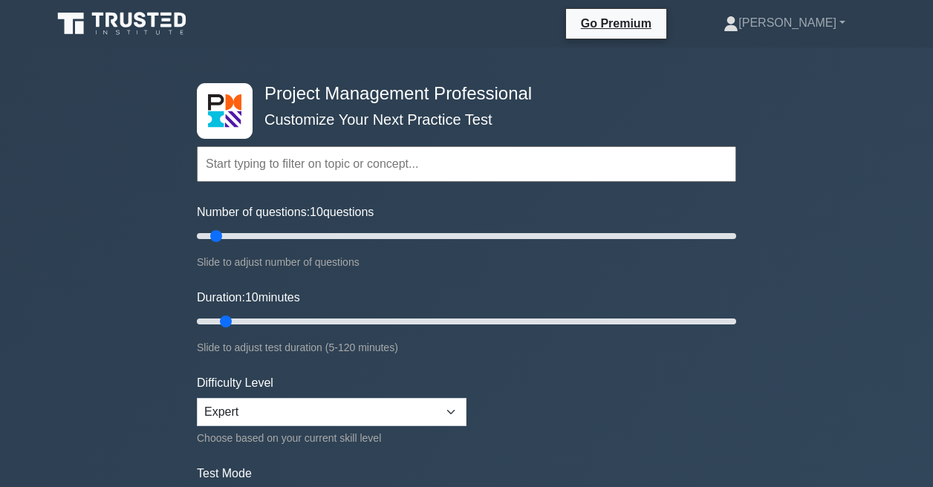
scroll to position [323, 0]
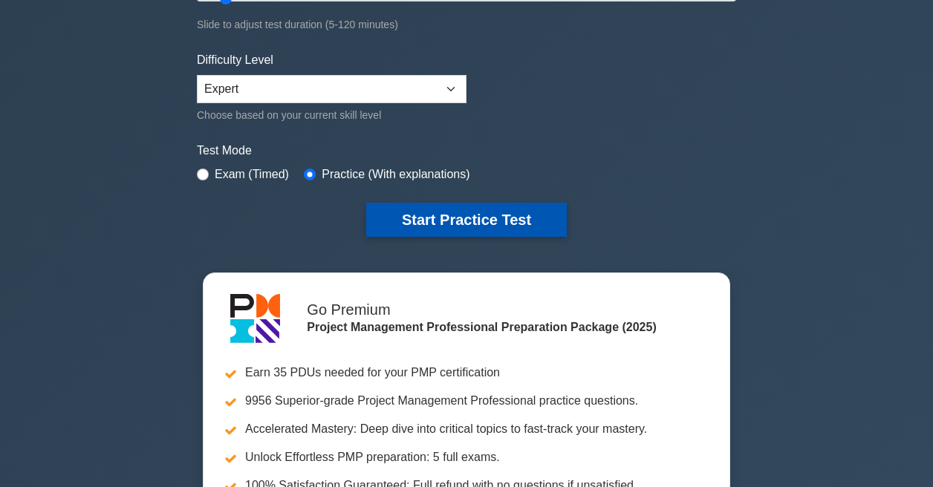
click at [451, 203] on button "Start Practice Test" at bounding box center [466, 220] width 201 height 34
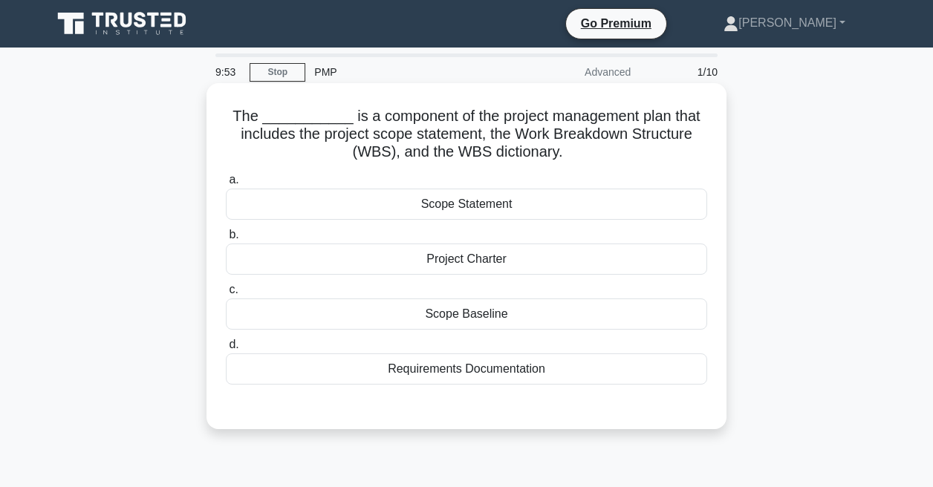
click at [430, 265] on div "Project Charter" at bounding box center [466, 259] width 481 height 31
click at [226, 240] on input "b. Project Charter" at bounding box center [226, 235] width 0 height 10
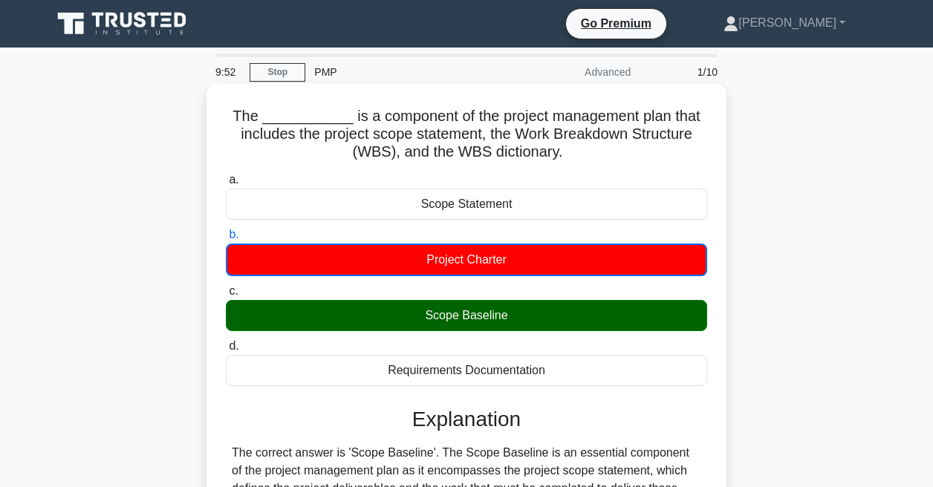
click at [430, 305] on div "Scope Baseline" at bounding box center [466, 315] width 481 height 31
click at [226, 296] on input "c. Scope Baseline" at bounding box center [226, 292] width 0 height 10
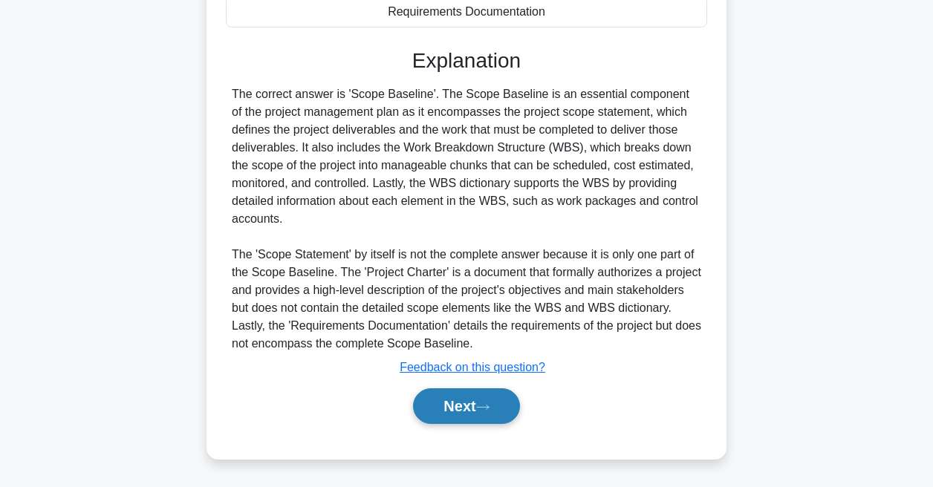
click at [458, 415] on button "Next" at bounding box center [466, 406] width 106 height 36
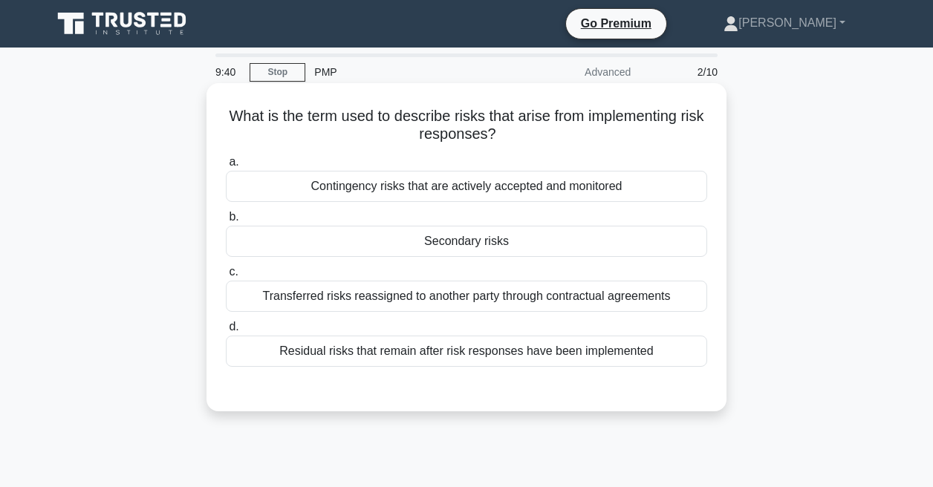
click at [394, 183] on div "Contingency risks that are actively accepted and monitored" at bounding box center [466, 186] width 481 height 31
click at [226, 167] on input "a. Contingency risks that are actively accepted and monitored" at bounding box center [226, 162] width 0 height 10
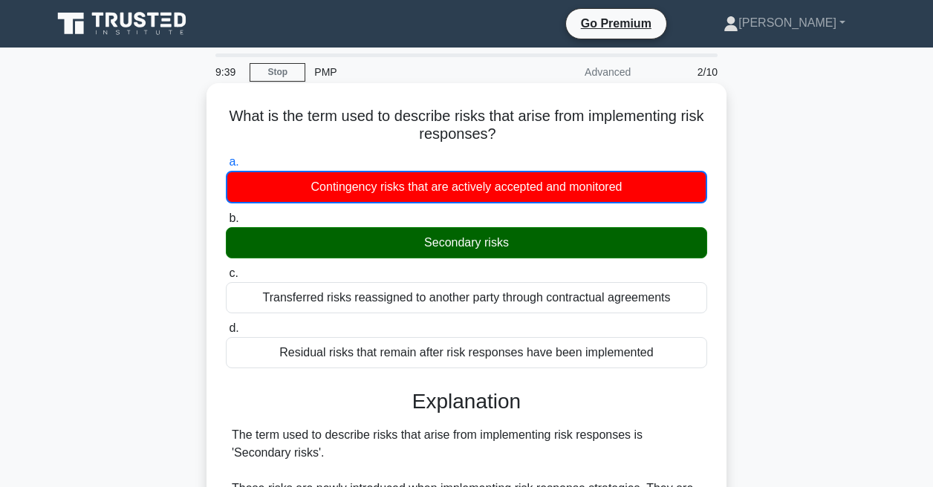
scroll to position [315, 0]
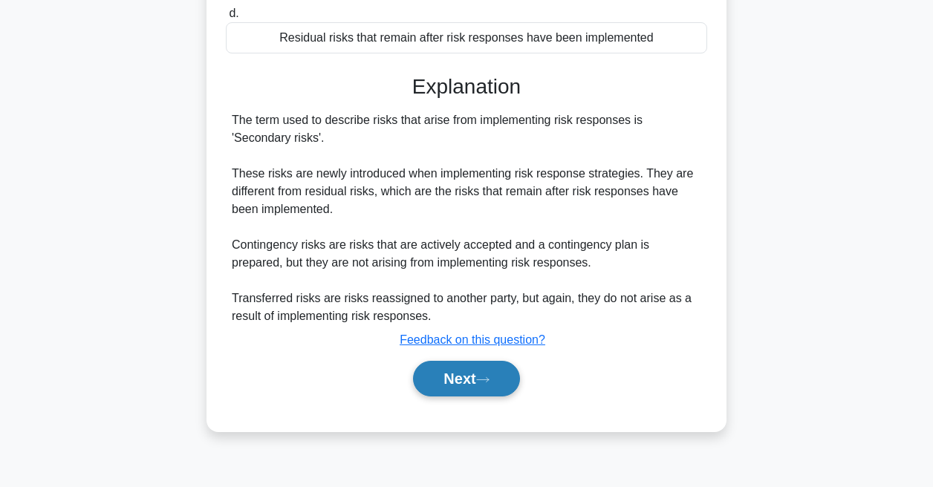
click at [478, 383] on button "Next" at bounding box center [466, 379] width 106 height 36
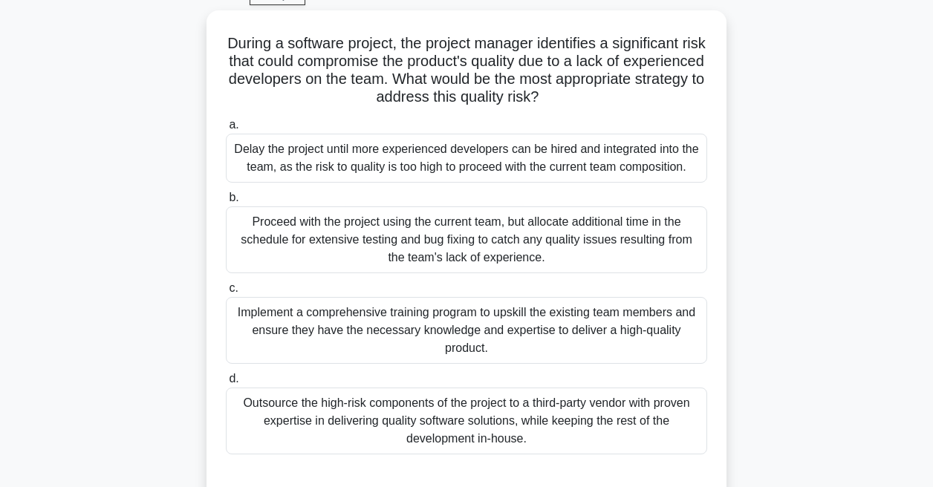
scroll to position [74, 0]
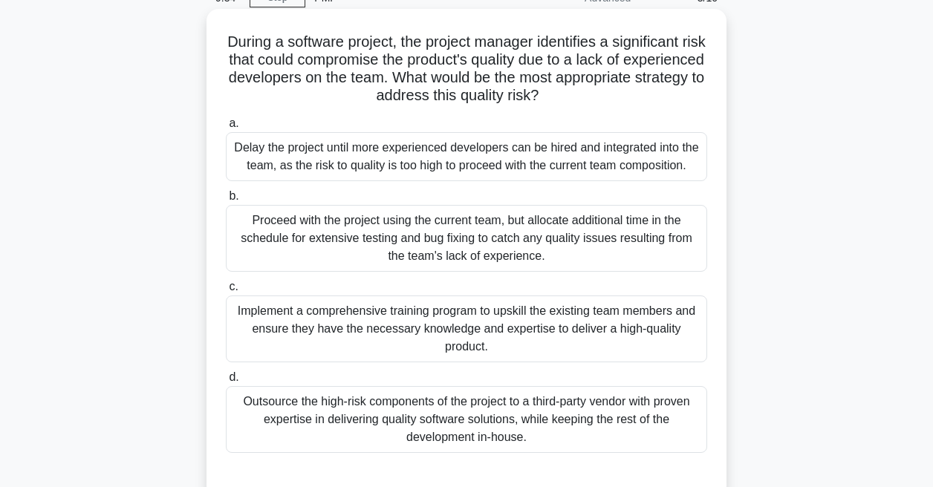
click at [456, 329] on div "Implement a comprehensive training program to upskill the existing team members…" at bounding box center [466, 329] width 481 height 67
click at [226, 292] on input "c. Implement a comprehensive training program to upskill the existing team memb…" at bounding box center [226, 287] width 0 height 10
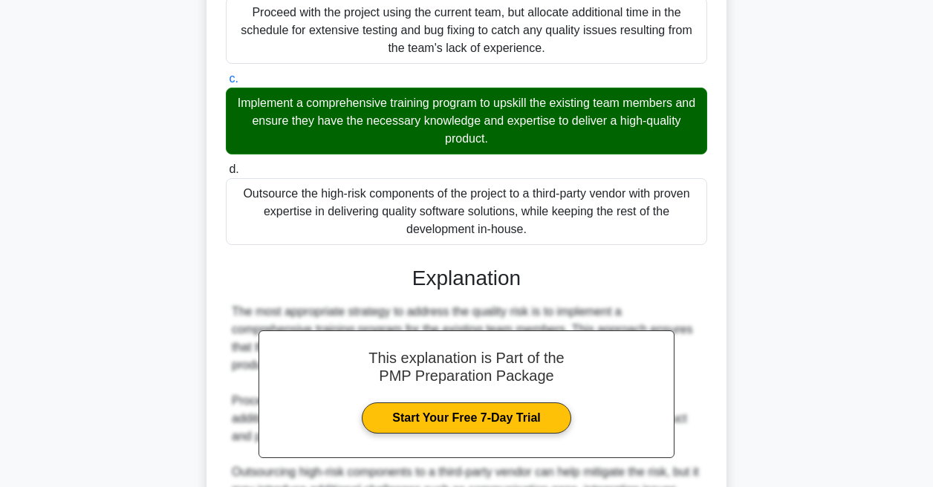
scroll to position [625, 0]
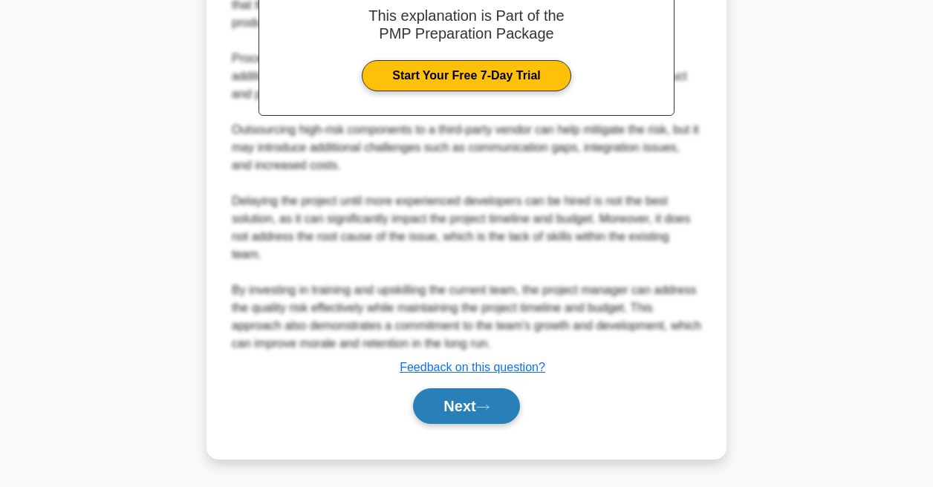
click at [459, 414] on button "Next" at bounding box center [466, 406] width 106 height 36
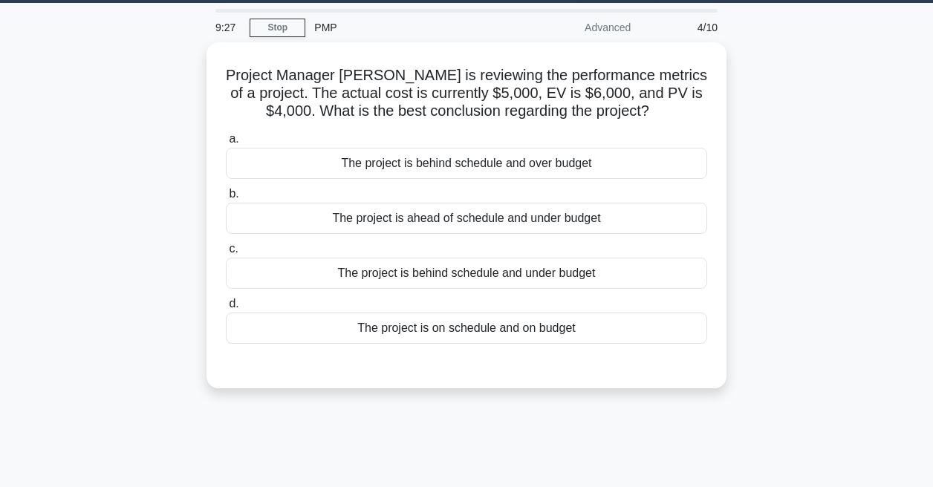
scroll to position [45, 0]
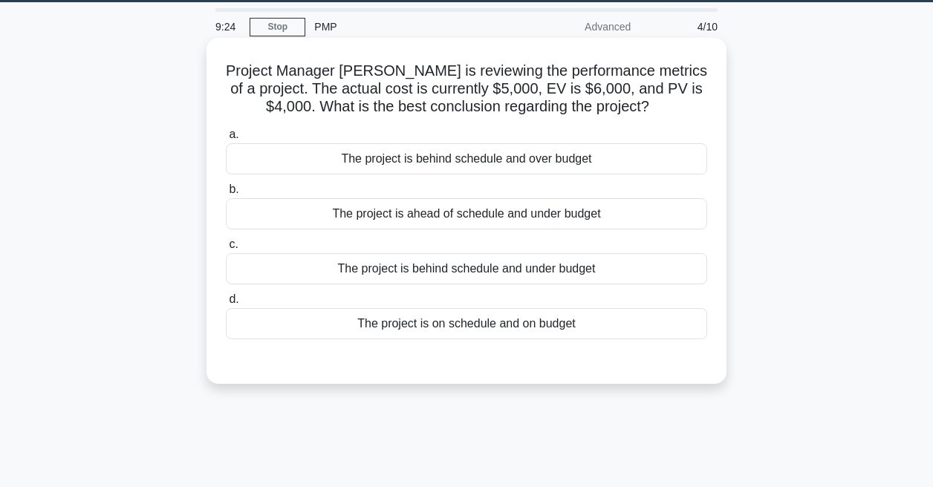
click at [404, 224] on div "The project is ahead of schedule and under budget" at bounding box center [466, 213] width 481 height 31
click at [226, 195] on input "b. The project is ahead of schedule and under budget" at bounding box center [226, 190] width 0 height 10
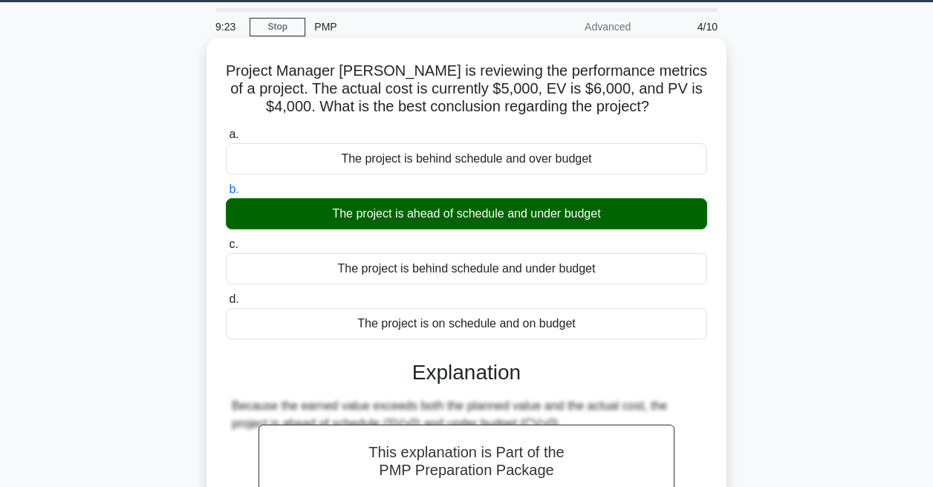
click at [404, 224] on div "The project is ahead of schedule and under budget" at bounding box center [466, 213] width 481 height 31
click at [226, 195] on input "b. The project is ahead of schedule and under budget" at bounding box center [226, 190] width 0 height 10
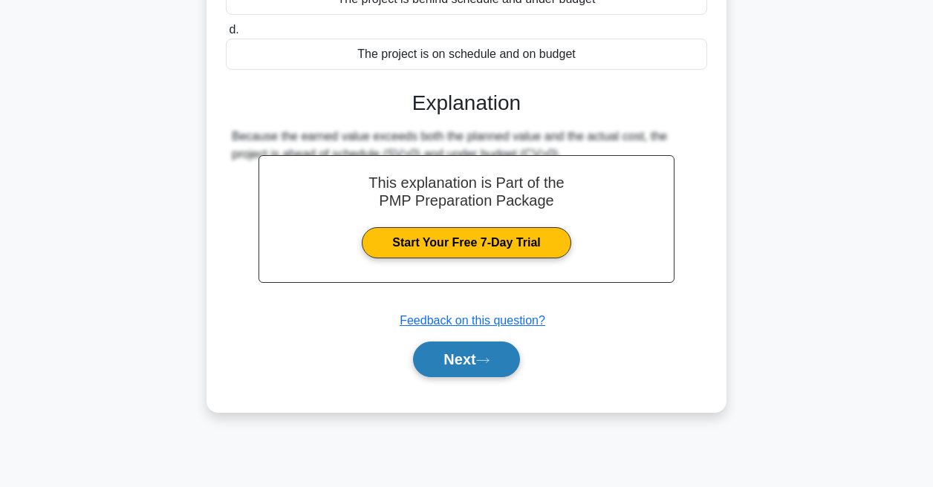
click at [459, 345] on button "Next" at bounding box center [466, 360] width 106 height 36
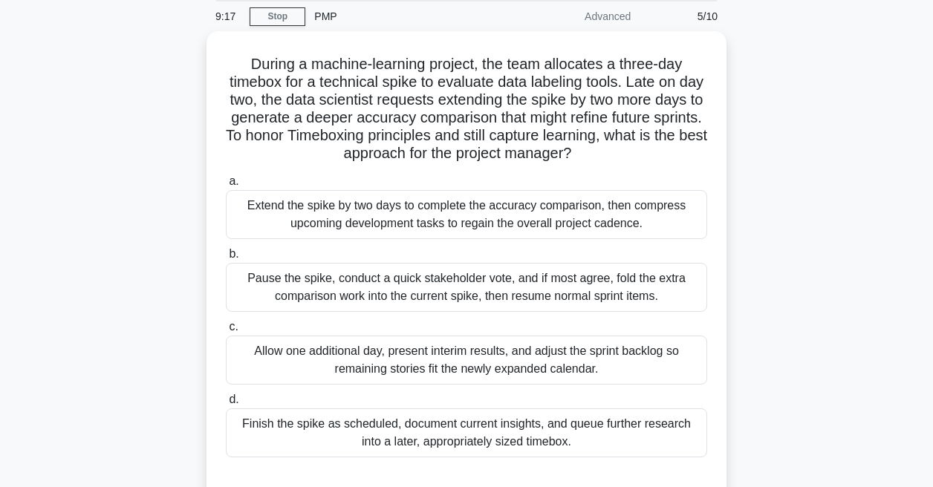
scroll to position [56, 0]
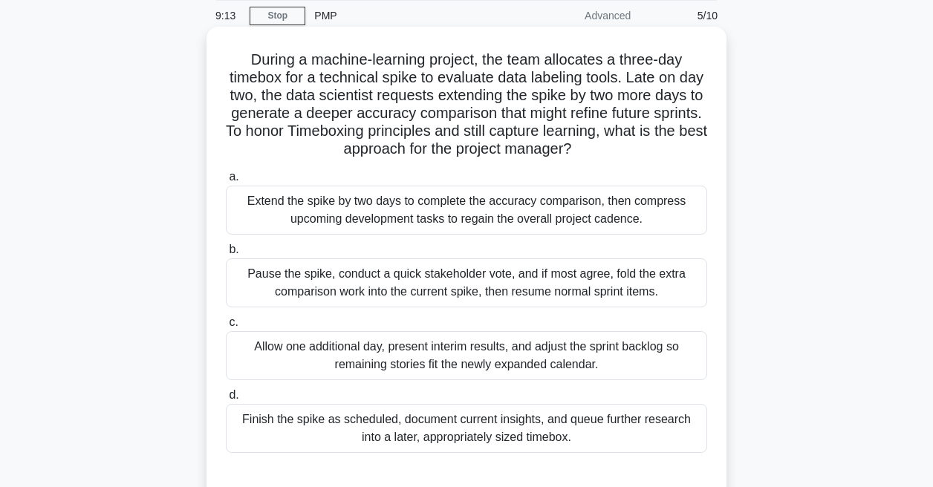
click at [425, 227] on div "Extend the spike by two days to complete the accuracy comparison, then compress…" at bounding box center [466, 210] width 481 height 49
click at [226, 182] on input "a. Extend the spike by two days to complete the accuracy comparison, then compr…" at bounding box center [226, 177] width 0 height 10
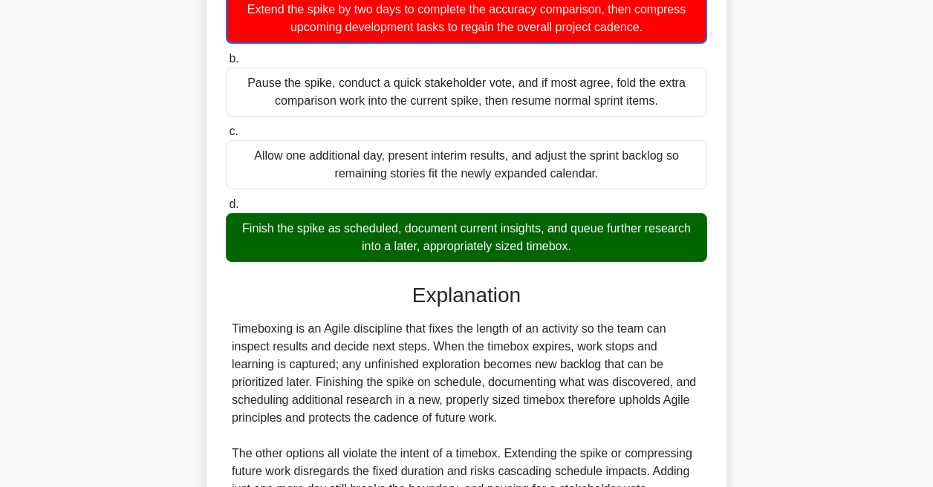
scroll to position [449, 0]
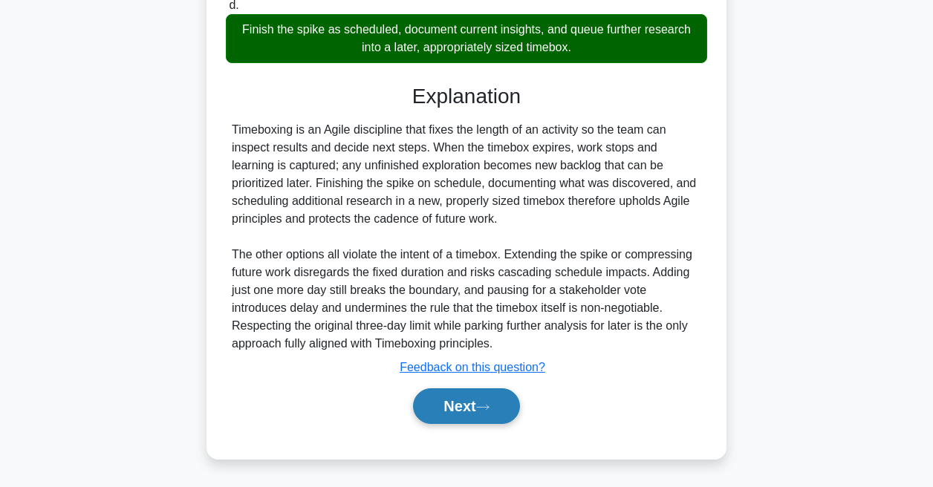
click at [517, 406] on button "Next" at bounding box center [466, 406] width 106 height 36
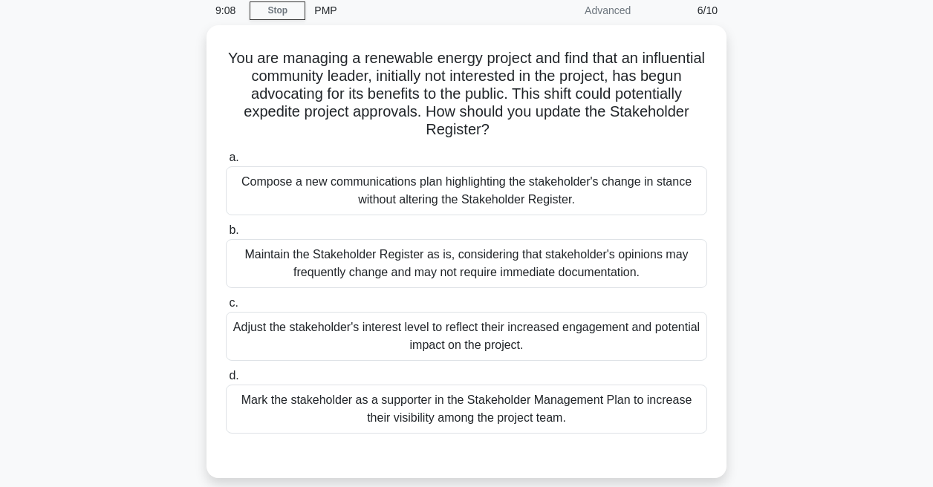
scroll to position [64, 0]
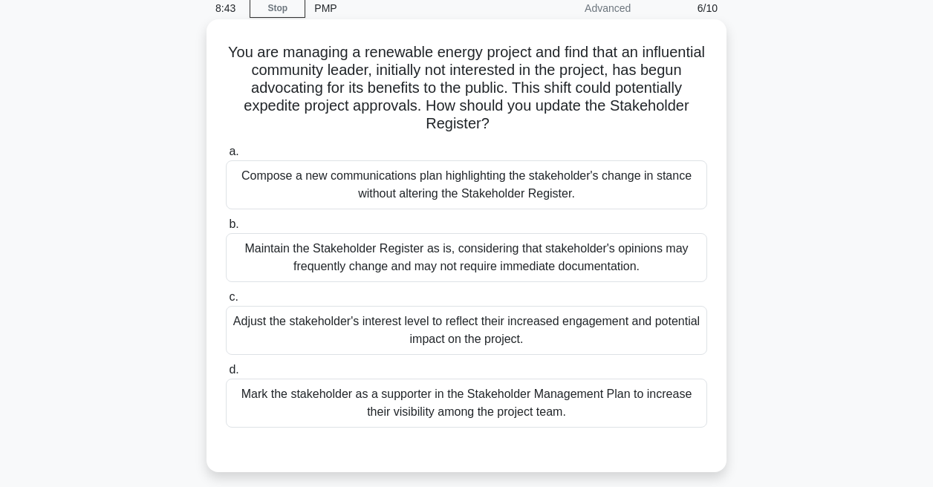
click at [327, 251] on div "Maintain the Stakeholder Register as is, considering that stakeholder's opinion…" at bounding box center [466, 257] width 481 height 49
click at [226, 230] on input "b. Maintain the Stakeholder Register as is, considering that stakeholder's opin…" at bounding box center [226, 225] width 0 height 10
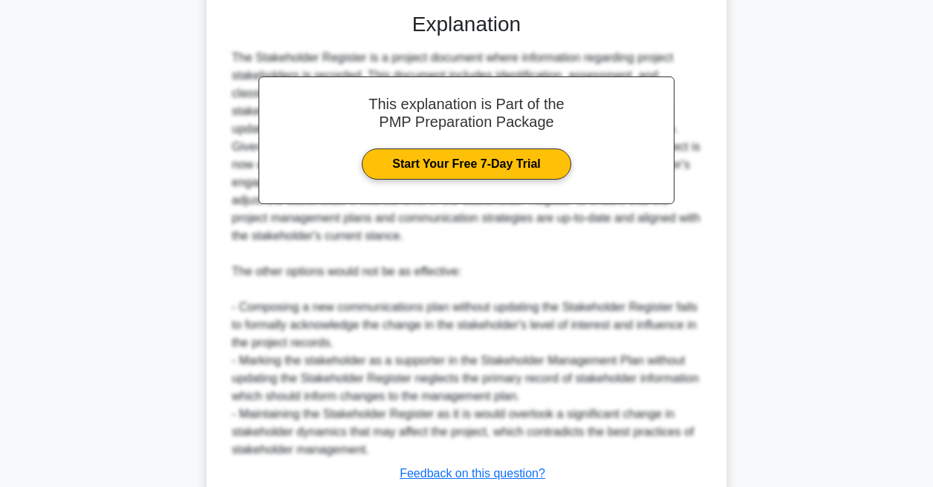
scroll to position [609, 0]
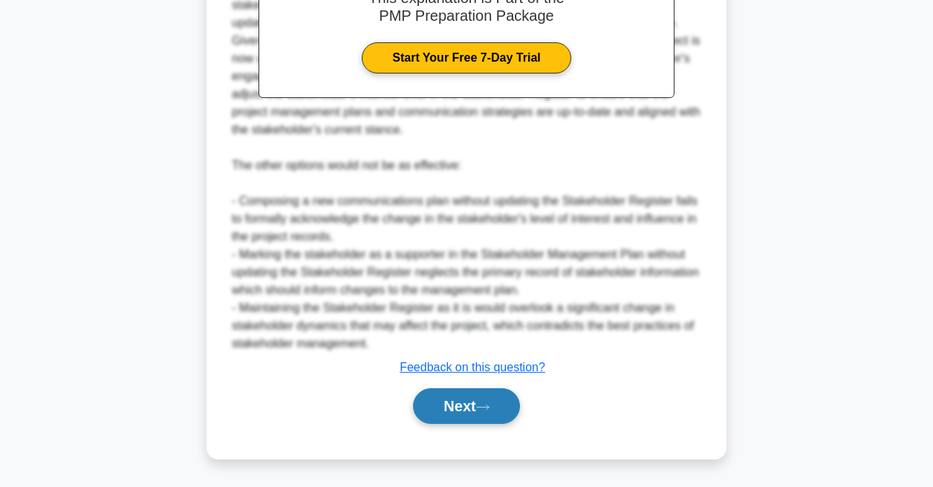
click at [473, 413] on button "Next" at bounding box center [466, 406] width 106 height 36
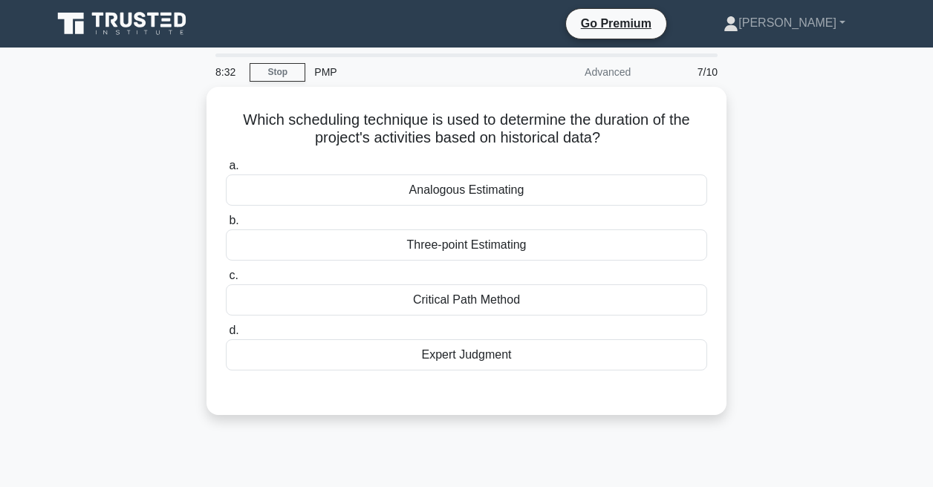
scroll to position [47, 0]
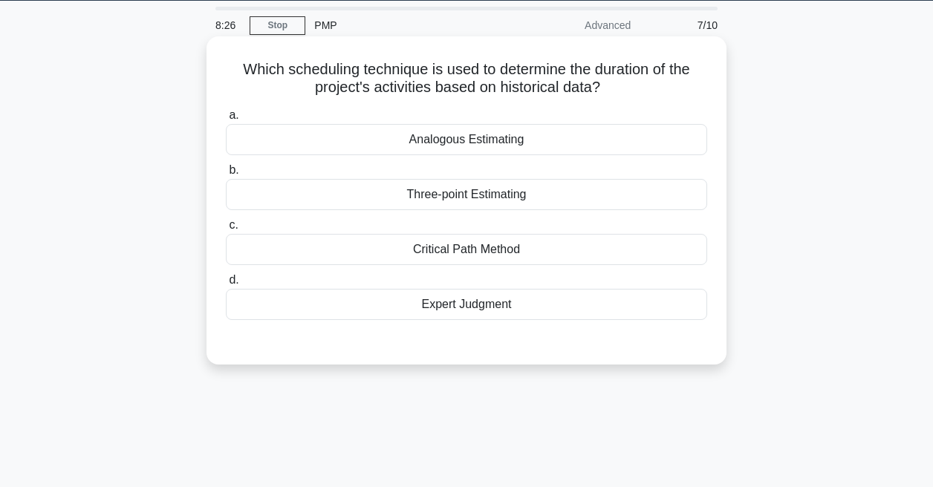
click at [420, 238] on div "Critical Path Method" at bounding box center [466, 249] width 481 height 31
click at [226, 230] on input "c. Critical Path Method" at bounding box center [226, 226] width 0 height 10
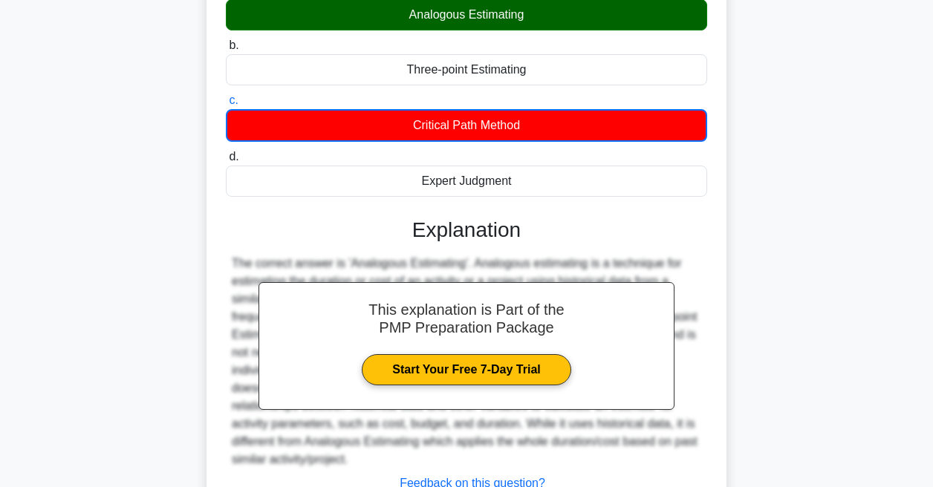
scroll to position [315, 0]
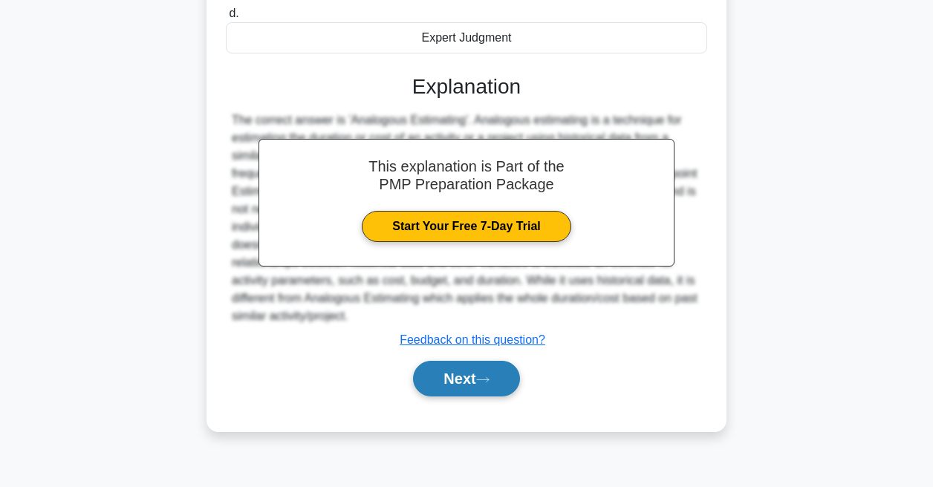
click at [459, 367] on button "Next" at bounding box center [466, 379] width 106 height 36
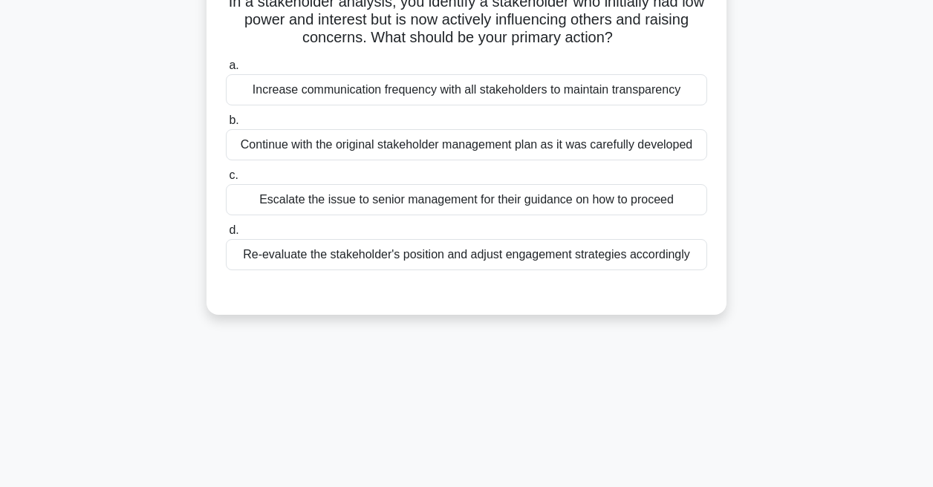
scroll to position [0, 0]
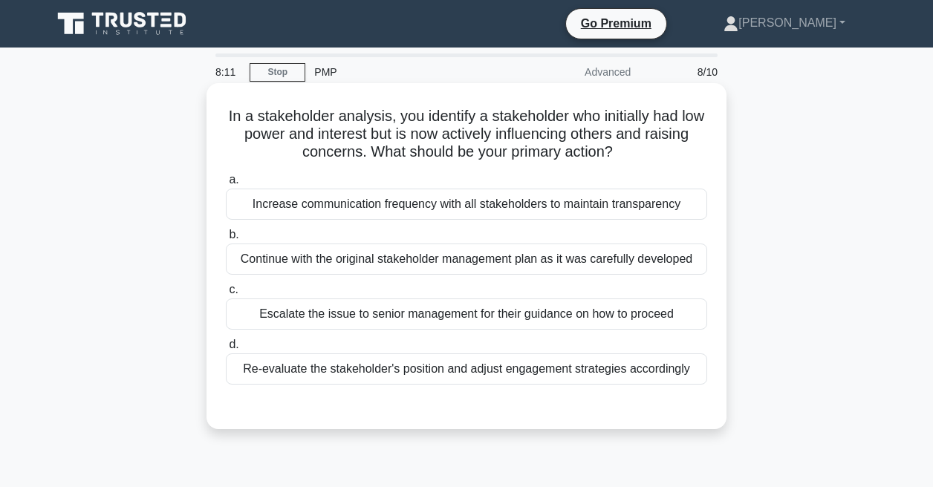
click at [435, 212] on div "Increase communication frequency with all stakeholders to maintain transparency" at bounding box center [466, 204] width 481 height 31
click at [226, 185] on input "a. Increase communication frequency with all stakeholders to maintain transpare…" at bounding box center [226, 180] width 0 height 10
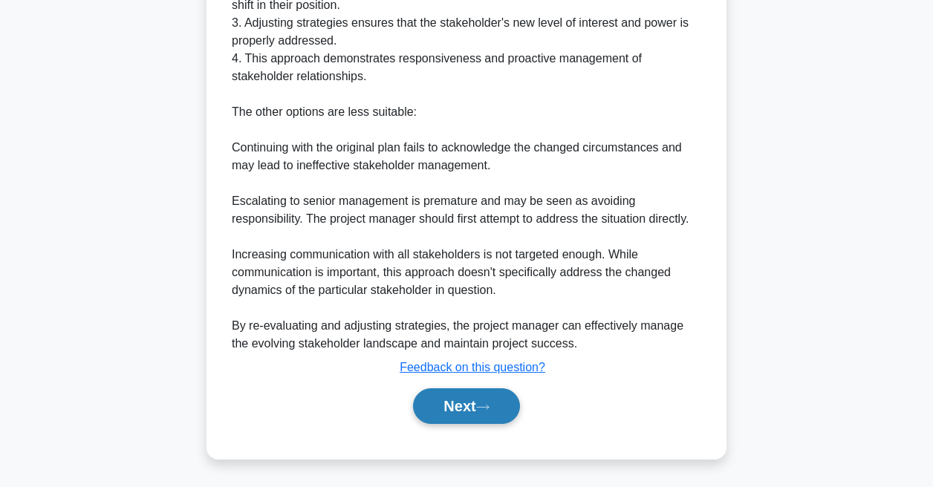
click at [481, 420] on button "Next" at bounding box center [466, 406] width 106 height 36
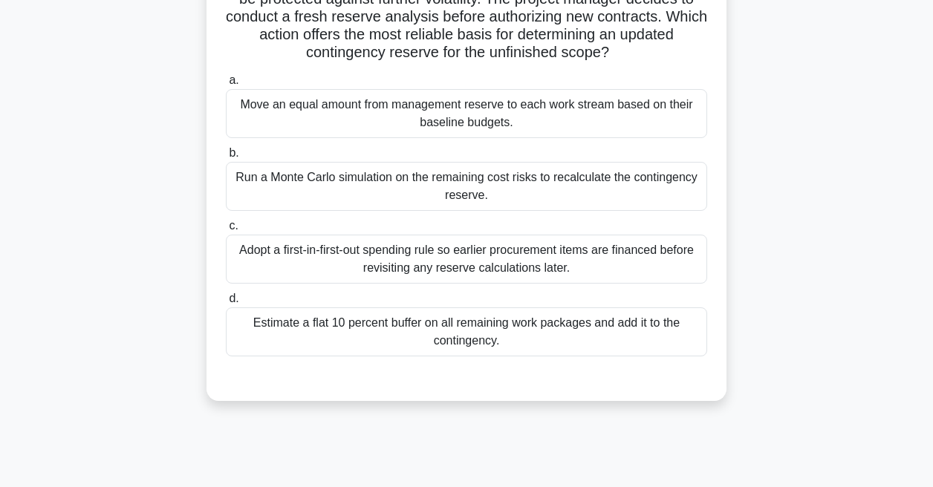
scroll to position [80, 0]
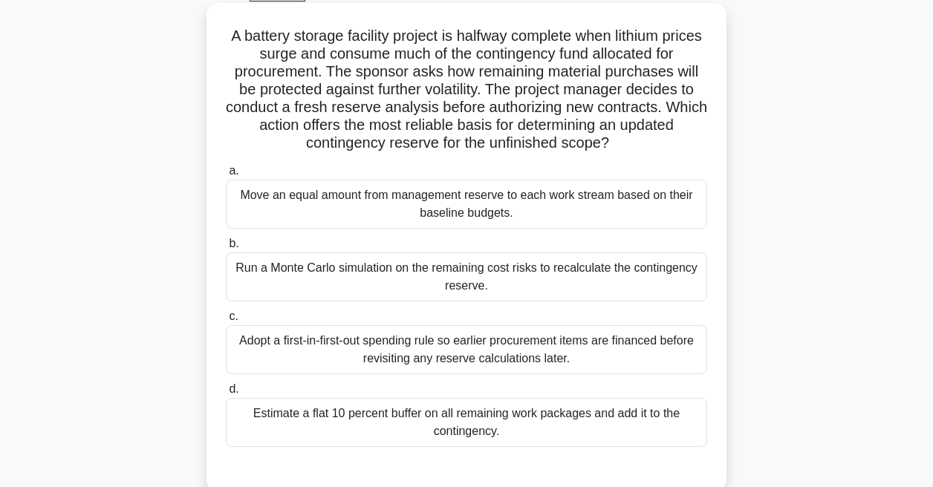
click at [463, 373] on div "Adopt a first-in-first-out spending rule so earlier procurement items are finan…" at bounding box center [466, 349] width 481 height 49
click at [226, 322] on input "c. Adopt a first-in-first-out spending rule so earlier procurement items are fi…" at bounding box center [226, 317] width 0 height 10
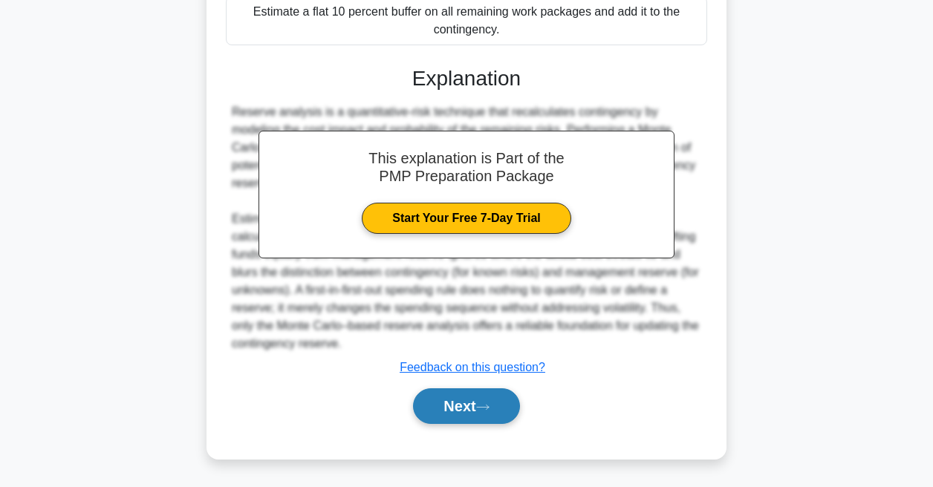
click at [446, 398] on button "Next" at bounding box center [466, 406] width 106 height 36
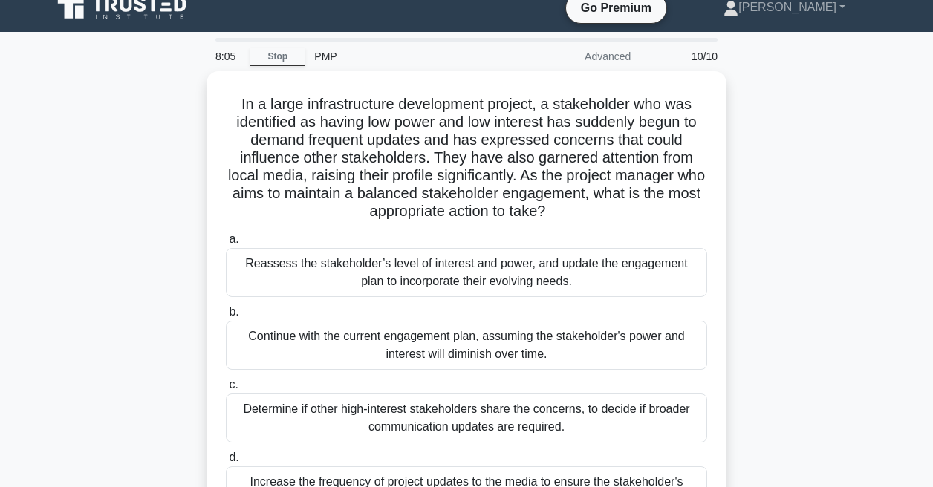
scroll to position [0, 0]
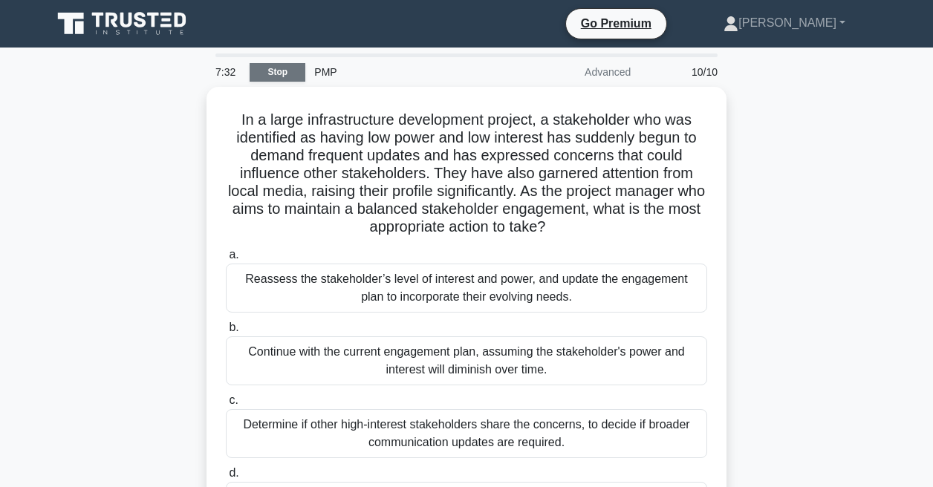
click at [289, 63] on link "Stop" at bounding box center [278, 72] width 56 height 19
